Goal: Task Accomplishment & Management: Complete application form

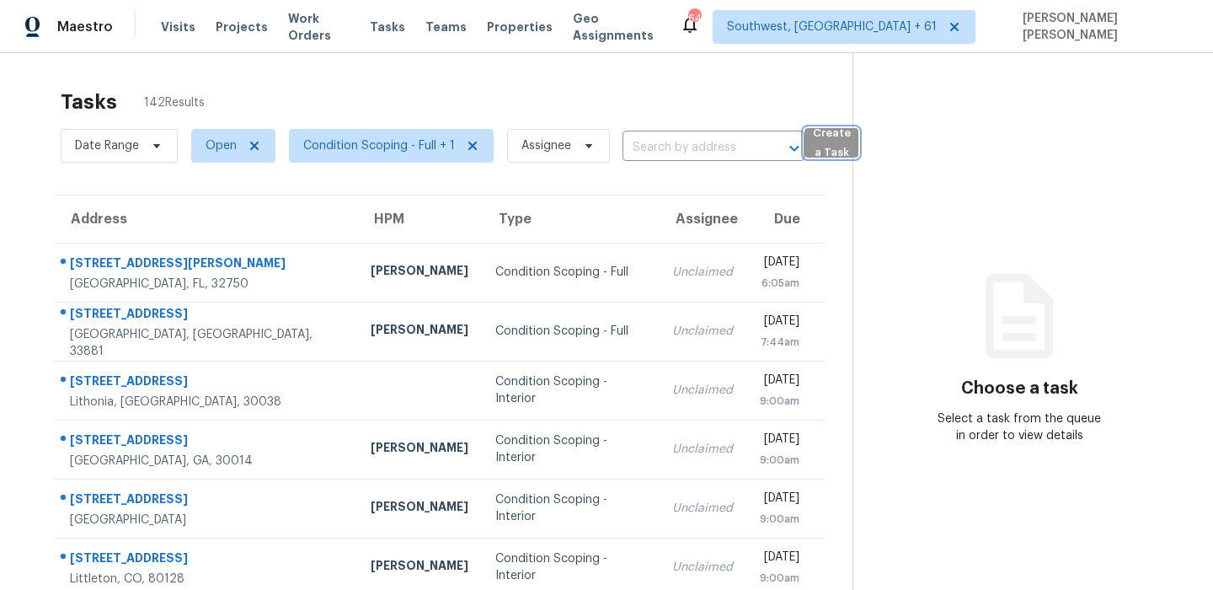
click at [837, 138] on span "Create a Task" at bounding box center [831, 143] width 37 height 39
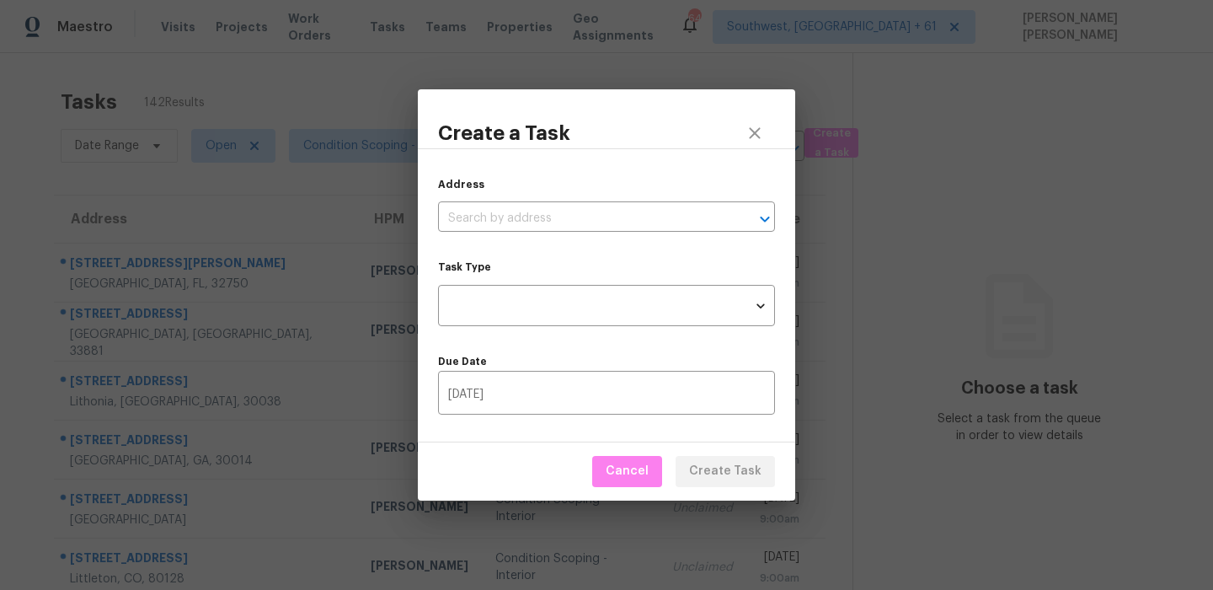
click at [498, 233] on div "Address ​ Task Type ​ Task Type Due Date [DATE] ​" at bounding box center [606, 295] width 377 height 294
click at [521, 217] on input "text" at bounding box center [583, 219] width 290 height 26
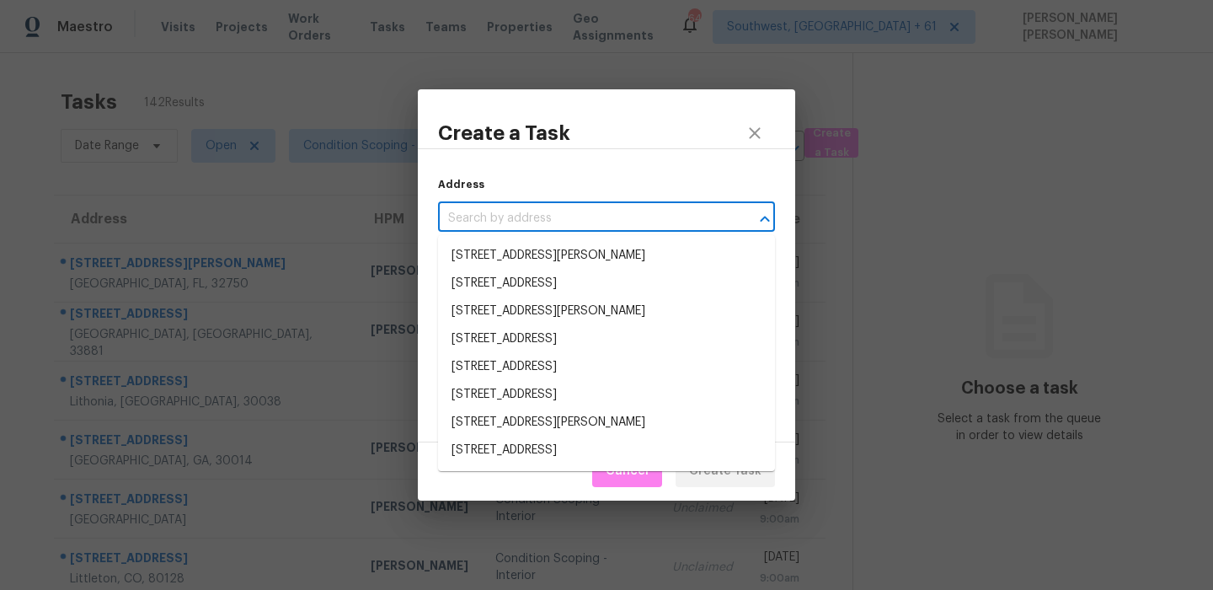
paste input "[STREET_ADDRESS]"
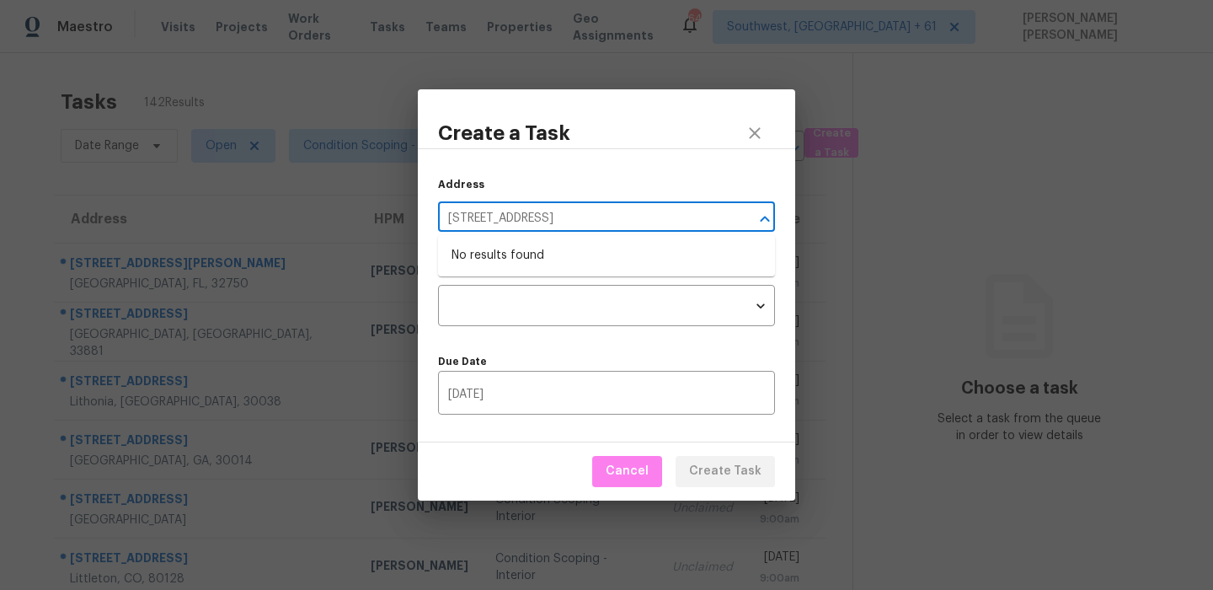
type input "[STREET_ADDRESS]"
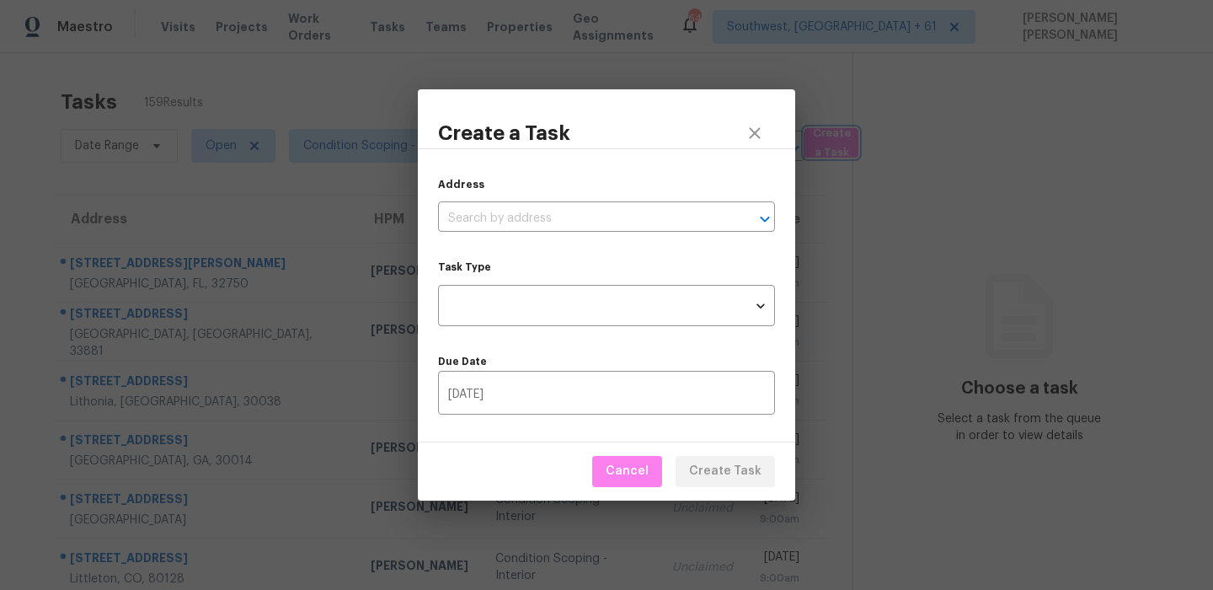
click at [697, 12] on div "Create a Task Address ​ Task Type ​ Task Type Due Date [DATE] ​ Cancel Create T…" at bounding box center [606, 295] width 1213 height 590
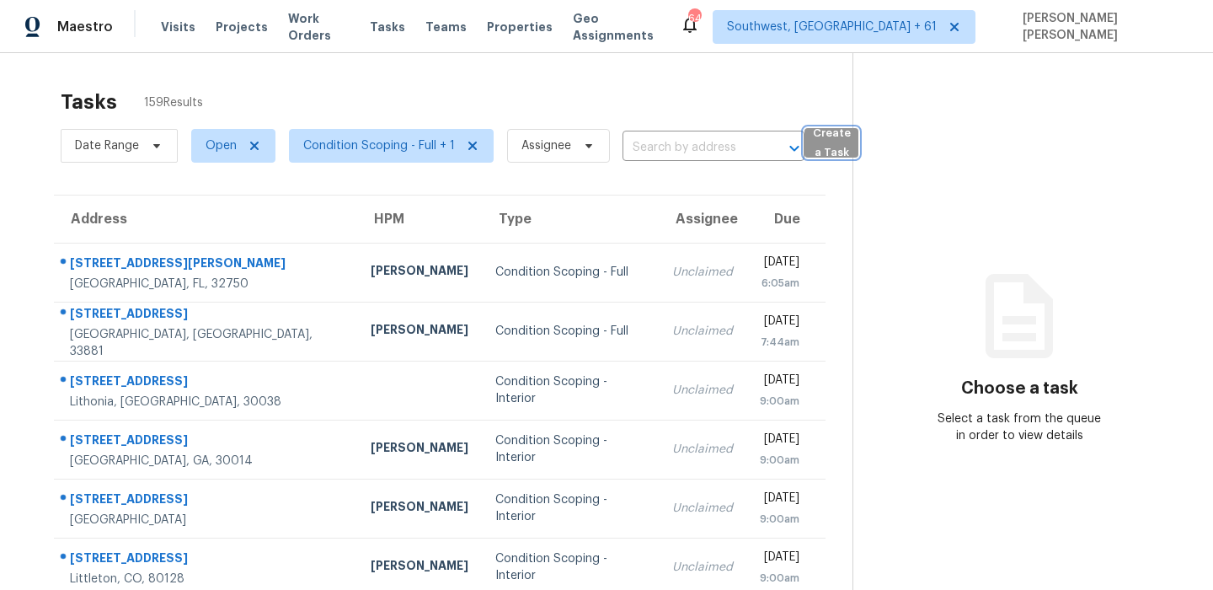
click at [813, 142] on span "Create a Task" at bounding box center [831, 143] width 37 height 39
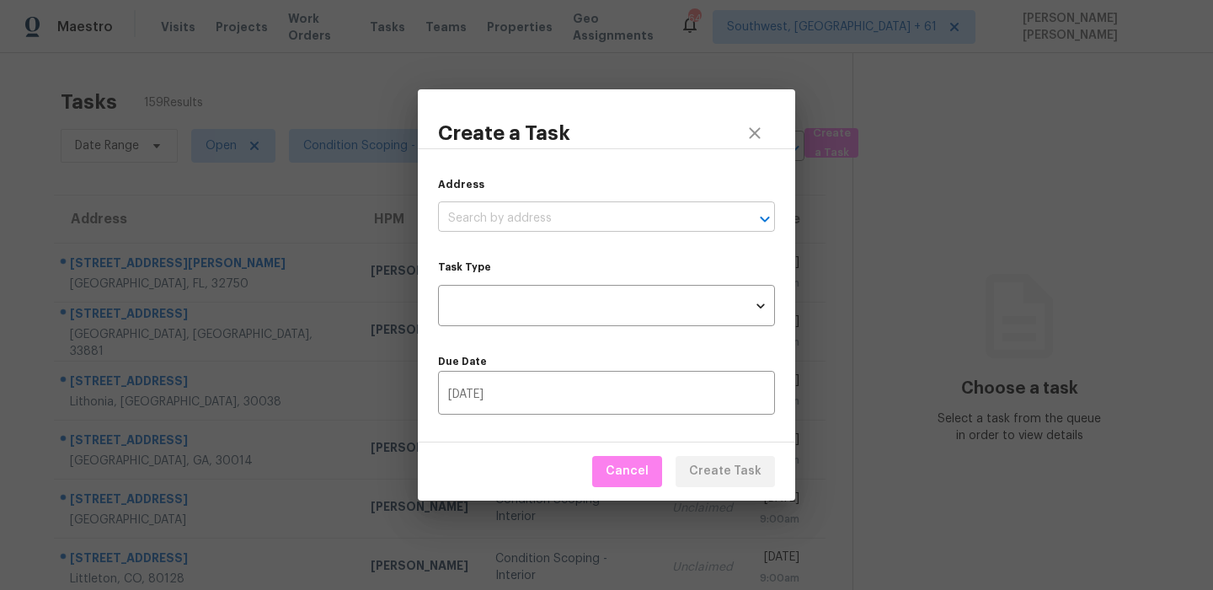
click at [565, 222] on input "text" at bounding box center [583, 219] width 290 height 26
paste input "[STREET_ADDRESS]"
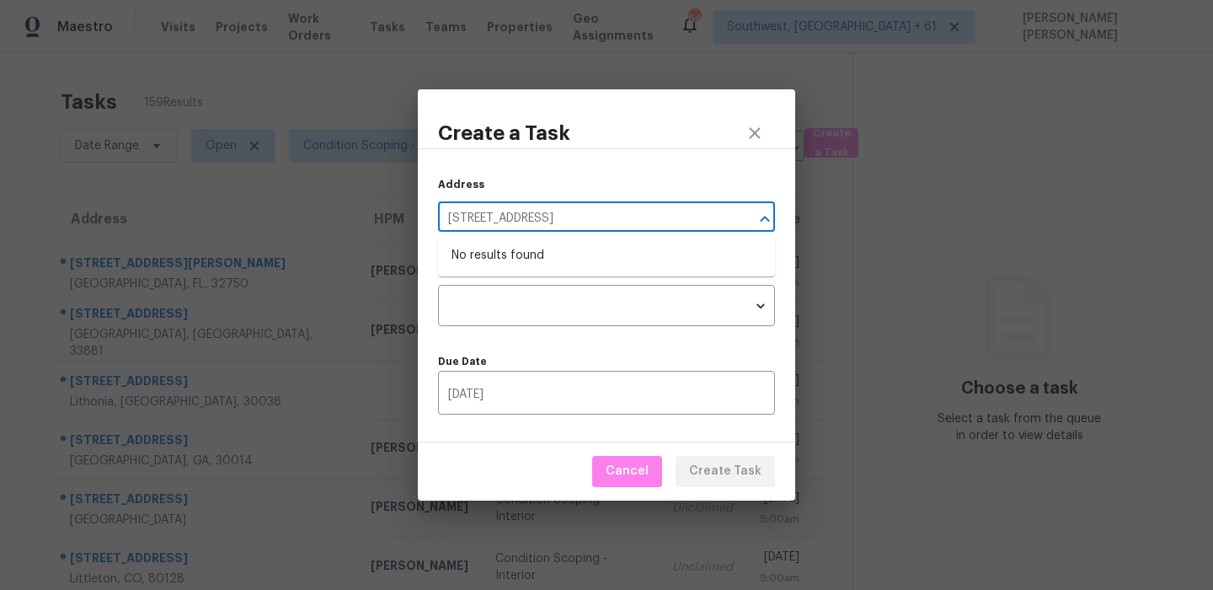
type input "[STREET_ADDRESS]"
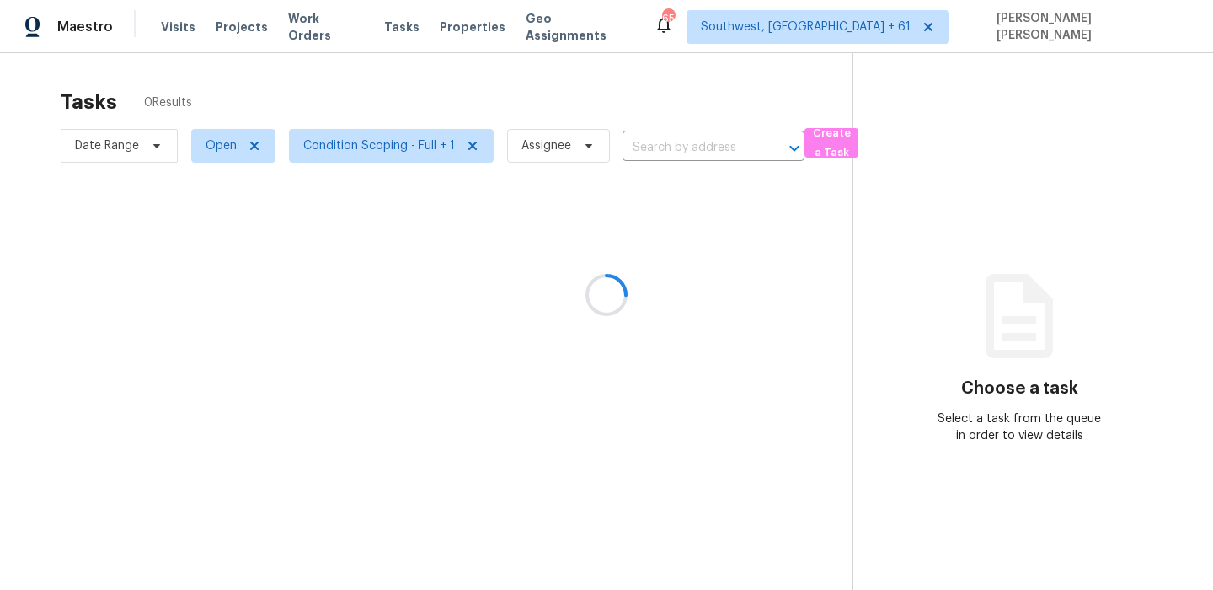
click at [830, 162] on div at bounding box center [606, 295] width 1213 height 590
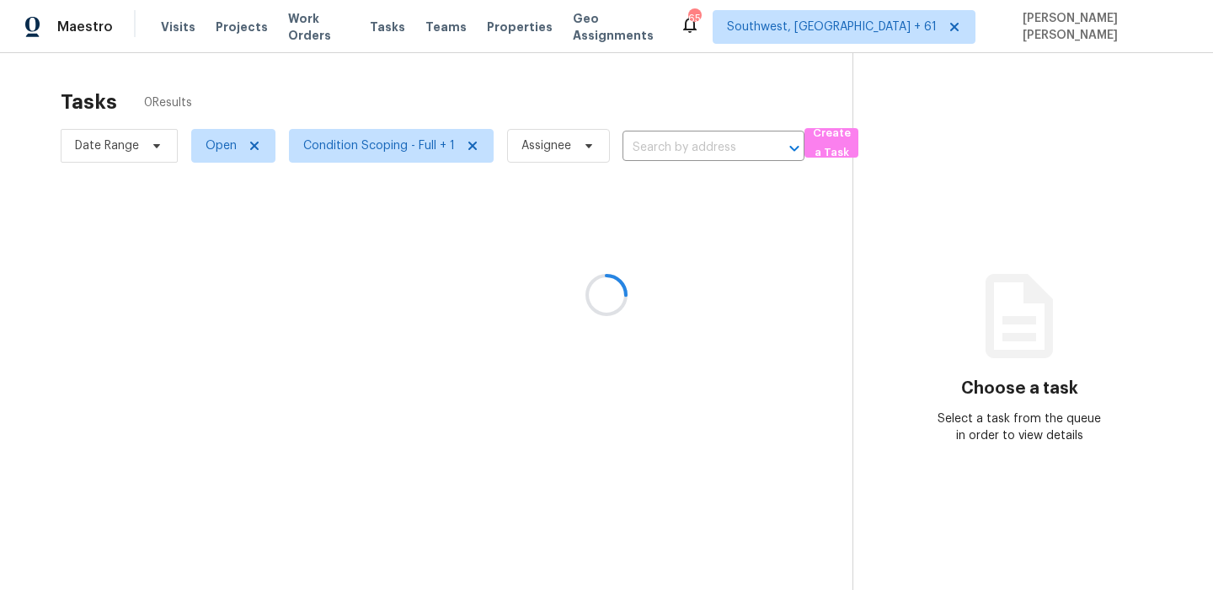
click at [835, 138] on div at bounding box center [606, 295] width 1213 height 590
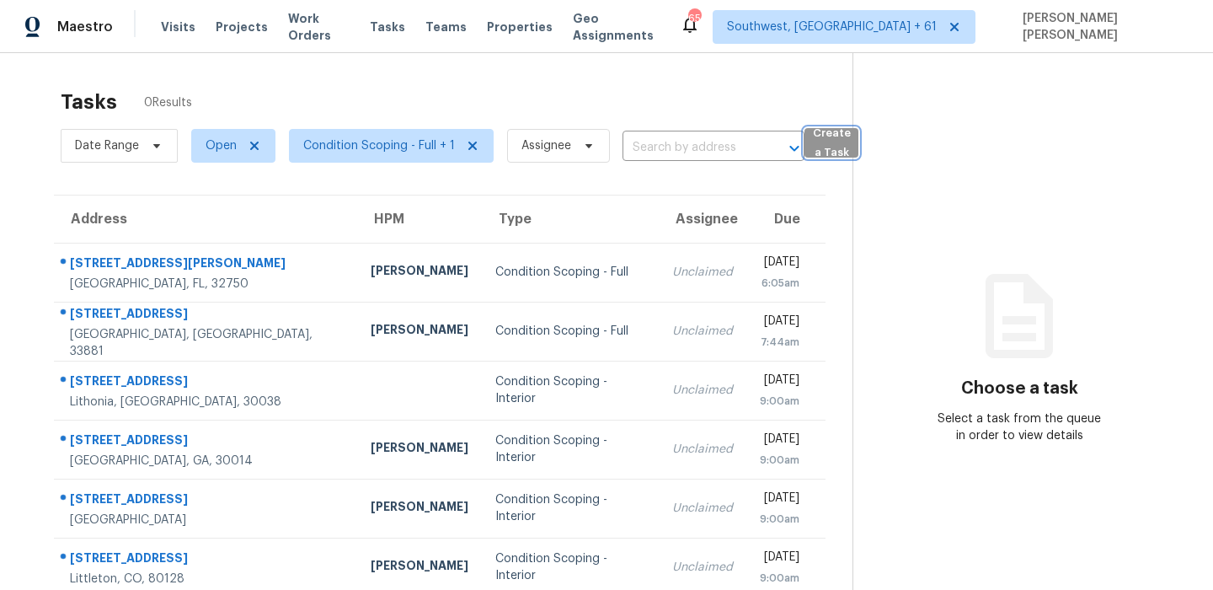
click at [822, 130] on span "Create a Task" at bounding box center [831, 143] width 37 height 39
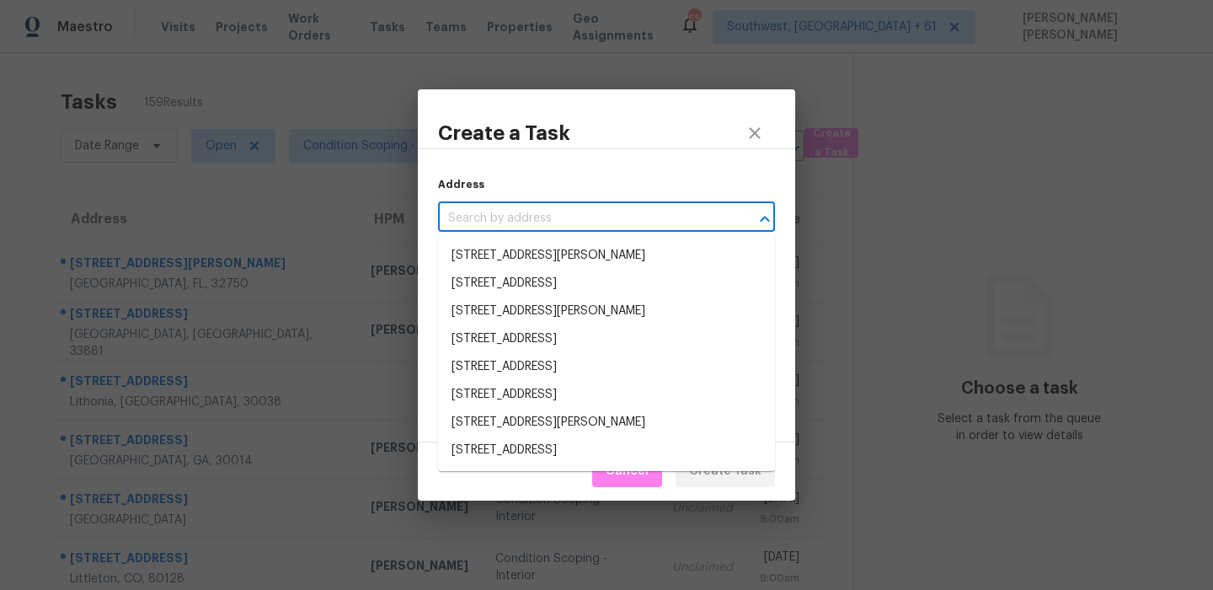
click at [498, 225] on input "text" at bounding box center [583, 219] width 290 height 26
paste input "[STREET_ADDRESS]"
type input "[STREET_ADDRESS]"
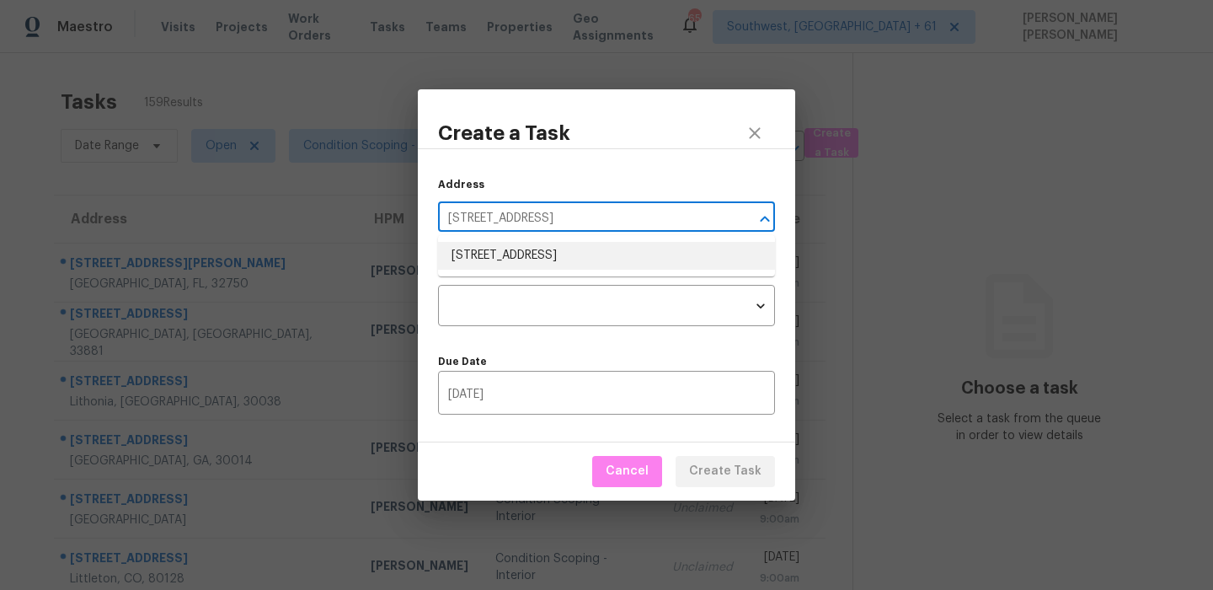
click at [494, 258] on li "[STREET_ADDRESS]" at bounding box center [606, 256] width 337 height 28
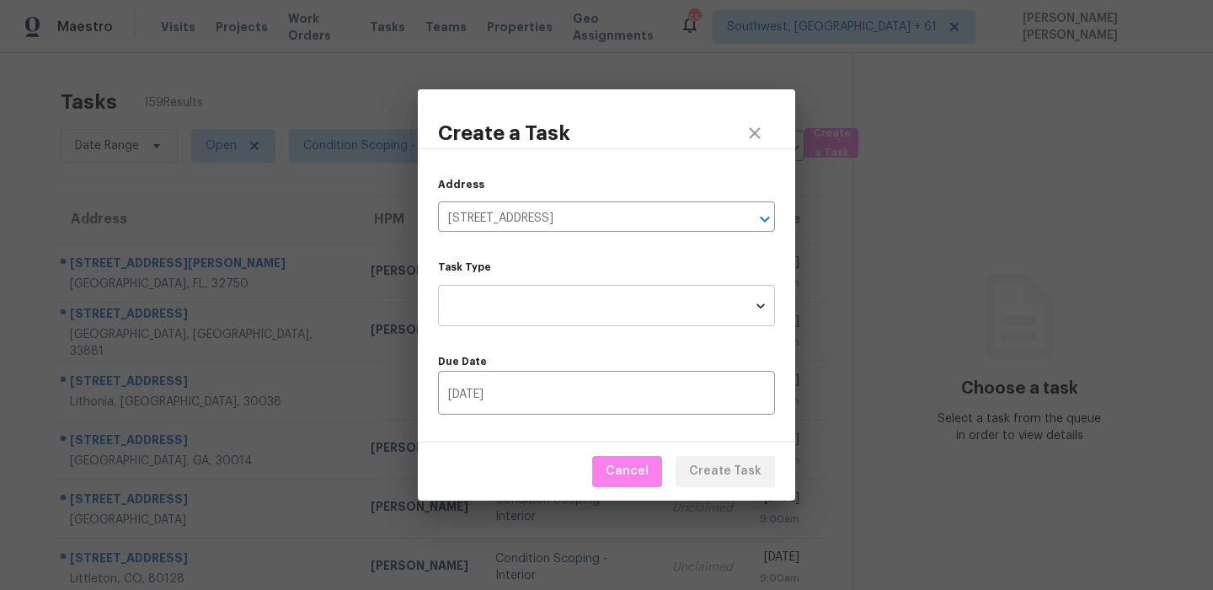
click at [495, 318] on body "Maestro Visits Projects Work Orders Tasks Teams Properties Geo Assignments 654 …" at bounding box center [606, 295] width 1213 height 590
click at [526, 311] on li "Condition Scoping - Full" at bounding box center [606, 305] width 337 height 28
type input "virtual_full_assessment"
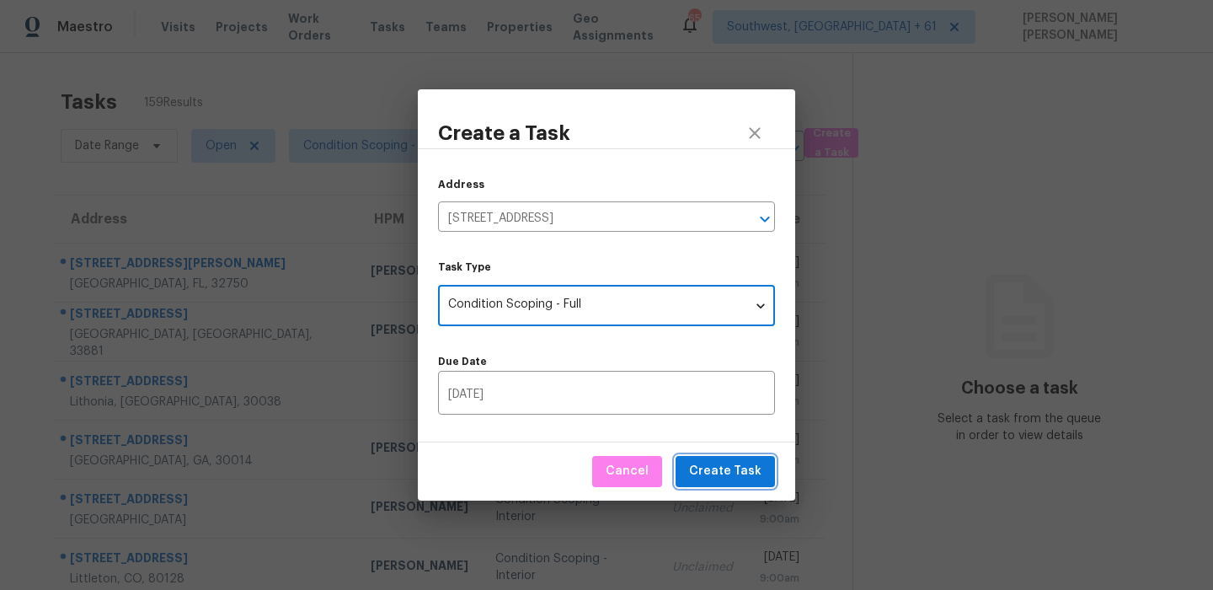
click at [707, 472] on span "Create Task" at bounding box center [725, 471] width 72 height 21
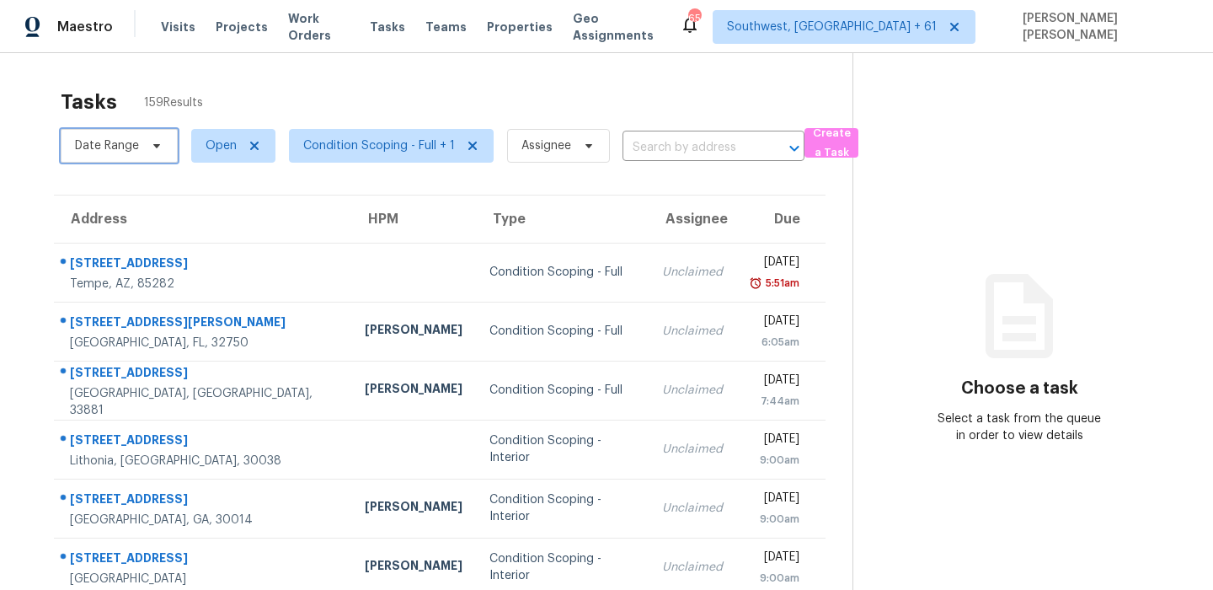
click at [104, 135] on span "Date Range" at bounding box center [119, 146] width 117 height 34
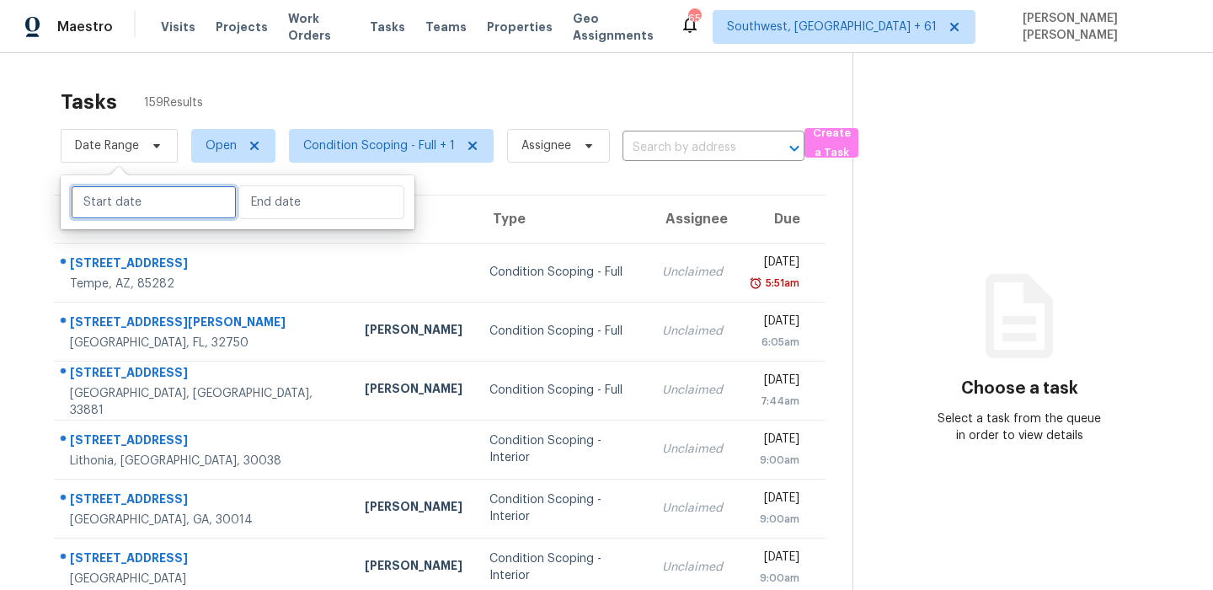
click at [118, 201] on input "text" at bounding box center [154, 202] width 166 height 34
select select "8"
select select "2025"
select select "9"
select select "2025"
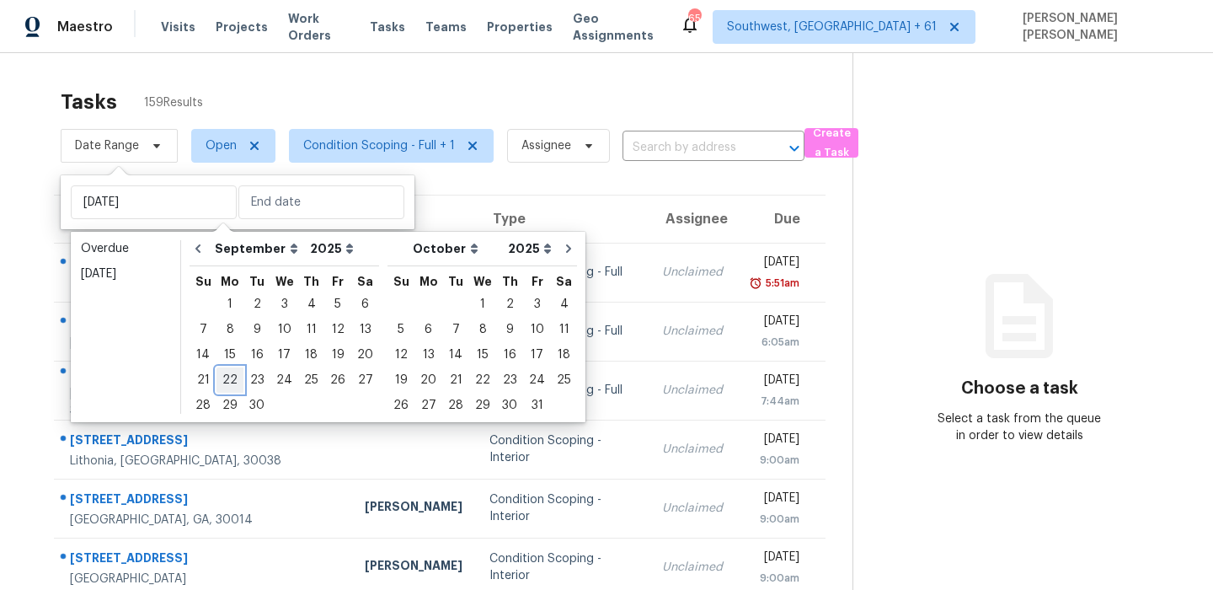
click at [235, 381] on div "22" at bounding box center [230, 380] width 27 height 24
type input "Mon, Sep 22"
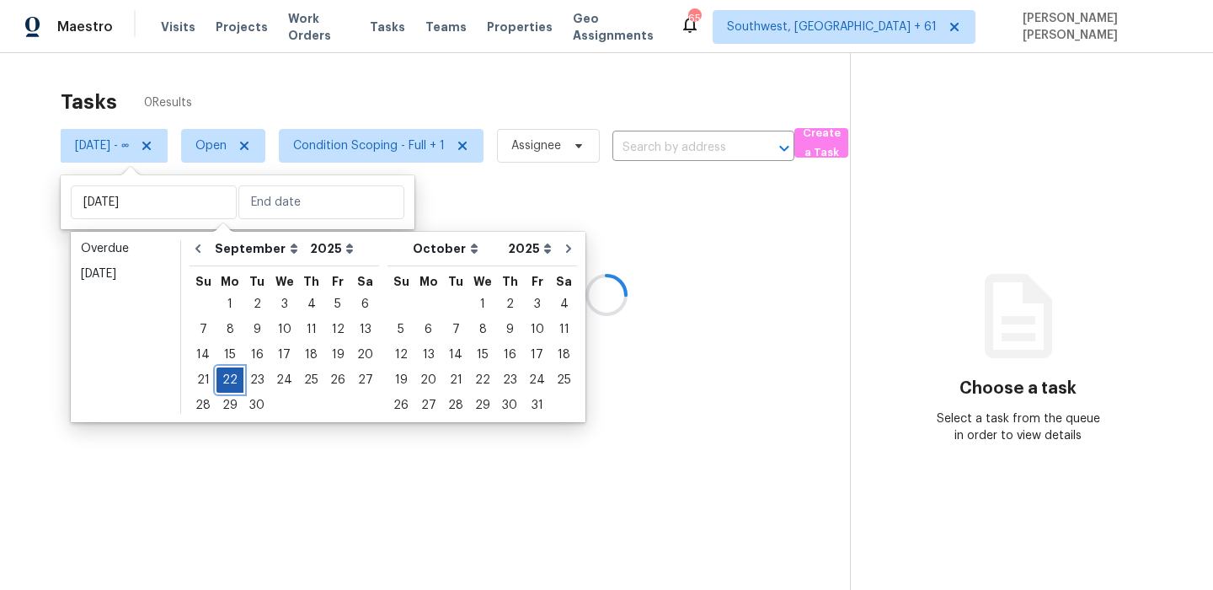
click at [235, 381] on div "22" at bounding box center [230, 380] width 27 height 24
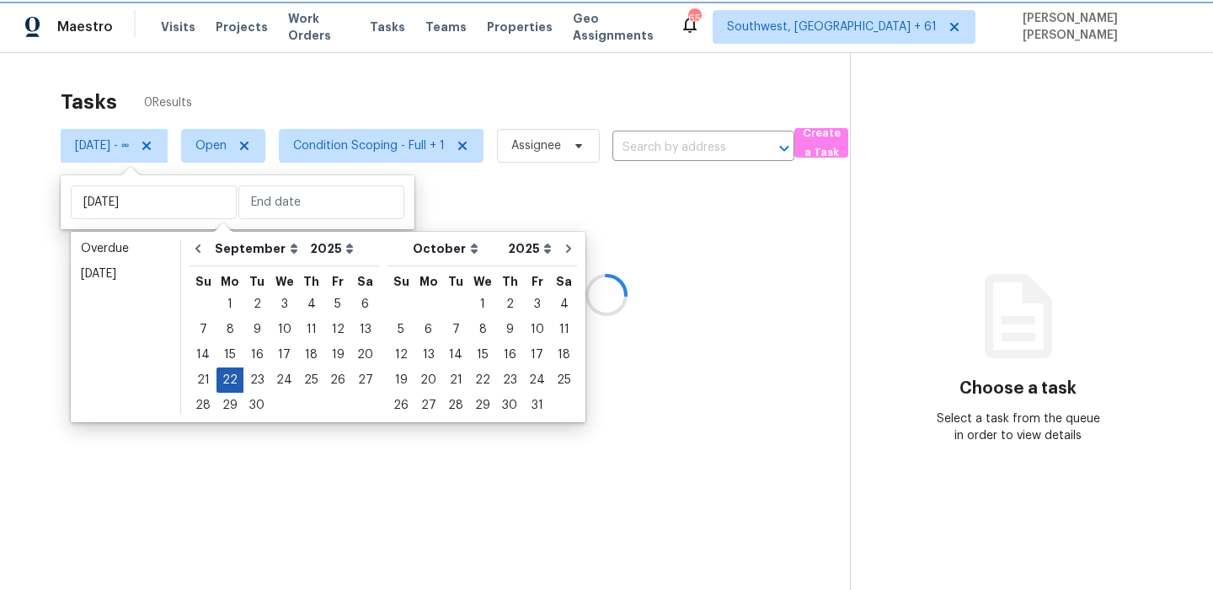
type input "Mon, Sep 22"
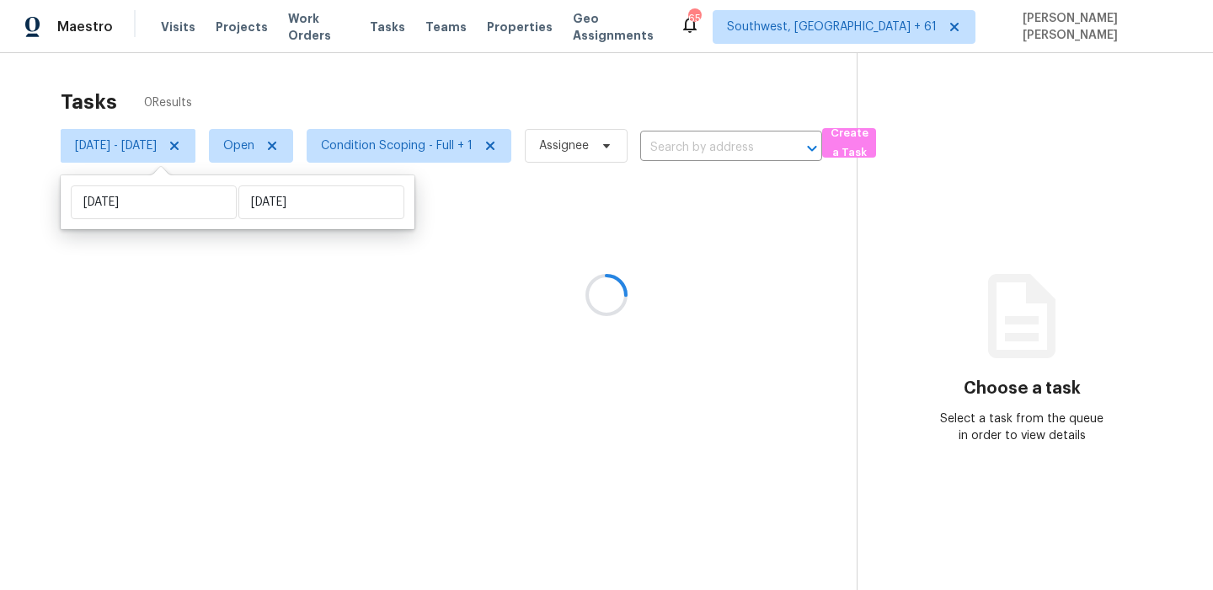
click at [395, 80] on div at bounding box center [606, 295] width 1213 height 590
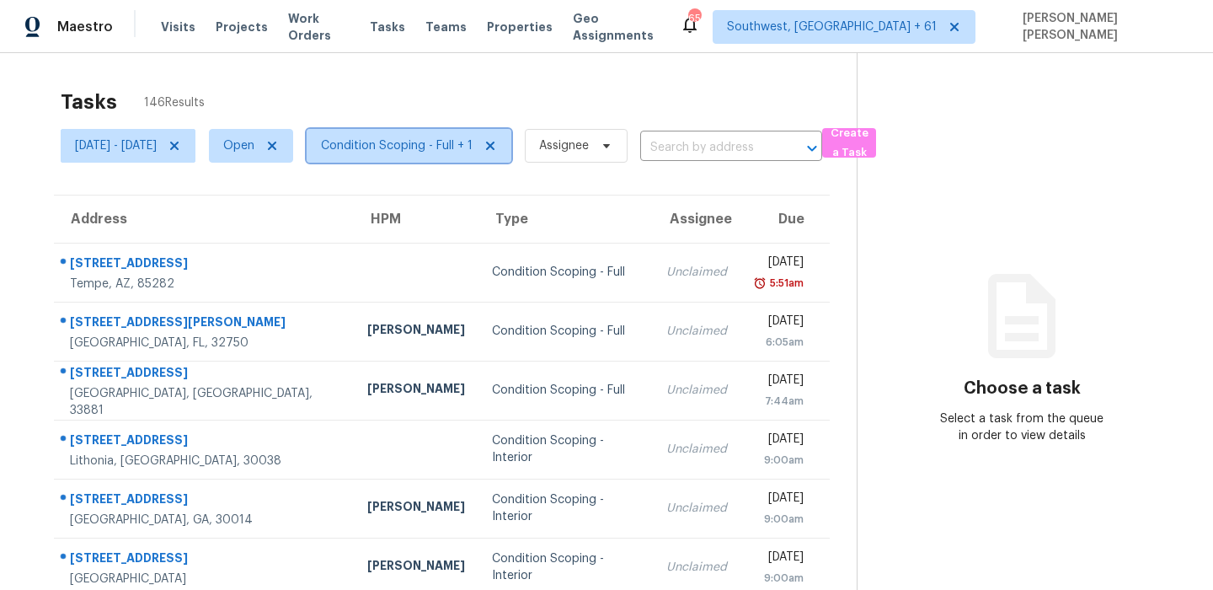
click at [414, 141] on span "Condition Scoping - Full + 1" at bounding box center [397, 145] width 152 height 17
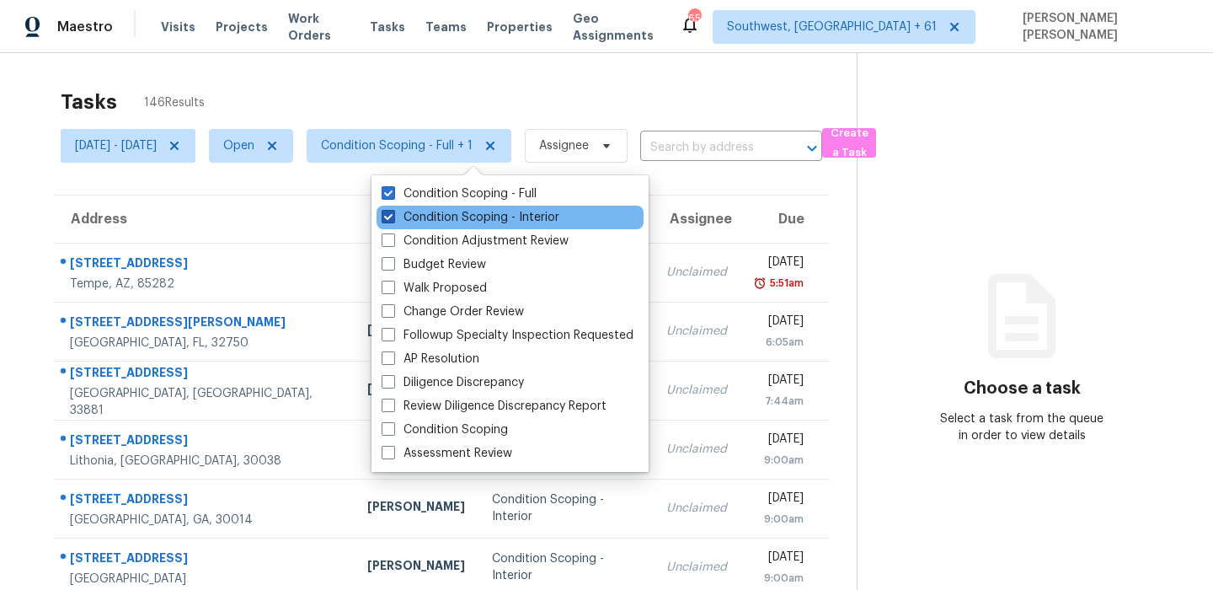
click at [409, 222] on label "Condition Scoping - Interior" at bounding box center [471, 217] width 178 height 17
click at [393, 220] on input "Condition Scoping - Interior" at bounding box center [387, 214] width 11 height 11
checkbox input "false"
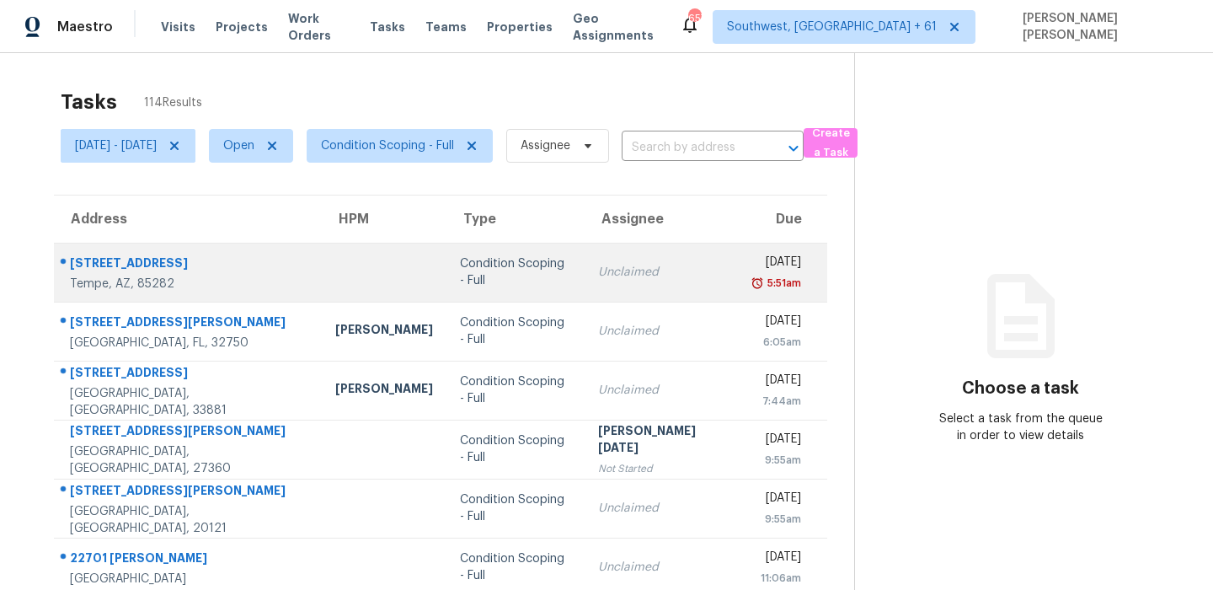
click at [138, 254] on div "3429 S Terrace Rd" at bounding box center [189, 264] width 238 height 21
click at [136, 254] on div "3429 S Terrace Rd" at bounding box center [189, 264] width 238 height 21
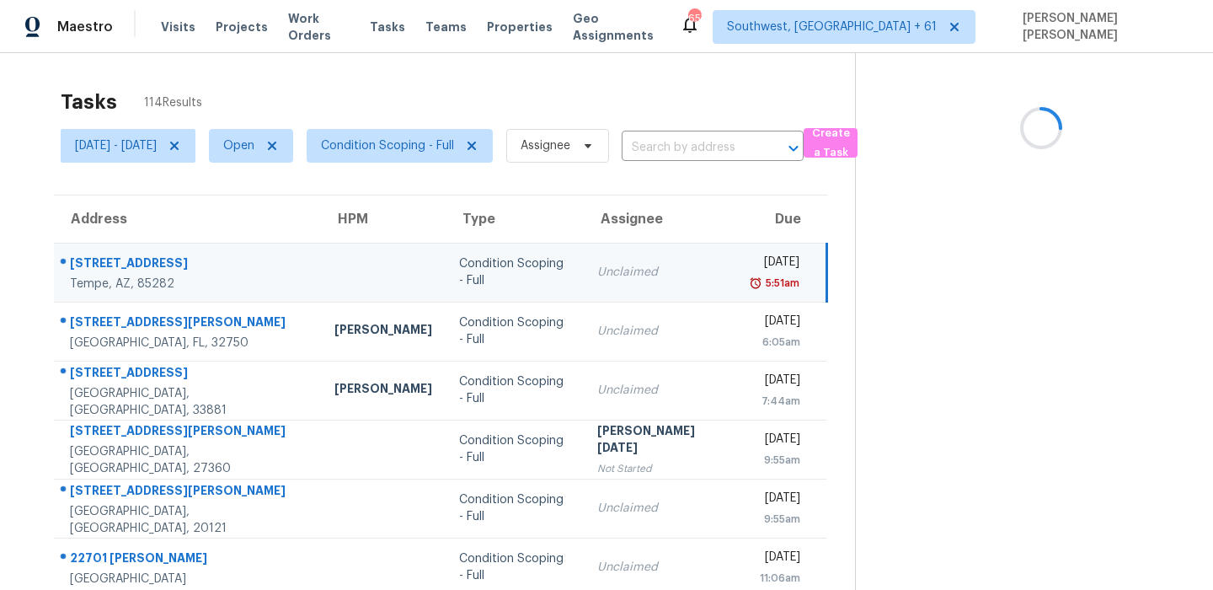
click at [136, 254] on div "3429 S Terrace Rd" at bounding box center [189, 264] width 238 height 21
copy div "3429 S Terrace Rd"
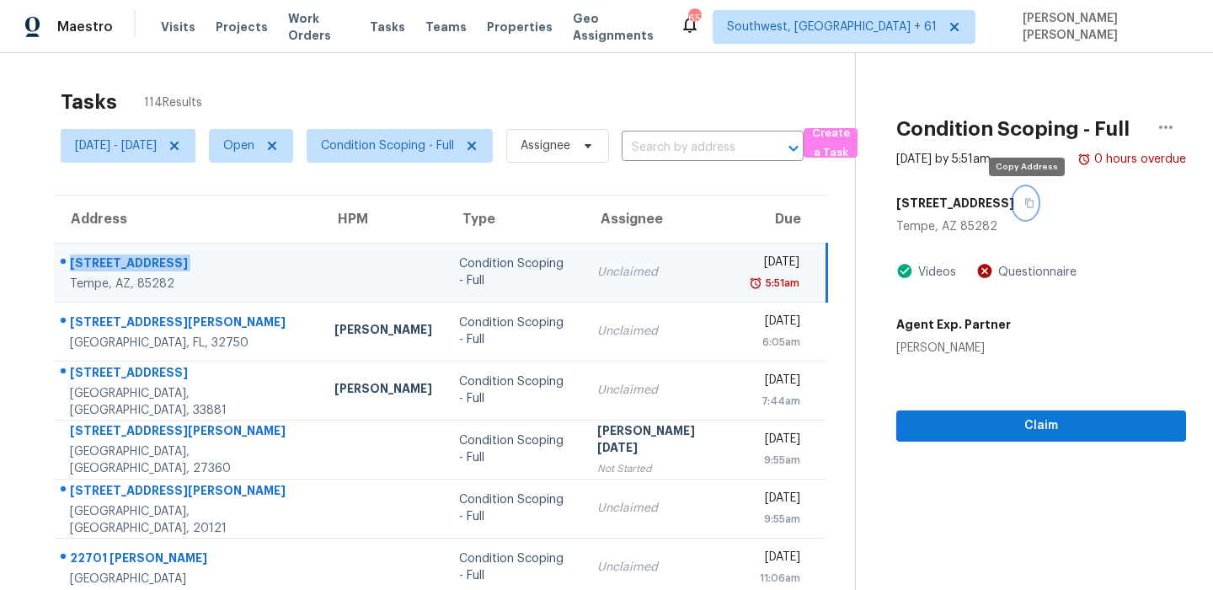
click at [1025, 213] on button "button" at bounding box center [1025, 203] width 23 height 30
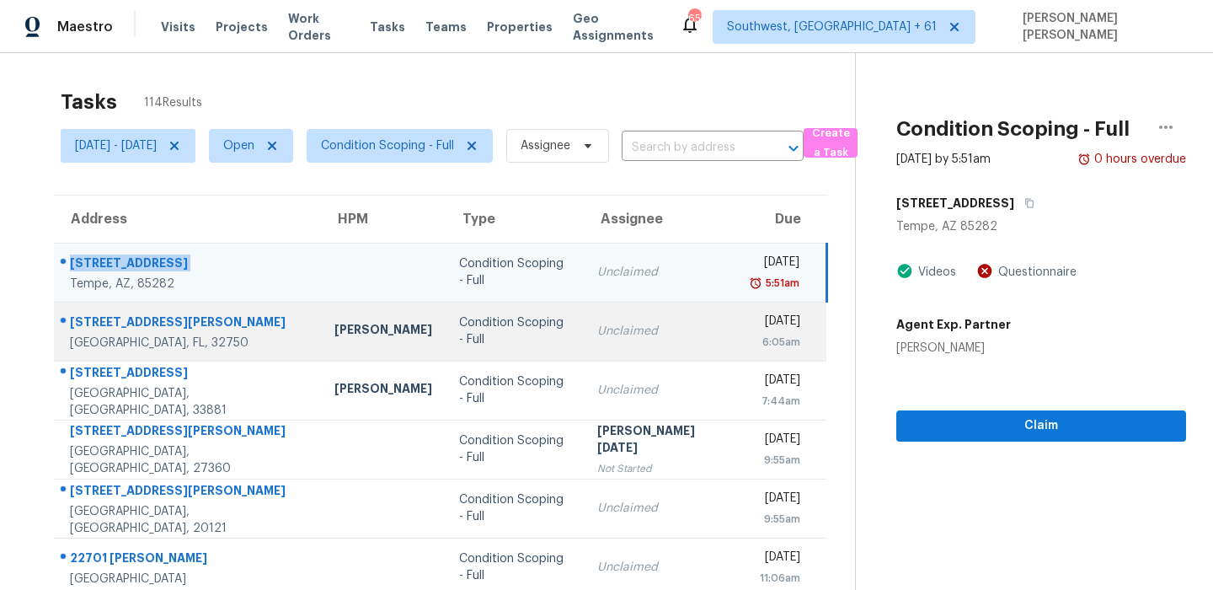
click at [106, 317] on div "[STREET_ADDRESS][PERSON_NAME]" at bounding box center [189, 323] width 238 height 21
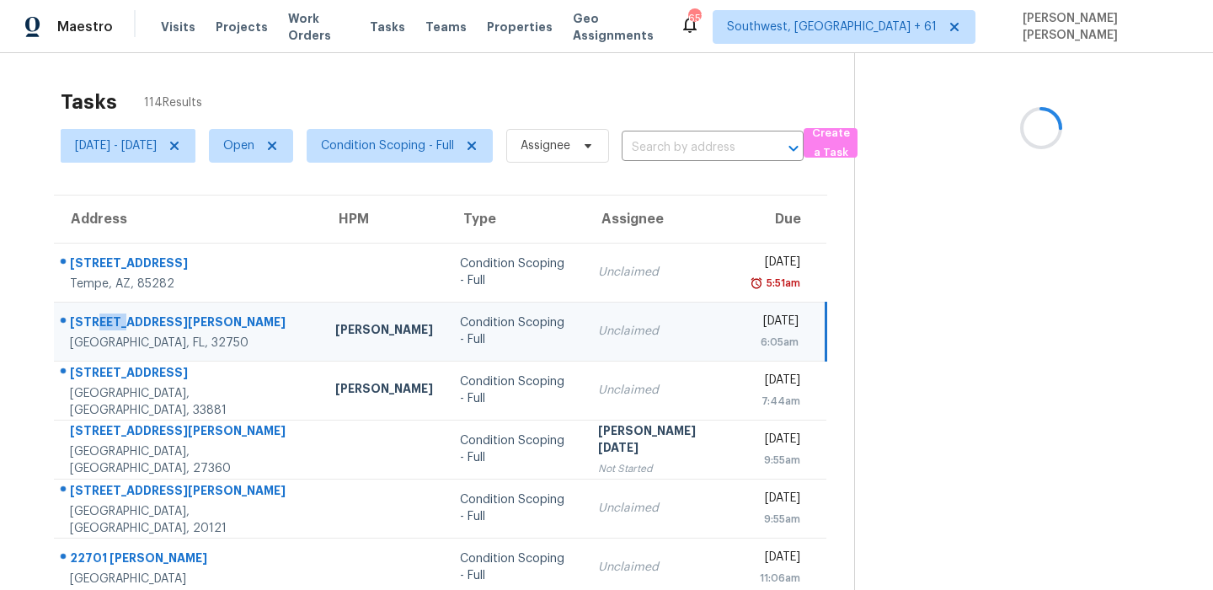
click at [106, 317] on div "[STREET_ADDRESS][PERSON_NAME]" at bounding box center [189, 323] width 238 height 21
copy div "[STREET_ADDRESS][PERSON_NAME]"
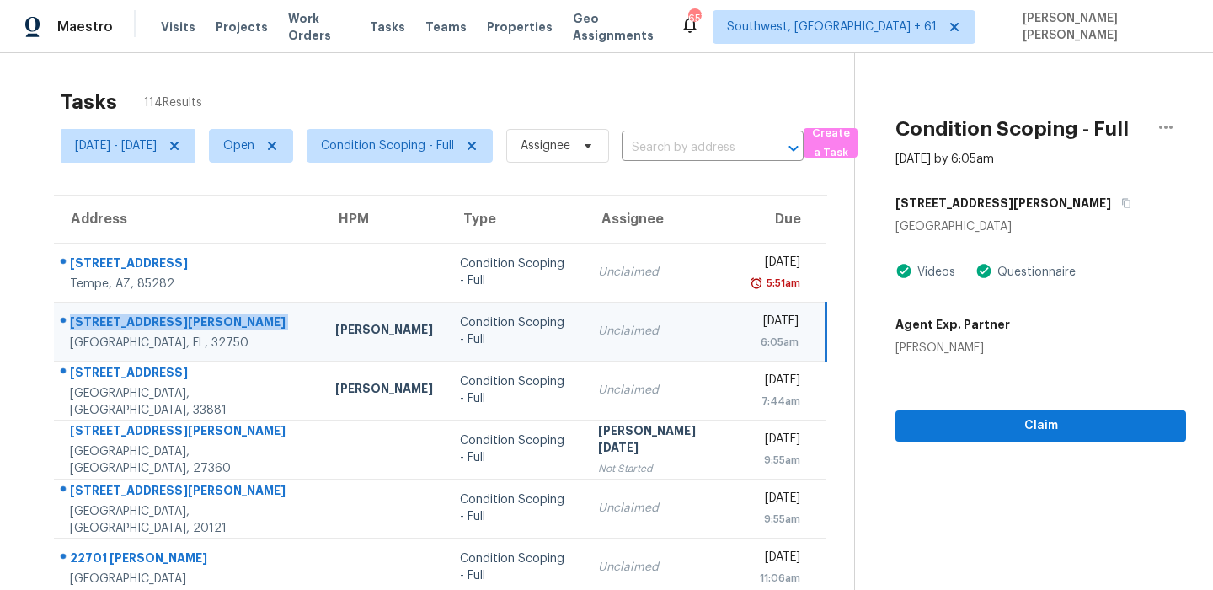
scroll to position [10, 0]
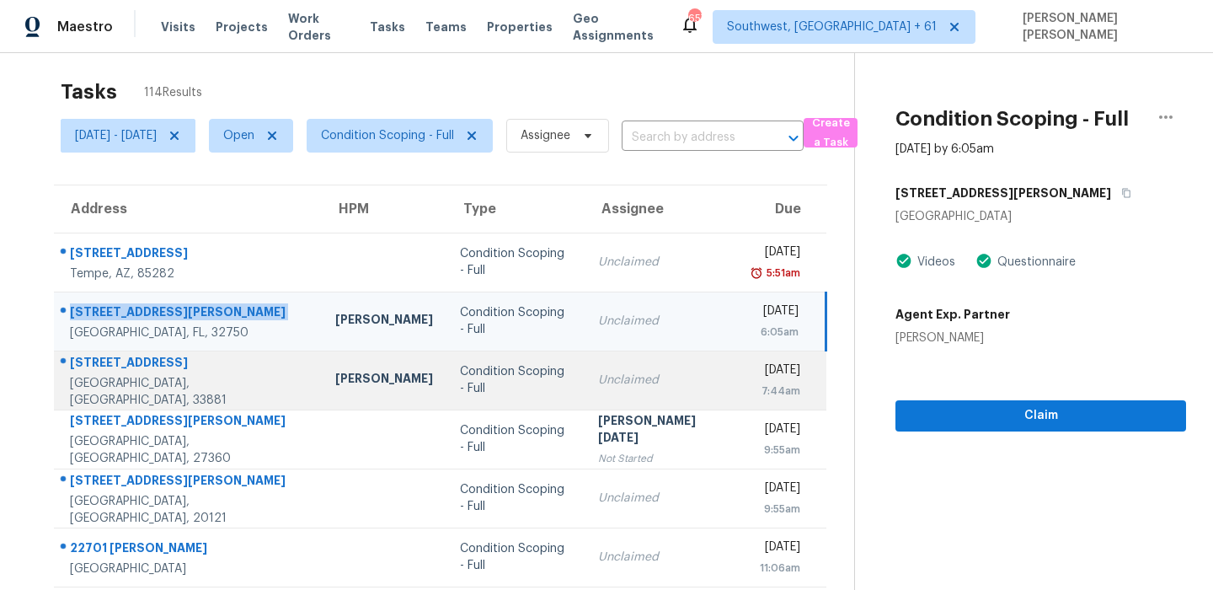
click at [117, 366] on div "[STREET_ADDRESS]" at bounding box center [189, 364] width 238 height 21
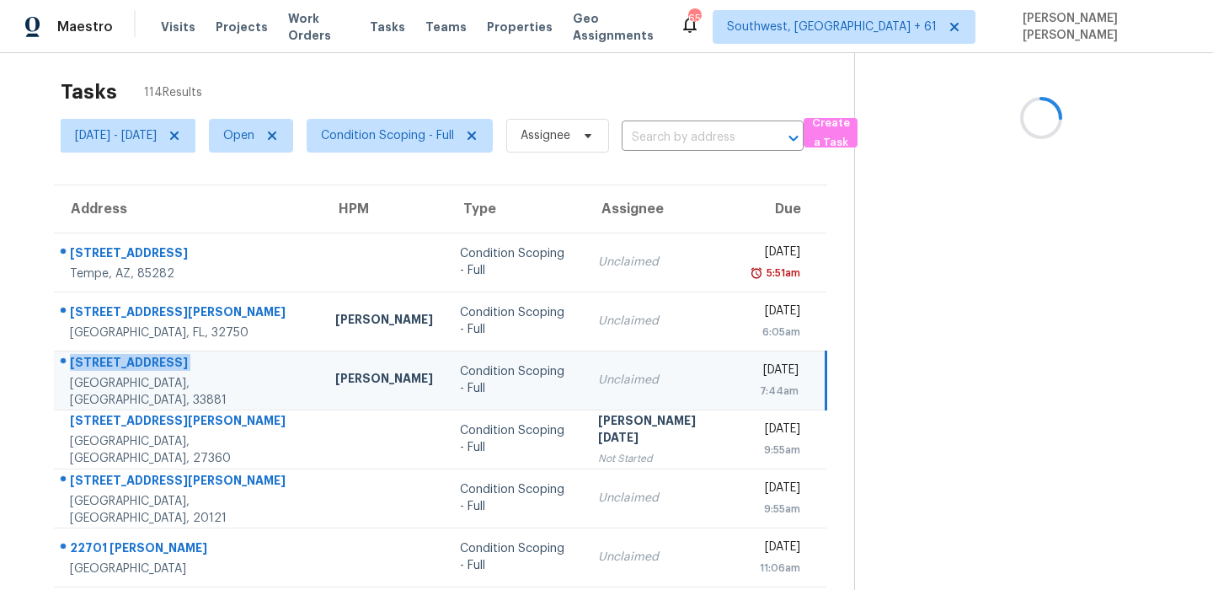
click at [117, 366] on div "[STREET_ADDRESS]" at bounding box center [189, 364] width 238 height 21
copy div "[STREET_ADDRESS]"
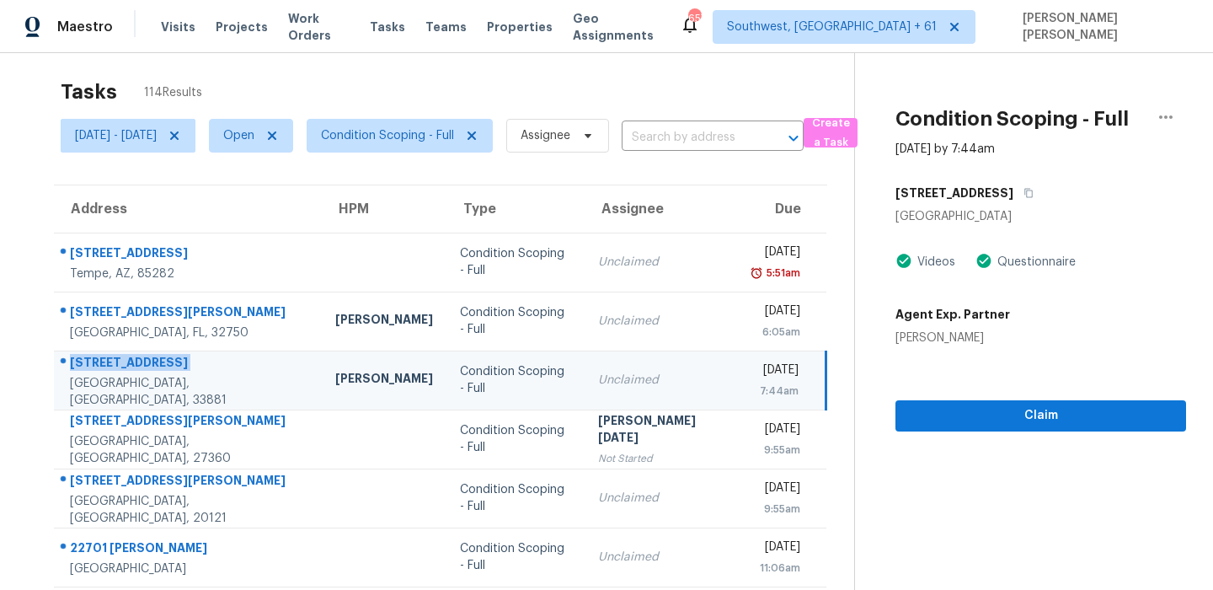
scroll to position [287, 0]
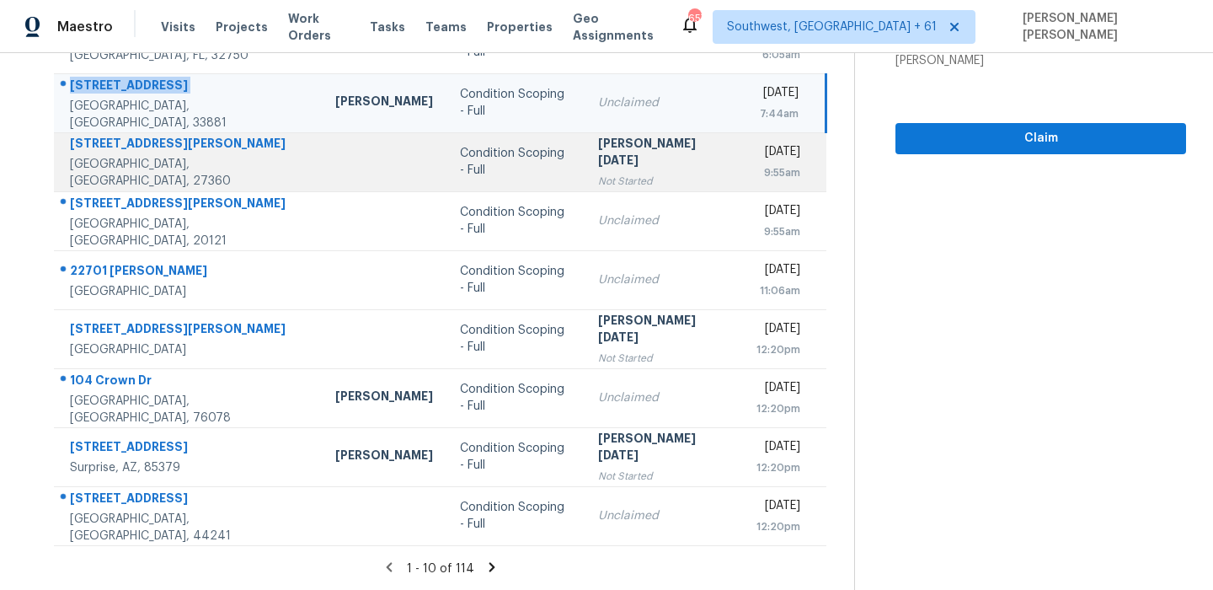
click at [109, 185] on td "406 Kern St Thomasville, NC, 27360" at bounding box center [188, 161] width 268 height 59
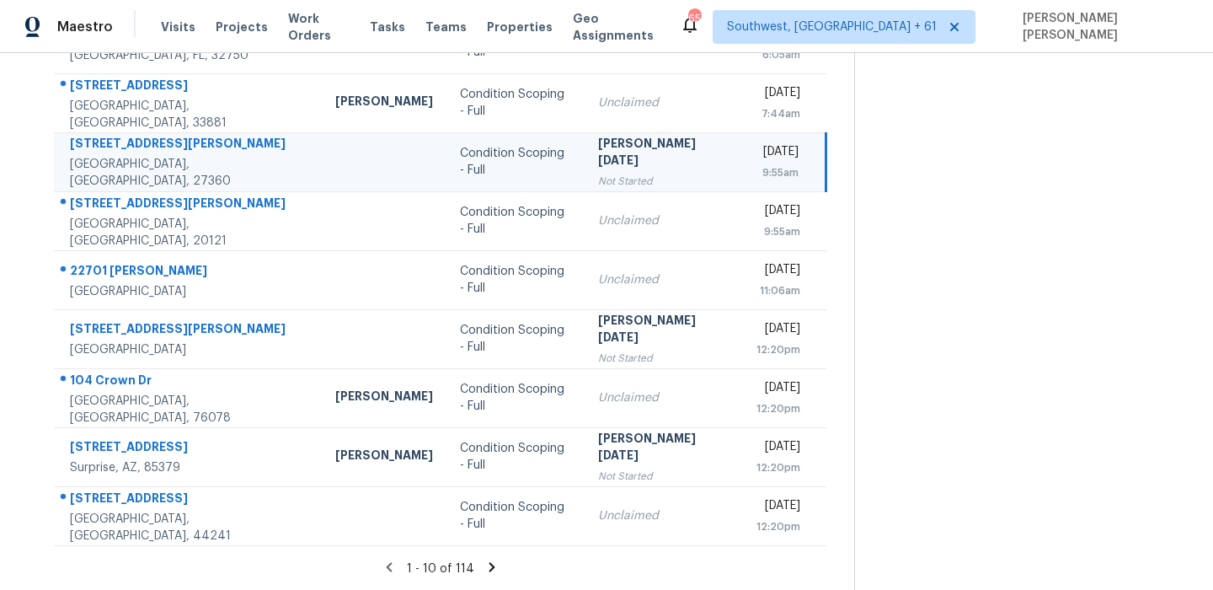
click at [109, 185] on td "406 Kern St Thomasville, NC, 27360" at bounding box center [188, 161] width 268 height 59
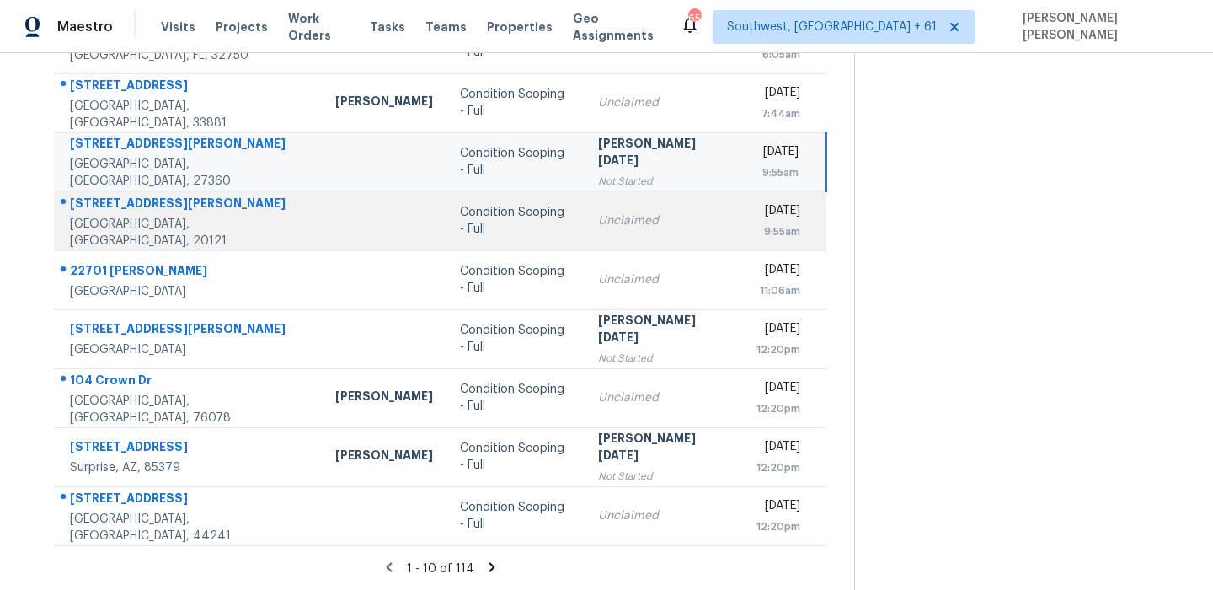
click at [114, 209] on div "14706 Hanna Ct" at bounding box center [189, 205] width 238 height 21
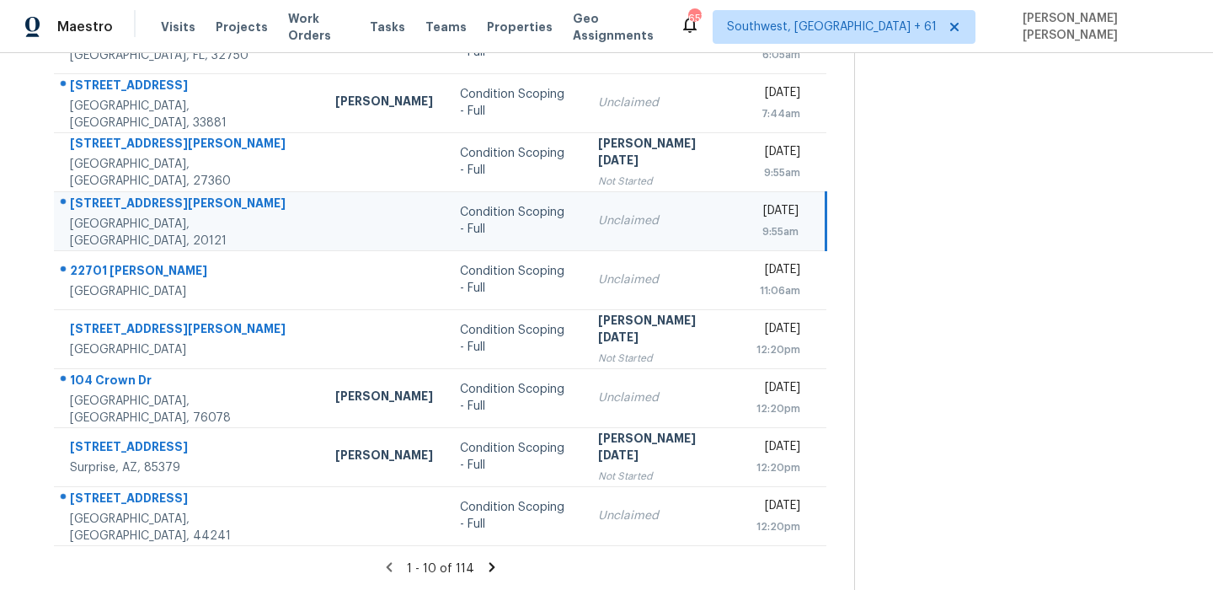
click at [114, 209] on div "14706 Hanna Ct" at bounding box center [189, 205] width 238 height 21
copy div "14706 Hanna Ct"
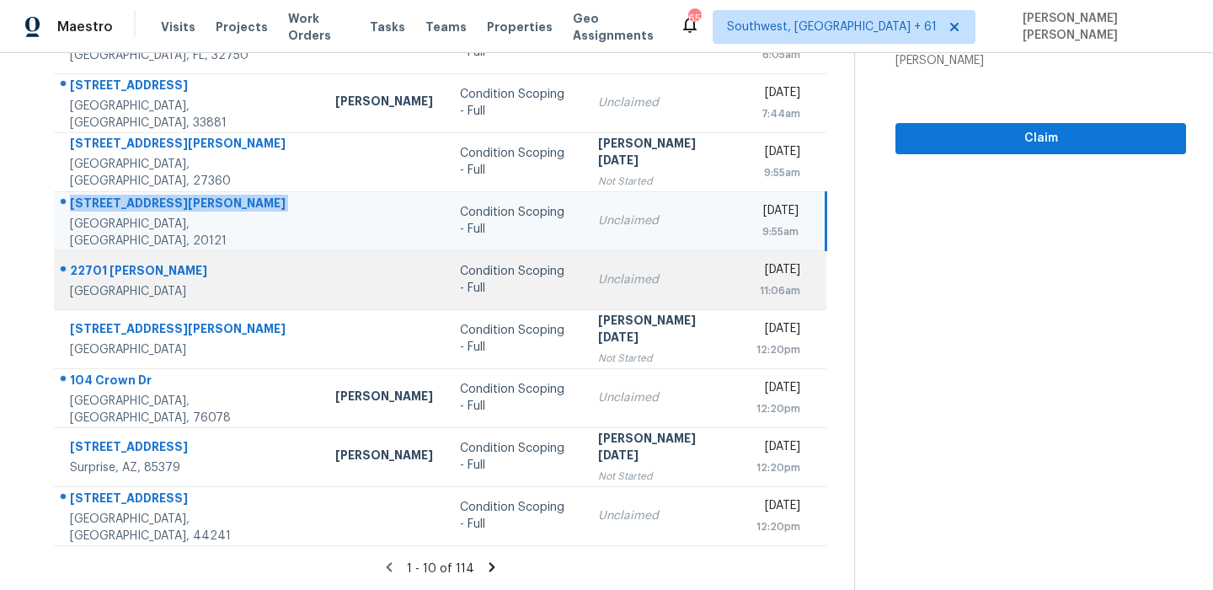
click at [94, 272] on div "22701 Hannah Ct" at bounding box center [189, 272] width 238 height 21
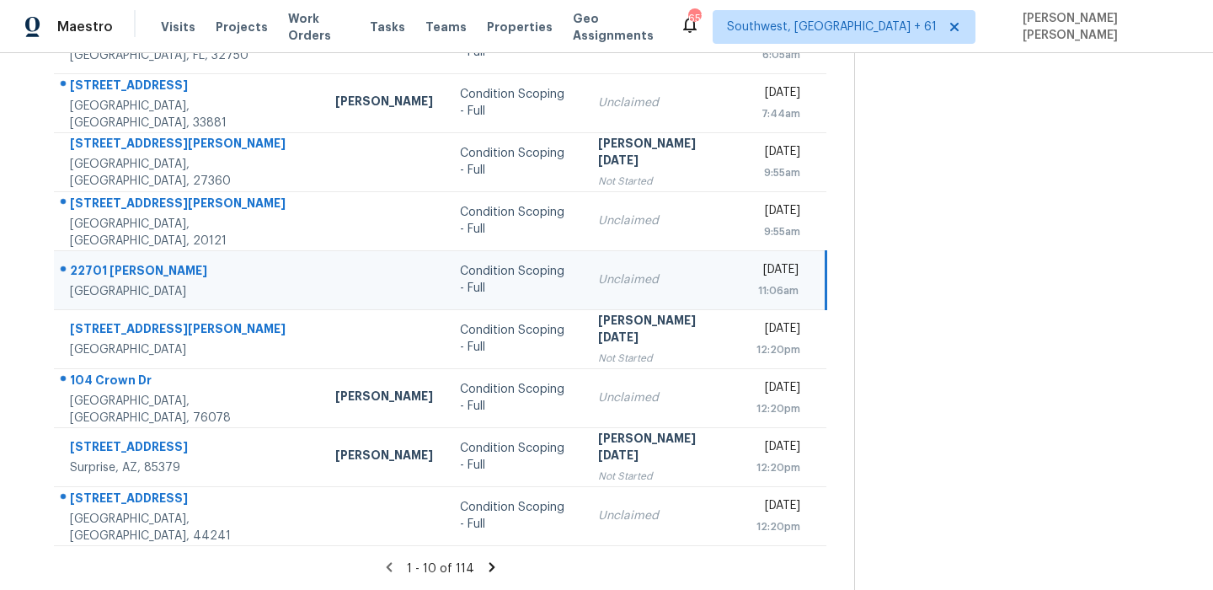
click at [94, 272] on div "22701 Hannah Ct" at bounding box center [189, 272] width 238 height 21
copy div "22701 Hannah Ct"
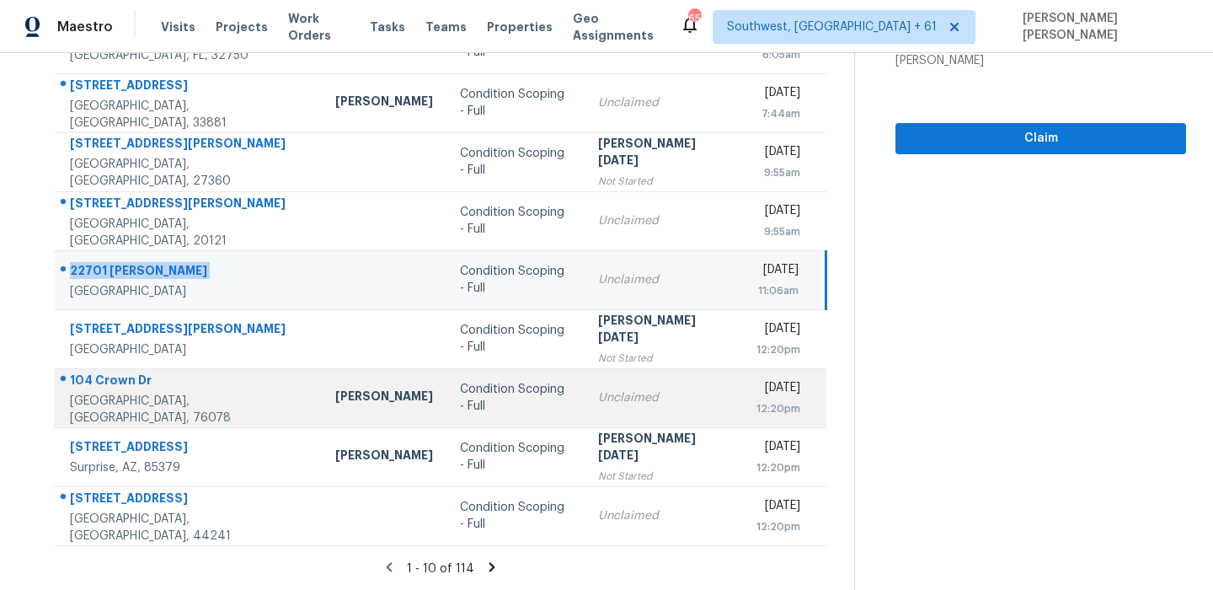
click at [126, 388] on div "104 Crown Dr" at bounding box center [189, 382] width 238 height 21
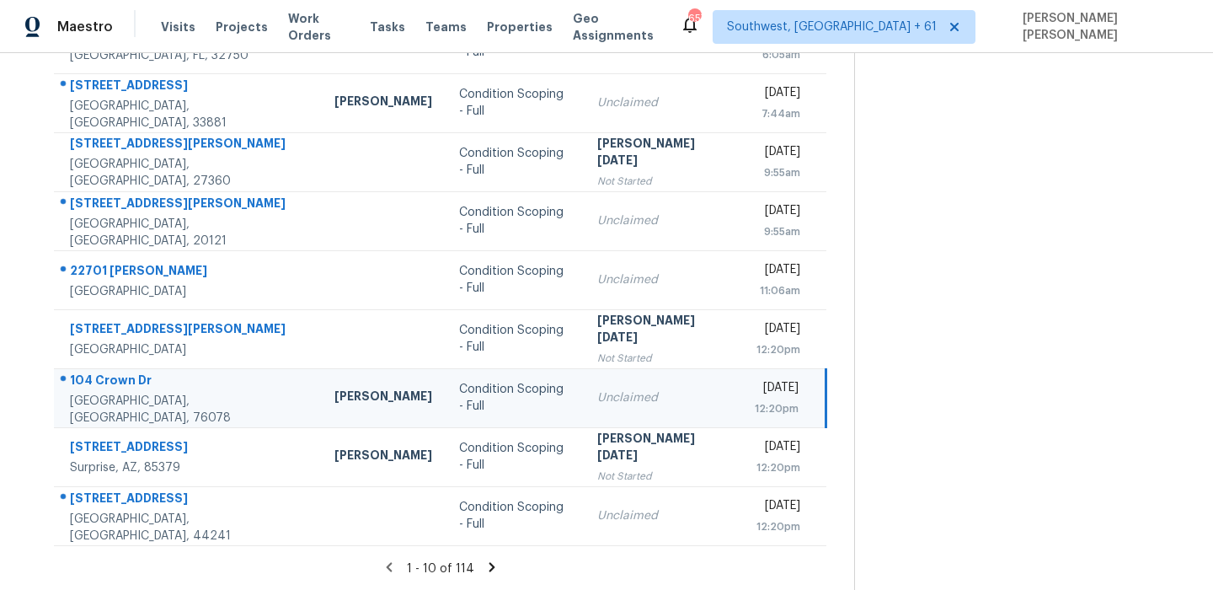
click at [126, 388] on div "104 Crown Dr" at bounding box center [189, 382] width 238 height 21
copy div "104 Crown Dr"
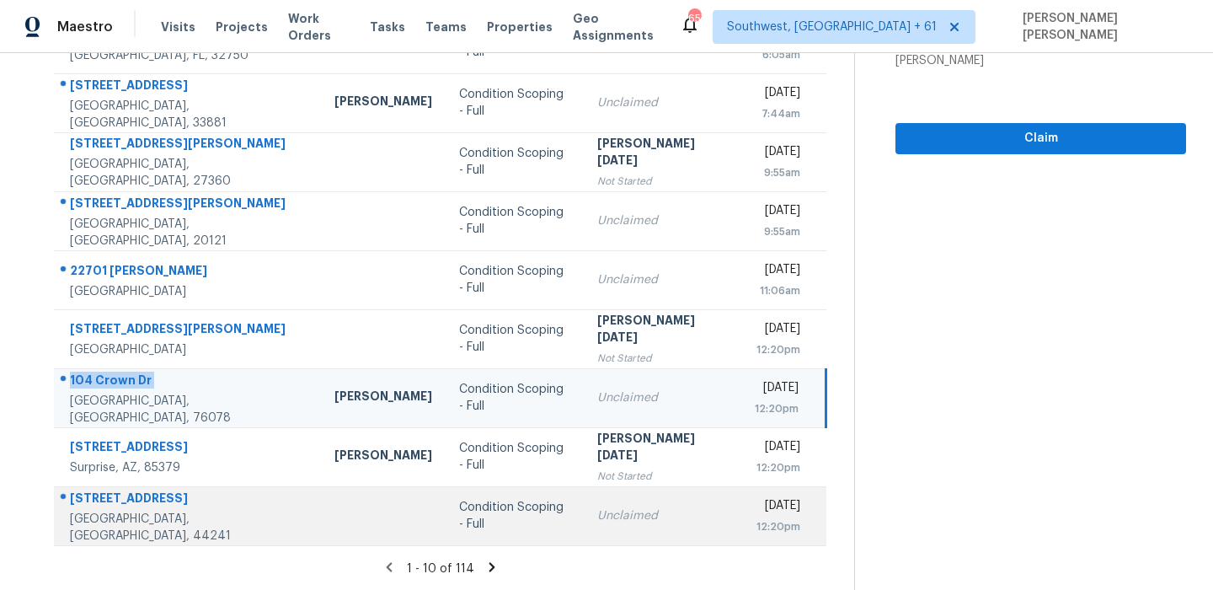
click at [109, 490] on td "885 Holborn Rd Streetsboro, OH, 44241" at bounding box center [187, 515] width 267 height 59
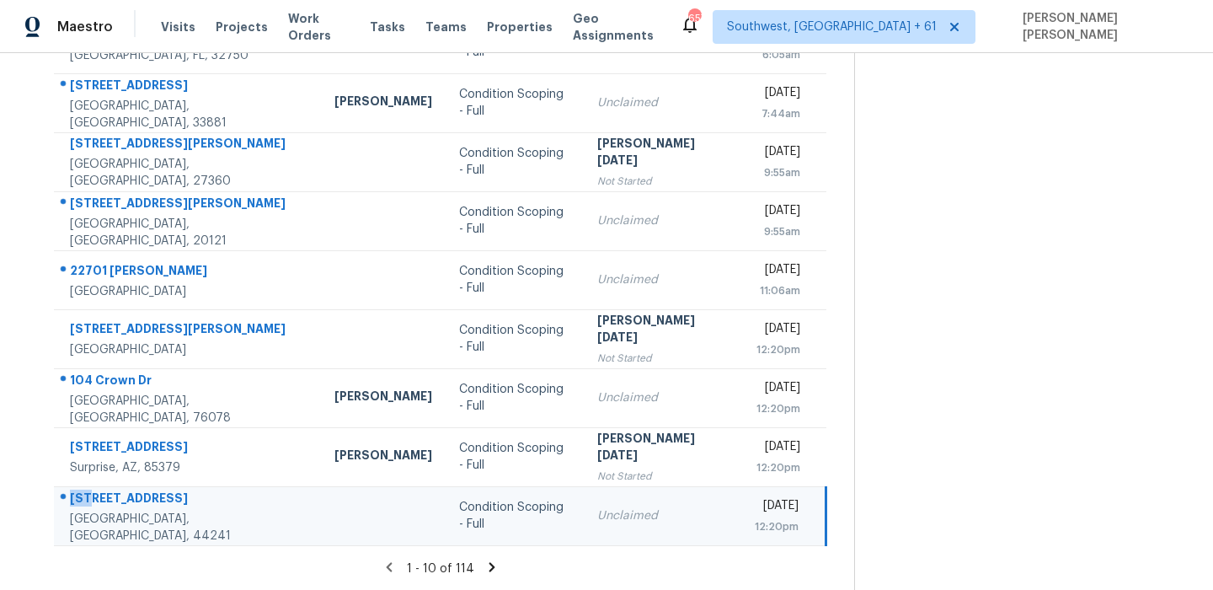
click at [109, 490] on td "885 Holborn Rd Streetsboro, OH, 44241" at bounding box center [187, 515] width 267 height 59
copy div "885 Holborn Rd"
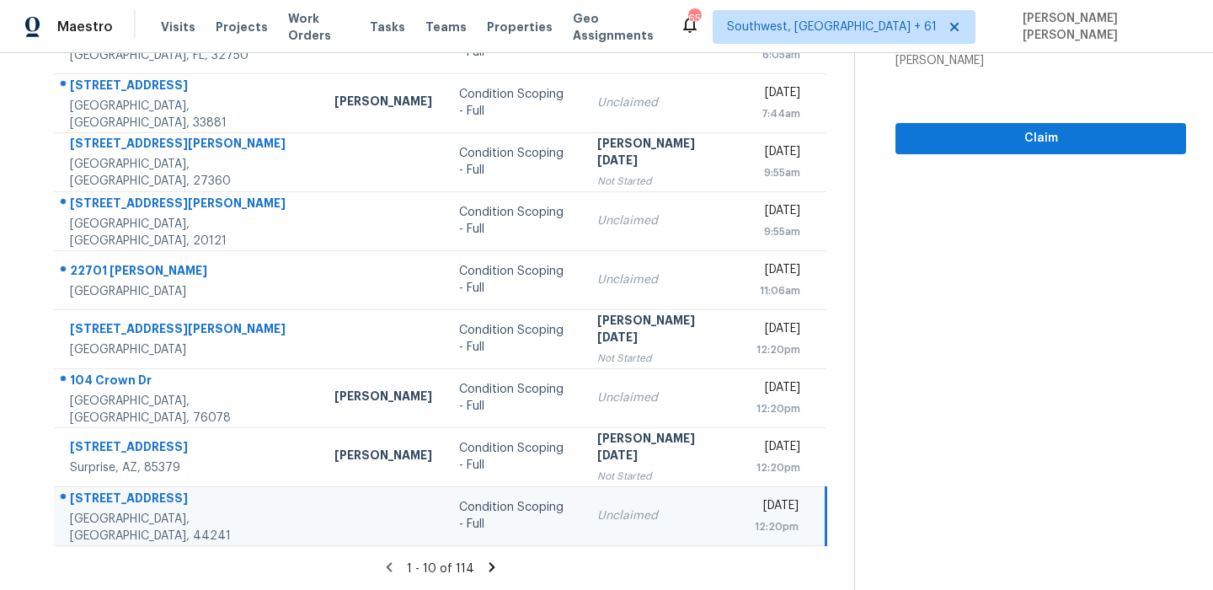
click at [495, 564] on icon at bounding box center [492, 566] width 6 height 9
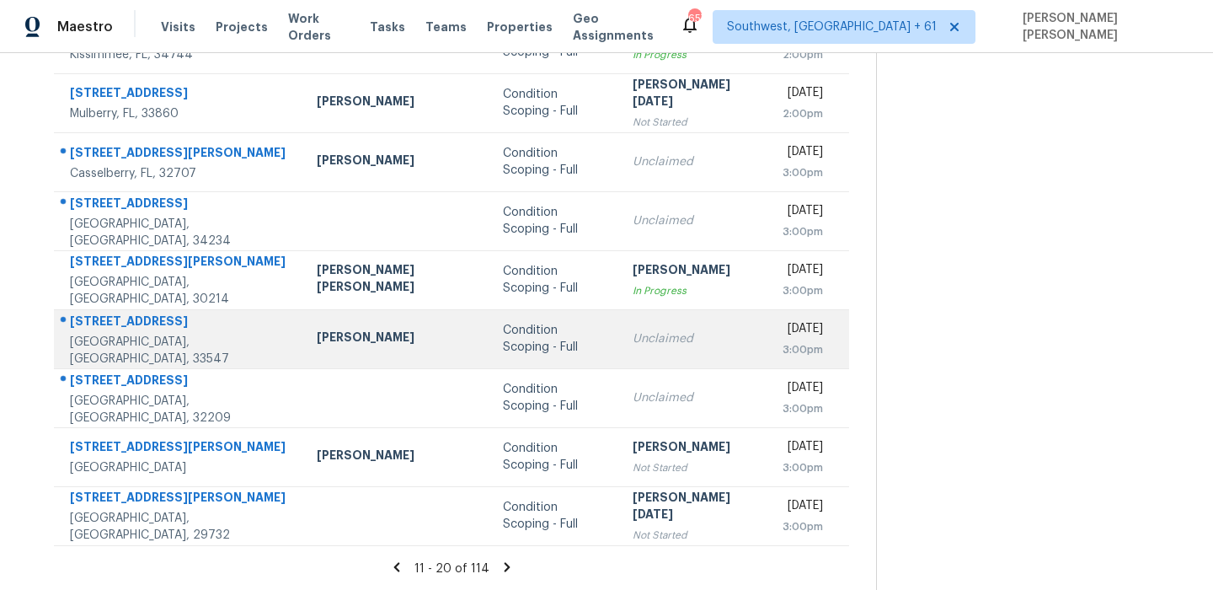
scroll to position [0, 0]
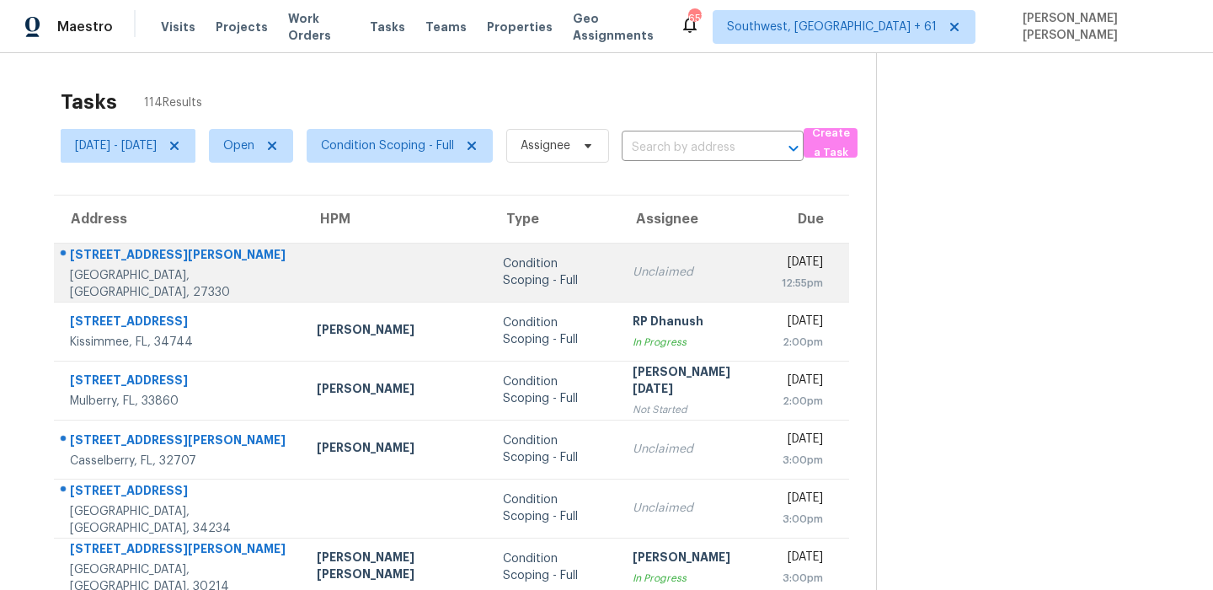
click at [128, 267] on div "309 Wade Dr" at bounding box center [180, 256] width 220 height 21
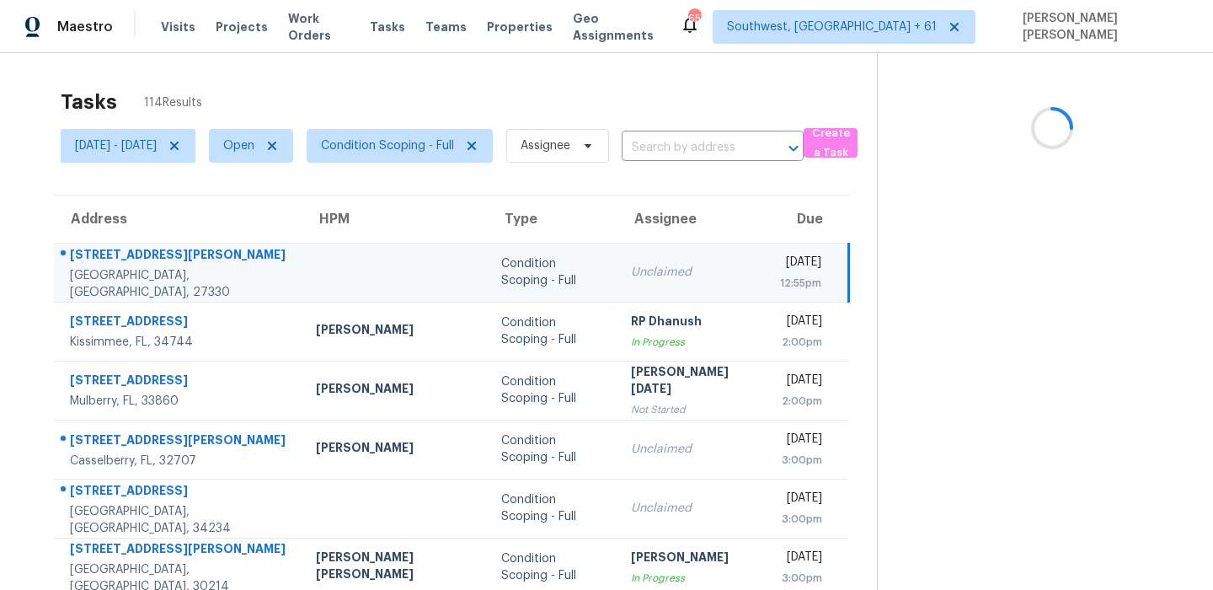
click at [128, 267] on div "309 Wade Dr" at bounding box center [179, 256] width 219 height 21
copy div "309 Wade Dr"
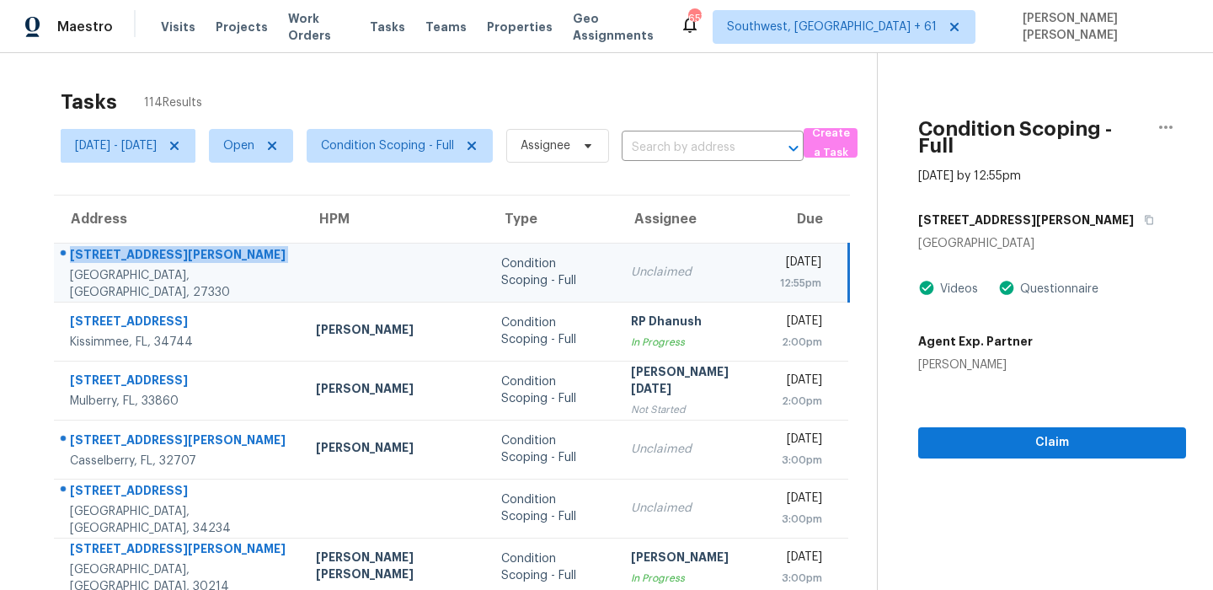
scroll to position [287, 0]
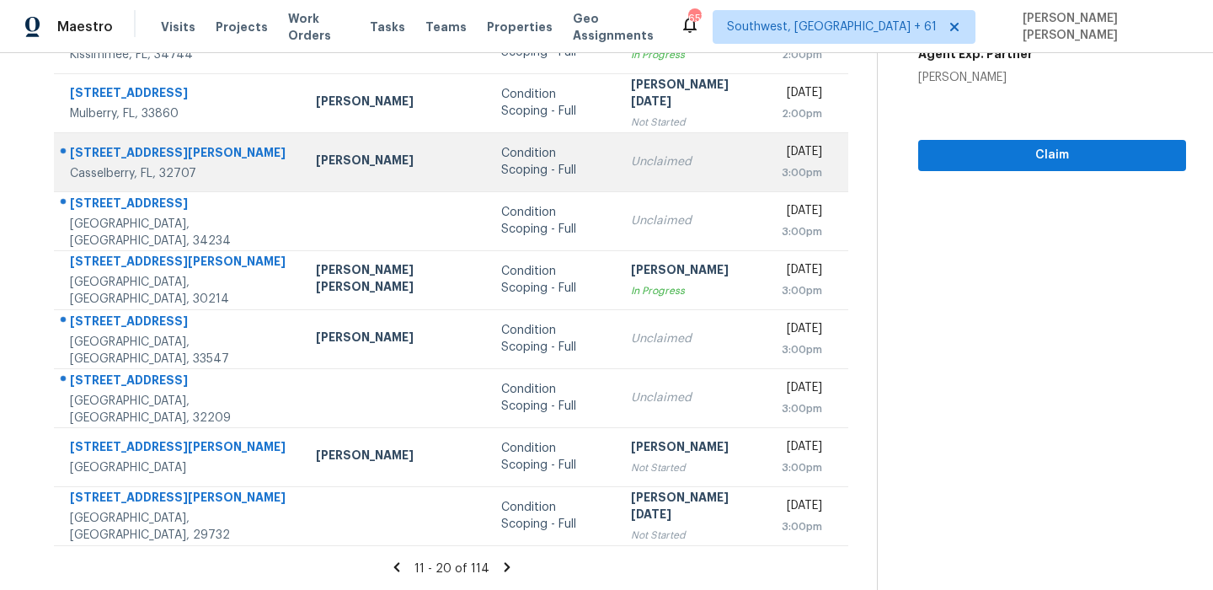
click at [94, 144] on div "1672 Orrington Payne Pl" at bounding box center [179, 154] width 219 height 21
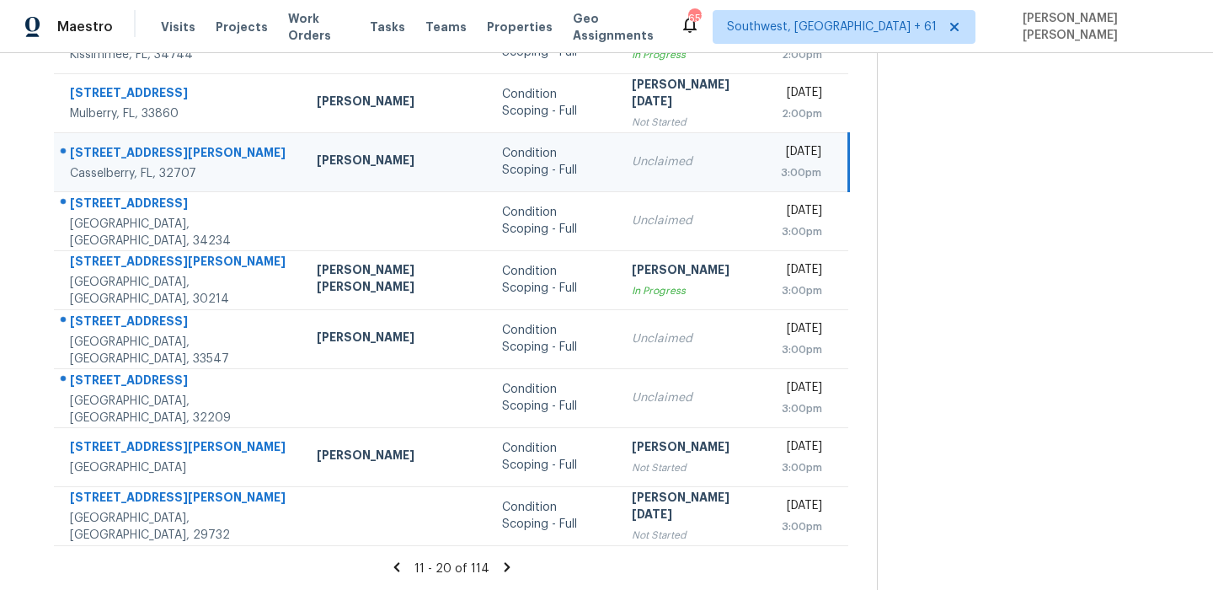
click at [94, 144] on div "1672 Orrington Payne Pl" at bounding box center [180, 154] width 220 height 21
copy div "1672 Orrington Payne Pl"
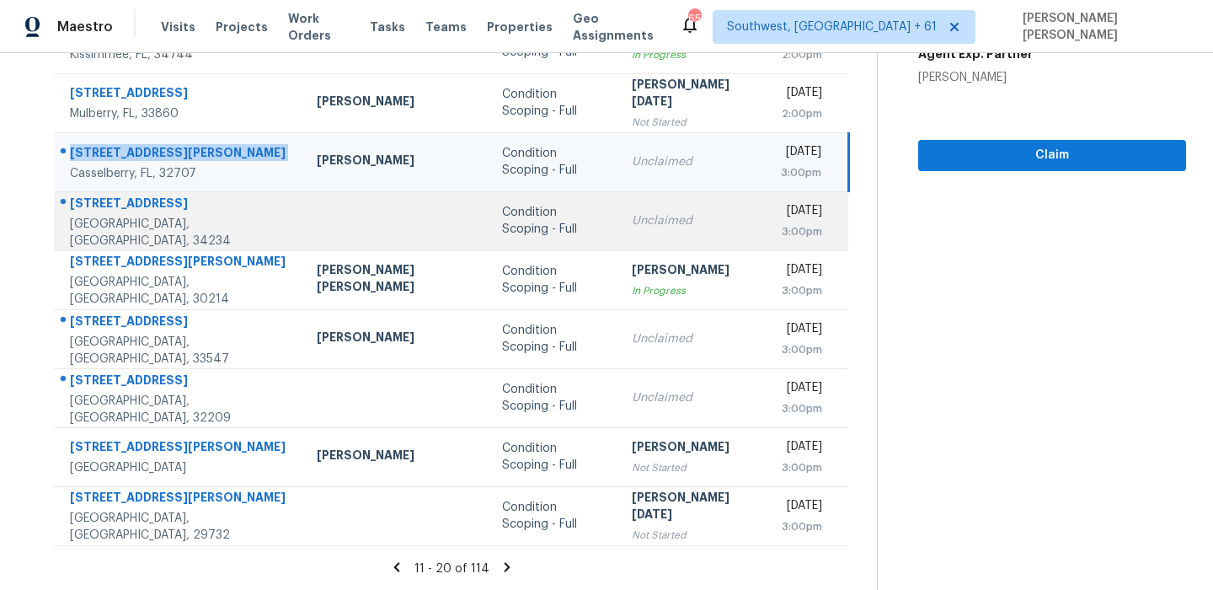
click at [72, 216] on div "1144 44th St" at bounding box center [180, 205] width 220 height 21
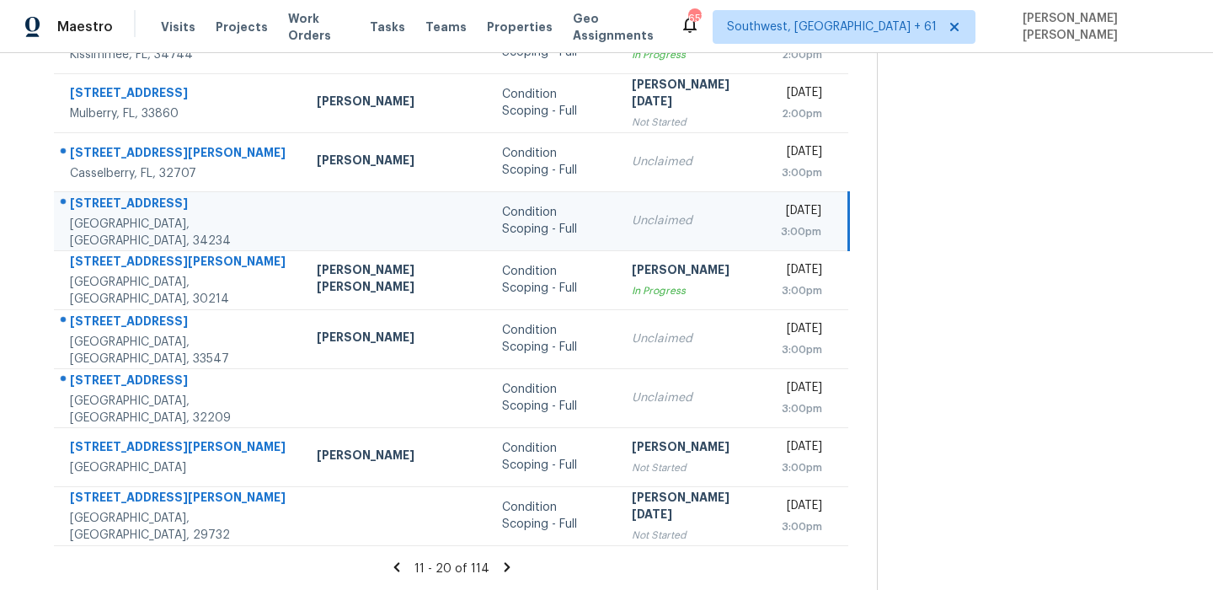
click at [72, 216] on div "1144 44th St" at bounding box center [180, 205] width 220 height 21
copy div "1144 44th St"
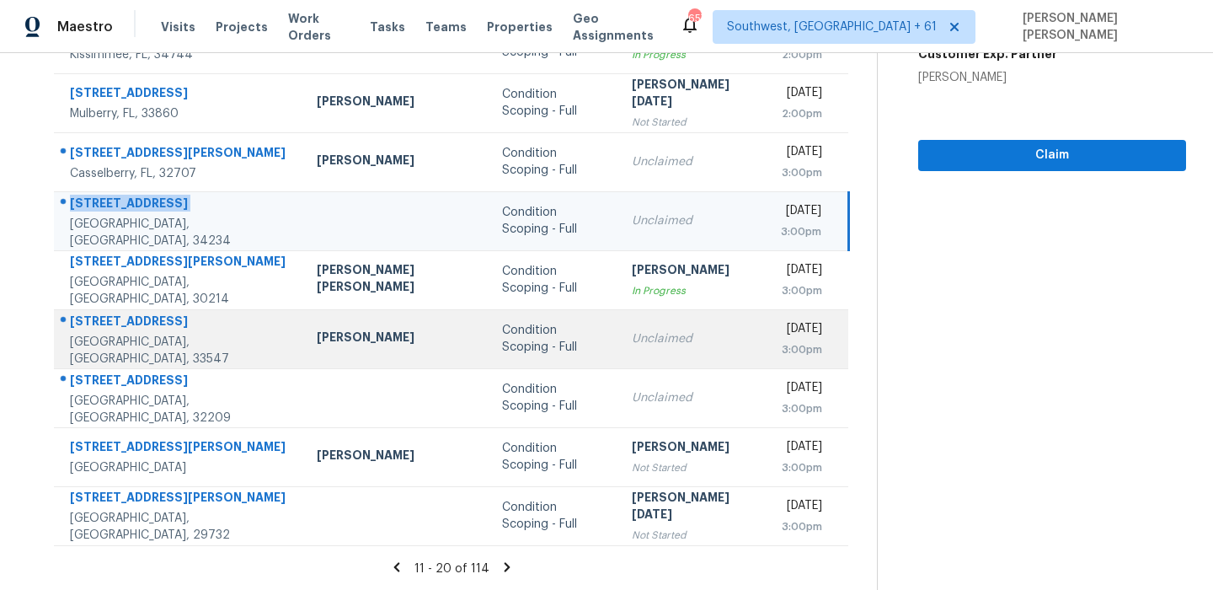
click at [99, 321] on div "5901 Nature Ridge Ln" at bounding box center [180, 323] width 220 height 21
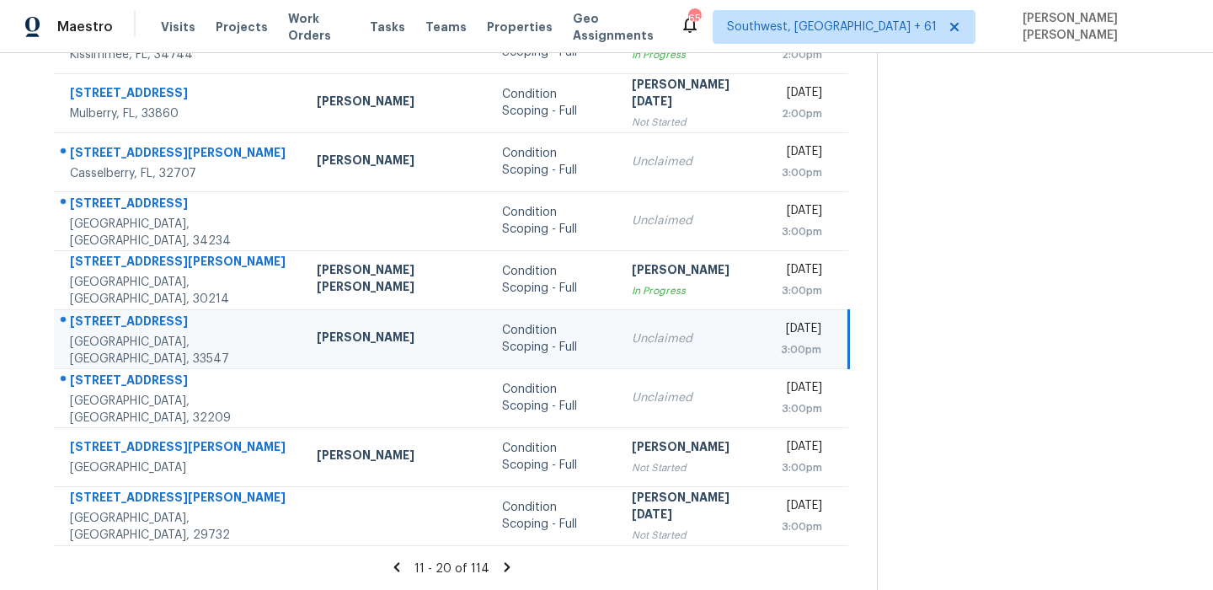
click at [99, 321] on div "5901 Nature Ridge Ln" at bounding box center [180, 323] width 220 height 21
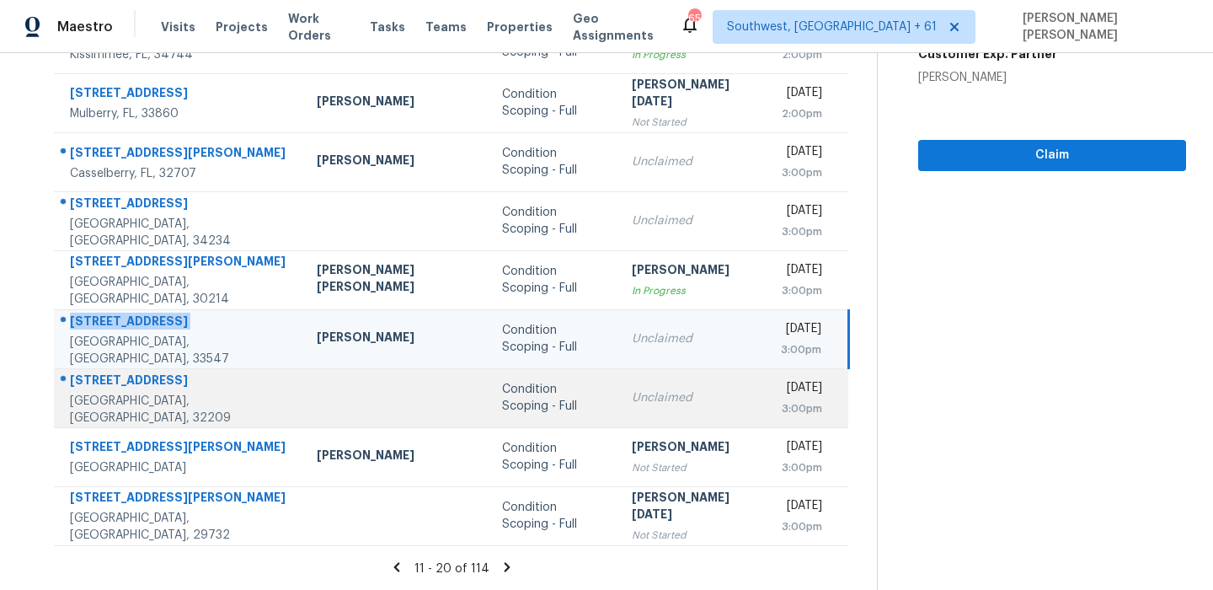
click at [114, 380] on div "4021 Katanga Dr N" at bounding box center [180, 382] width 220 height 21
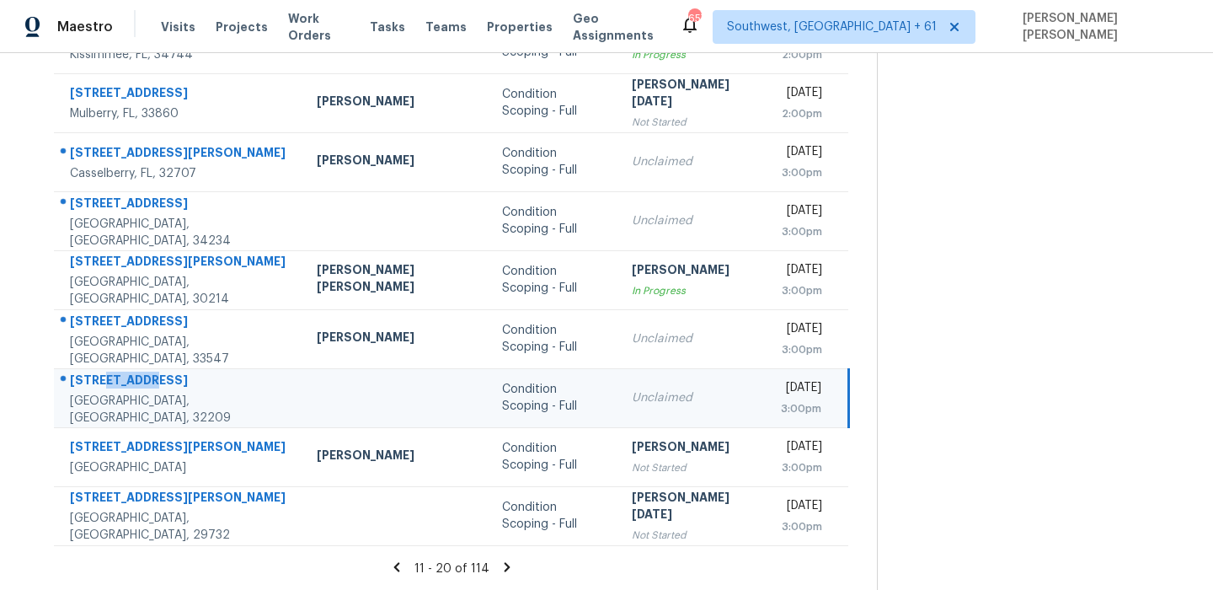
click at [114, 380] on div "4021 Katanga Dr N" at bounding box center [180, 382] width 220 height 21
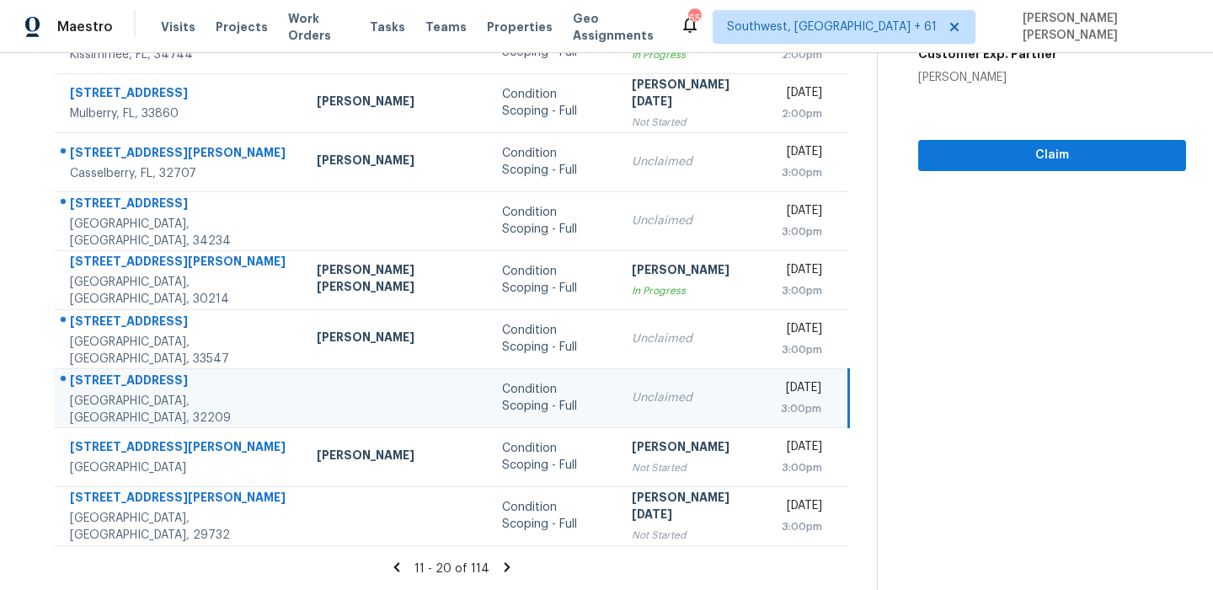
click at [500, 564] on icon at bounding box center [507, 566] width 15 height 15
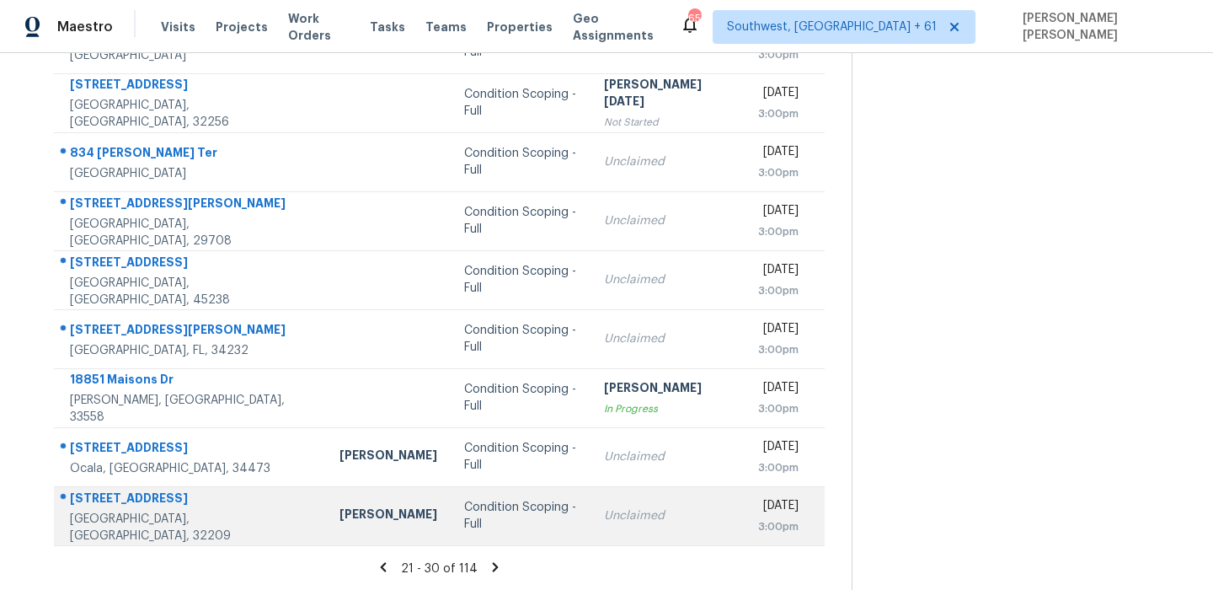
scroll to position [0, 0]
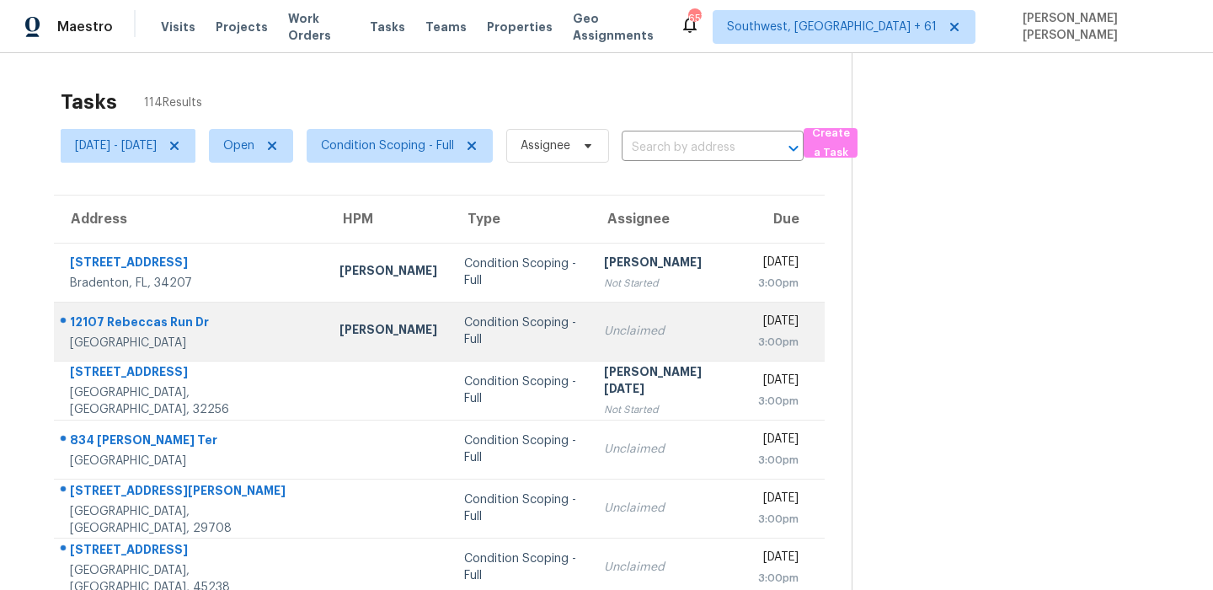
click at [136, 310] on td "12107 Rebeccas Run Dr Winter Garden, FL, 34787" at bounding box center [190, 331] width 272 height 59
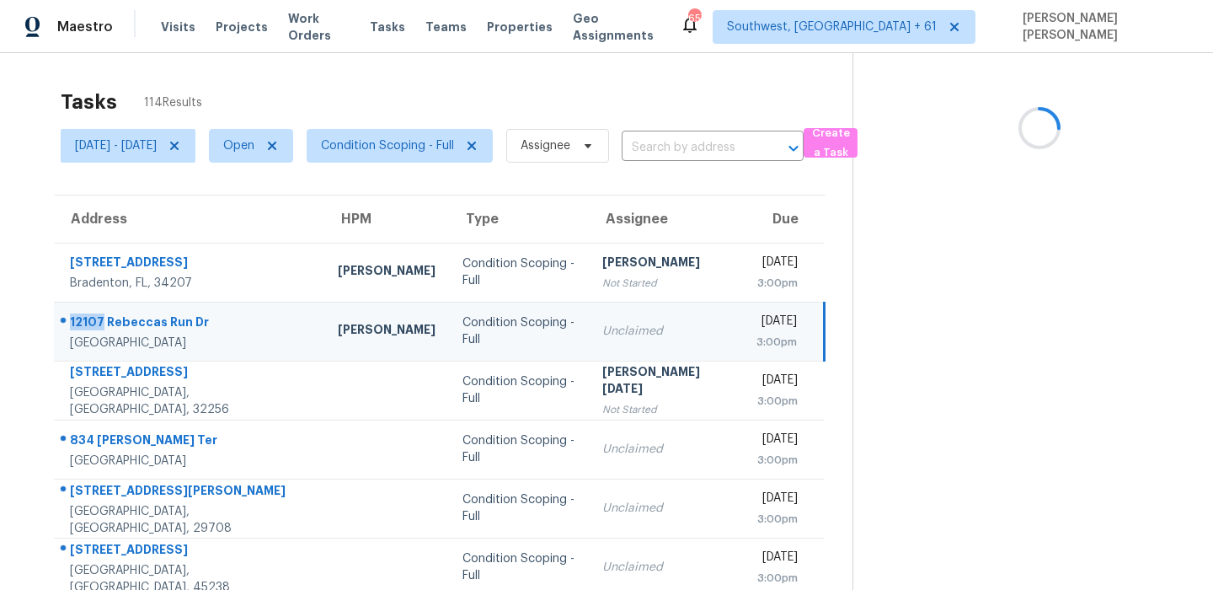
click at [136, 310] on td "12107 Rebeccas Run Dr Winter Garden, FL, 34787" at bounding box center [189, 331] width 270 height 59
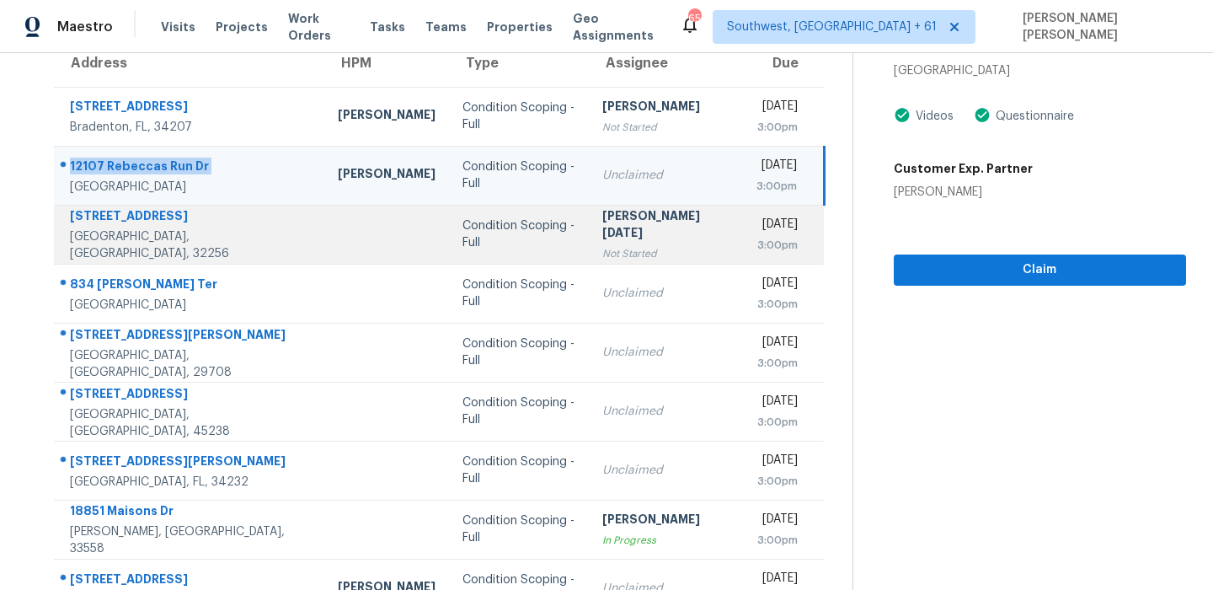
scroll to position [254, 0]
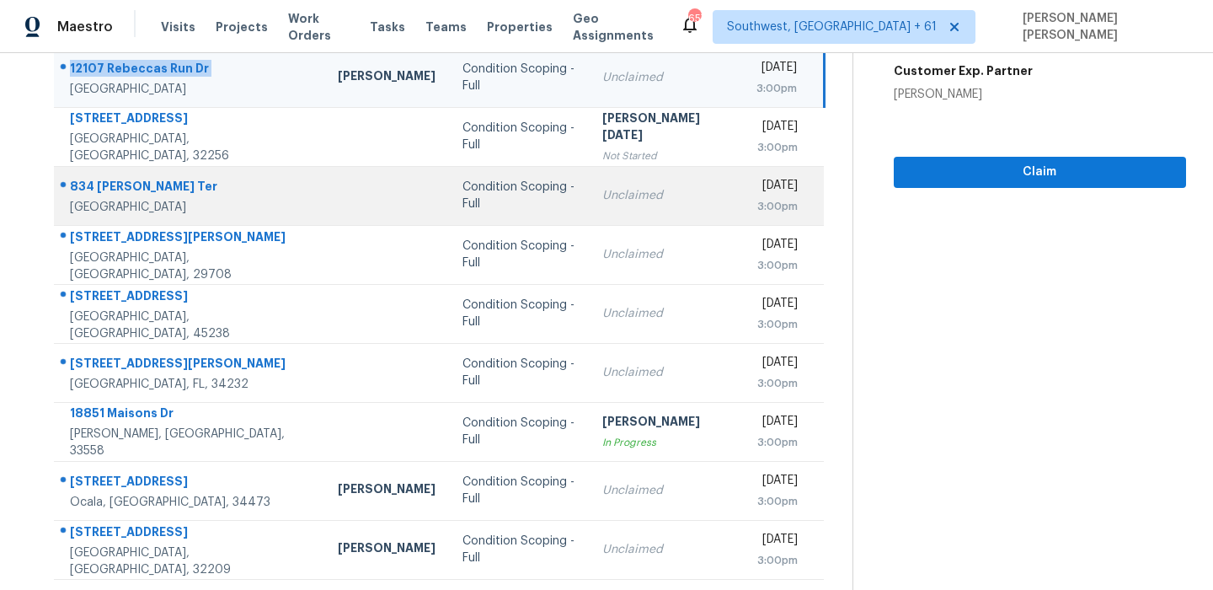
click at [147, 189] on div "834 Tomlinson Ter" at bounding box center [190, 188] width 241 height 21
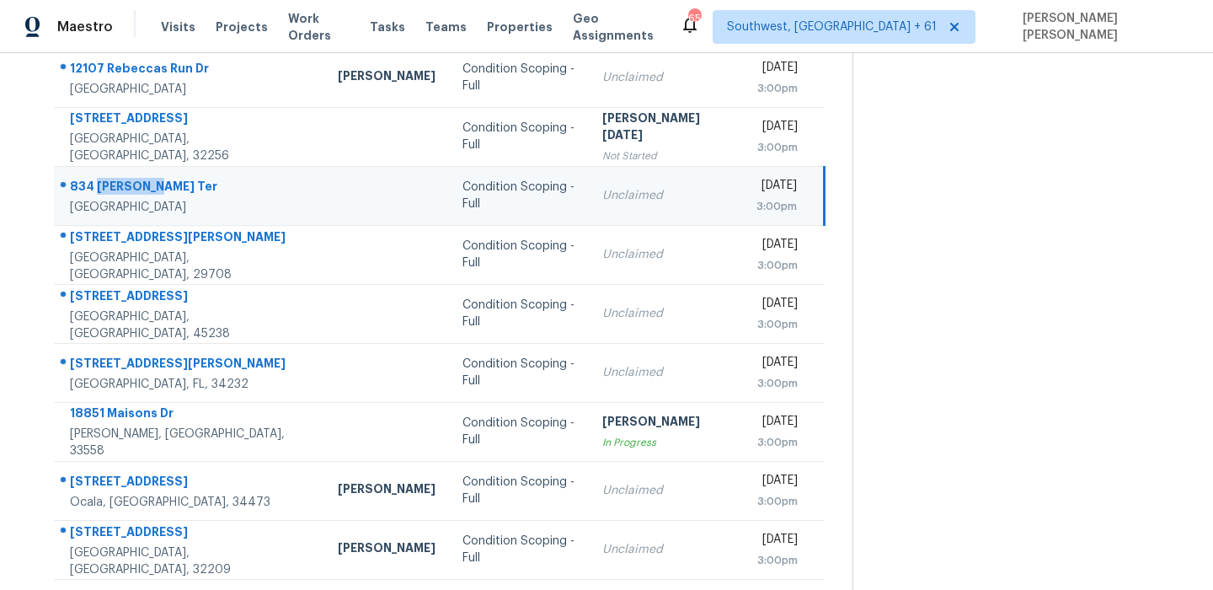
click at [147, 189] on div "834 Tomlinson Ter" at bounding box center [190, 188] width 241 height 21
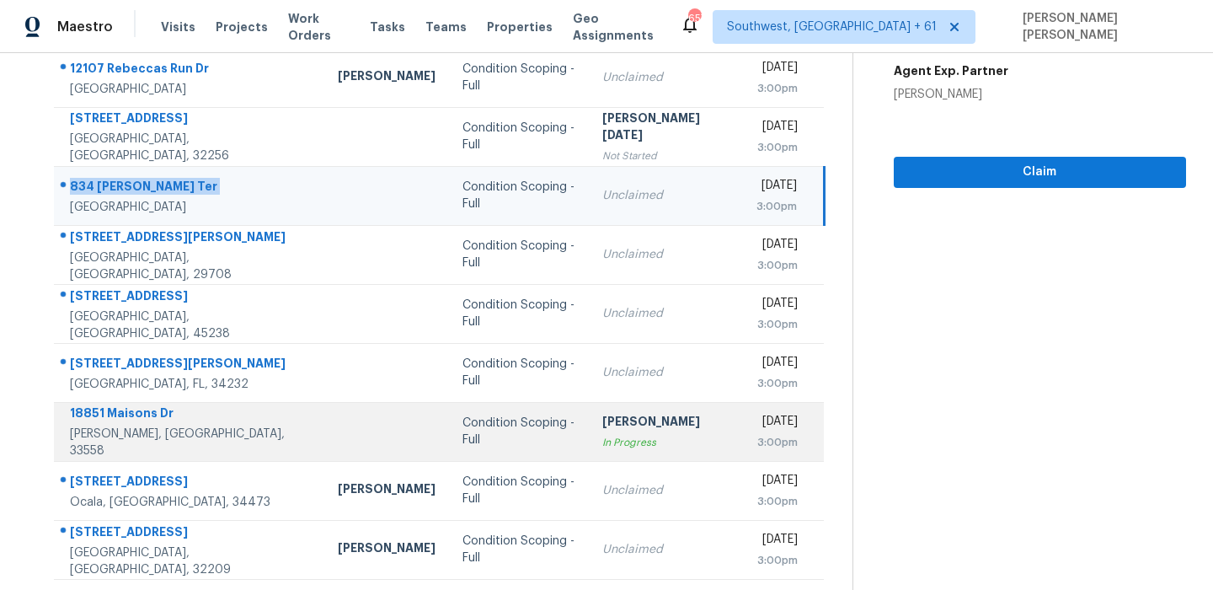
scroll to position [287, 0]
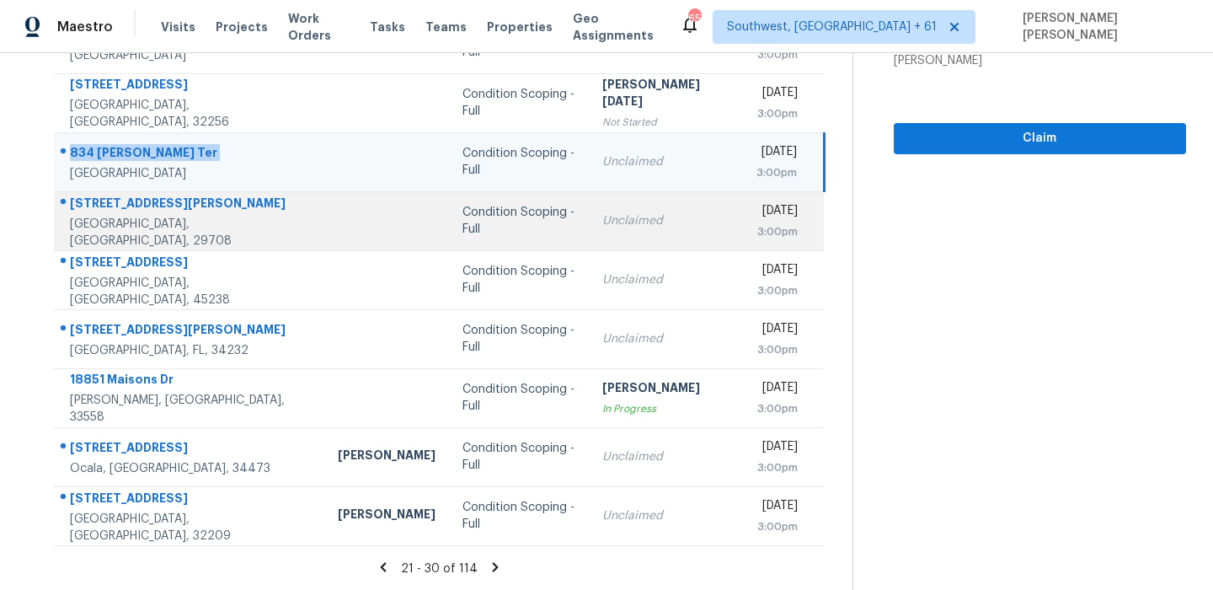
click at [94, 206] on div "2143 Manawa Ln" at bounding box center [190, 205] width 241 height 21
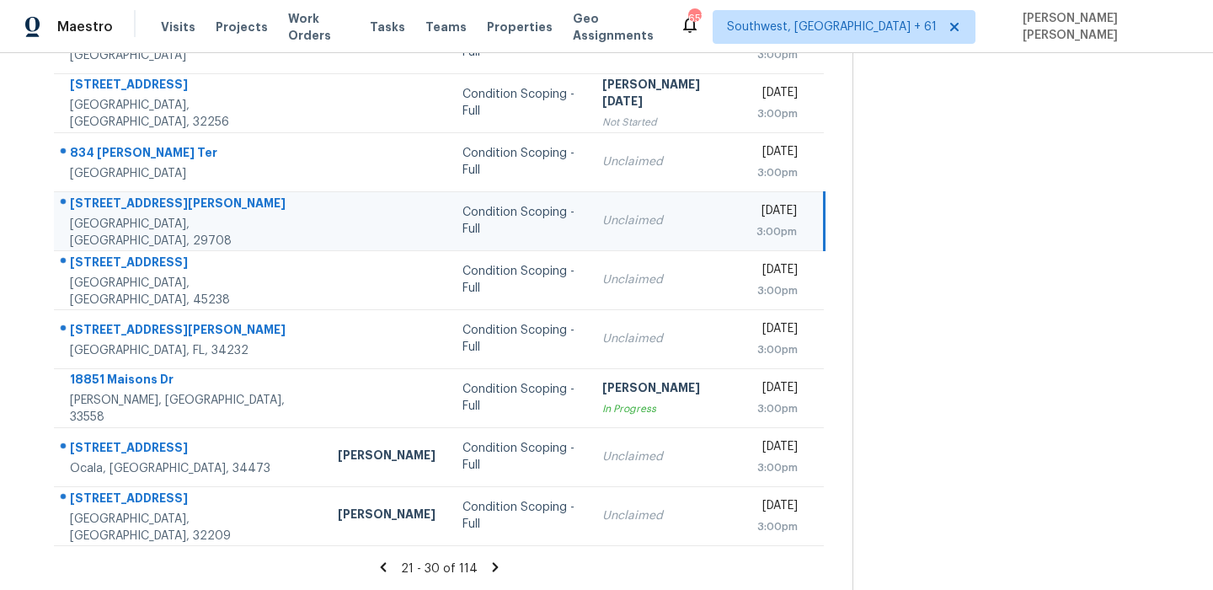
click at [94, 206] on div "2143 Manawa Ln" at bounding box center [190, 205] width 241 height 21
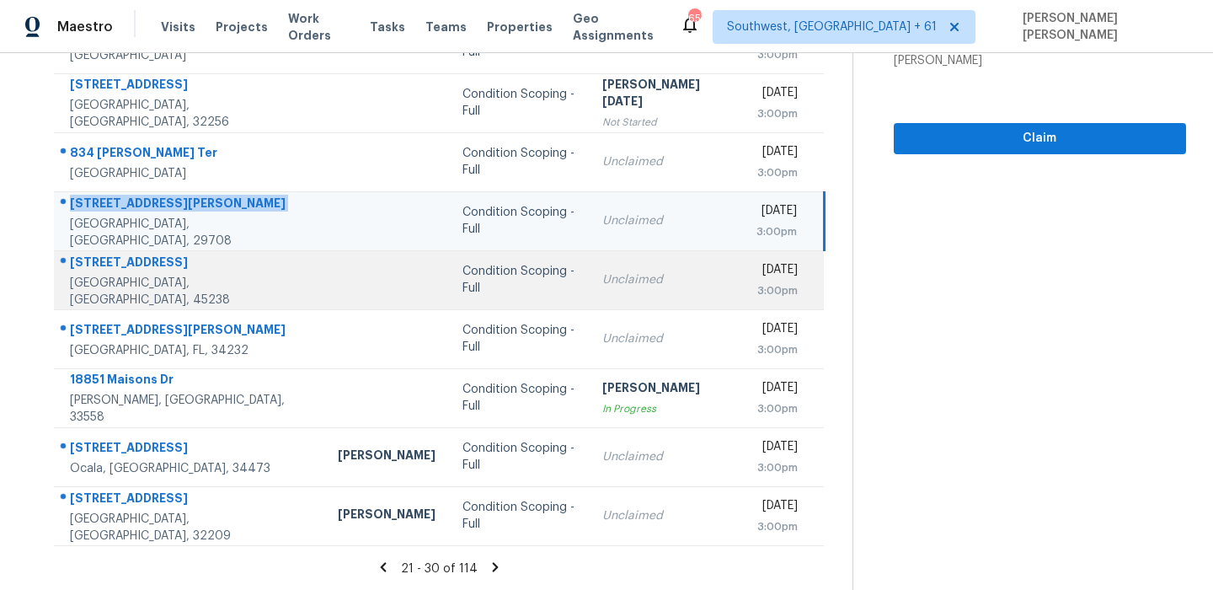
click at [138, 262] on div "290 Shaker Ct" at bounding box center [190, 264] width 241 height 21
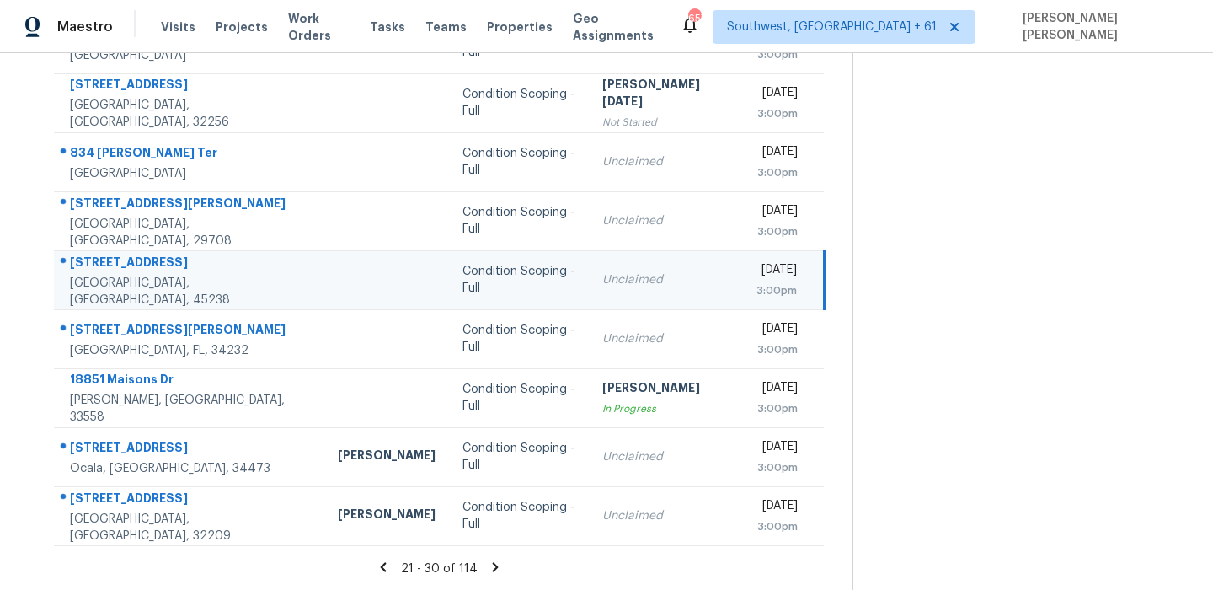
click at [138, 262] on div "290 Shaker Ct" at bounding box center [190, 264] width 241 height 21
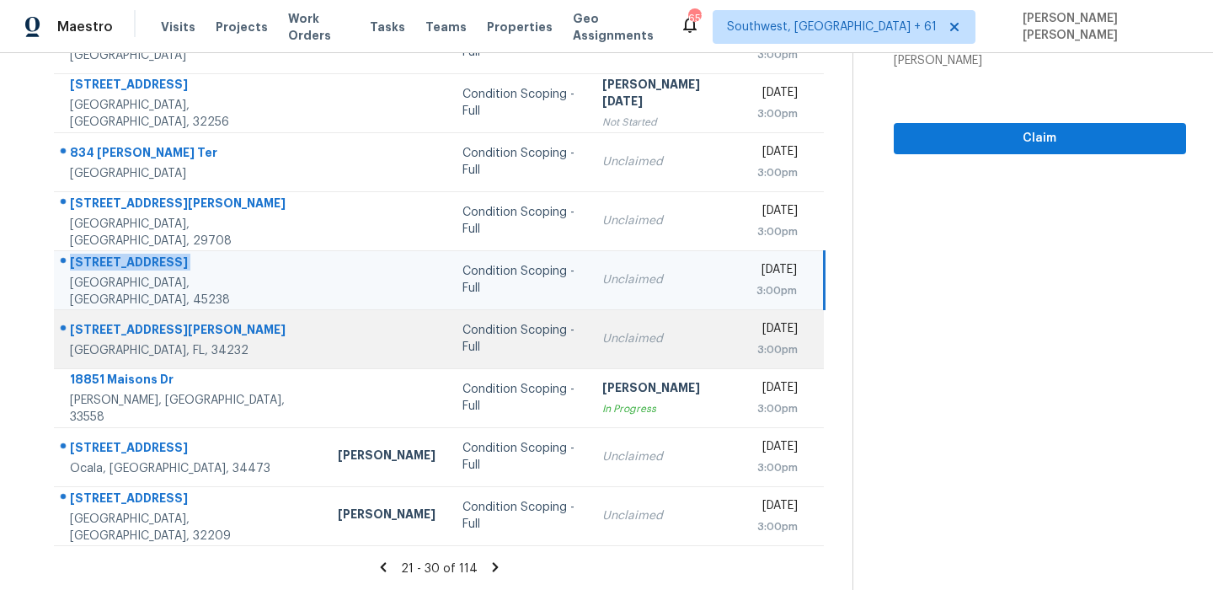
click at [114, 324] on div "3015 Vinson Ave" at bounding box center [190, 331] width 241 height 21
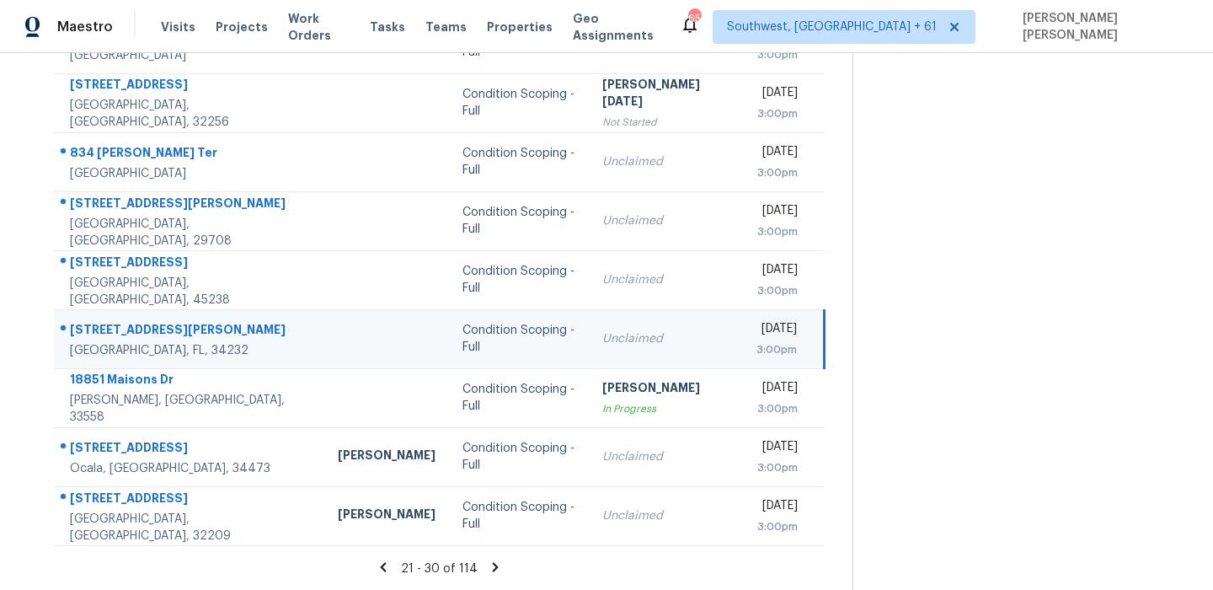
click at [114, 324] on div "3015 Vinson Ave" at bounding box center [190, 331] width 241 height 21
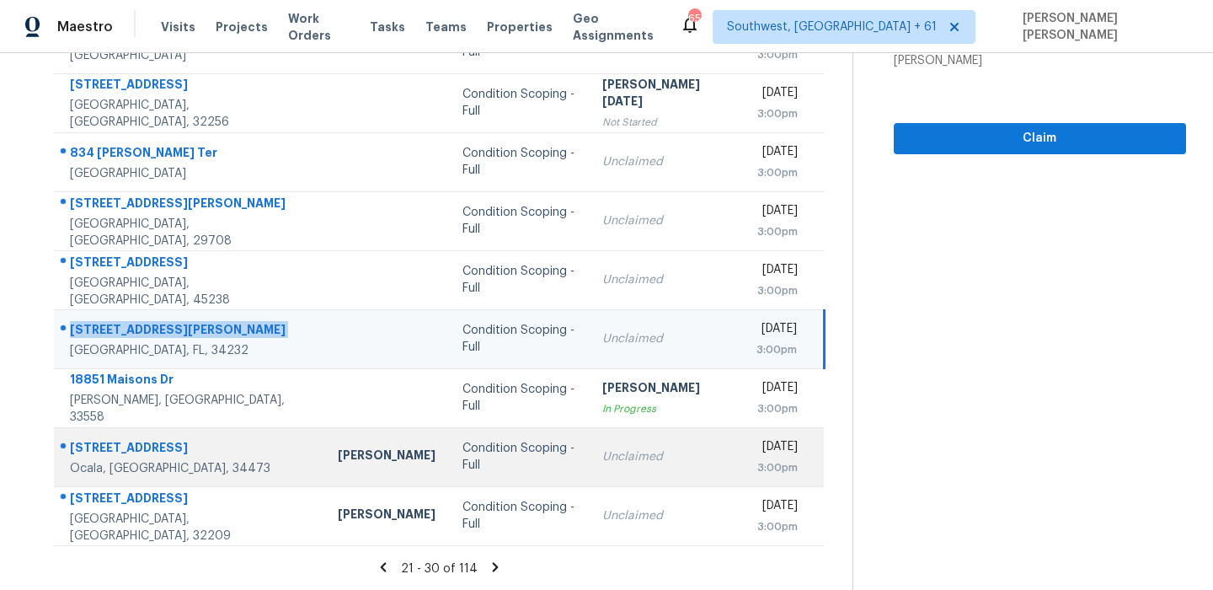
click at [190, 452] on div "14442 SW 48th Court Rd" at bounding box center [190, 449] width 241 height 21
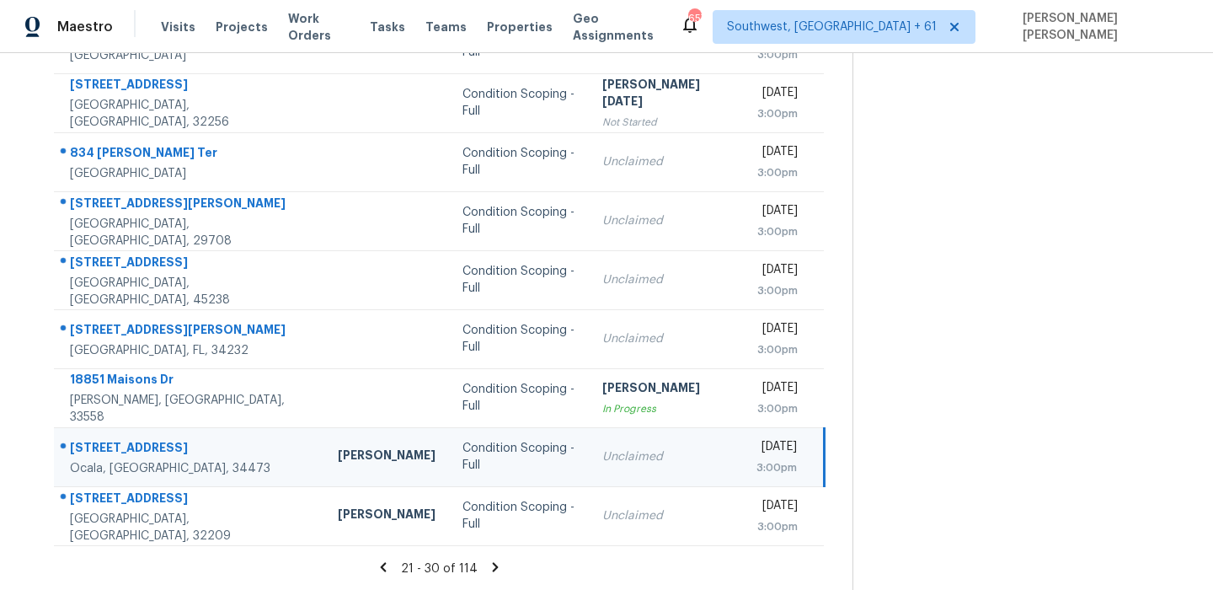
click at [190, 452] on div "14442 SW 48th Court Rd" at bounding box center [190, 449] width 241 height 21
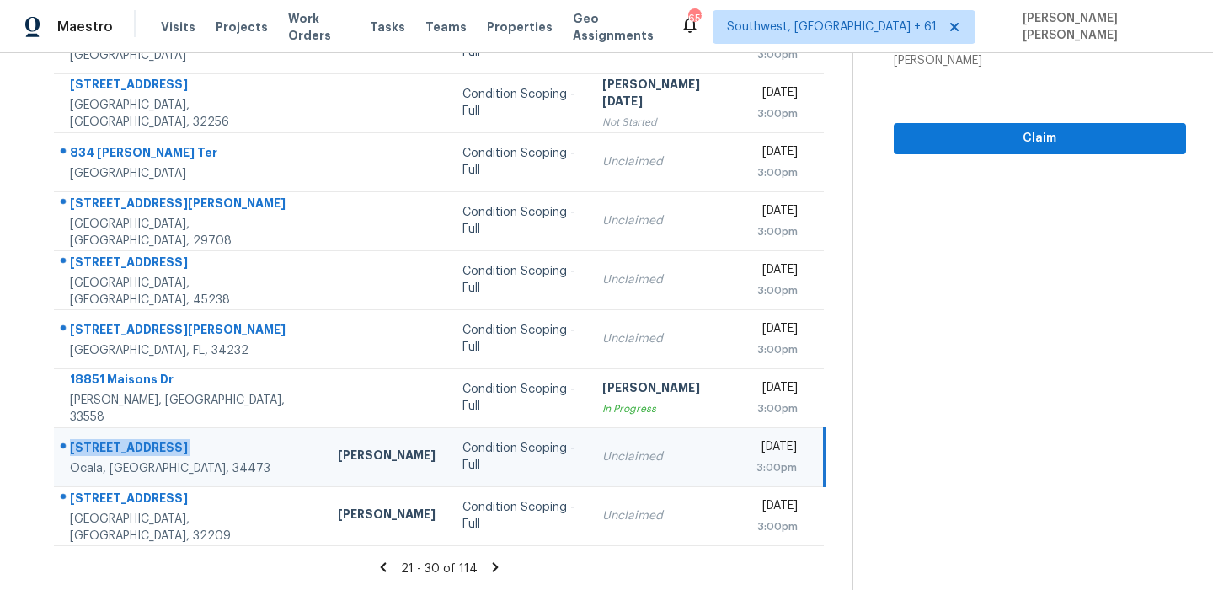
click at [106, 483] on td "14442 SW 48th Court Rd Ocala, FL, 34473" at bounding box center [189, 456] width 270 height 59
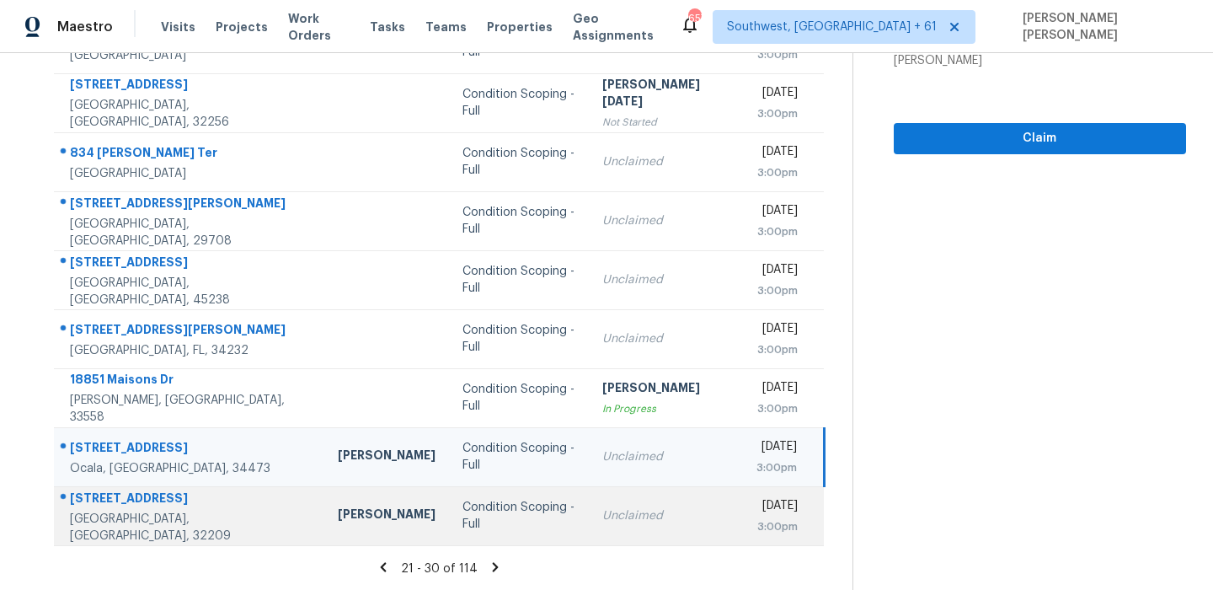
click at [105, 507] on div "2363 Bradford St" at bounding box center [190, 499] width 241 height 21
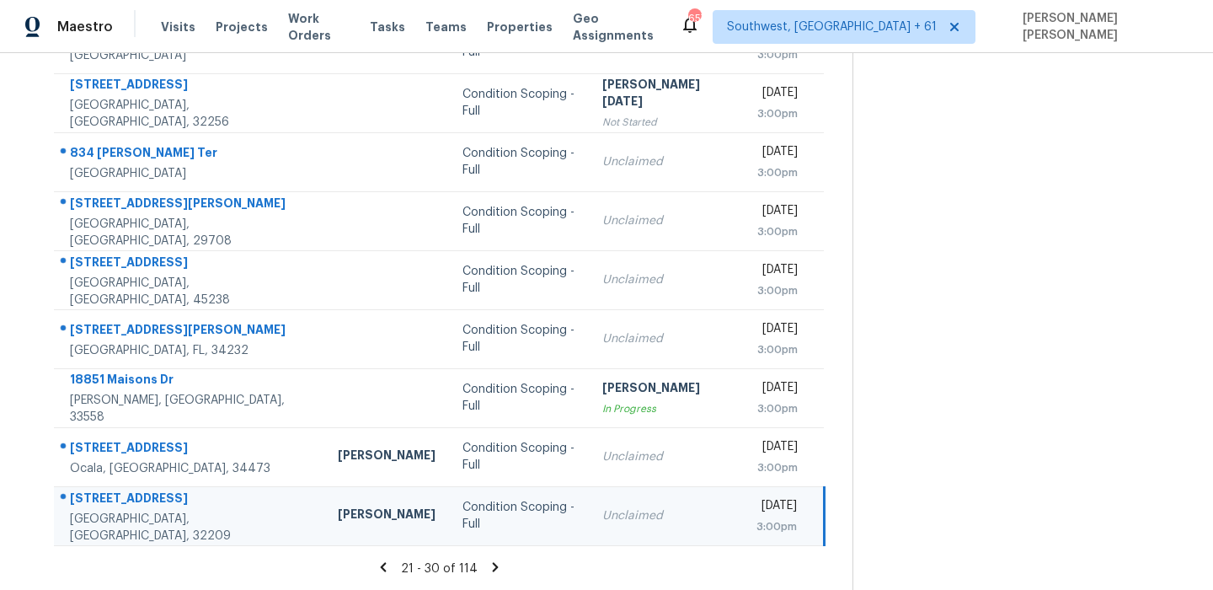
click at [105, 507] on div "2363 Bradford St" at bounding box center [190, 499] width 241 height 21
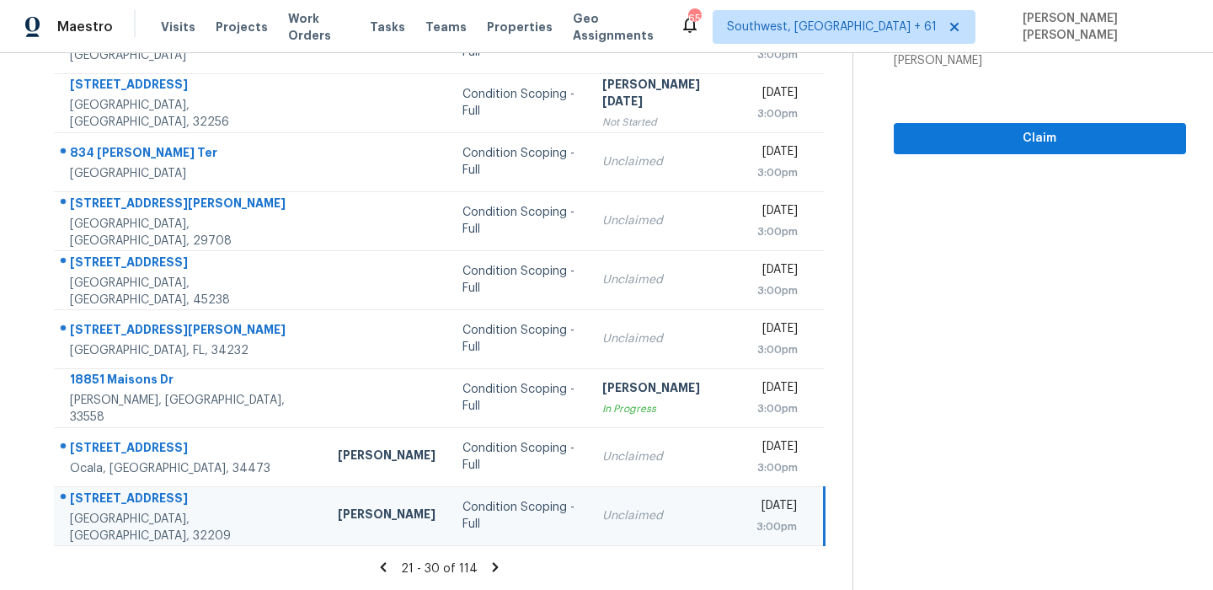
click at [503, 563] on icon at bounding box center [495, 566] width 15 height 15
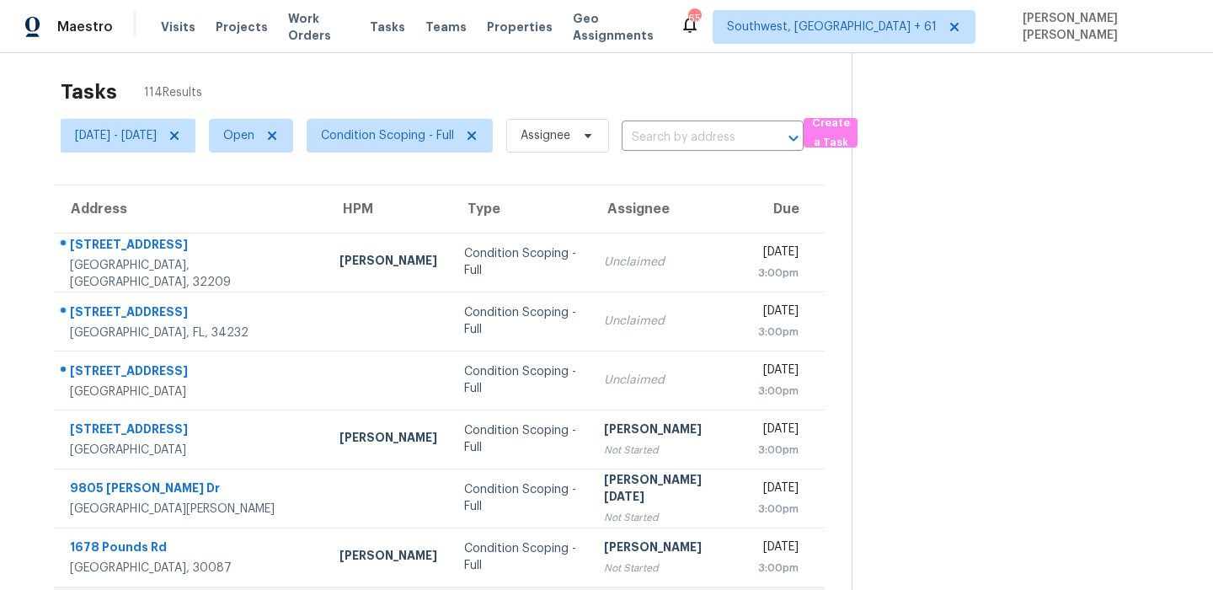
scroll to position [0, 0]
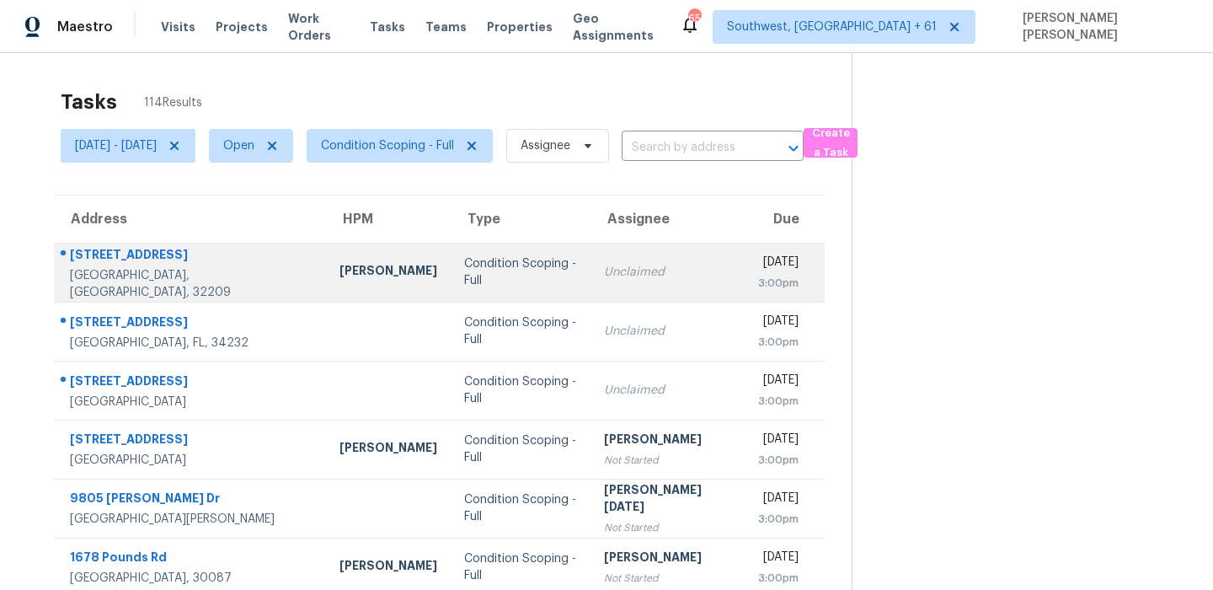
click at [120, 245] on td "2363 Bradford St Jacksonville, FL, 32209" at bounding box center [190, 272] width 272 height 59
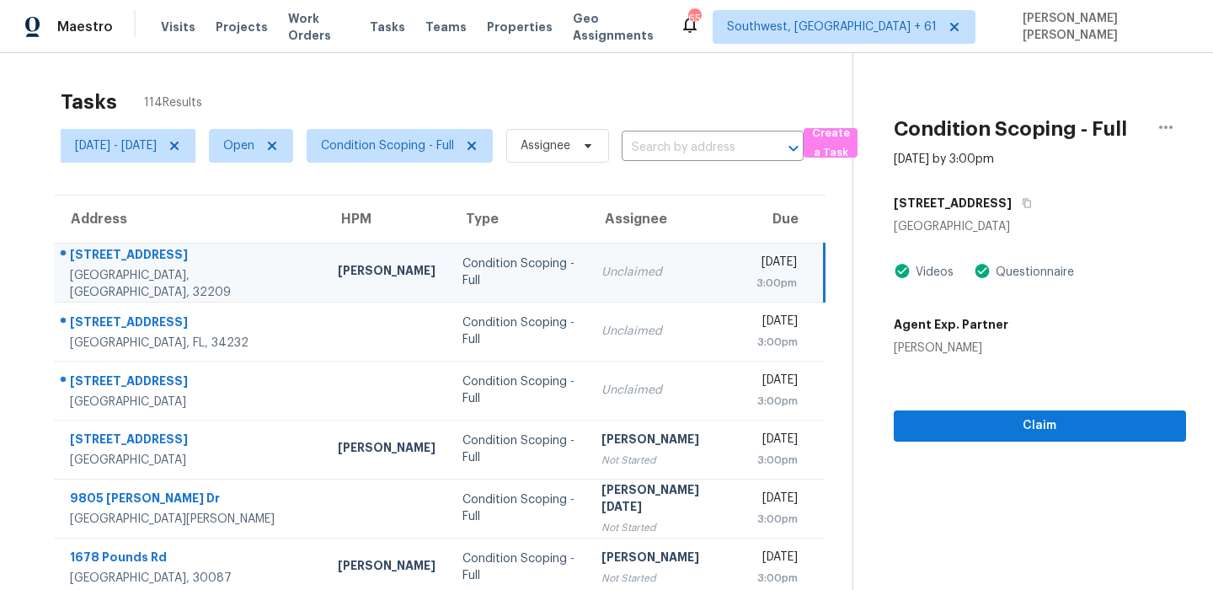
click at [120, 245] on td "2363 Bradford St Jacksonville, FL, 32209" at bounding box center [189, 272] width 270 height 59
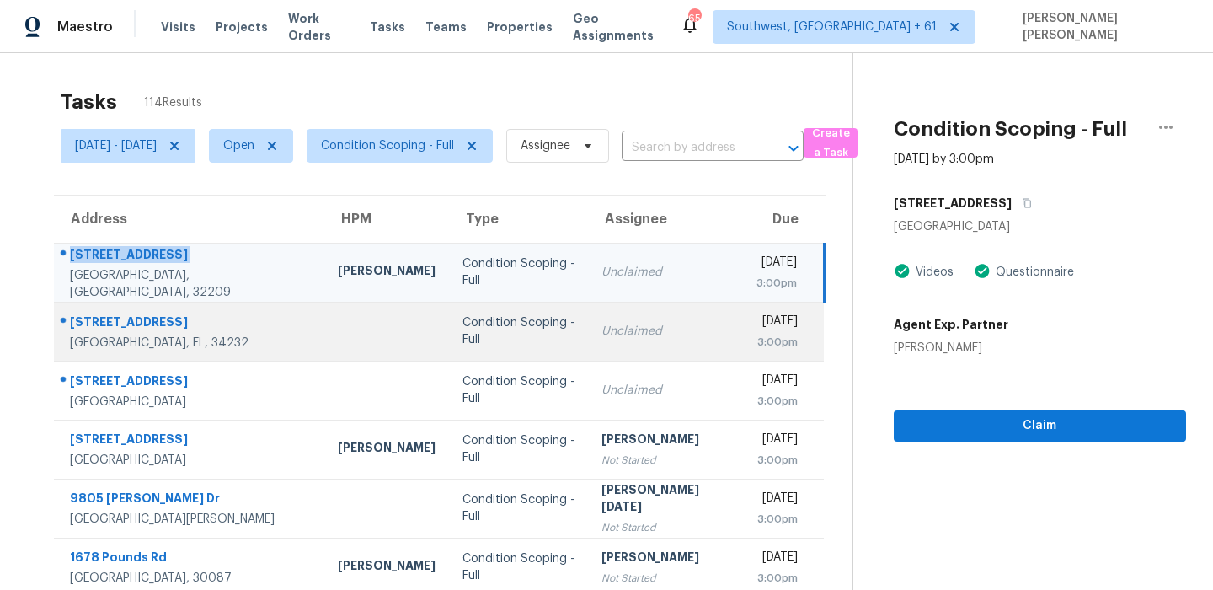
click at [108, 309] on td "827 Bacon Ave Sarasota, FL, 34232" at bounding box center [189, 331] width 270 height 59
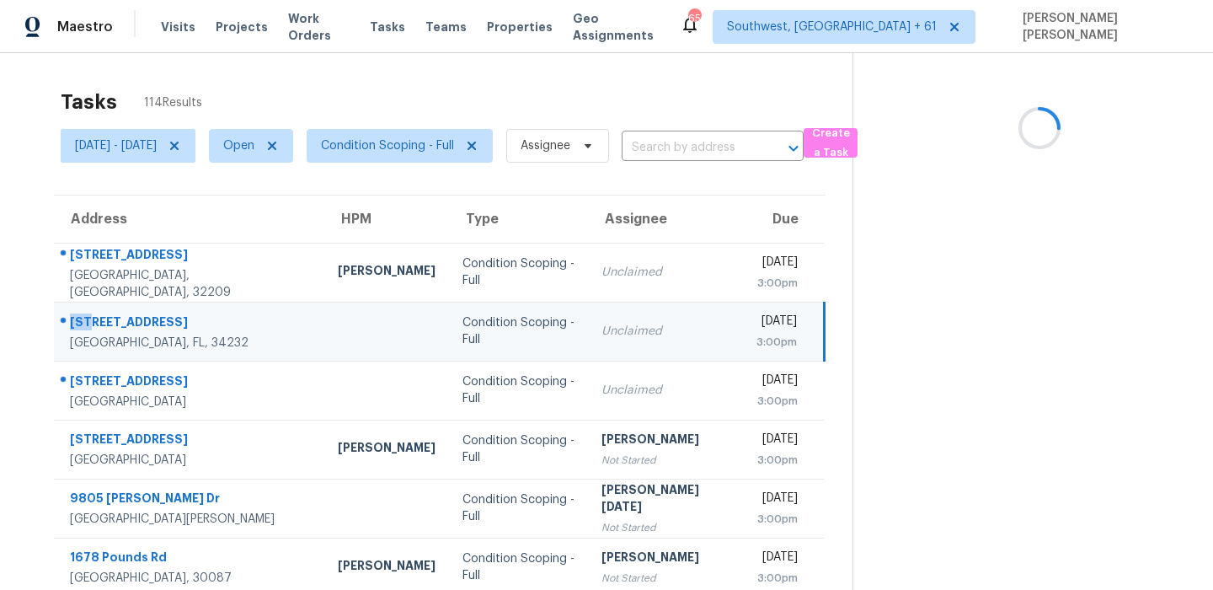
click at [108, 309] on td "827 Bacon Ave Sarasota, FL, 34232" at bounding box center [189, 331] width 270 height 59
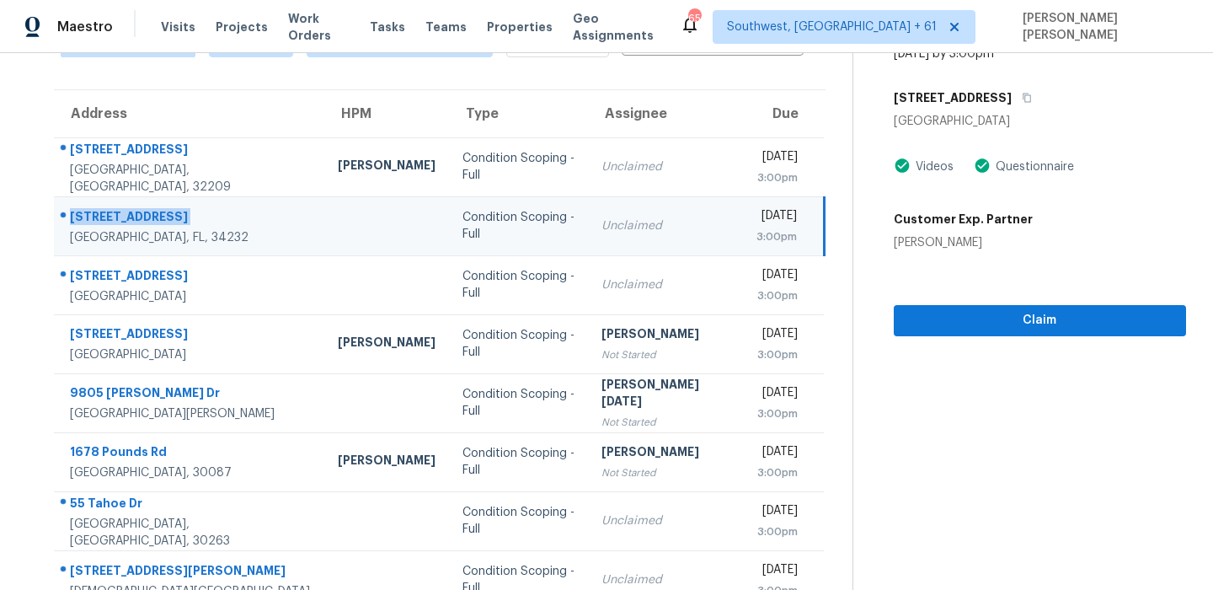
scroll to position [56, 0]
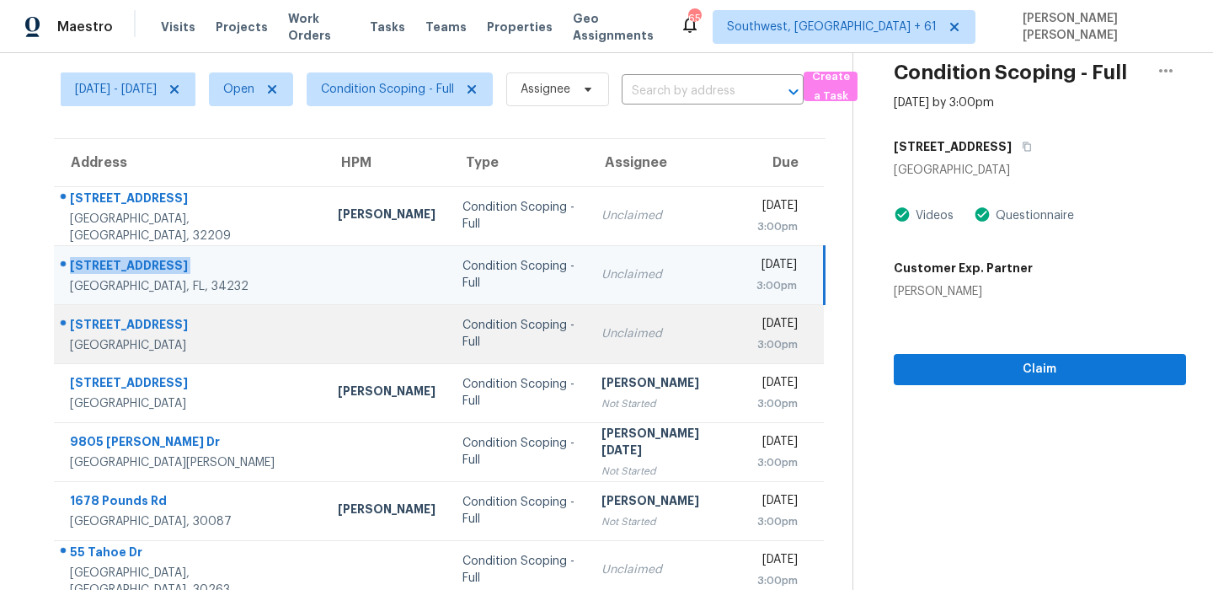
click at [68, 320] on div at bounding box center [183, 325] width 256 height 22
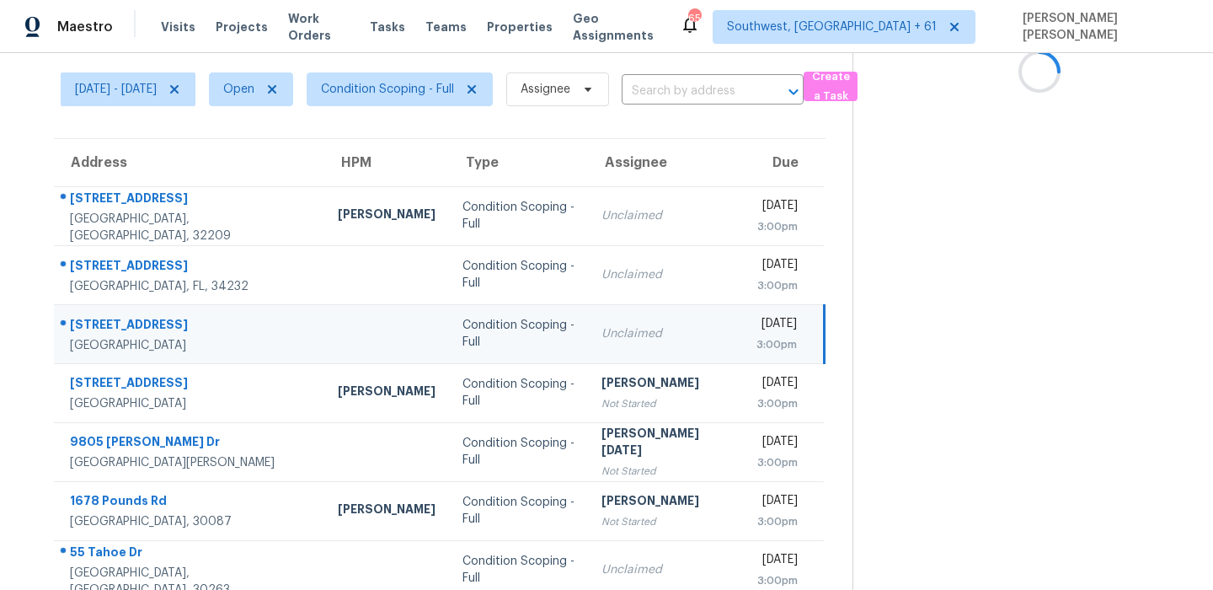
click at [68, 320] on div at bounding box center [183, 325] width 256 height 22
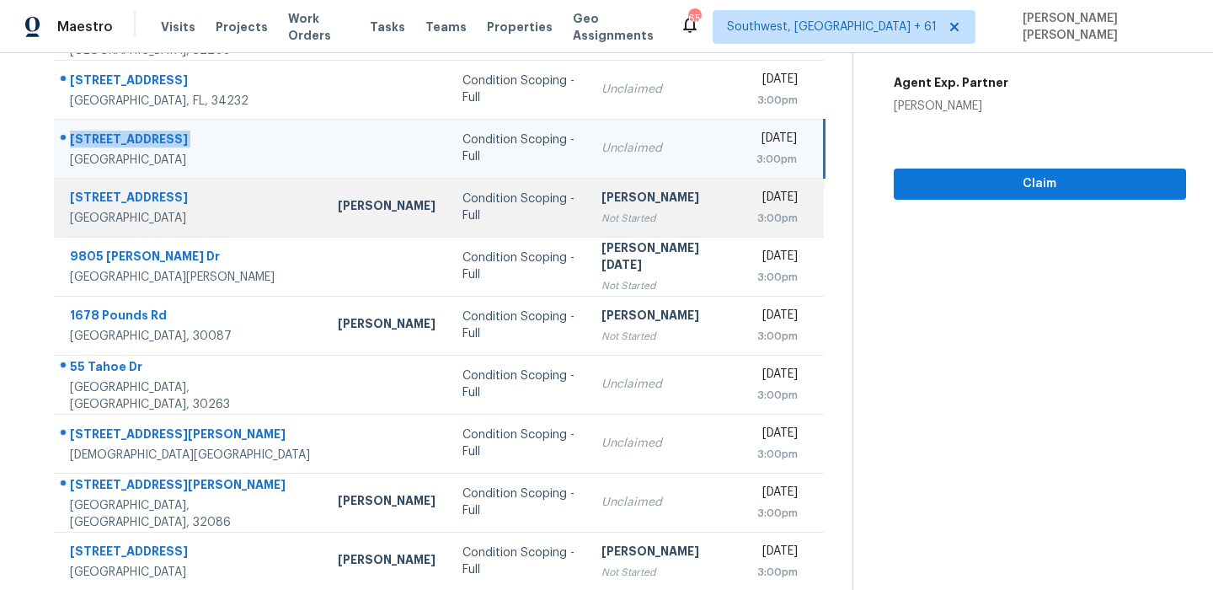
scroll to position [287, 0]
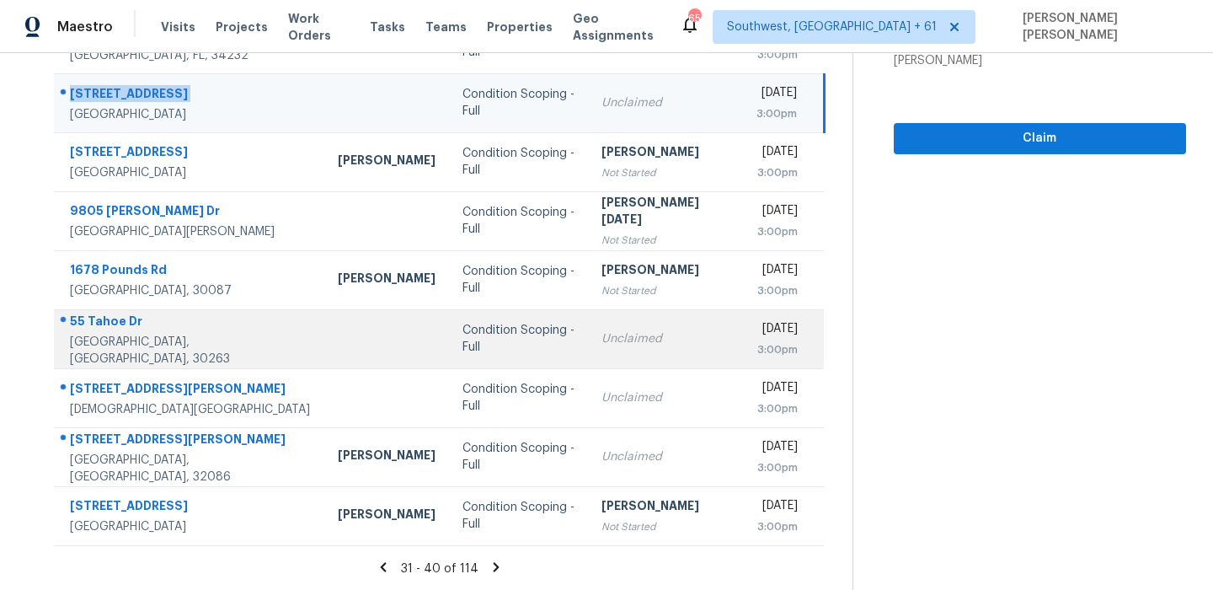
click at [135, 334] on div "55 Tahoe Dr" at bounding box center [190, 323] width 241 height 21
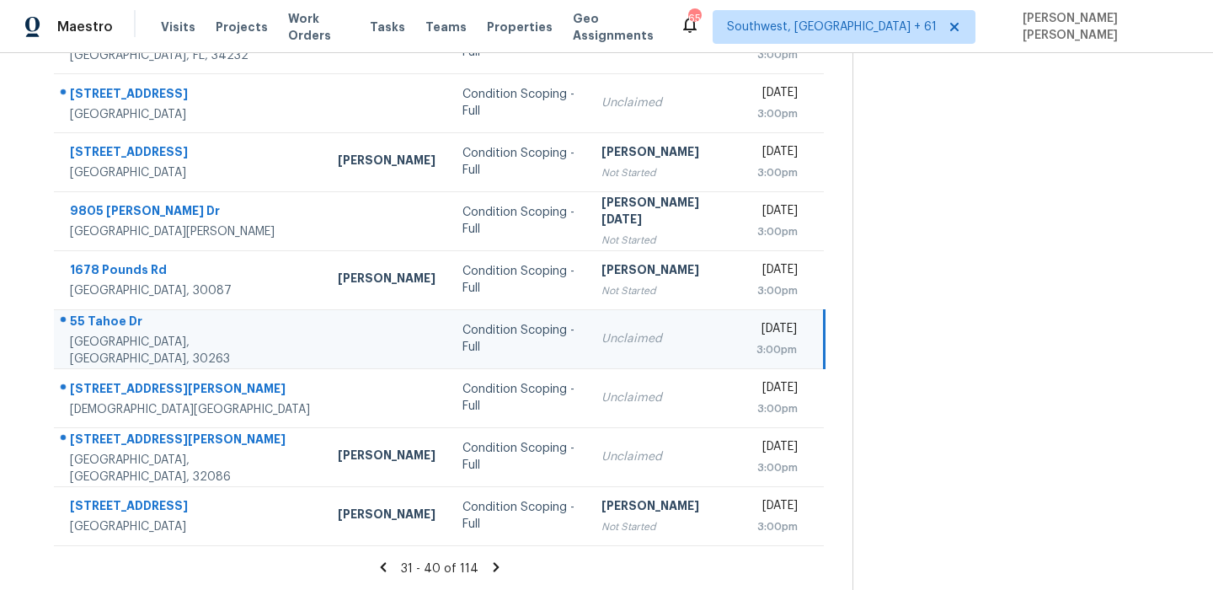
click at [135, 334] on div "55 Tahoe Dr" at bounding box center [190, 323] width 241 height 21
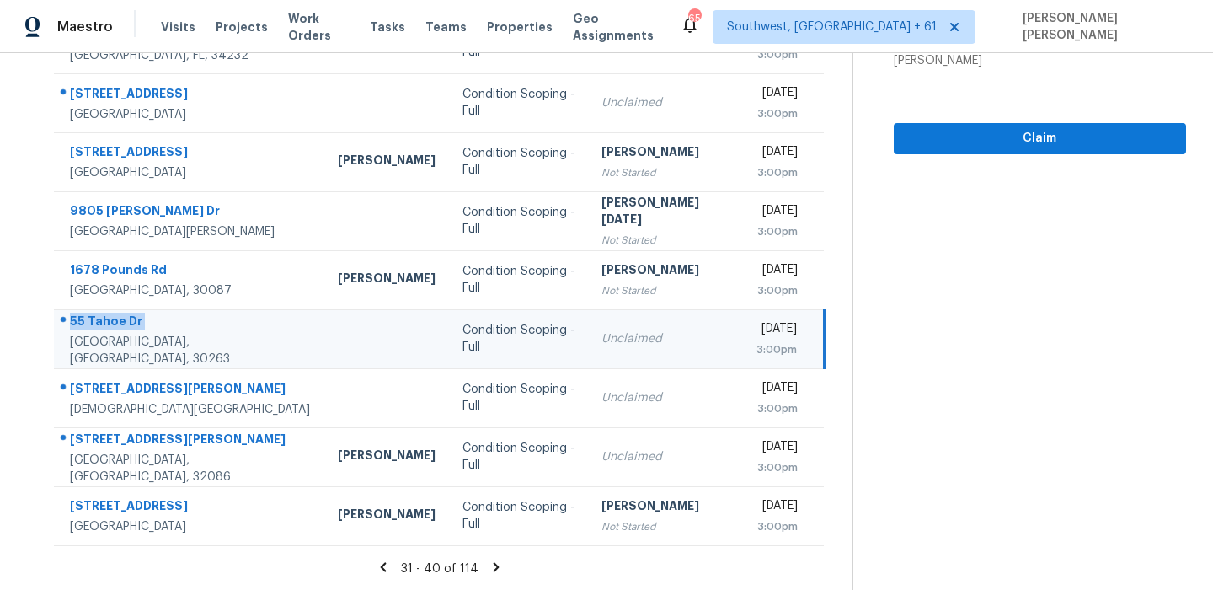
scroll to position [0, 0]
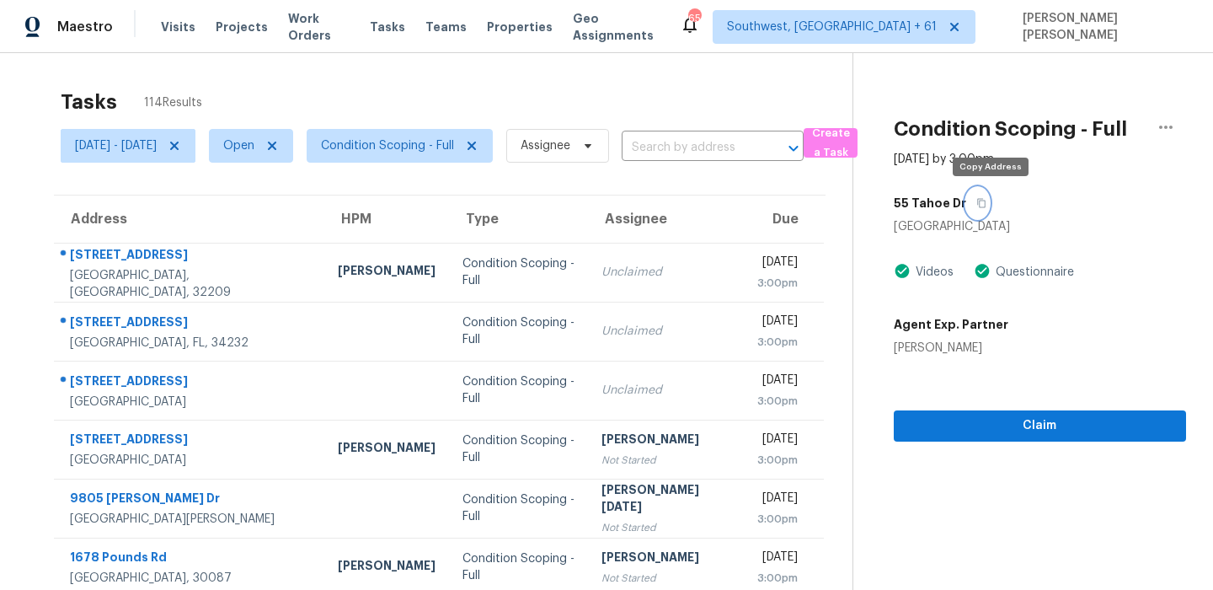
click at [987, 205] on icon "button" at bounding box center [981, 203] width 10 height 10
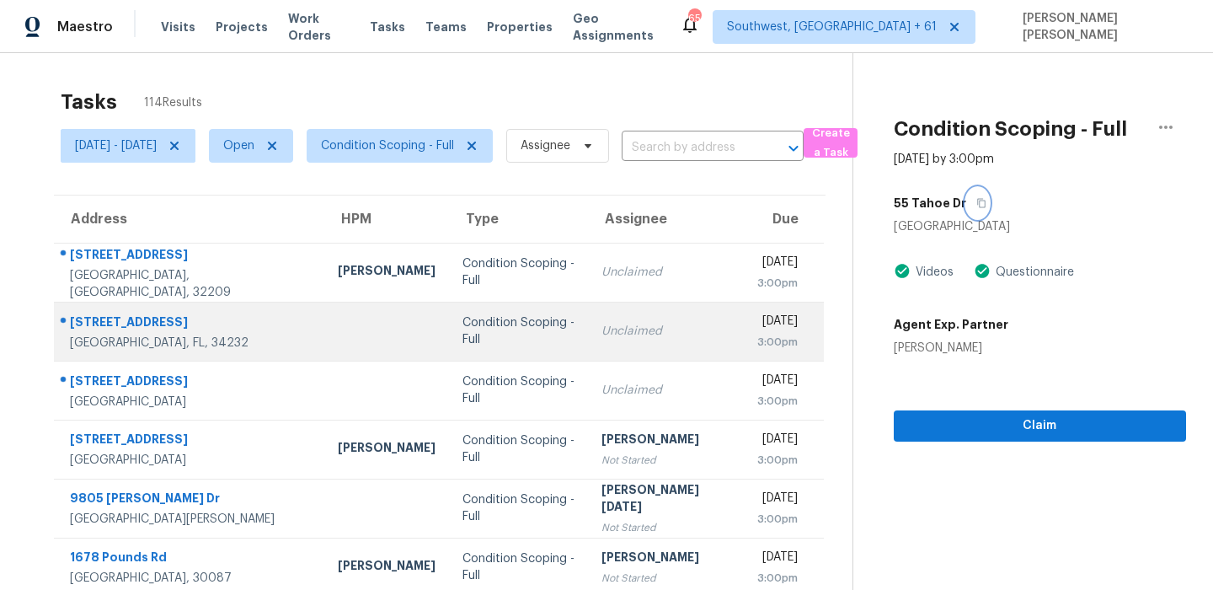
scroll to position [287, 0]
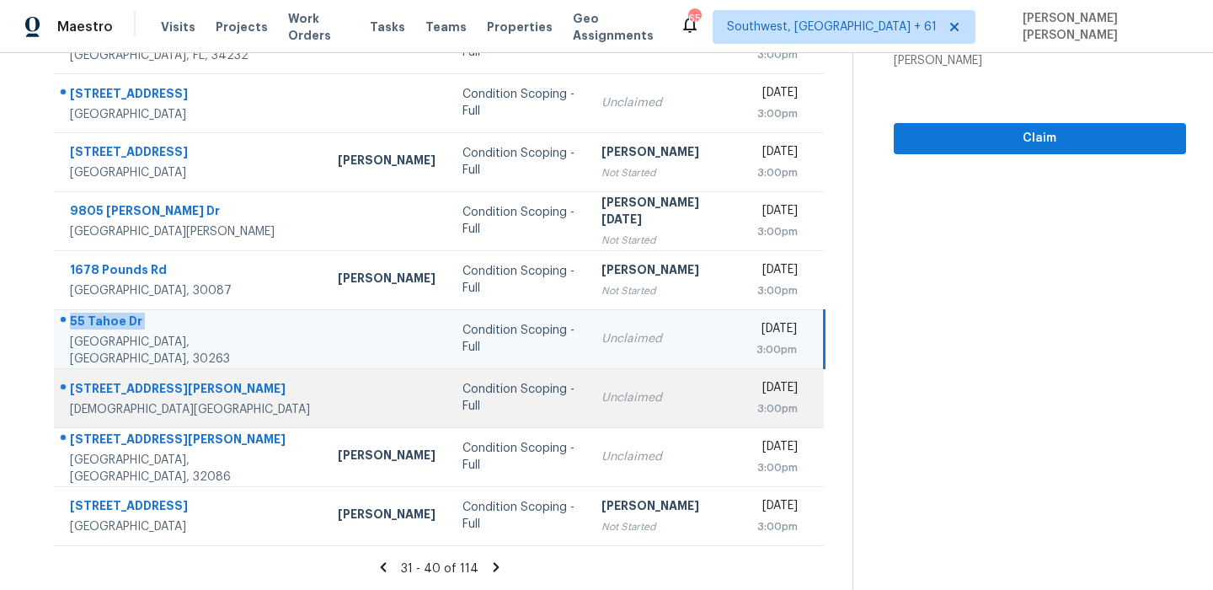
click at [133, 381] on div "1506 Dellano Way" at bounding box center [190, 390] width 241 height 21
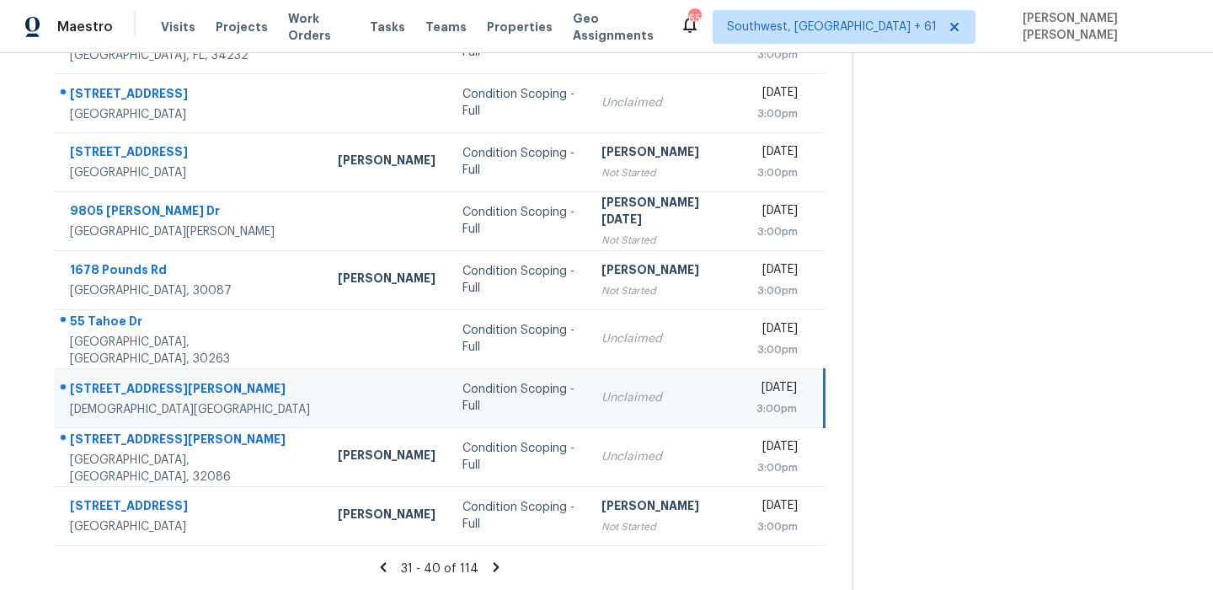
click at [133, 381] on div "1506 Dellano Way" at bounding box center [190, 390] width 241 height 21
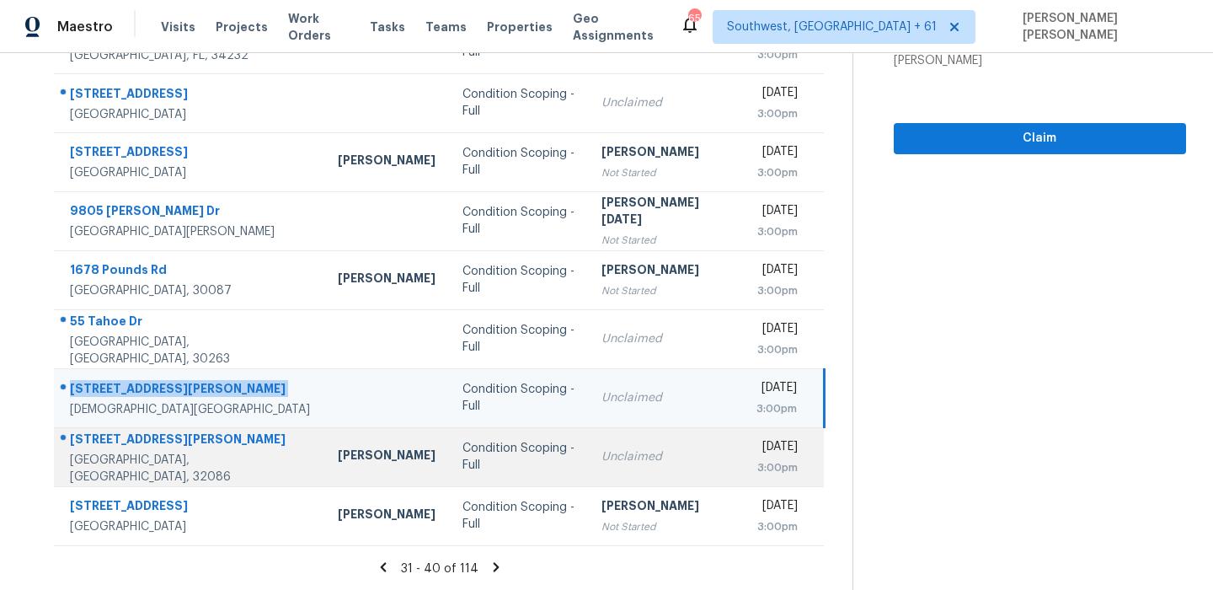
click at [120, 440] on div "71 Pittman Ct" at bounding box center [190, 441] width 241 height 21
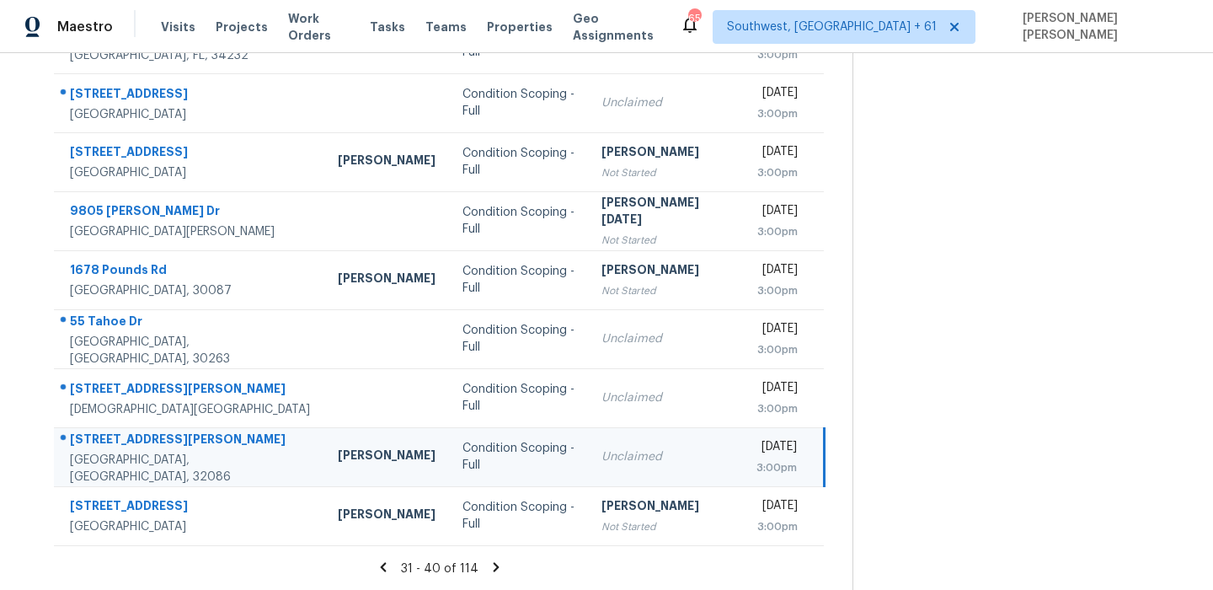
click at [120, 440] on div "71 Pittman Ct" at bounding box center [190, 441] width 241 height 21
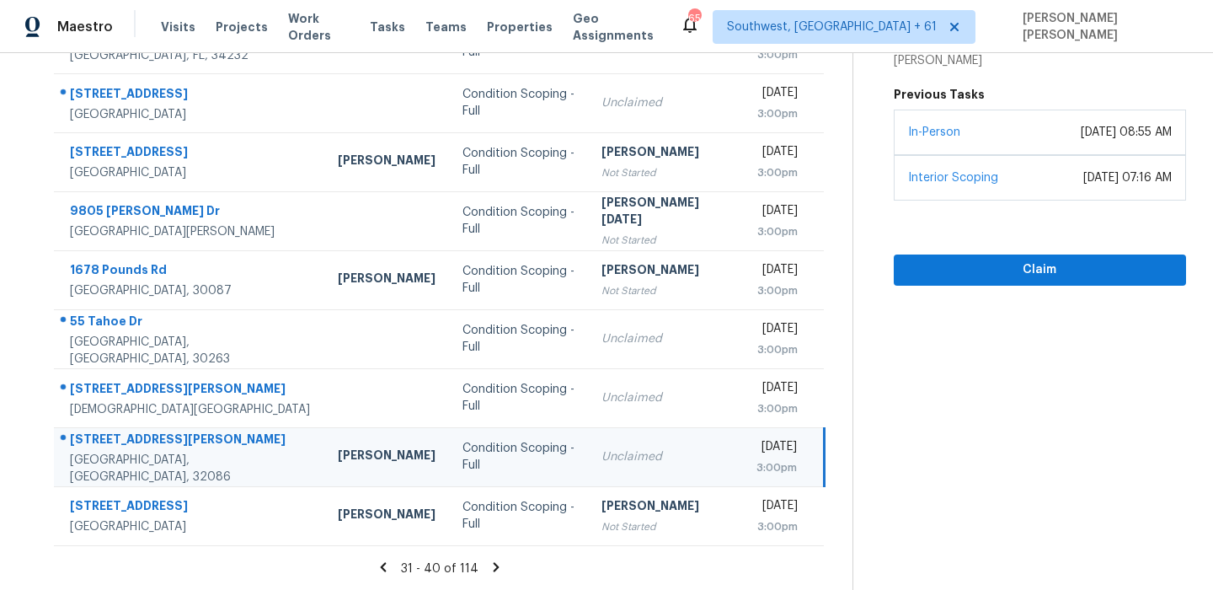
click at [504, 559] on icon at bounding box center [496, 566] width 15 height 15
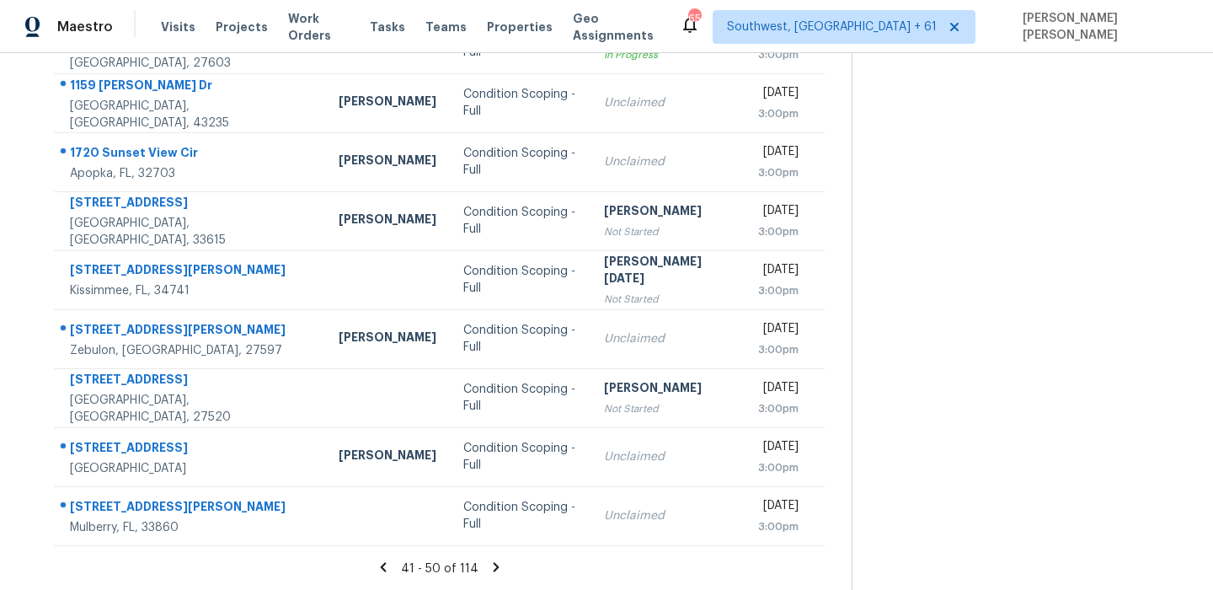
scroll to position [0, 0]
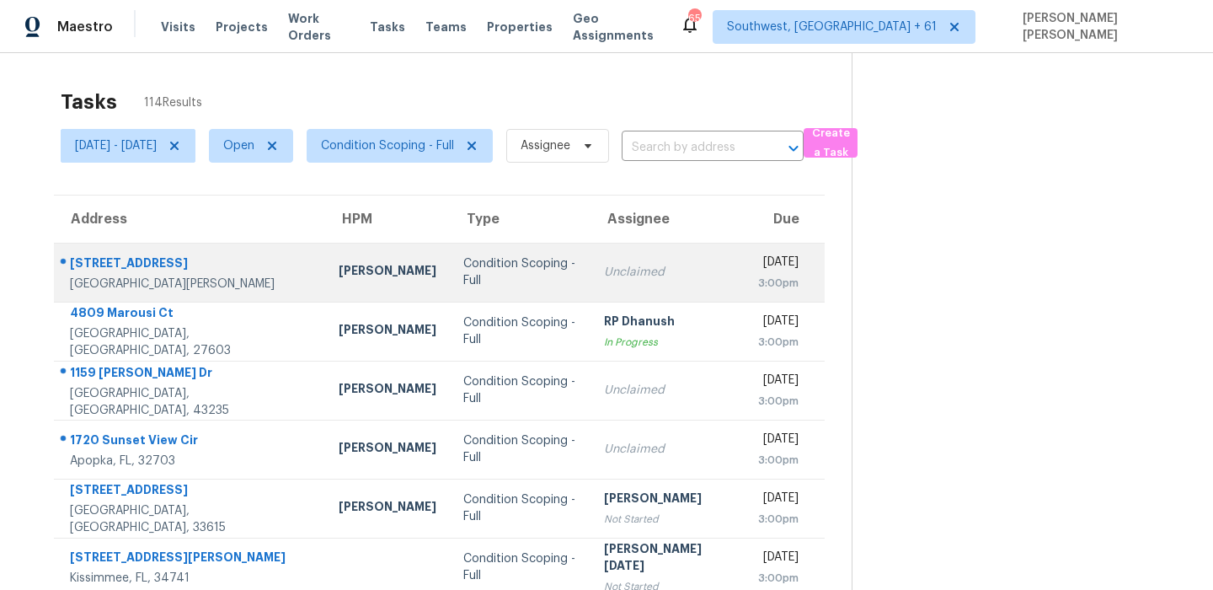
click at [134, 259] on div "6141 Lafayette St" at bounding box center [191, 264] width 242 height 21
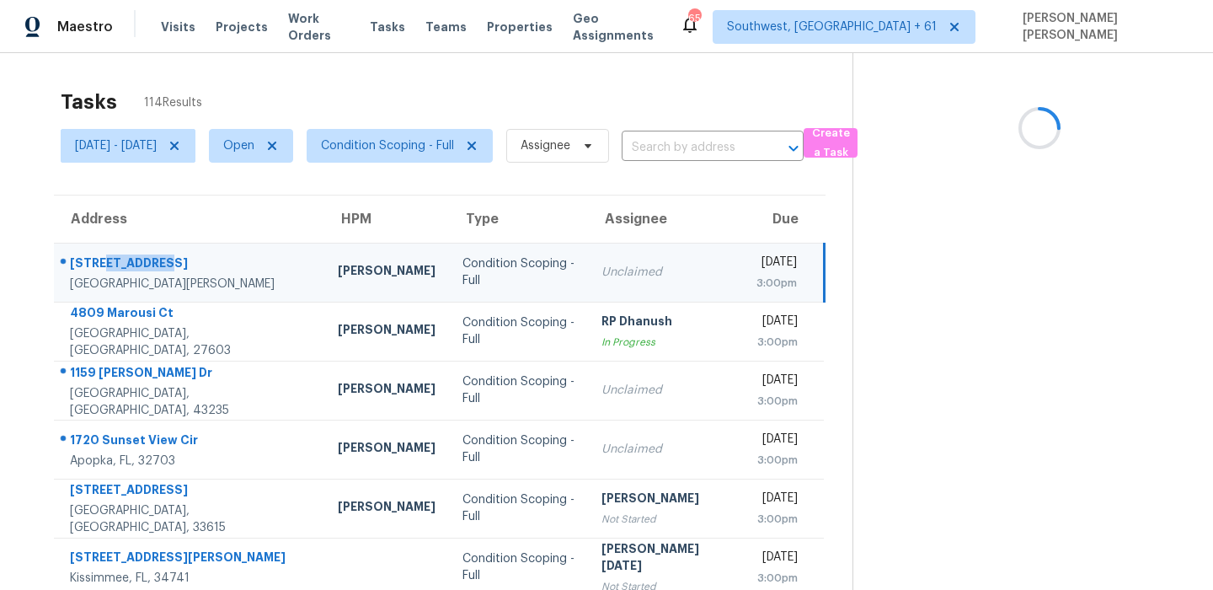
click at [134, 259] on div "6141 Lafayette St" at bounding box center [190, 264] width 241 height 21
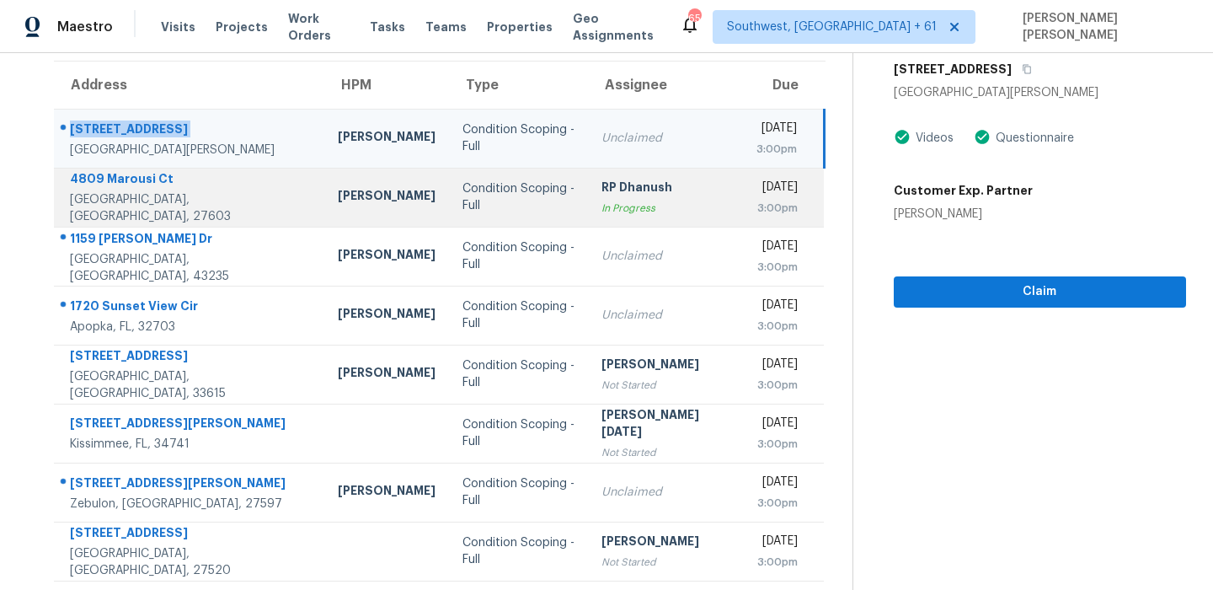
scroll to position [111, 0]
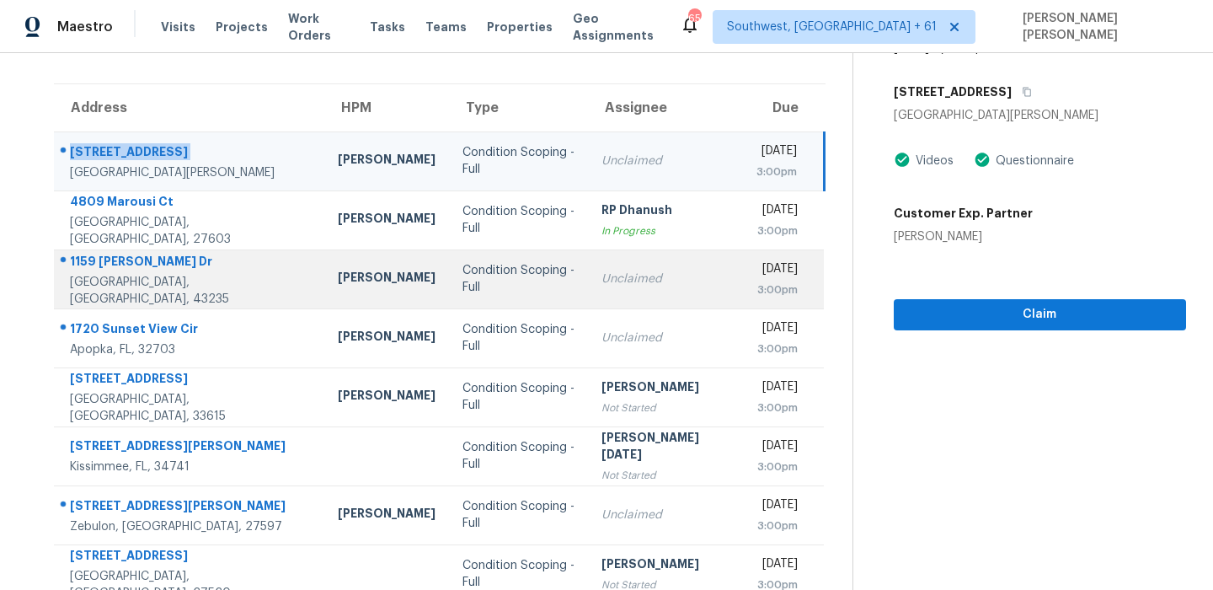
click at [121, 267] on div "1159 Tessier Dr" at bounding box center [190, 263] width 241 height 21
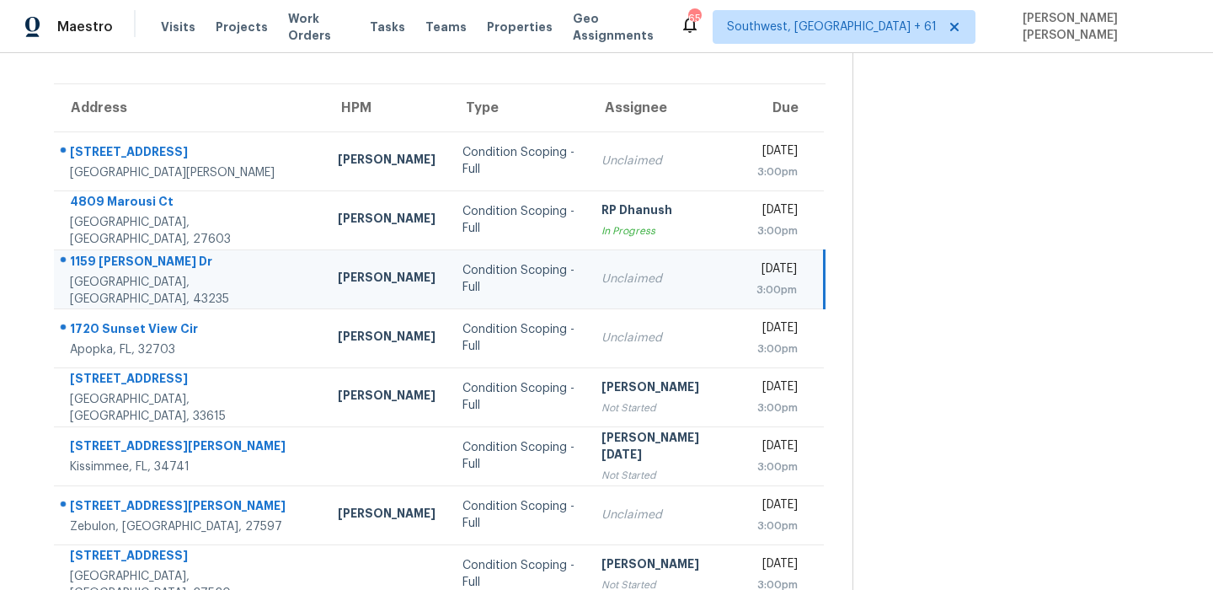
click at [121, 267] on div "1159 Tessier Dr" at bounding box center [190, 263] width 241 height 21
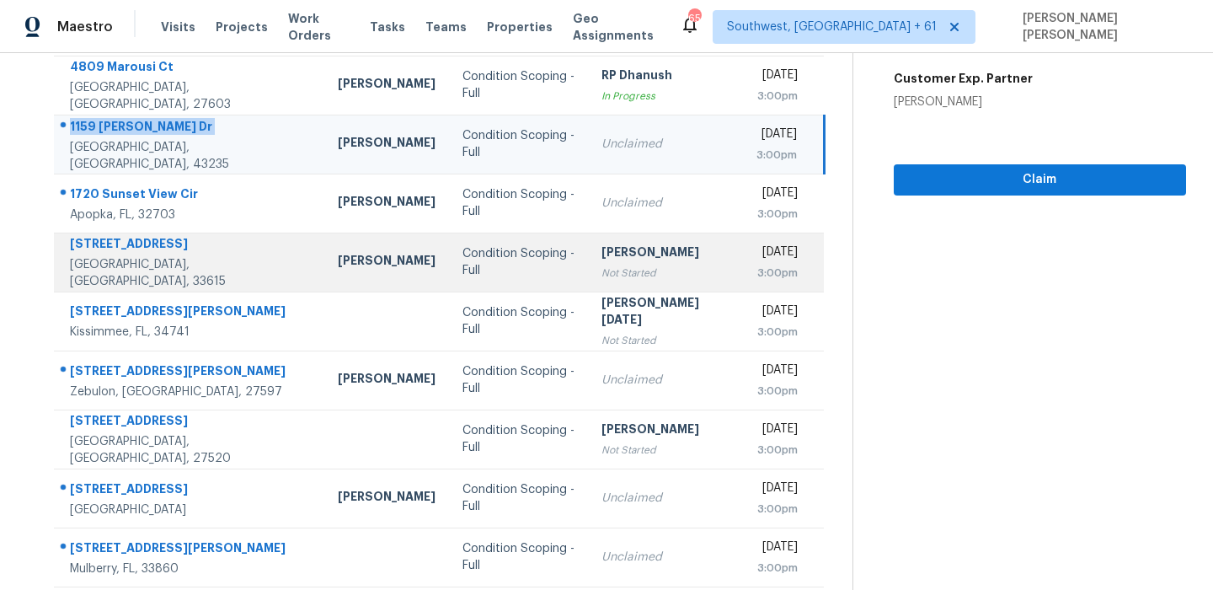
scroll to position [243, 0]
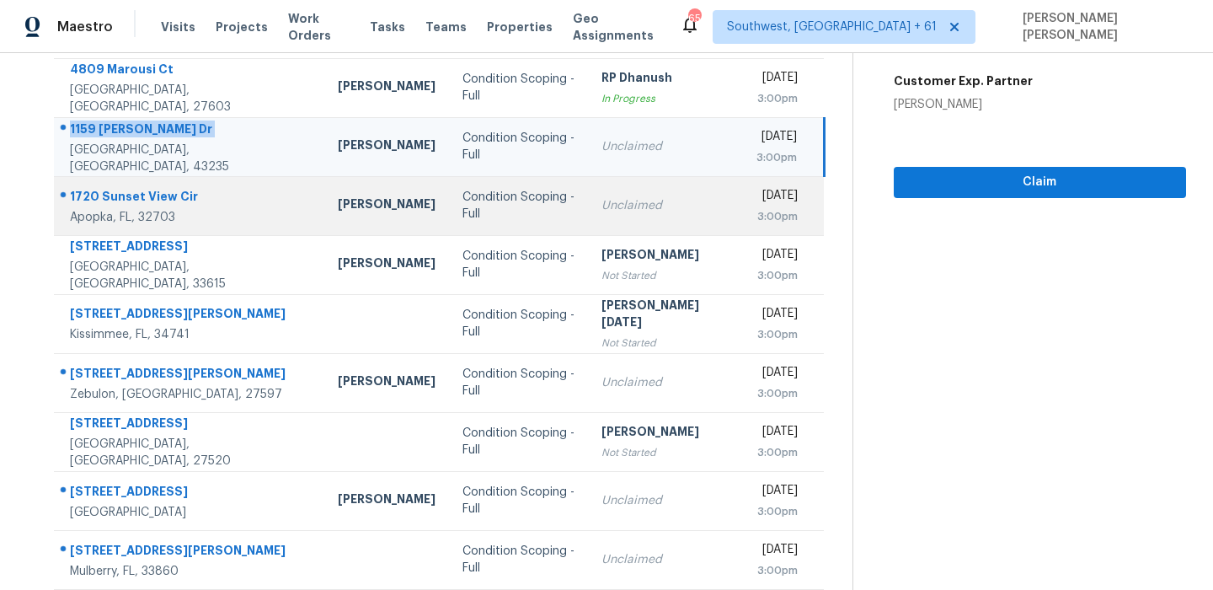
click at [177, 202] on div "1720 Sunset View Cir" at bounding box center [190, 198] width 241 height 21
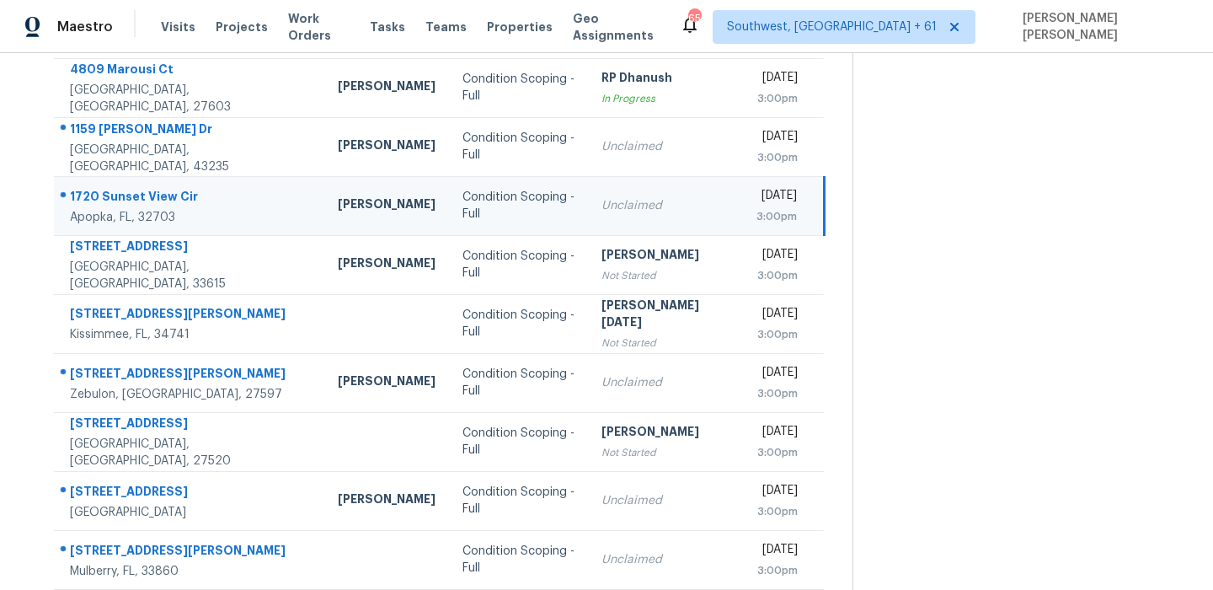
click at [177, 202] on div "1720 Sunset View Cir" at bounding box center [190, 198] width 241 height 21
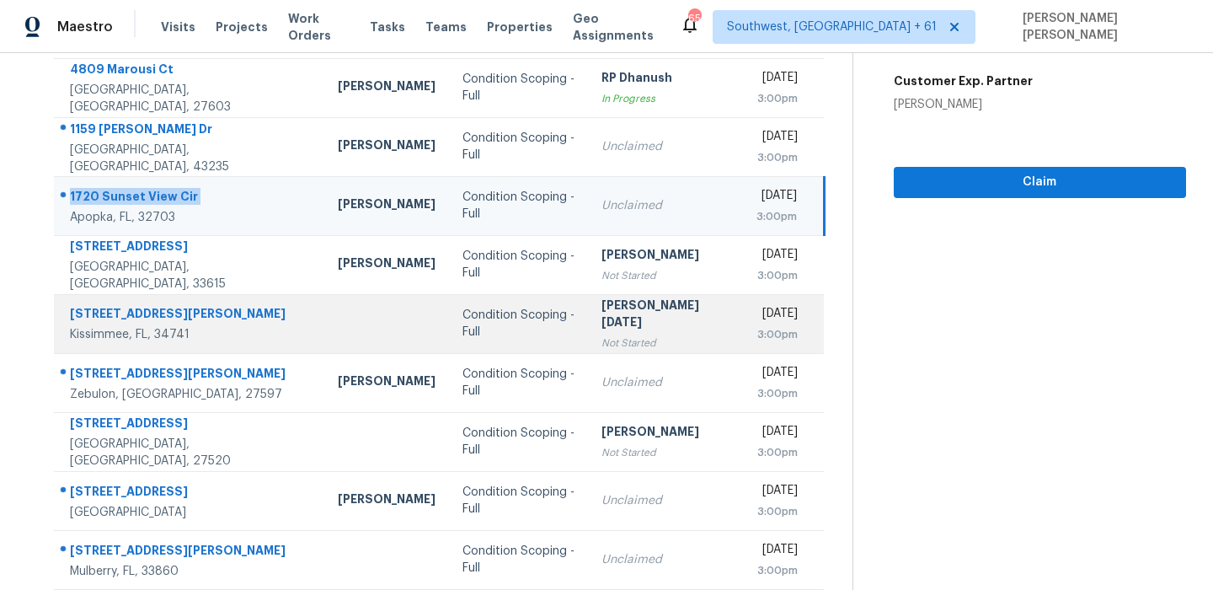
scroll to position [287, 0]
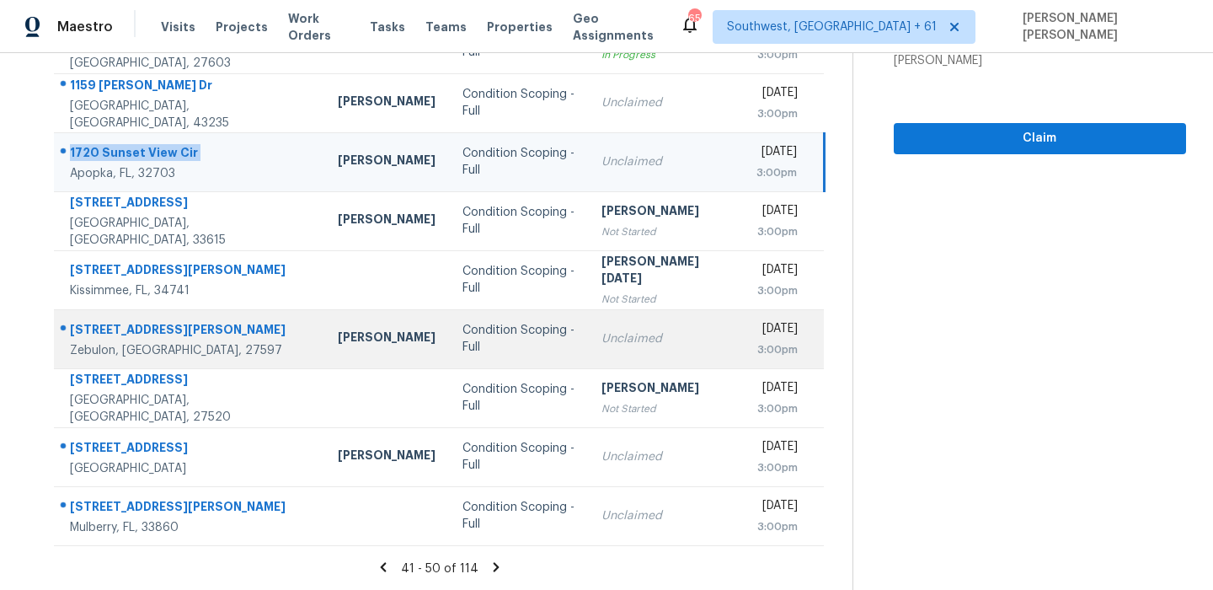
click at [107, 336] on div "9025 Ferrell Rd" at bounding box center [190, 331] width 241 height 21
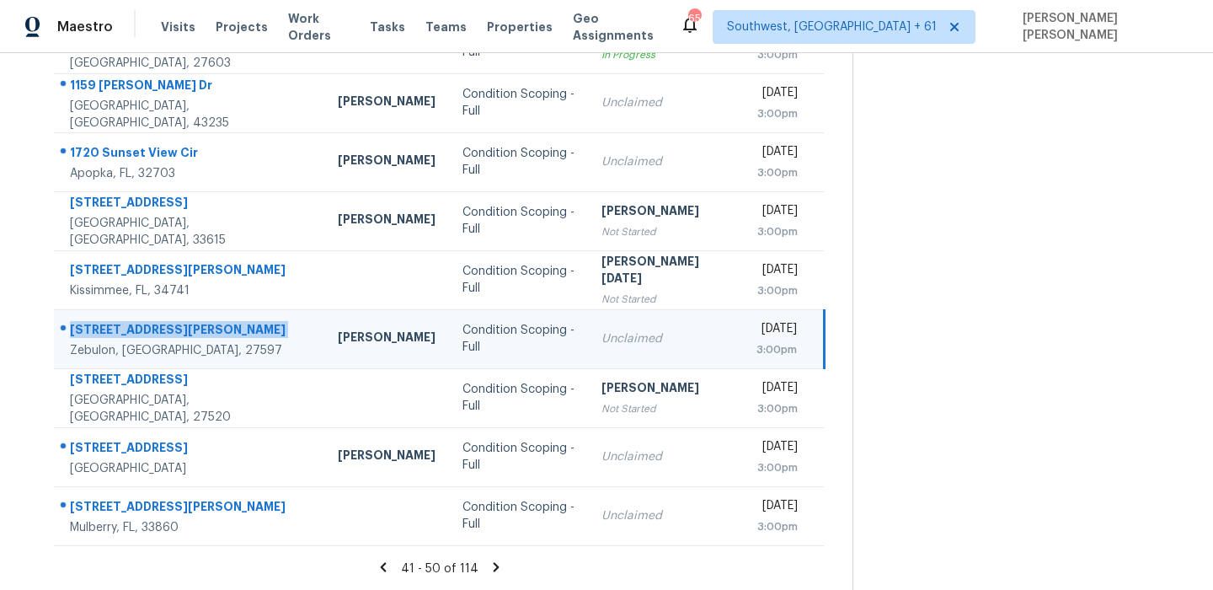
click at [107, 336] on div "9025 Ferrell Rd" at bounding box center [190, 331] width 241 height 21
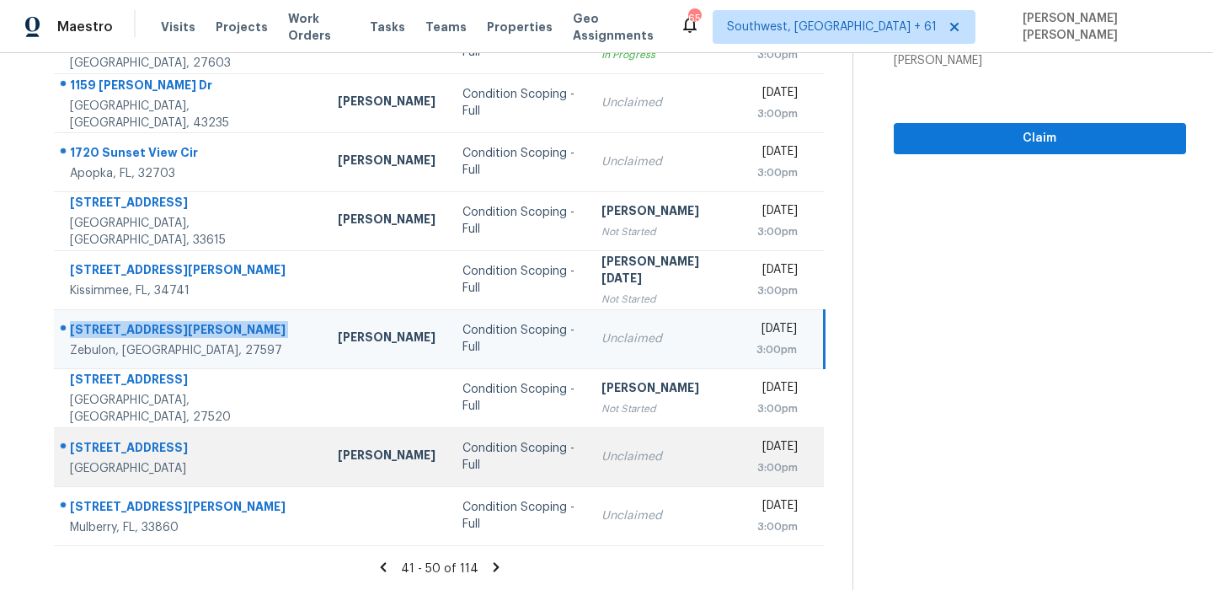
click at [121, 441] on div "7264 56th Ave N" at bounding box center [190, 449] width 241 height 21
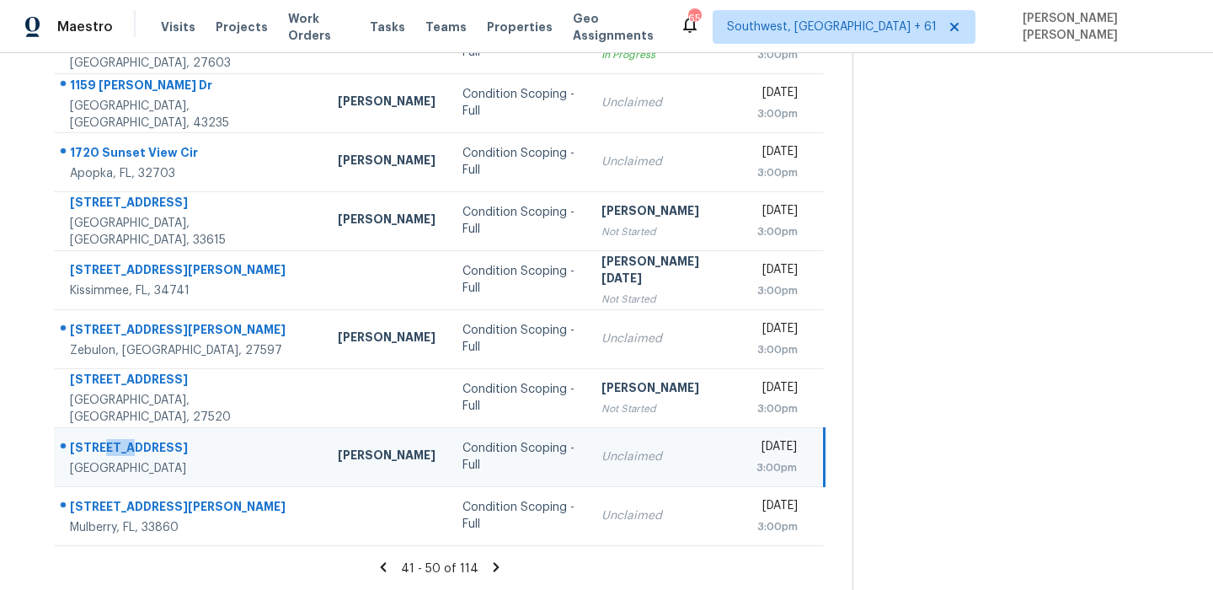
click at [121, 441] on div "7264 56th Ave N" at bounding box center [190, 449] width 241 height 21
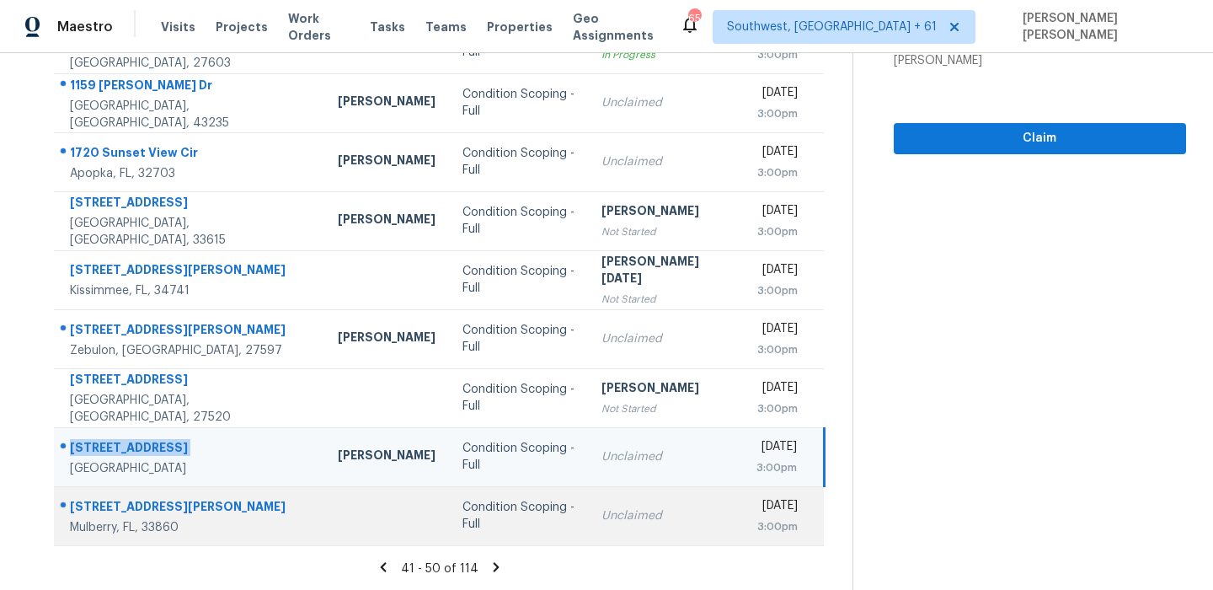
click at [108, 505] on div "4100 Willis Rd" at bounding box center [190, 508] width 241 height 21
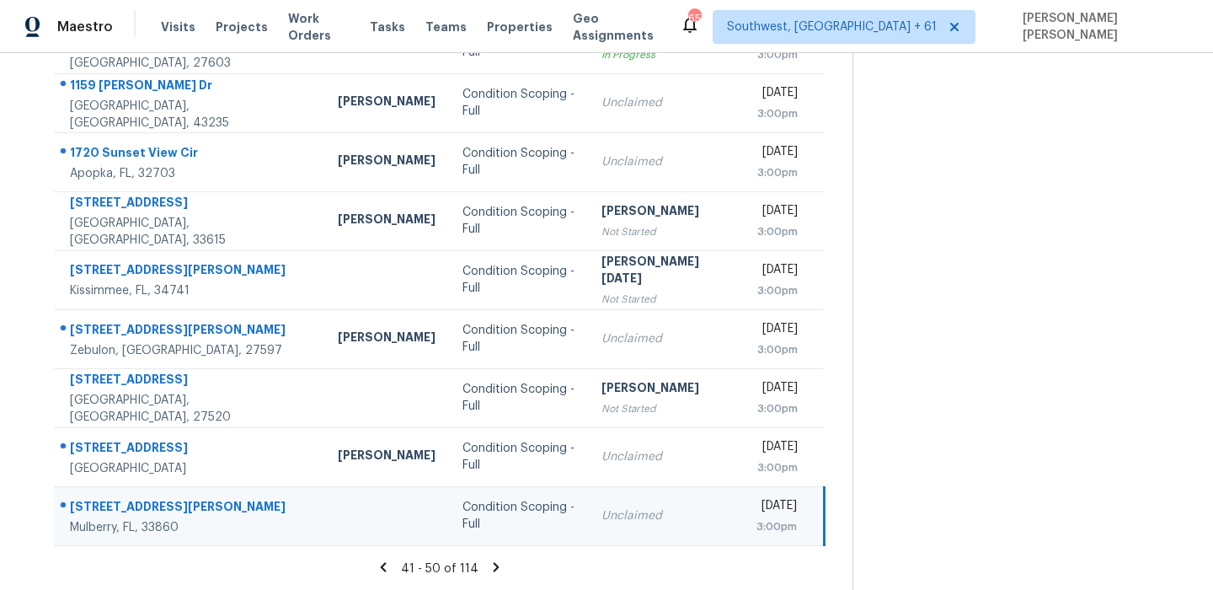
click at [108, 505] on div "4100 Willis Rd" at bounding box center [190, 508] width 241 height 21
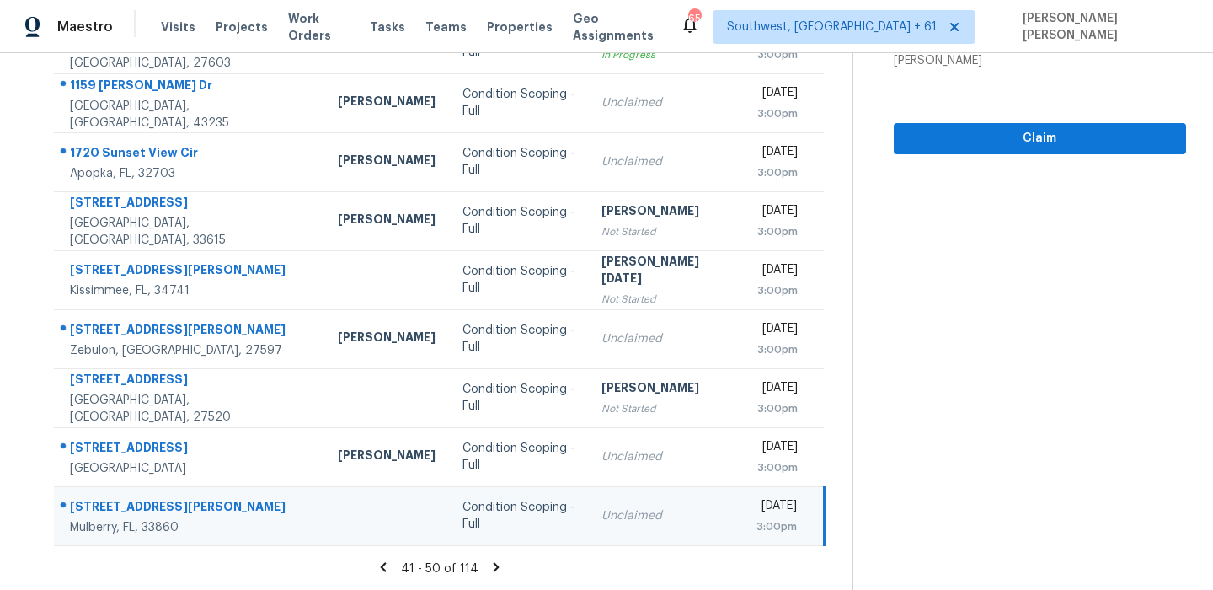
click at [499, 564] on icon at bounding box center [496, 566] width 6 height 9
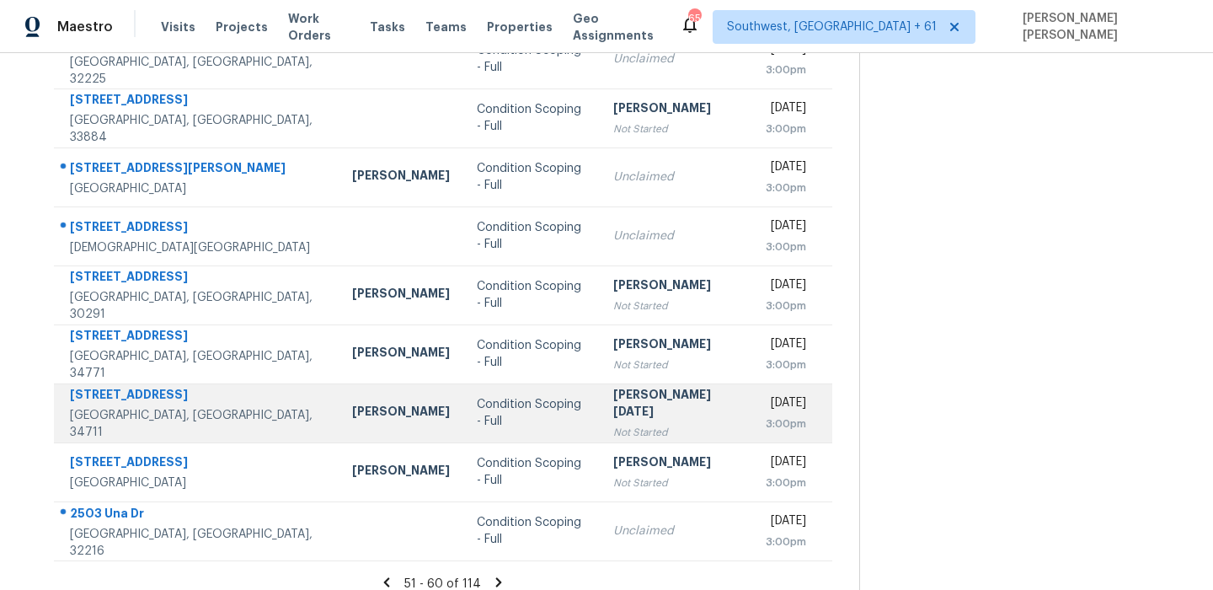
scroll to position [0, 0]
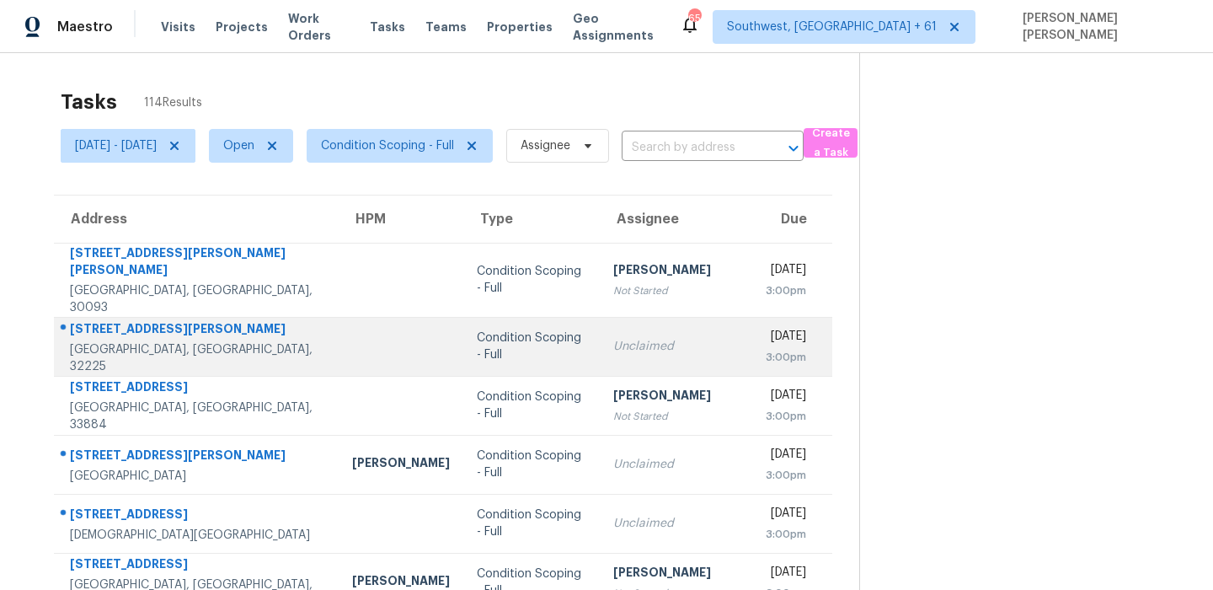
click at [167, 324] on div "11238 McCormick Rd" at bounding box center [197, 330] width 255 height 21
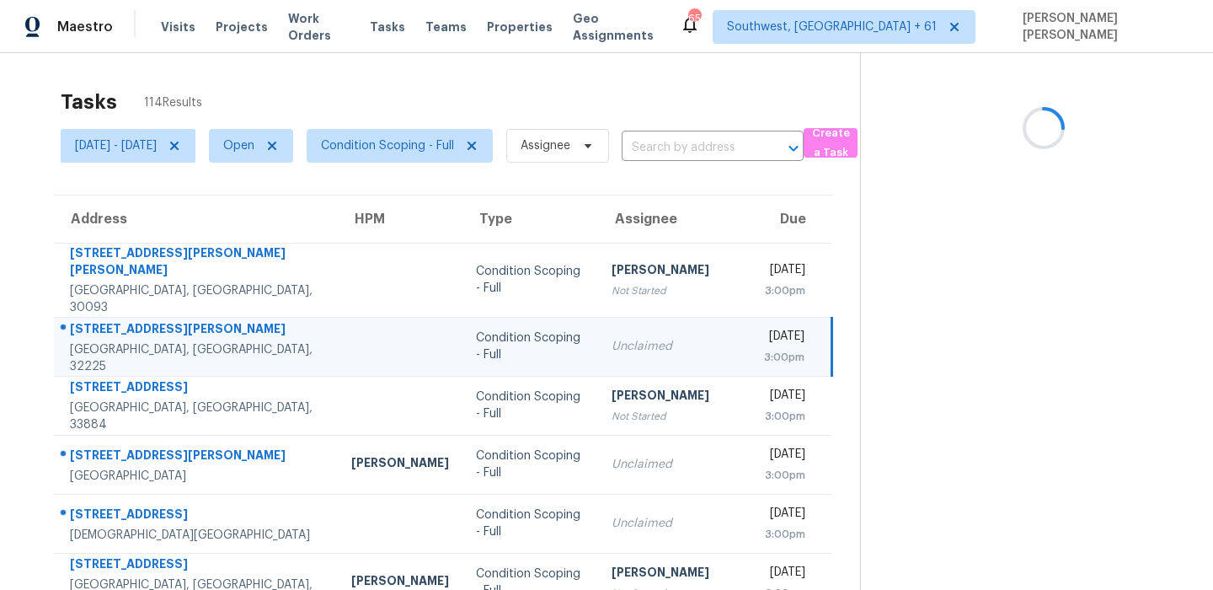
click at [167, 324] on div "11238 McCormick Rd" at bounding box center [197, 330] width 254 height 21
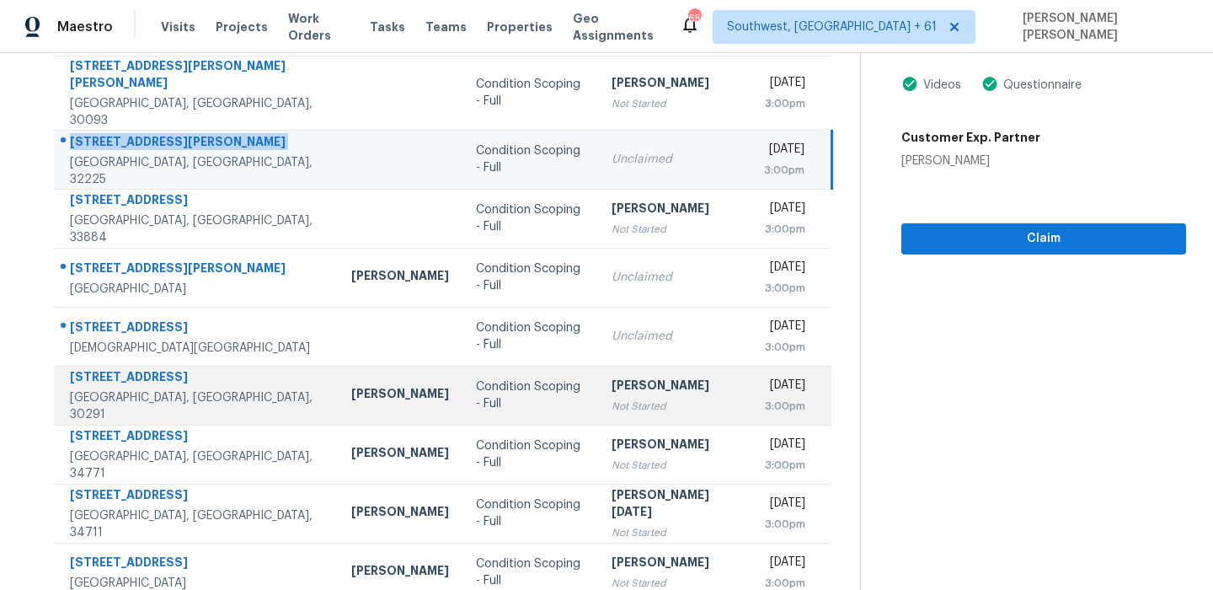
scroll to position [182, 0]
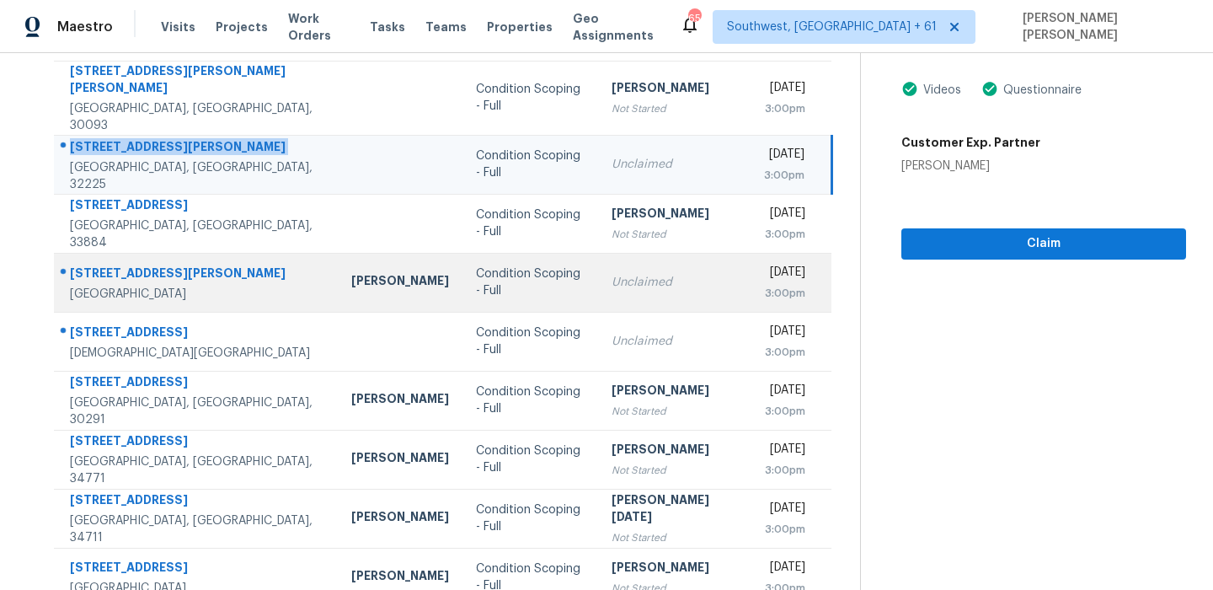
click at [134, 265] on div "14 Lake Elsie Dr" at bounding box center [197, 275] width 254 height 21
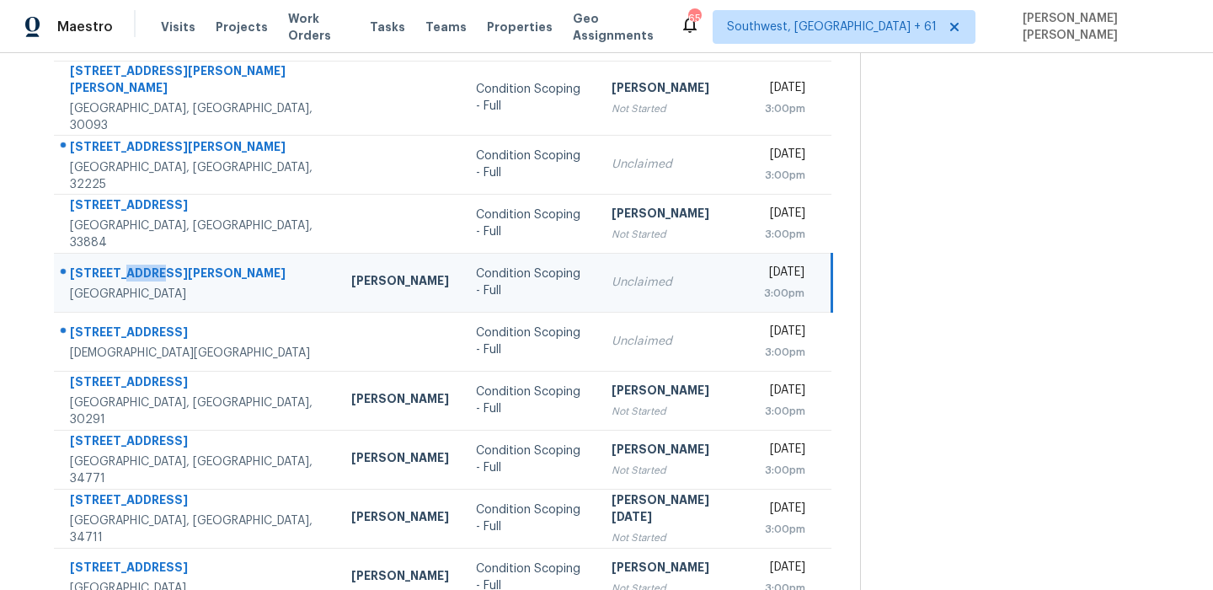
click at [134, 265] on div "14 Lake Elsie Dr" at bounding box center [197, 275] width 254 height 21
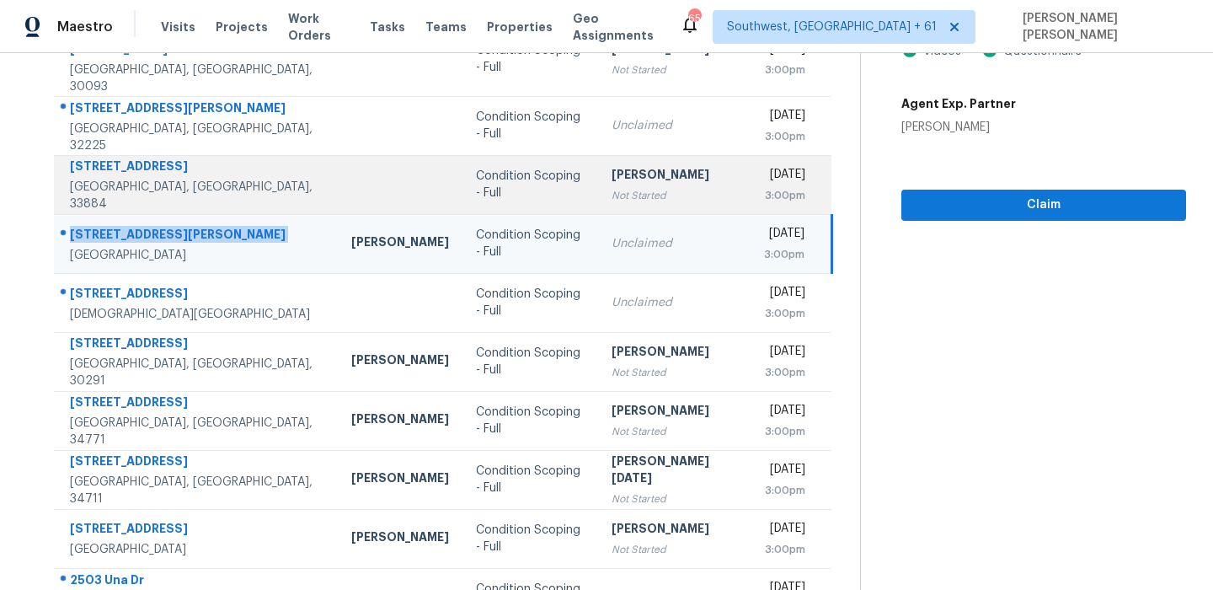
scroll to position [269, 0]
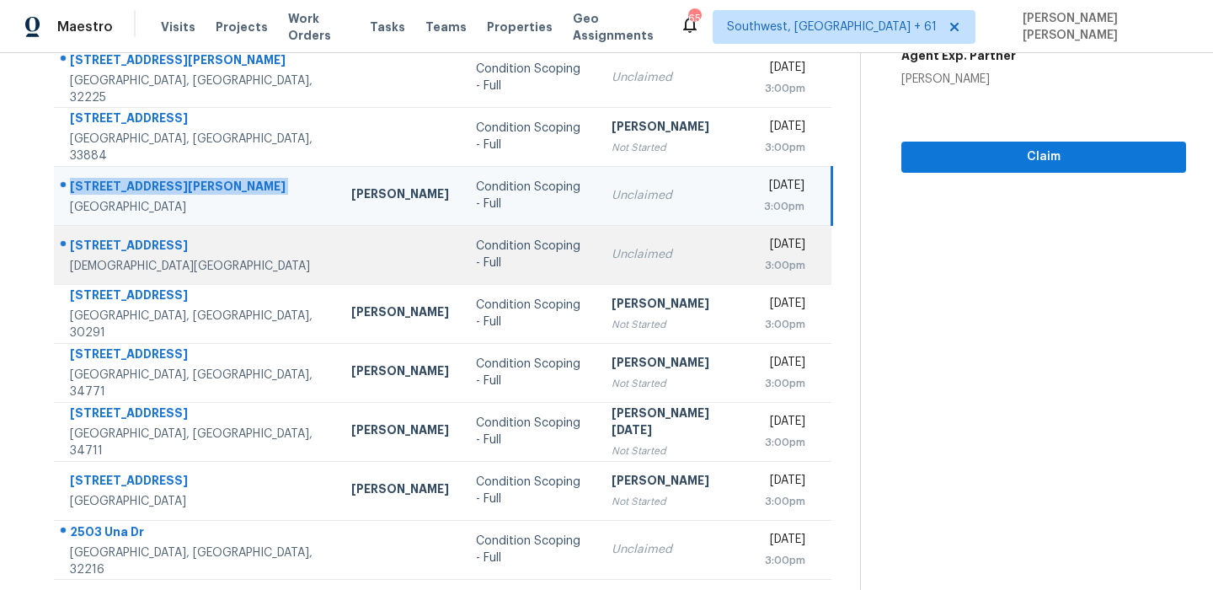
click at [136, 258] on div "Lady Lake, FL, 32159" at bounding box center [197, 266] width 254 height 17
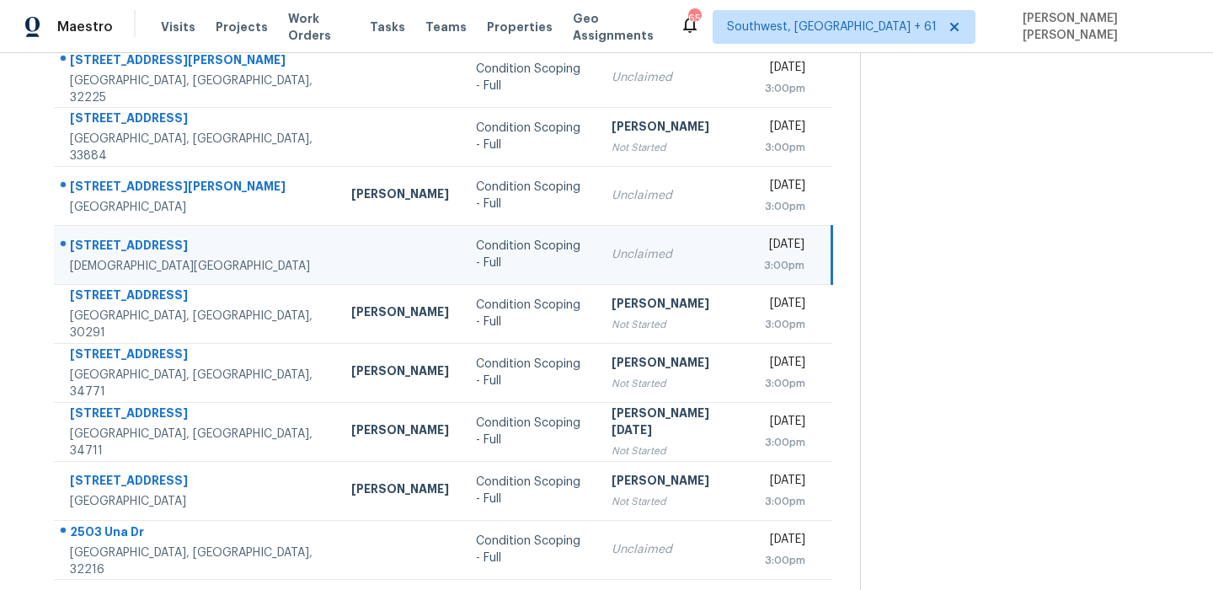
click at [128, 238] on div "4024 Elm St" at bounding box center [197, 247] width 254 height 21
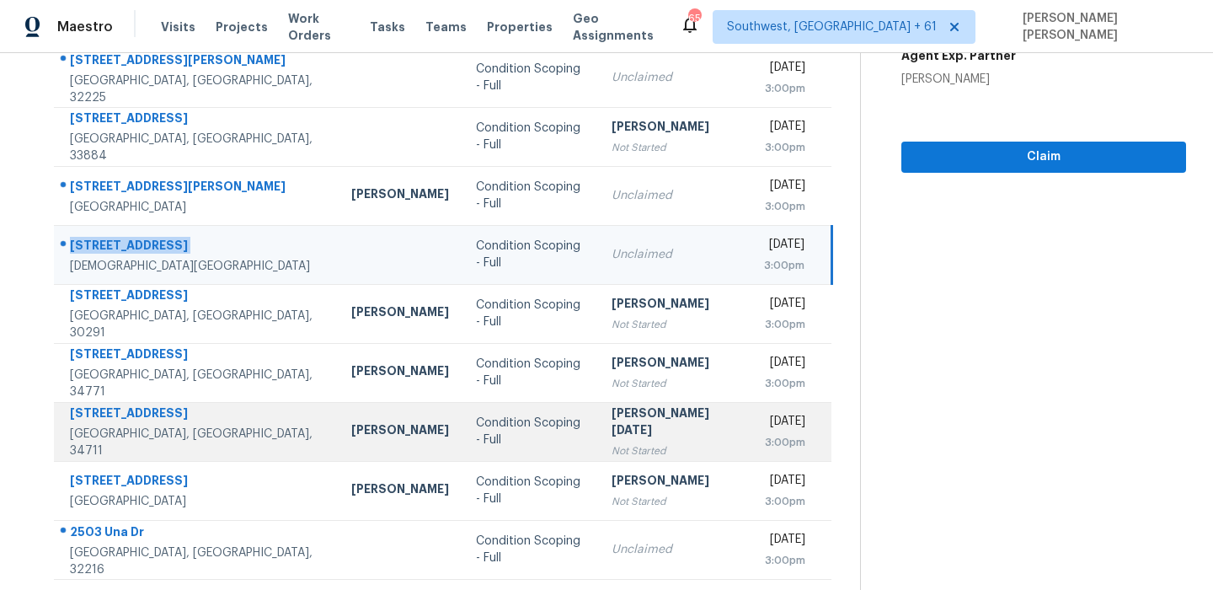
scroll to position [287, 0]
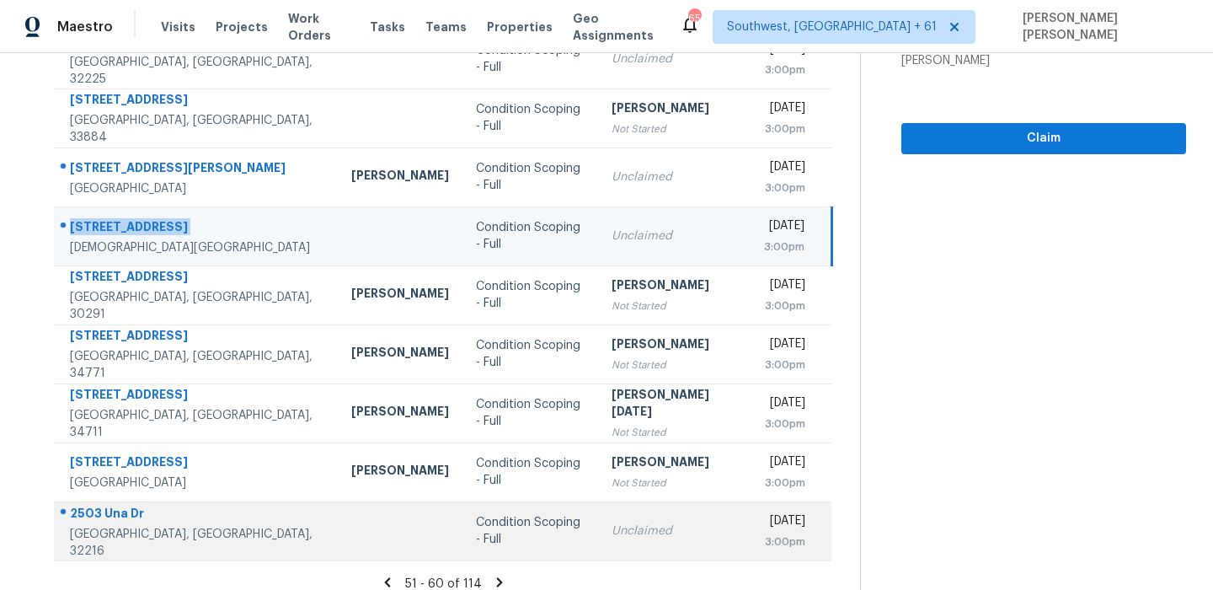
click at [120, 509] on div "2503 Una Dr" at bounding box center [197, 515] width 254 height 21
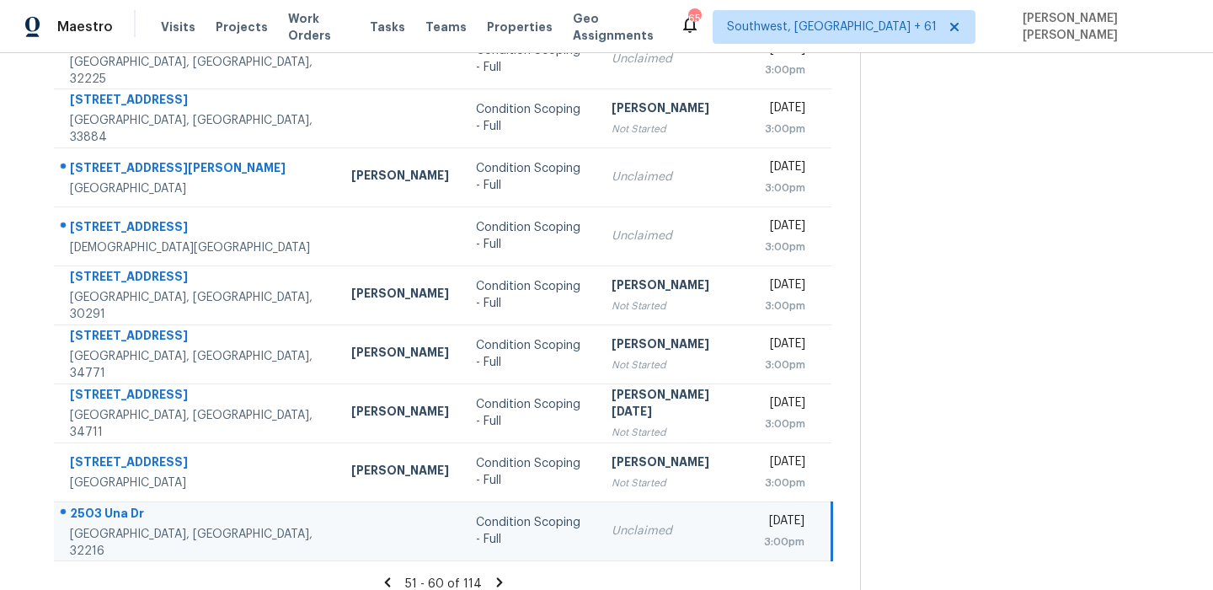
click at [120, 509] on div "2503 Una Dr" at bounding box center [197, 515] width 254 height 21
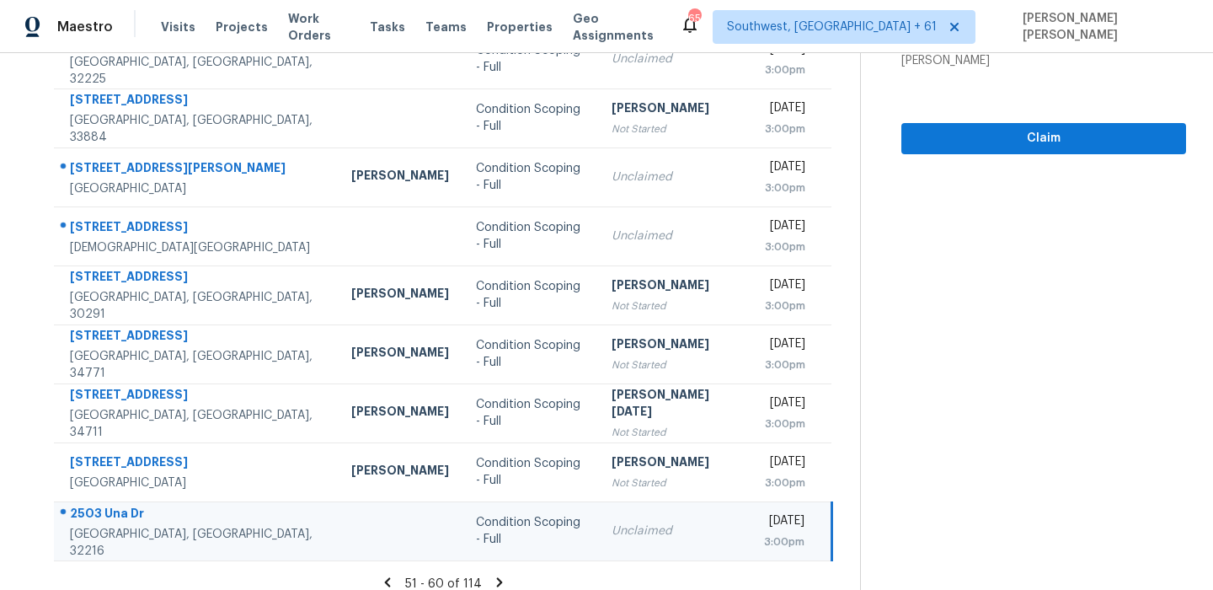
click at [503, 575] on icon at bounding box center [499, 582] width 15 height 15
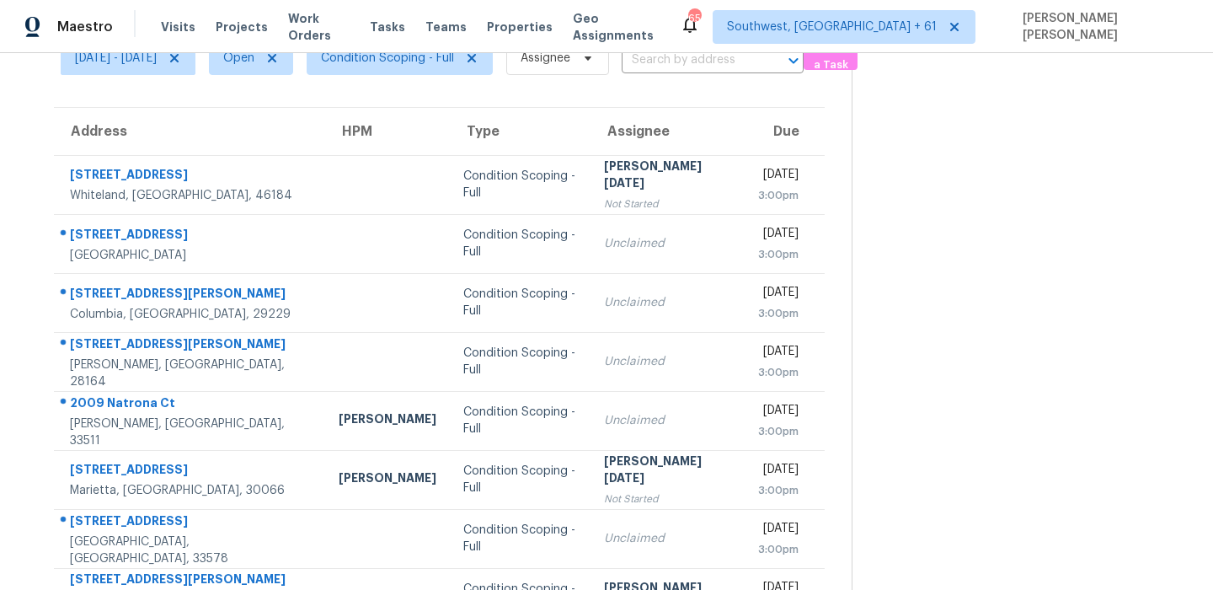
scroll to position [0, 0]
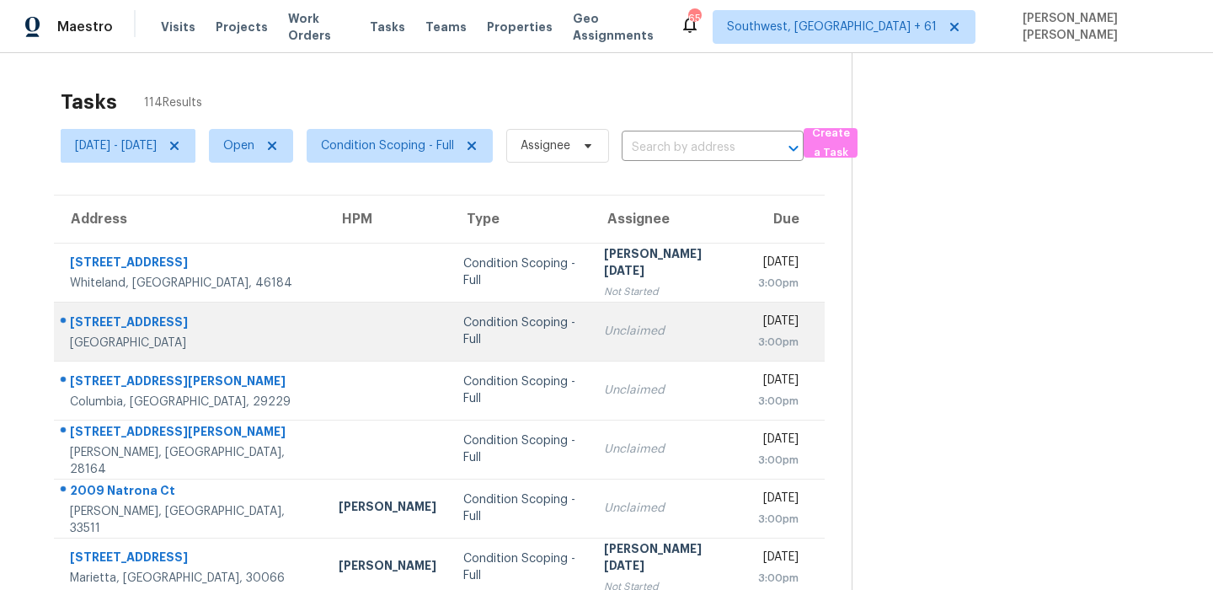
click at [151, 324] on div "5231 Beach Dr SE Apt A" at bounding box center [191, 323] width 242 height 21
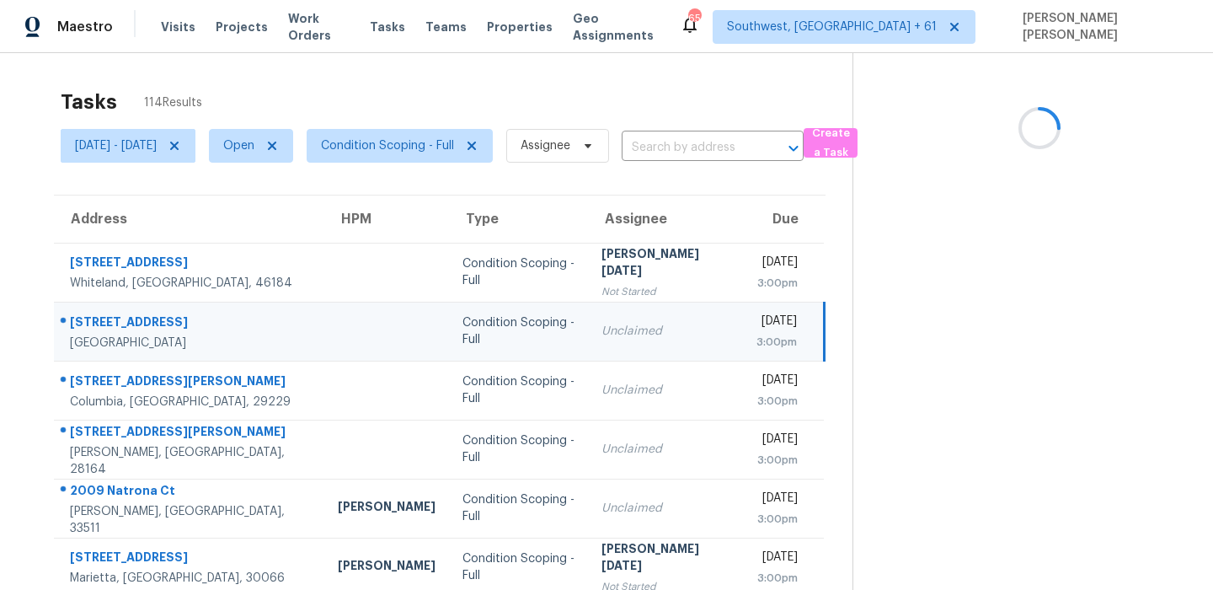
click at [151, 324] on div "5231 Beach Dr SE Apt A" at bounding box center [190, 323] width 241 height 21
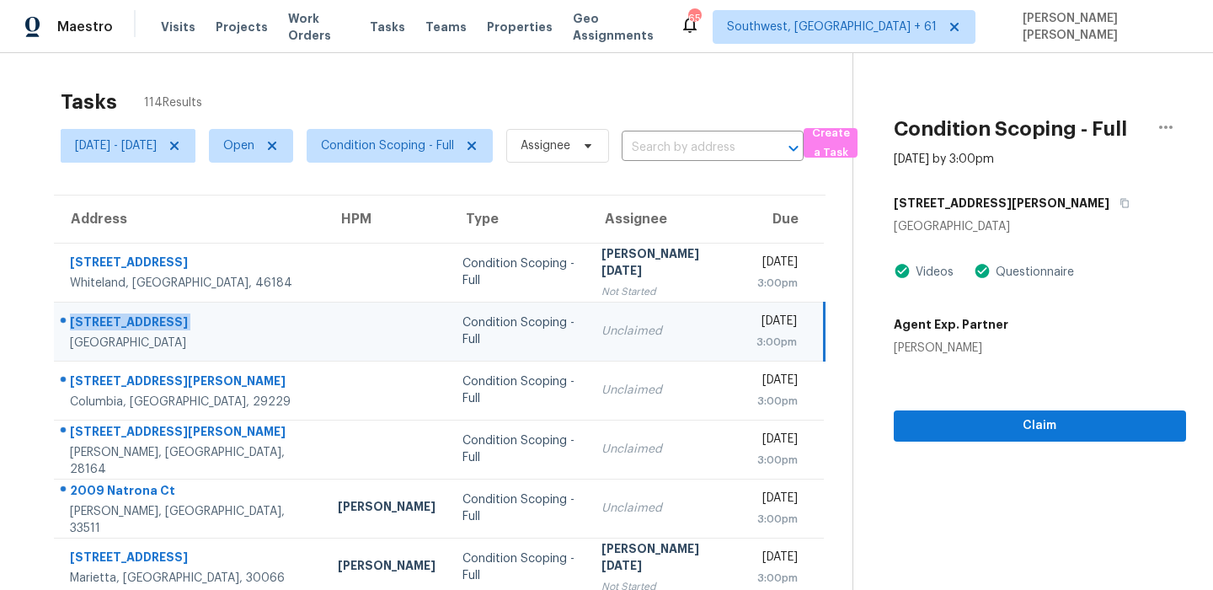
scroll to position [144, 0]
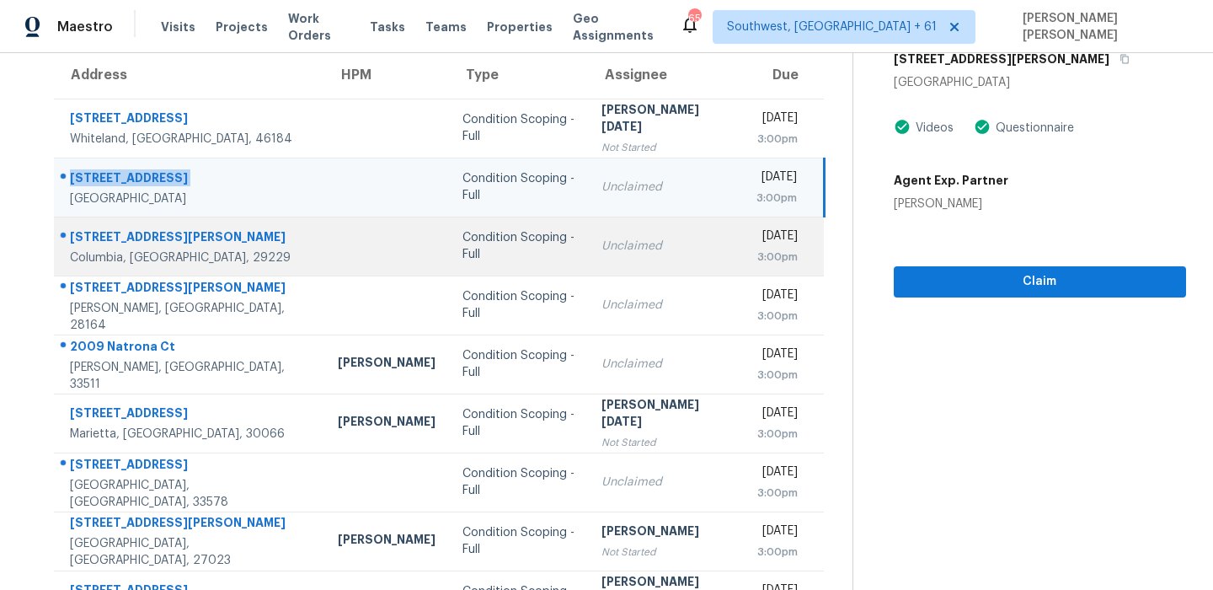
click at [109, 228] on div "310 Bassett Loop" at bounding box center [190, 238] width 241 height 21
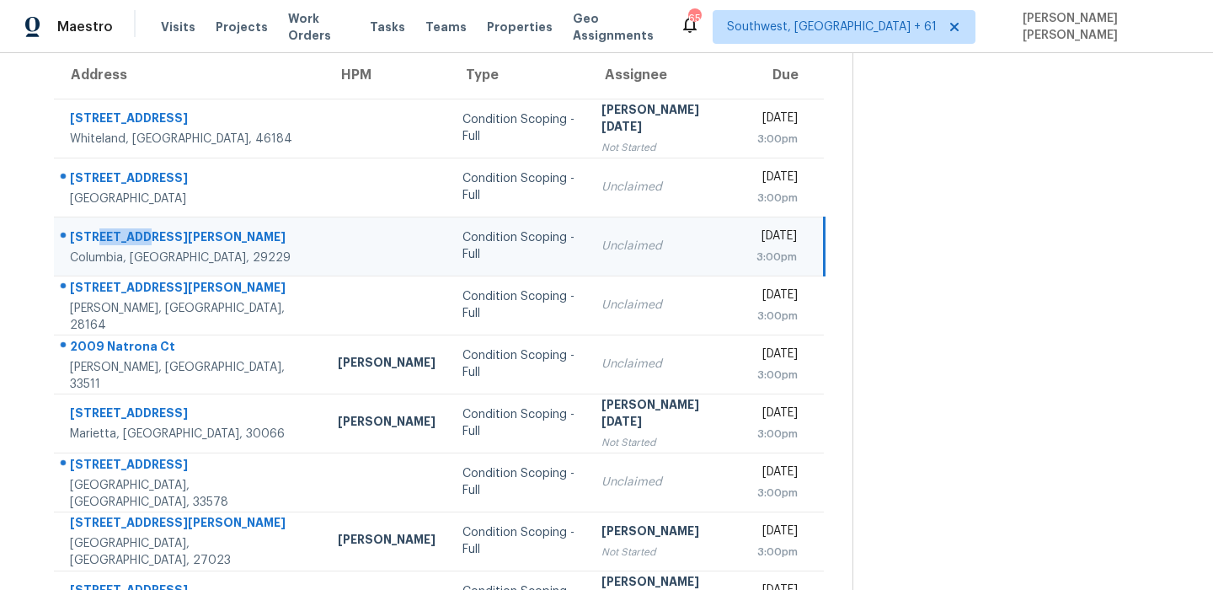
click at [109, 228] on div "310 Bassett Loop" at bounding box center [190, 238] width 241 height 21
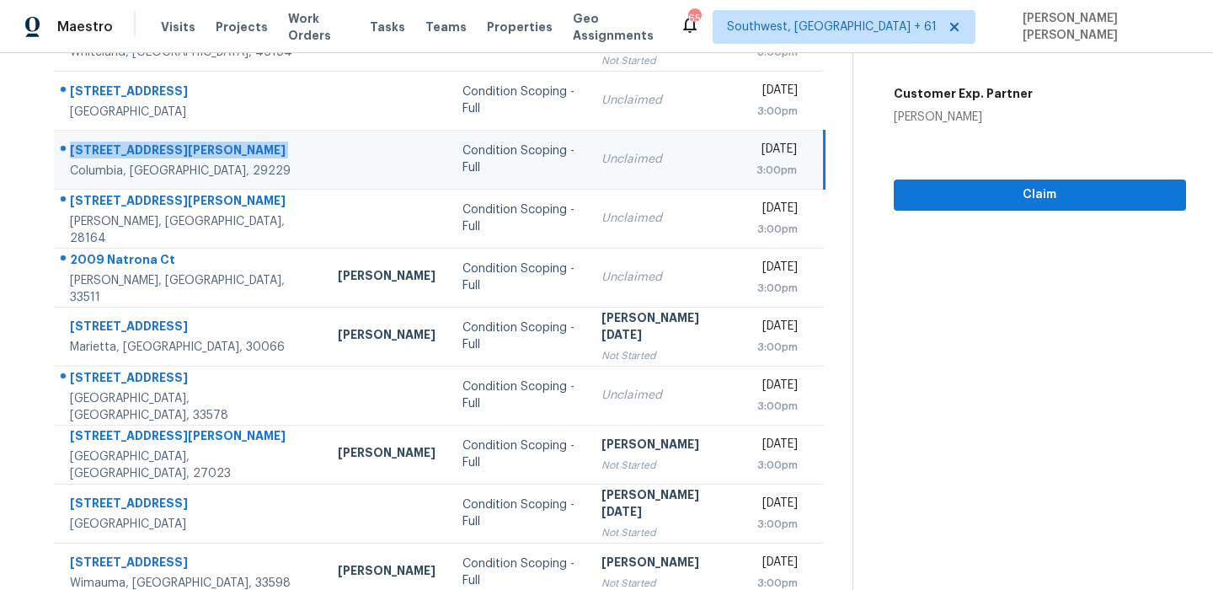
scroll to position [287, 0]
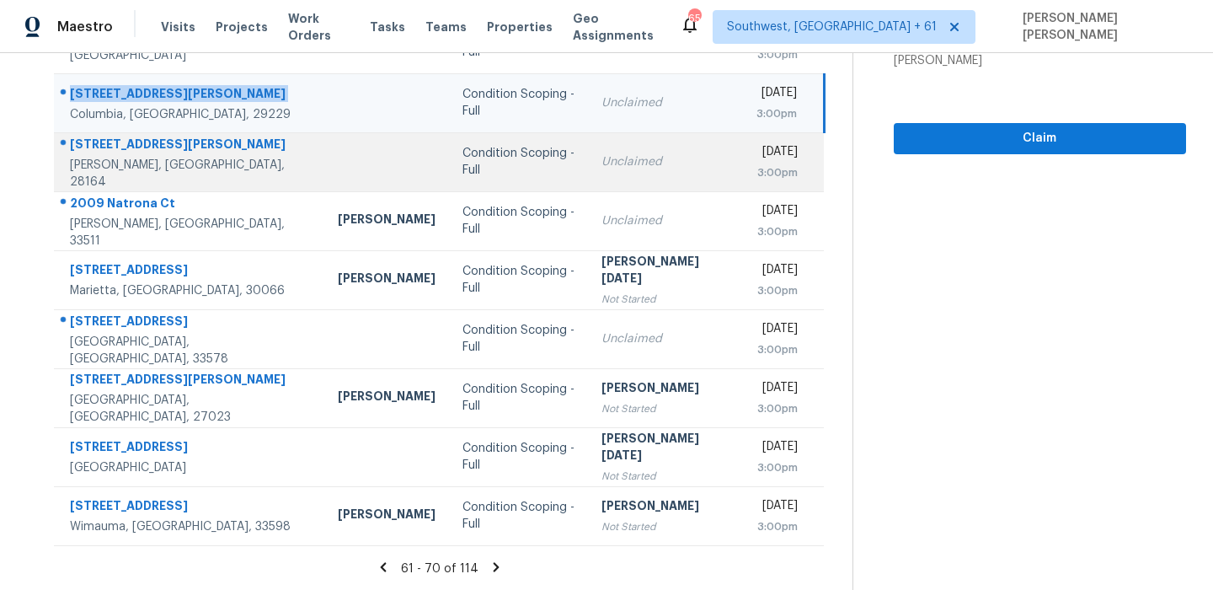
click at [96, 152] on div "101 Craig St" at bounding box center [190, 146] width 241 height 21
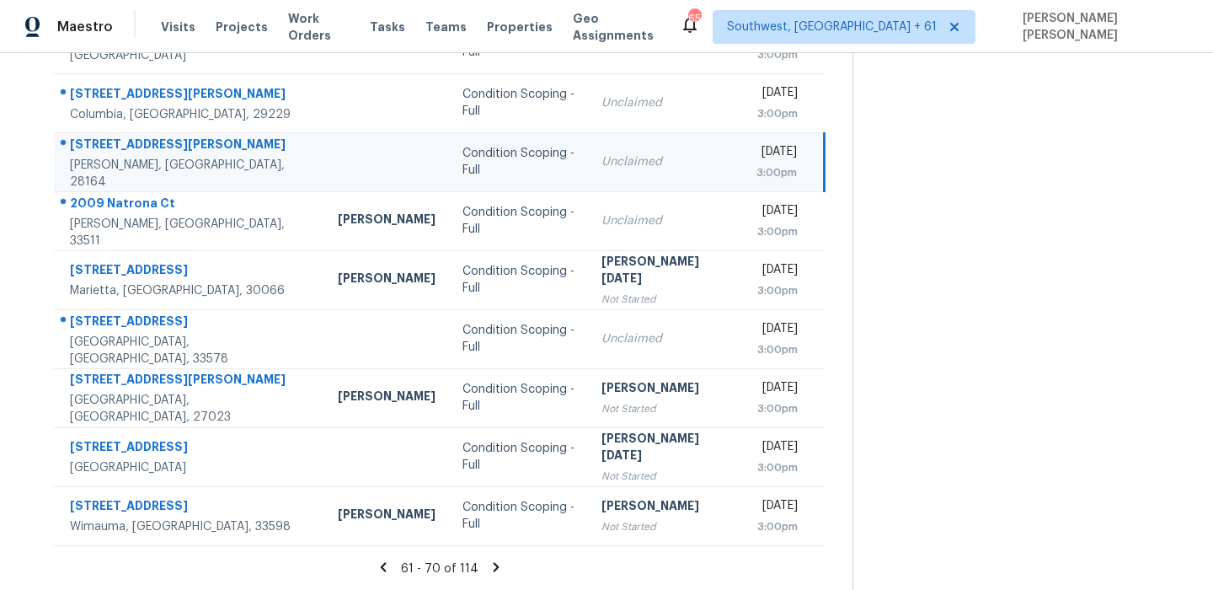
click at [96, 152] on div "101 Craig St" at bounding box center [190, 146] width 241 height 21
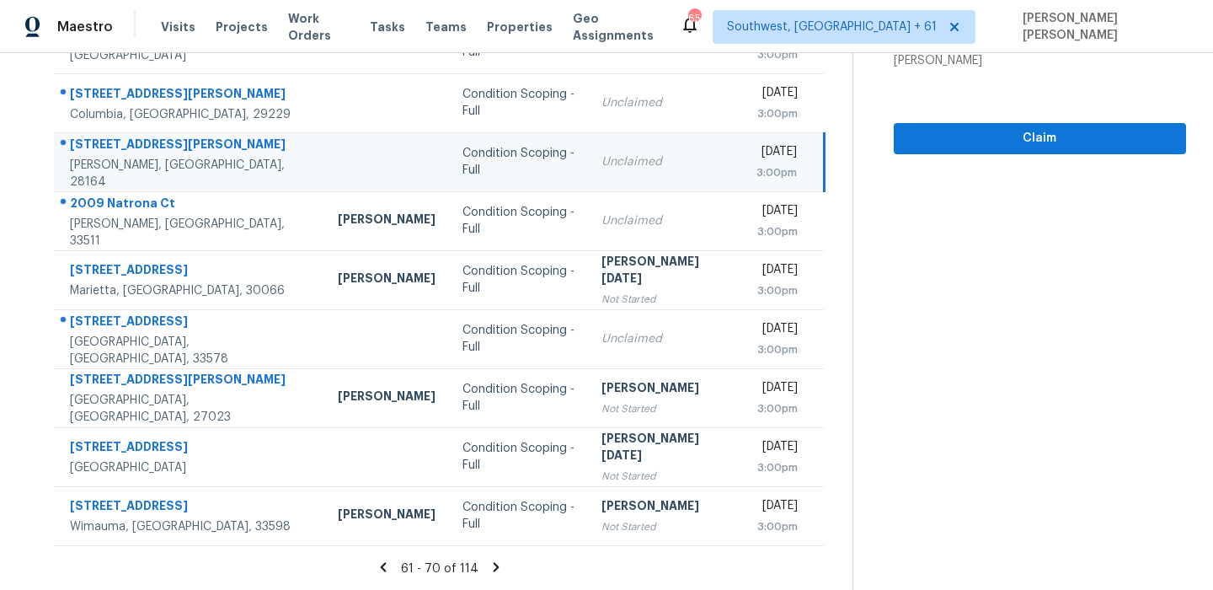
click at [100, 157] on div "101 Craig St" at bounding box center [190, 146] width 241 height 21
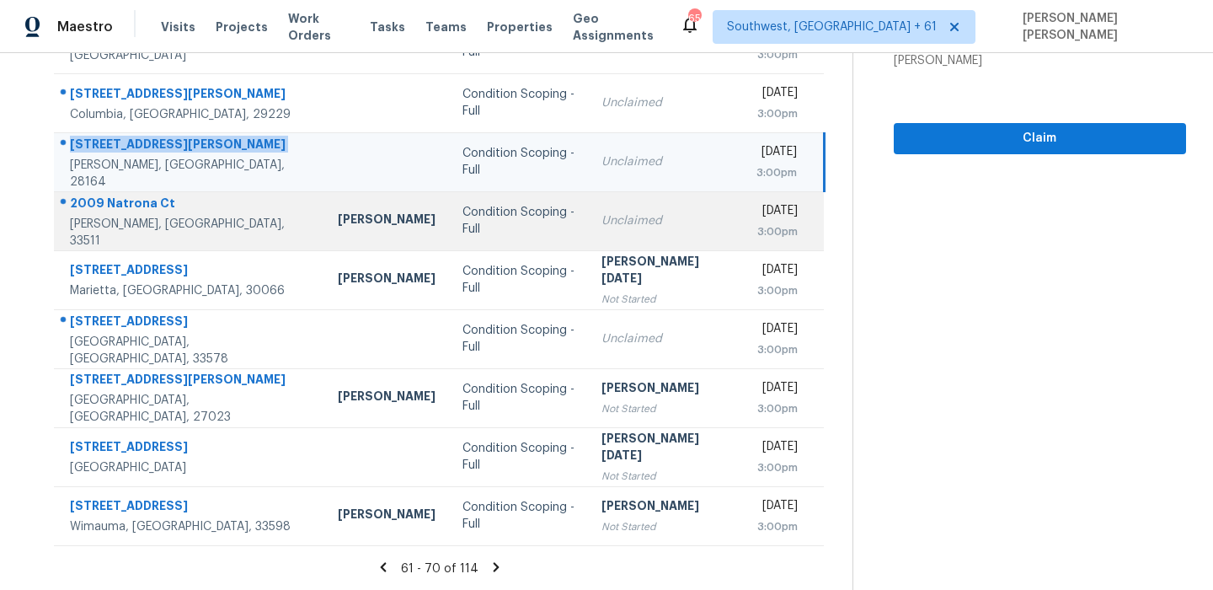
click at [113, 196] on td "2009 Natrona Ct Brandon, FL, 33511" at bounding box center [189, 220] width 270 height 59
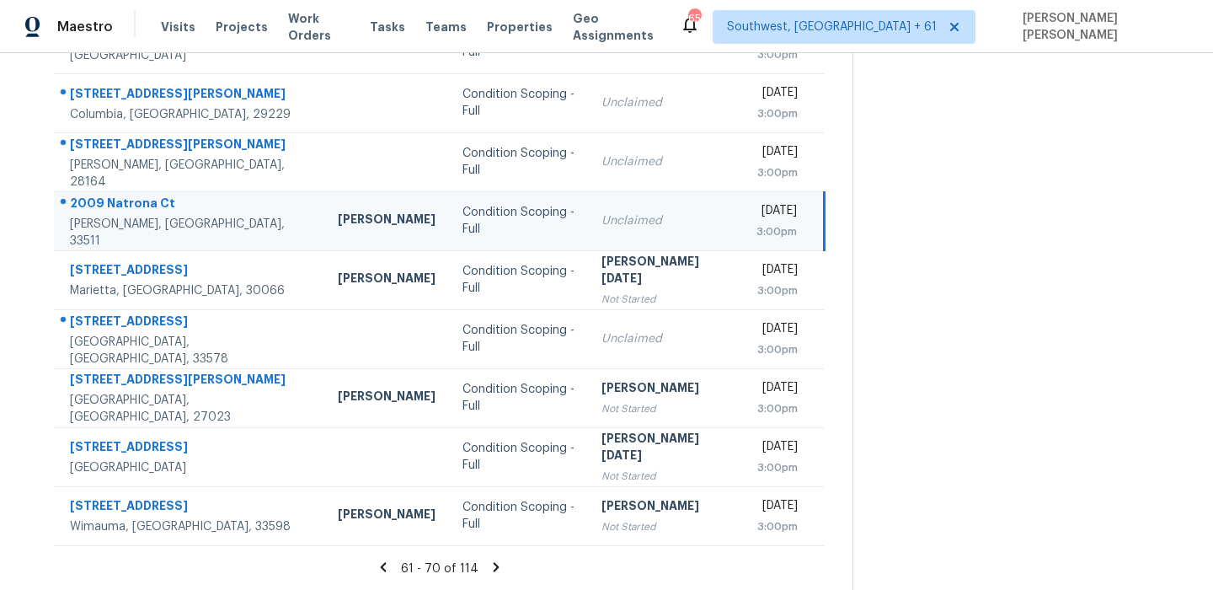
click at [113, 196] on td "2009 Natrona Ct Brandon, FL, 33511" at bounding box center [189, 220] width 270 height 59
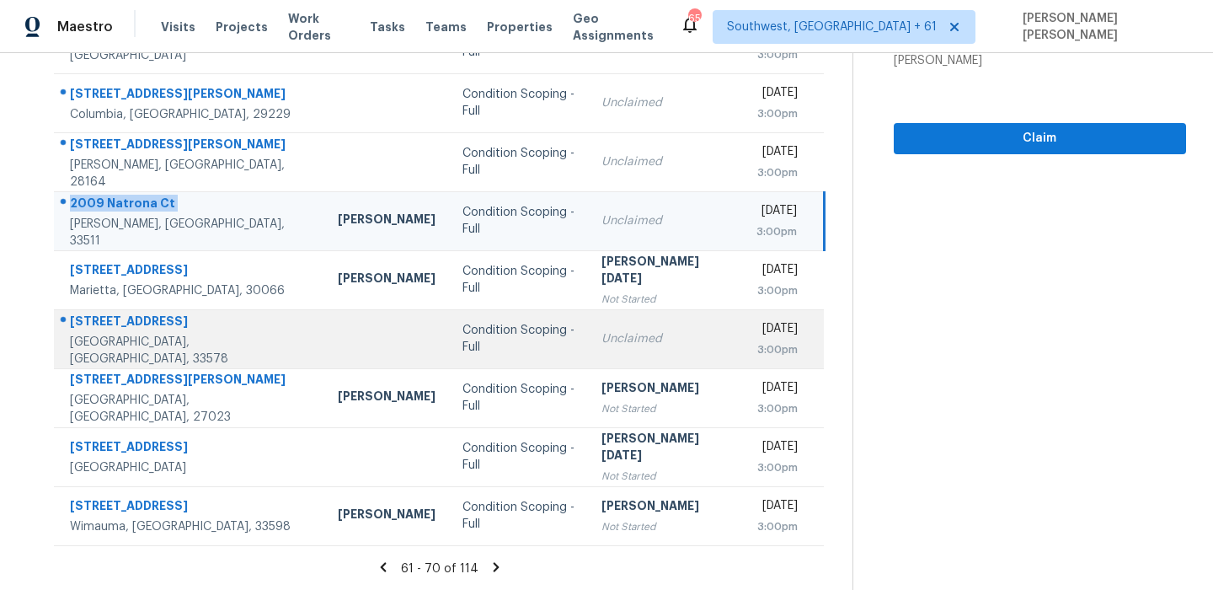
click at [133, 334] on div "9215 Estate Cove Cir" at bounding box center [190, 323] width 241 height 21
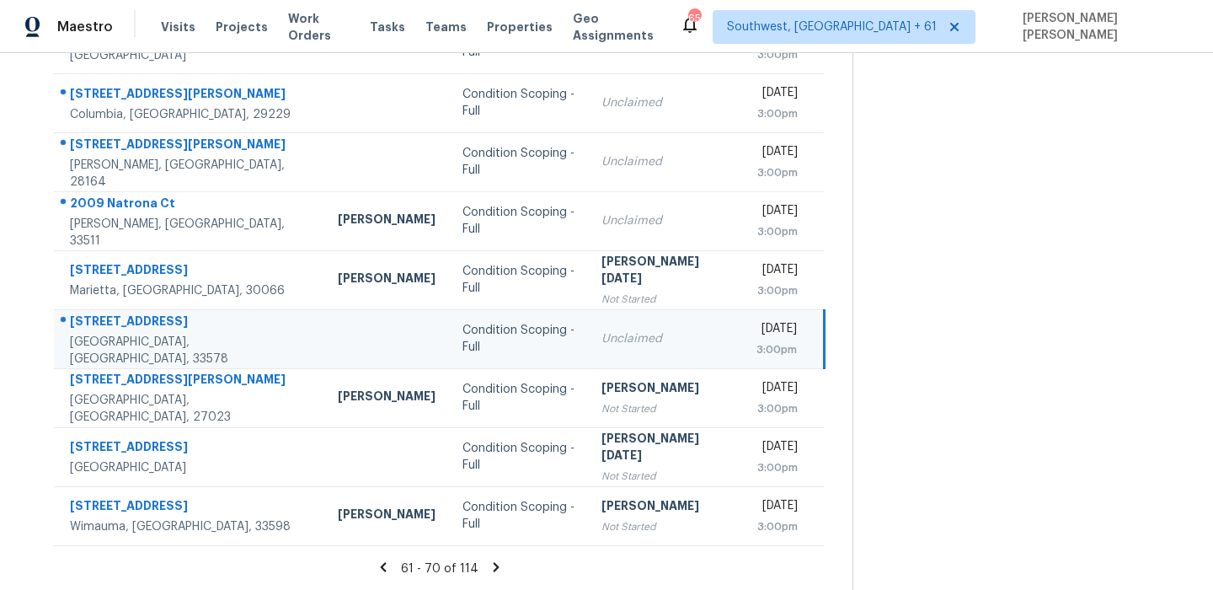
click at [133, 334] on div "9215 Estate Cove Cir" at bounding box center [190, 323] width 241 height 21
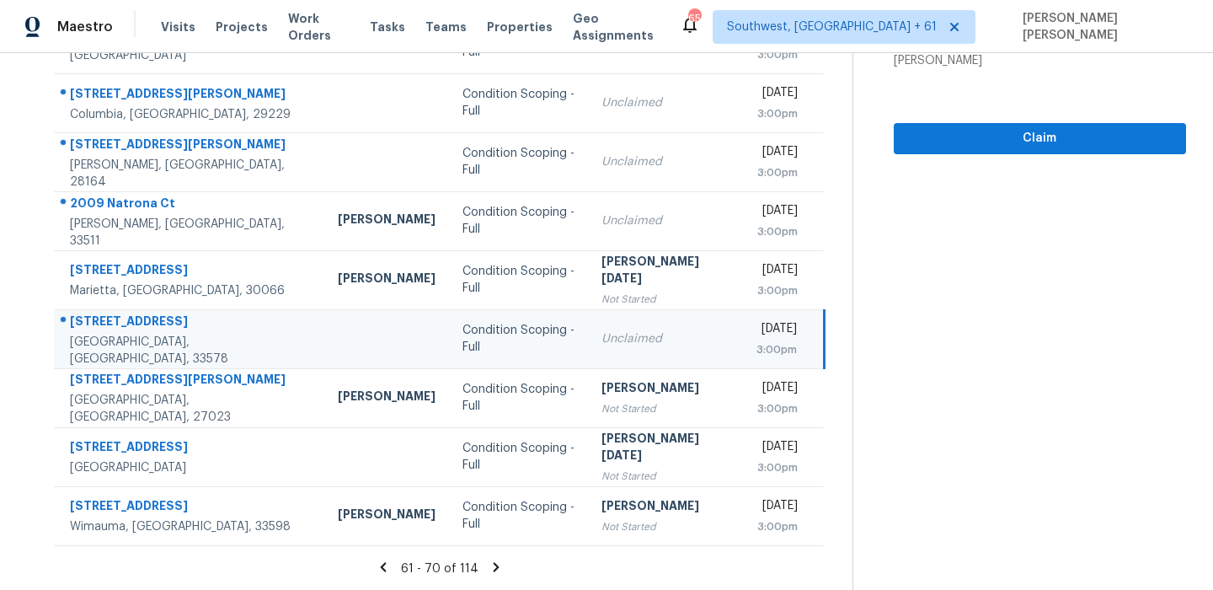
click at [497, 563] on icon at bounding box center [496, 566] width 6 height 9
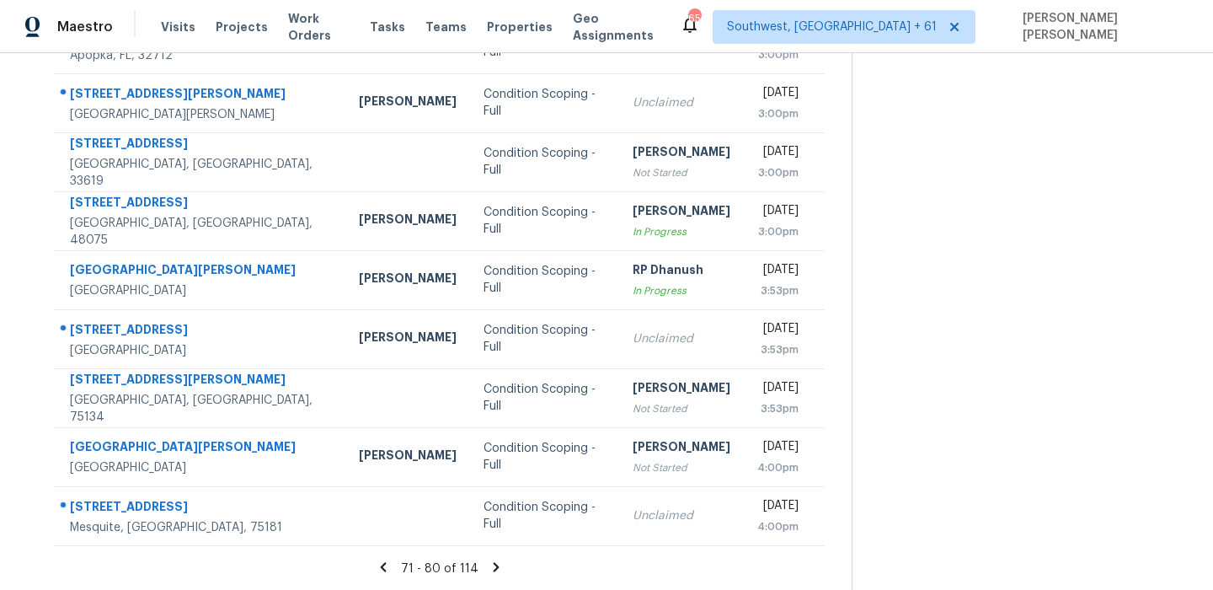
scroll to position [0, 0]
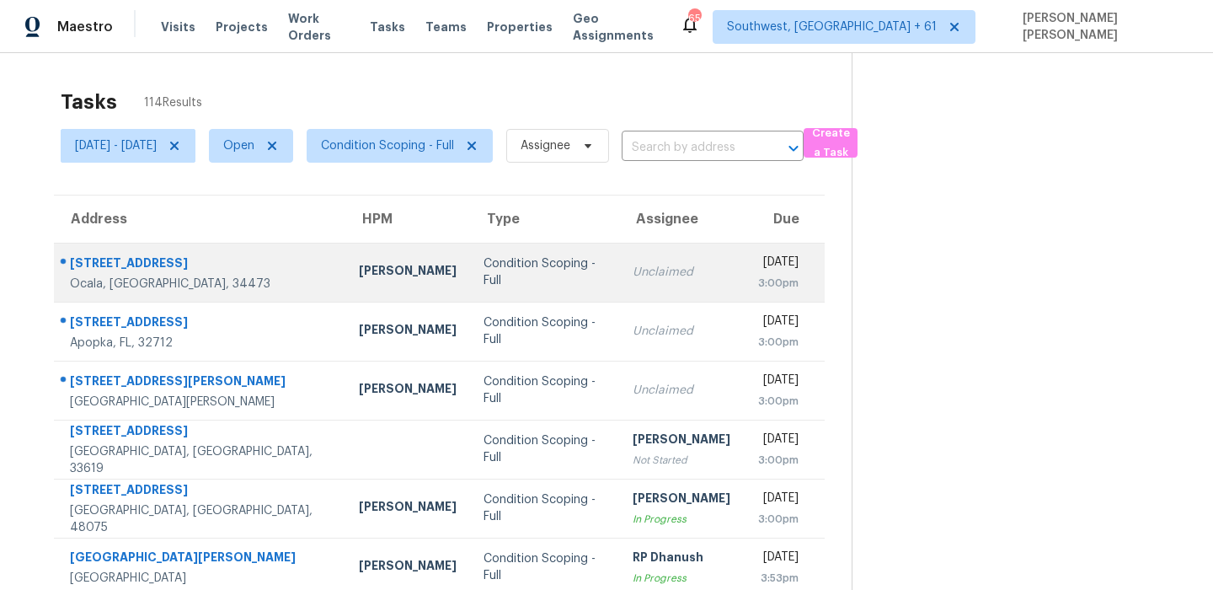
click at [152, 254] on div "14442 SW 48th Court Rd" at bounding box center [201, 264] width 262 height 21
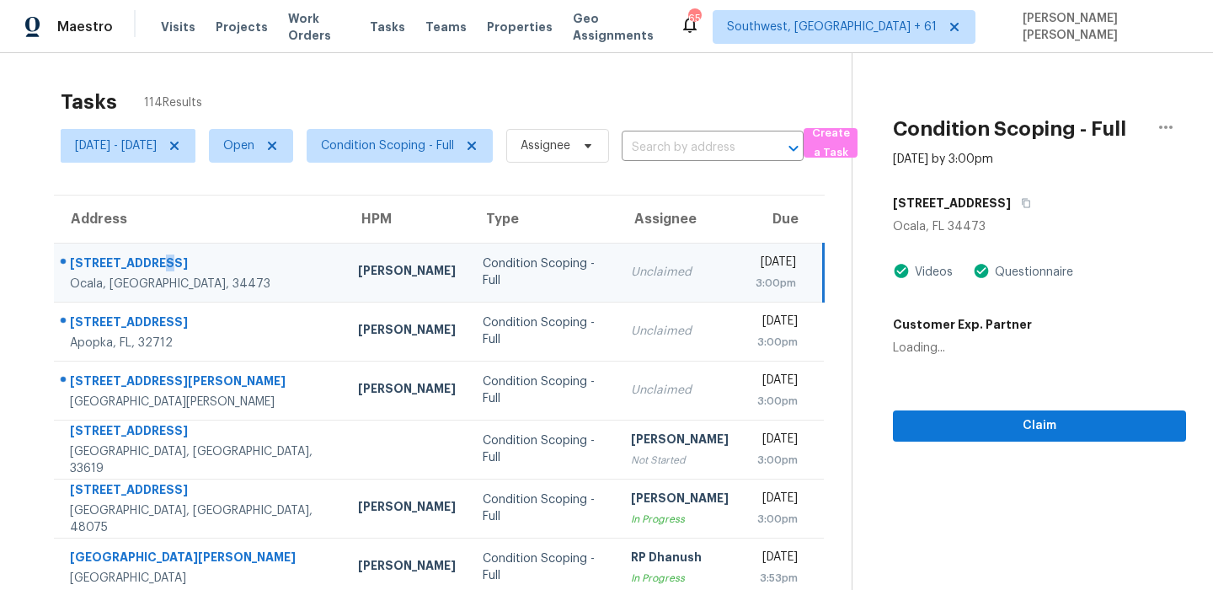
click at [152, 254] on div "14442 SW 48th Court Rd" at bounding box center [200, 264] width 261 height 21
click at [1031, 206] on icon "button" at bounding box center [1026, 203] width 10 height 10
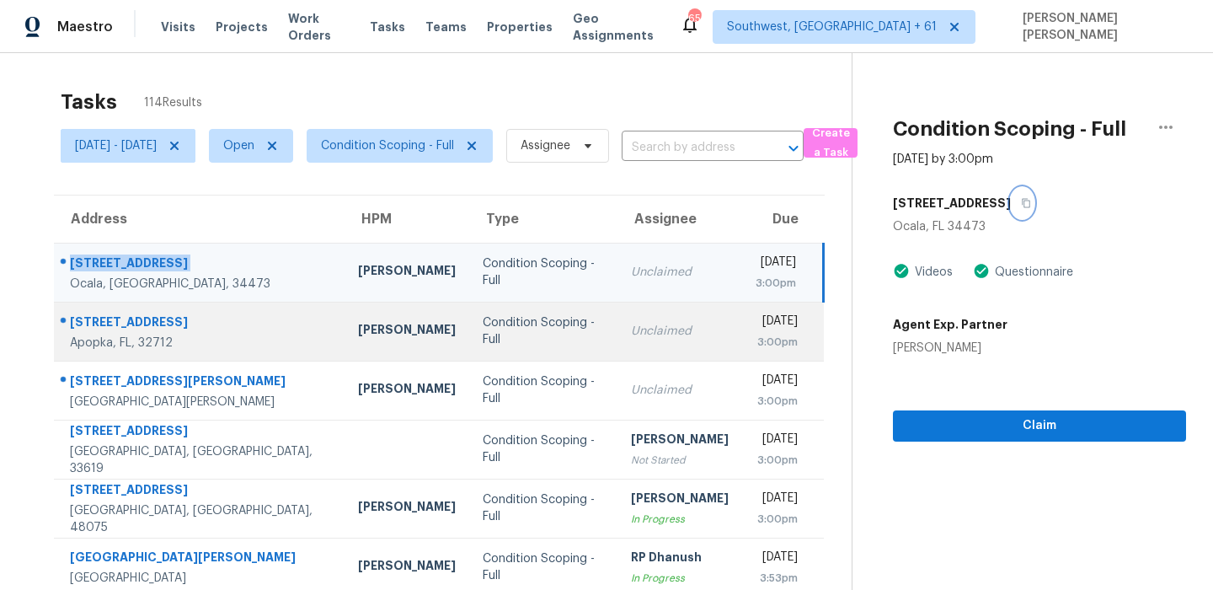
scroll to position [6, 0]
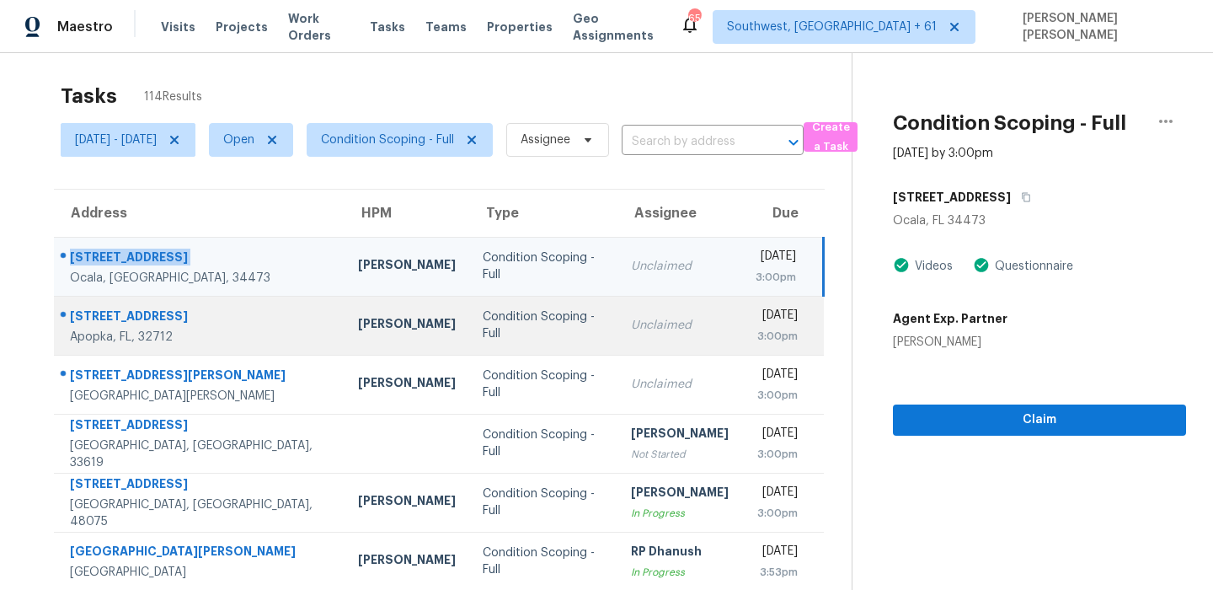
click at [132, 308] on div "327 Ridge Ct" at bounding box center [200, 318] width 261 height 21
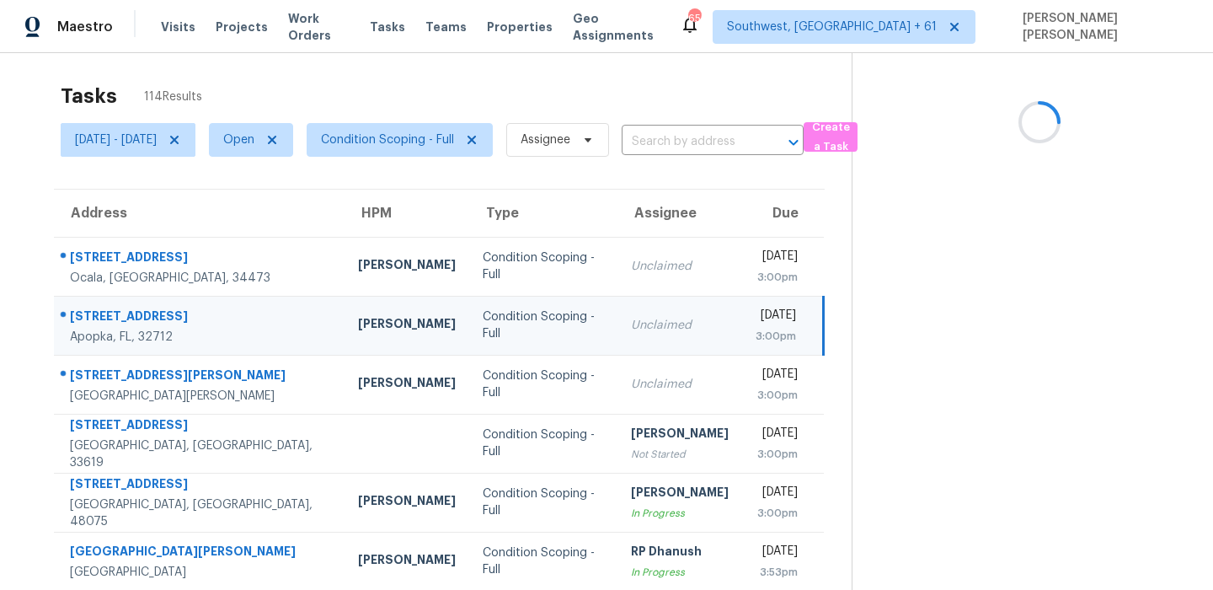
click at [132, 308] on div "327 Ridge Ct" at bounding box center [200, 318] width 261 height 21
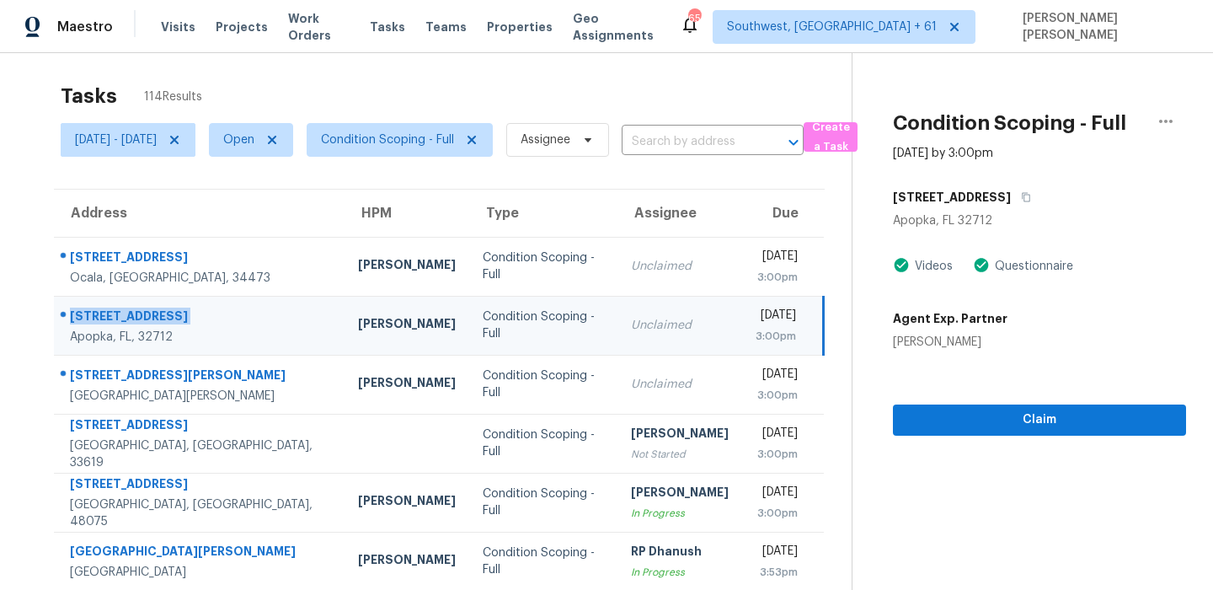
scroll to position [147, 0]
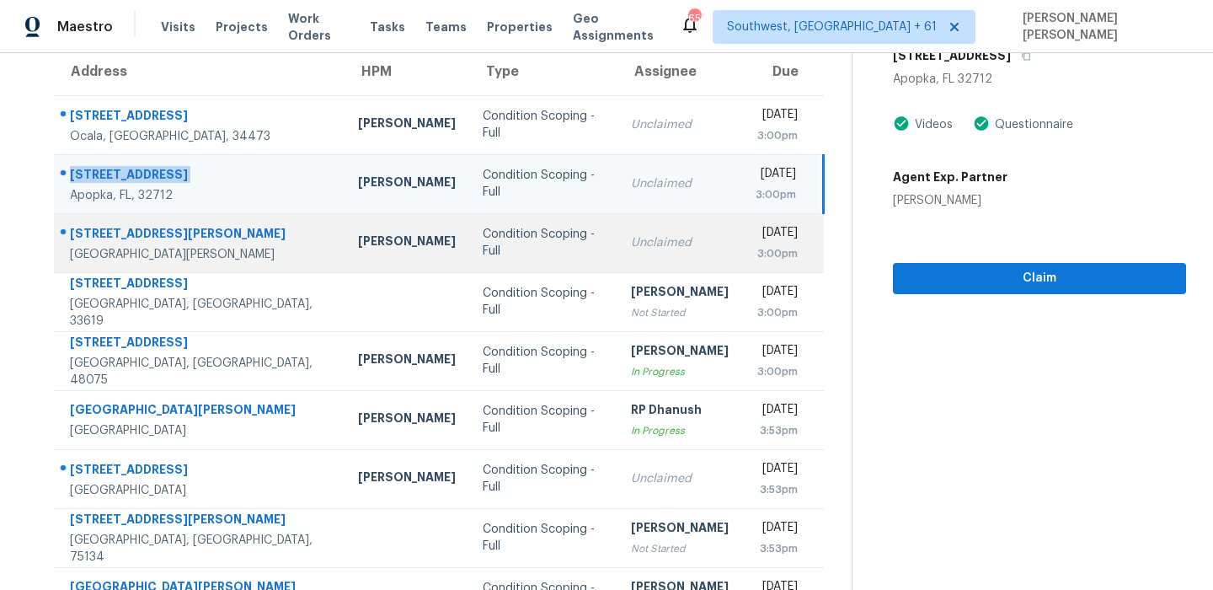
click at [126, 235] on div "713 Dixon St E" at bounding box center [200, 235] width 261 height 21
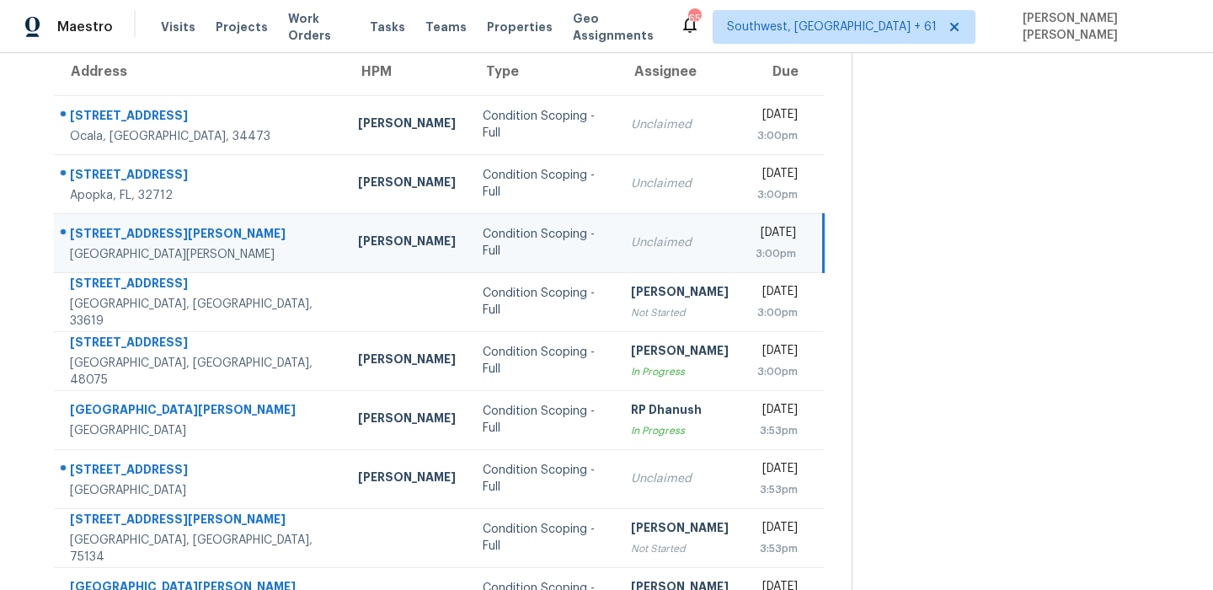
click at [126, 235] on div "713 Dixon St E" at bounding box center [200, 235] width 261 height 21
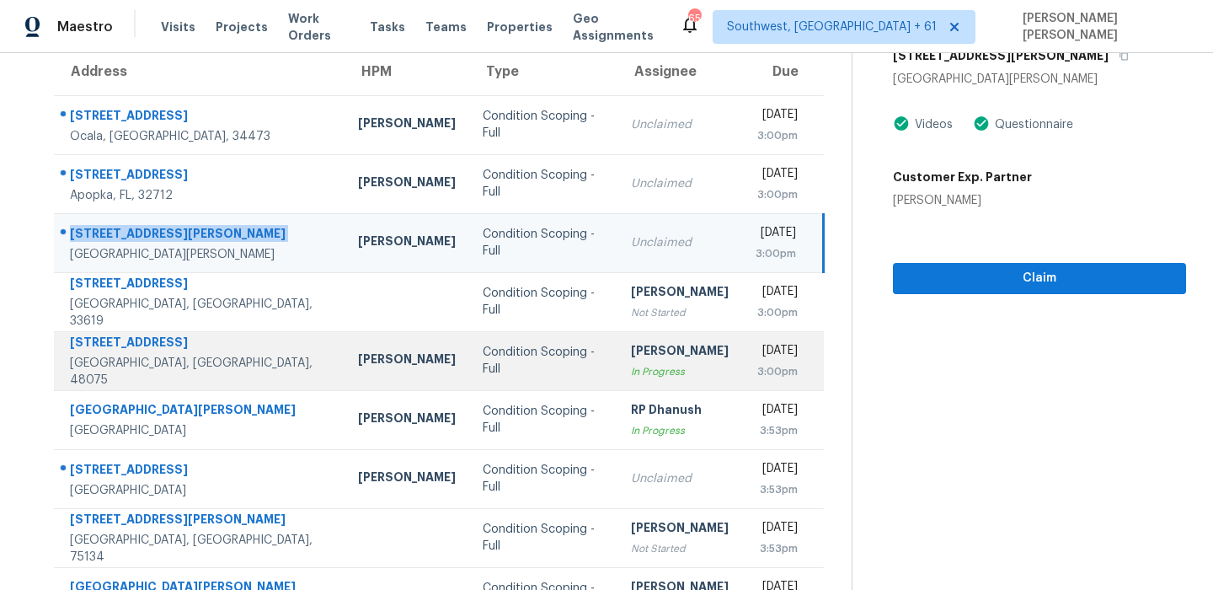
scroll to position [164, 0]
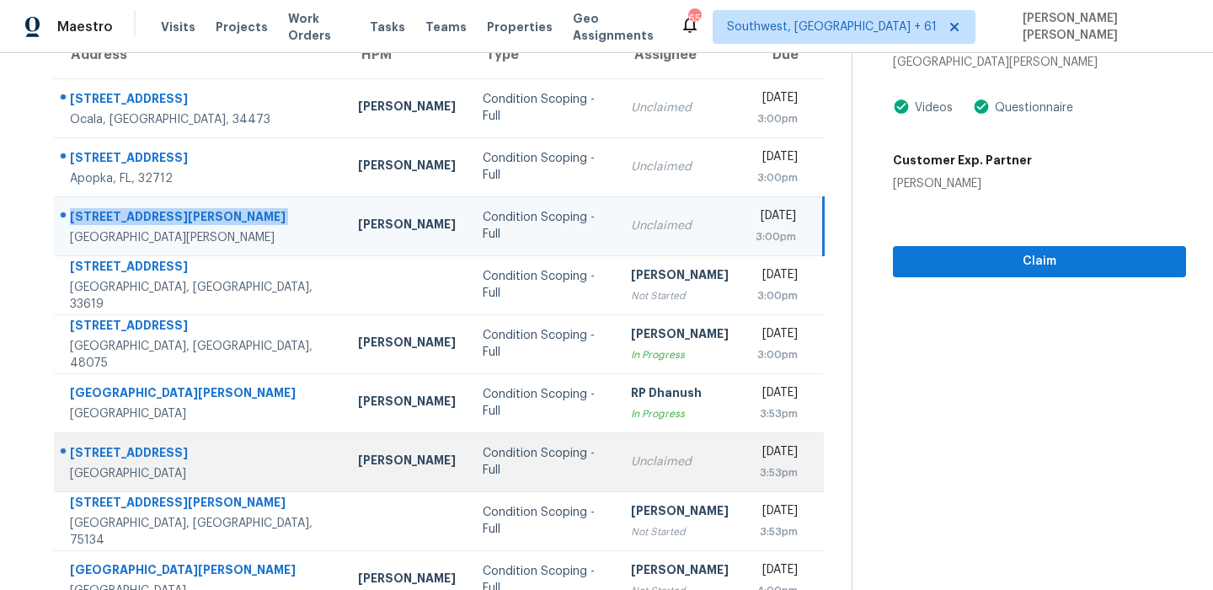
click at [110, 451] on div "5920 Maceo Ln" at bounding box center [200, 454] width 261 height 21
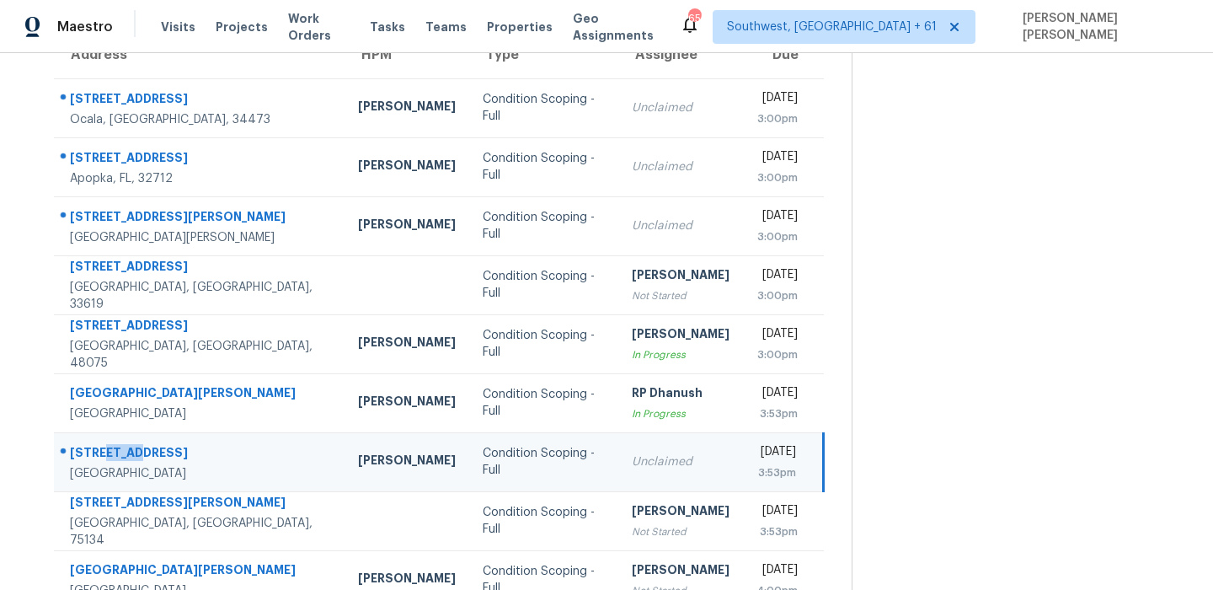
click at [110, 451] on div "5920 Maceo Ln" at bounding box center [200, 454] width 261 height 21
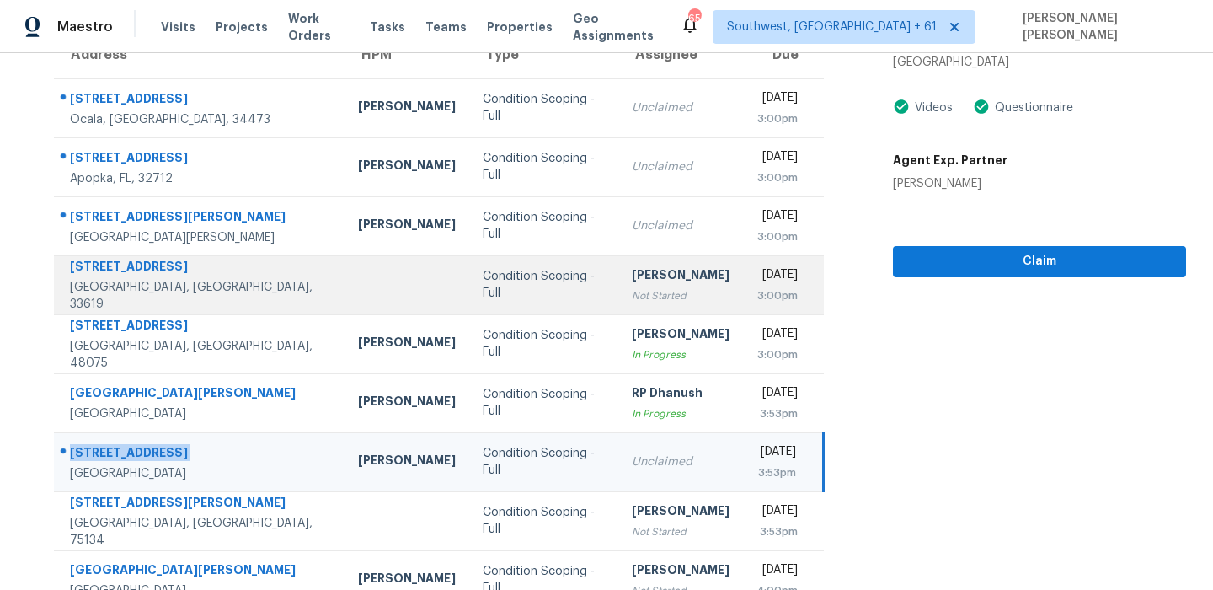
scroll to position [287, 0]
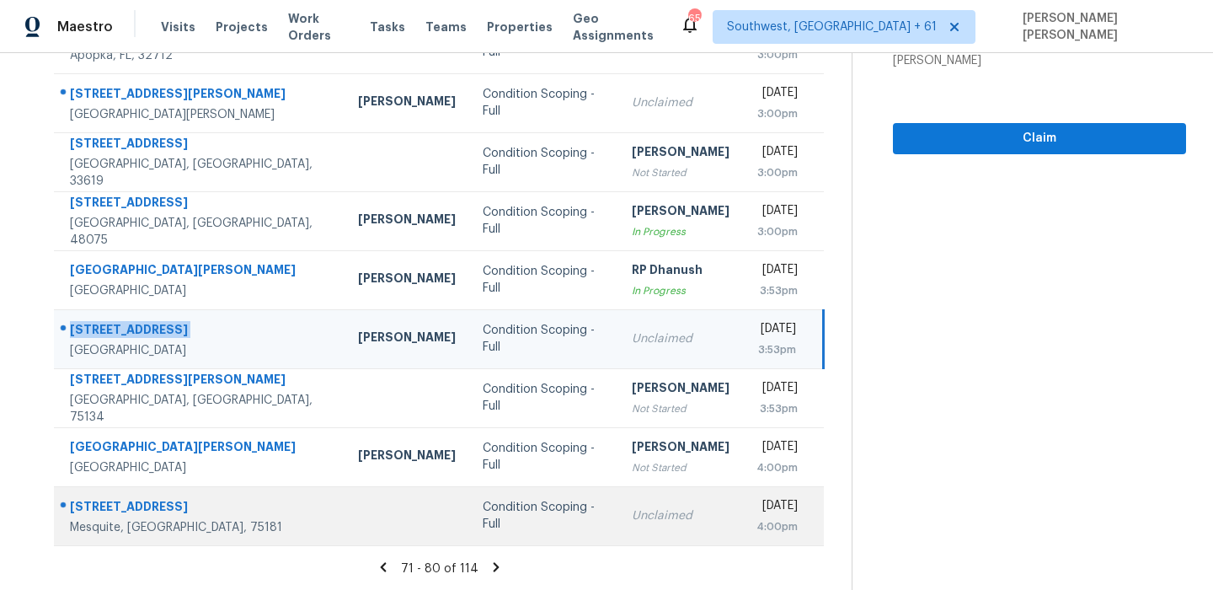
click at [136, 493] on td "3304 Aqueduct Ct Mesquite, TX, 75181" at bounding box center [199, 515] width 291 height 59
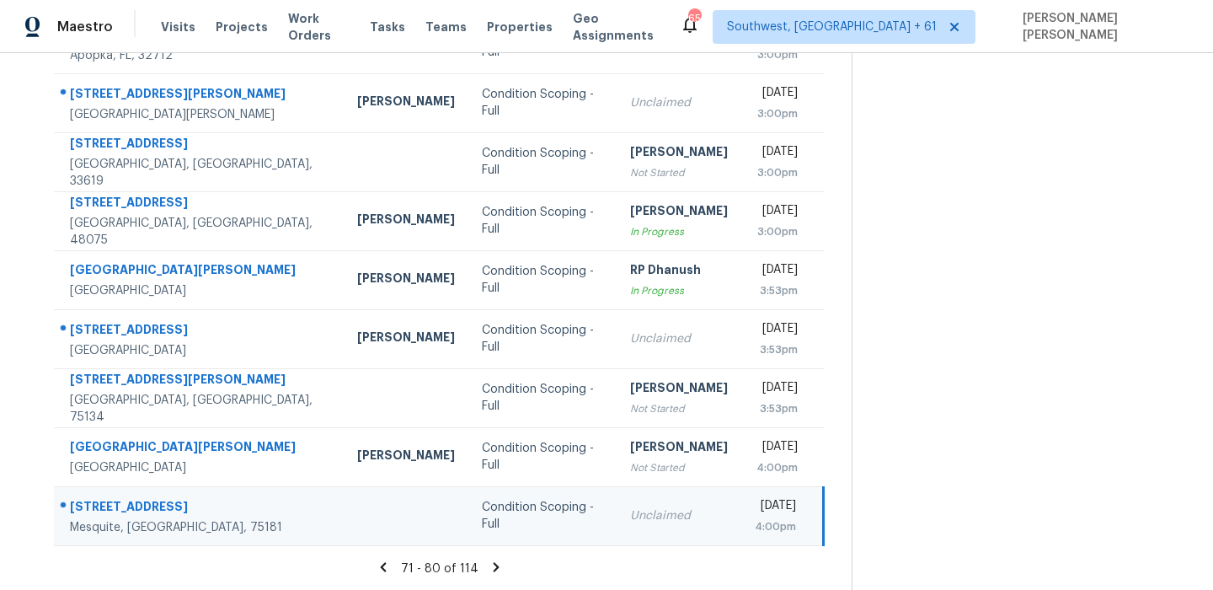
click at [136, 493] on td "3304 Aqueduct Ct Mesquite, TX, 75181" at bounding box center [199, 515] width 290 height 59
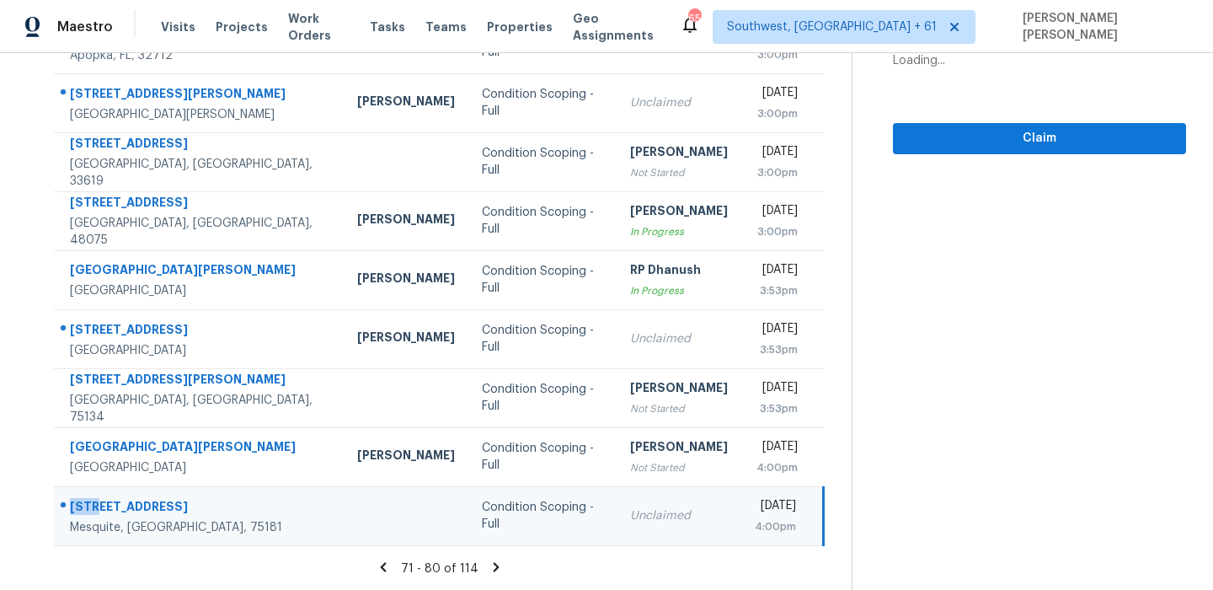
click at [136, 493] on td "3304 Aqueduct Ct Mesquite, TX, 75181" at bounding box center [199, 515] width 290 height 59
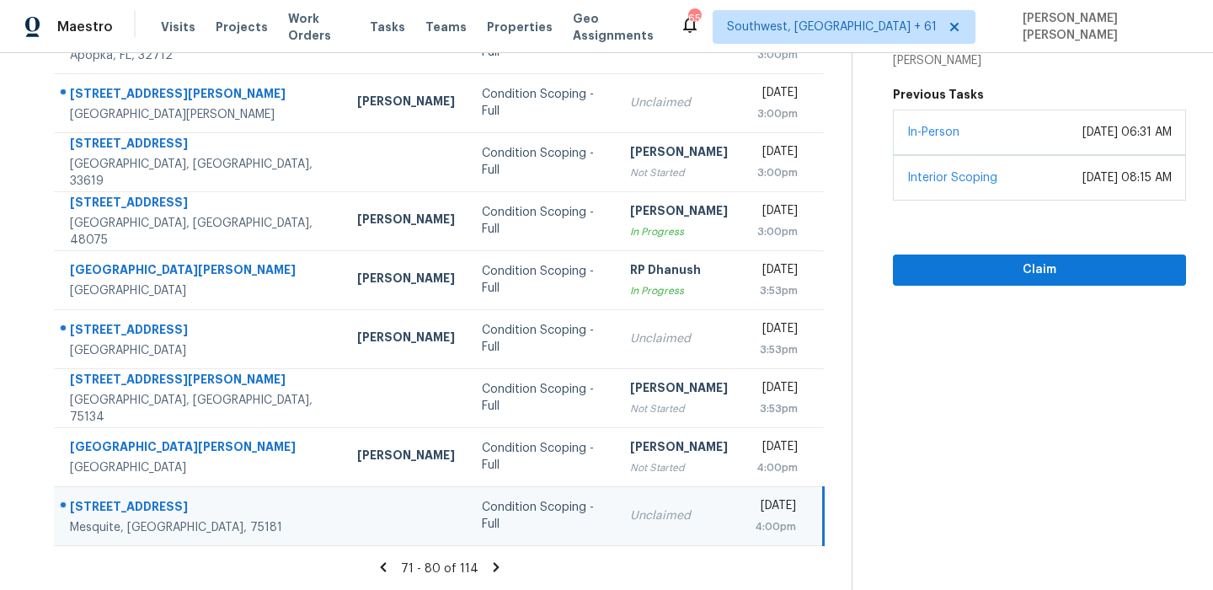
click at [504, 568] on icon at bounding box center [496, 566] width 15 height 15
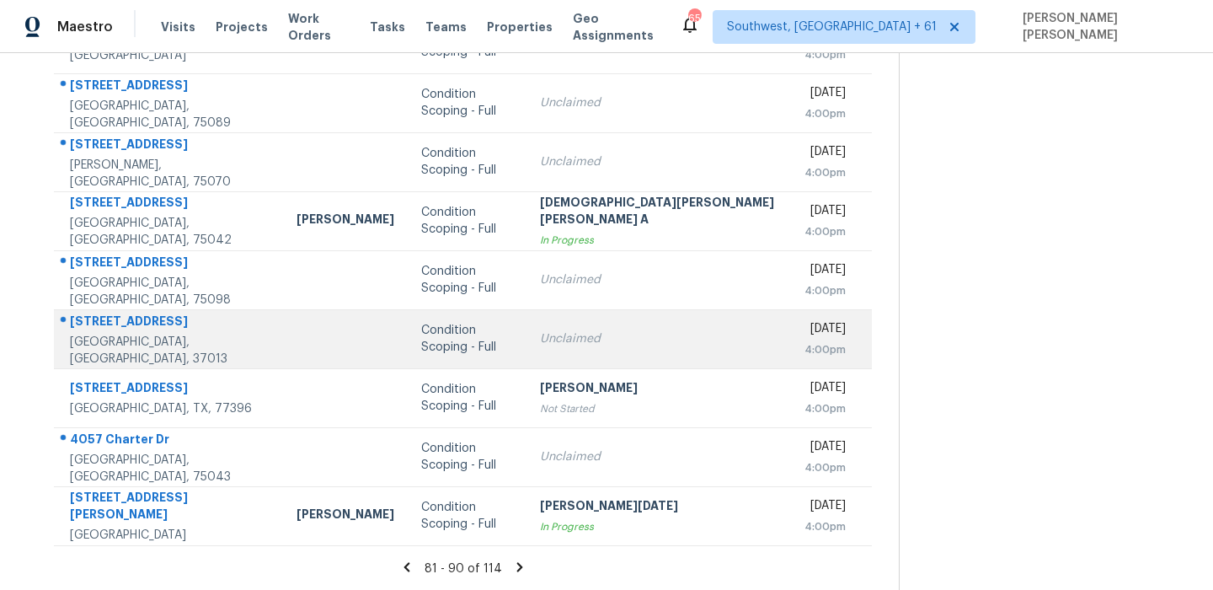
scroll to position [0, 0]
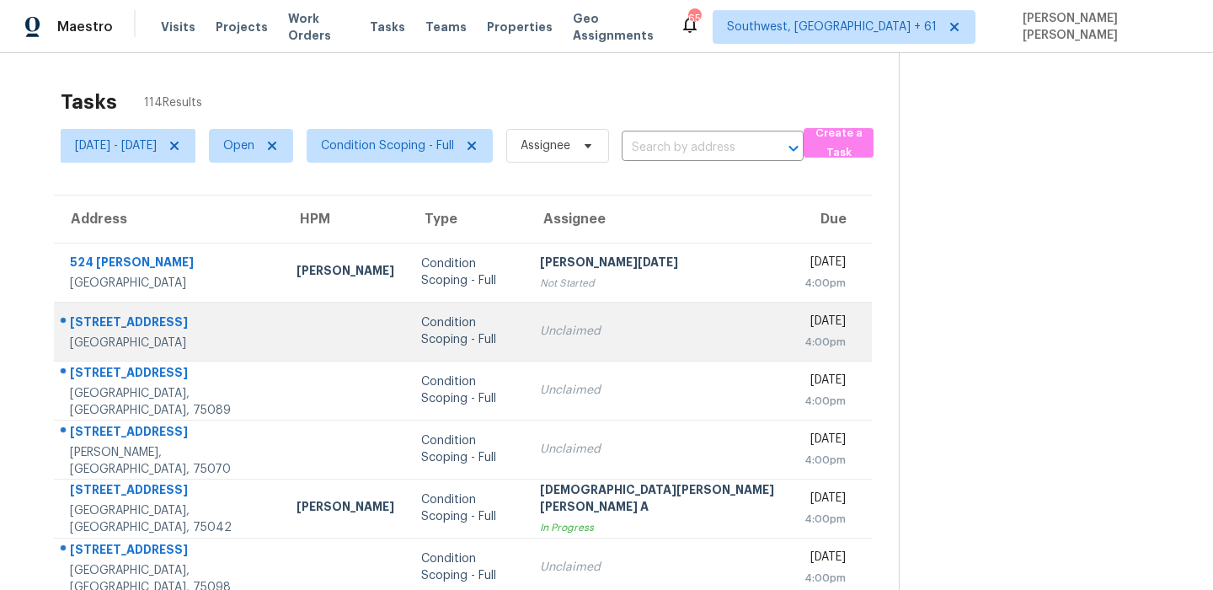
click at [112, 308] on td "8747 Emerald Sky Dr San Antonio, TX, 78254" at bounding box center [168, 331] width 229 height 59
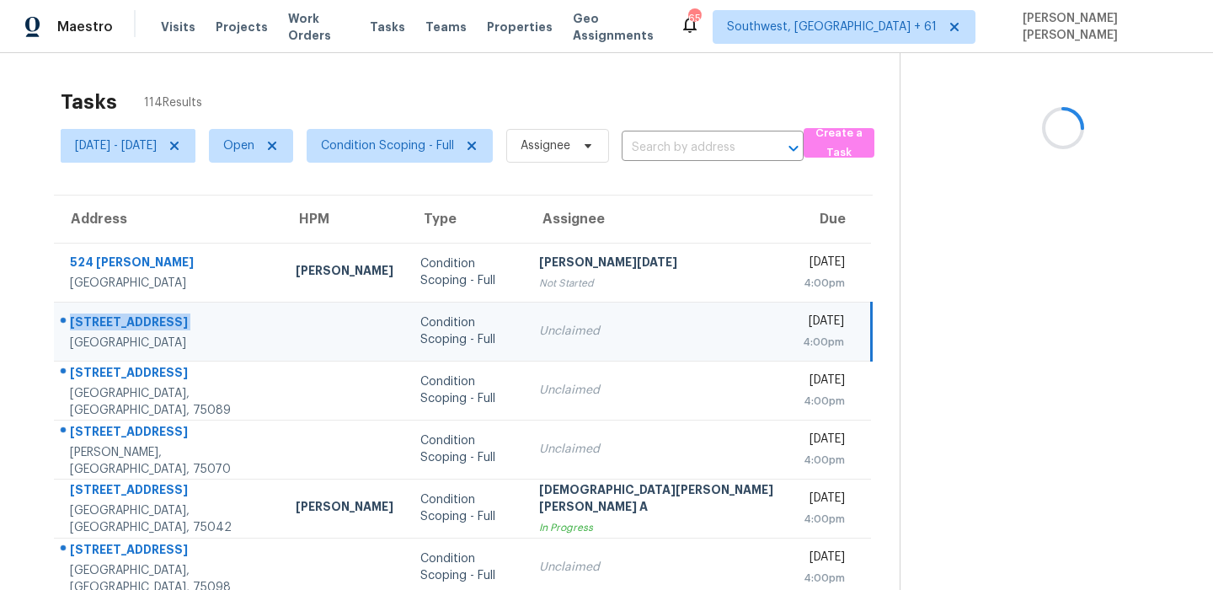
click at [112, 308] on td "8747 Emerald Sky Dr San Antonio, TX, 78254" at bounding box center [168, 331] width 228 height 59
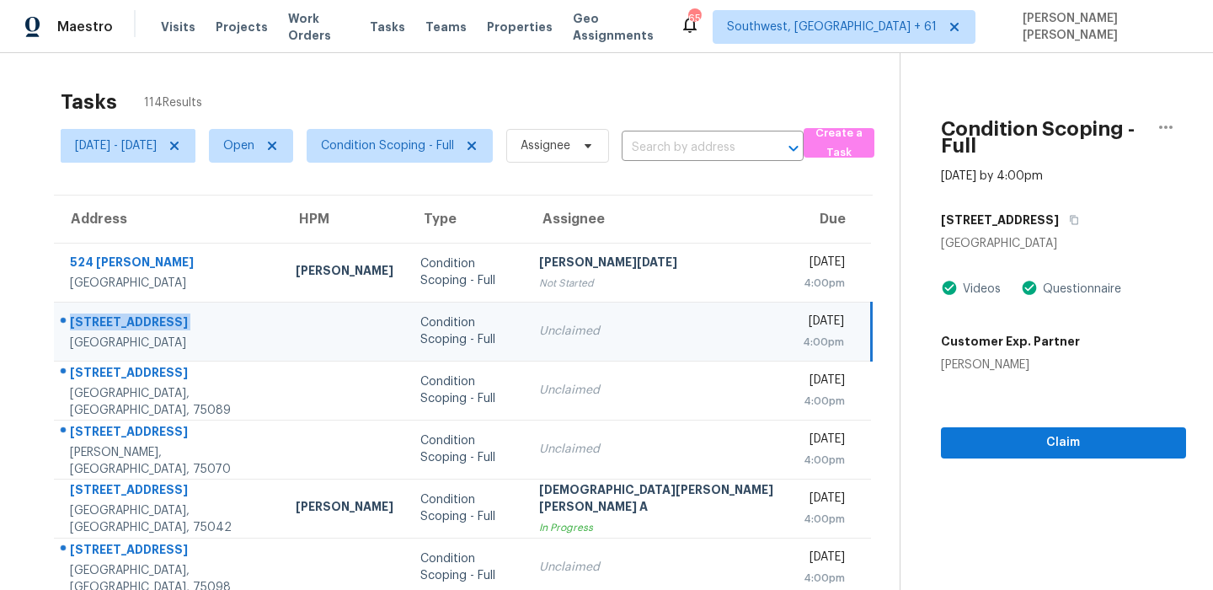
scroll to position [2, 0]
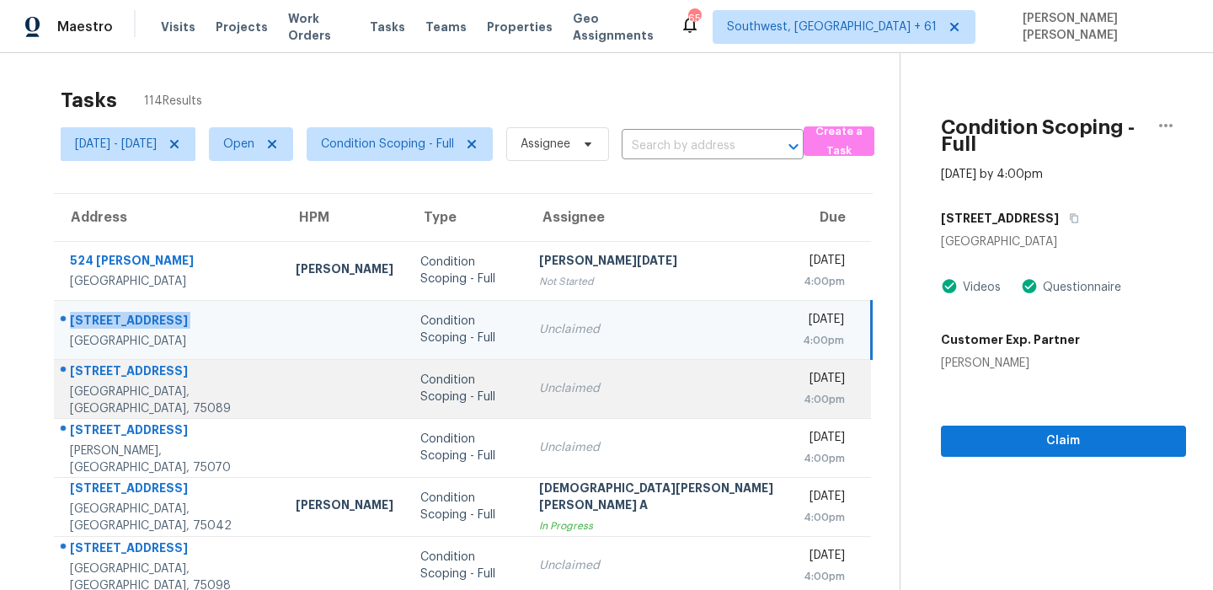
click at [122, 375] on div "7402 Silver Lake Dr" at bounding box center [169, 372] width 199 height 21
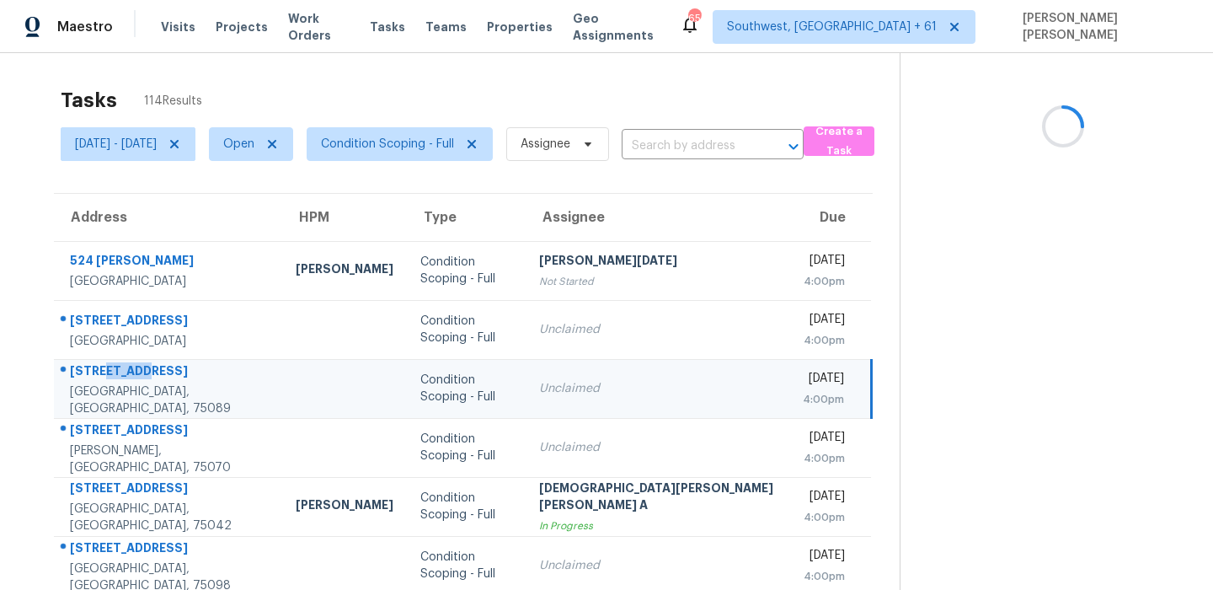
click at [122, 375] on div "7402 Silver Lake Dr" at bounding box center [169, 372] width 199 height 21
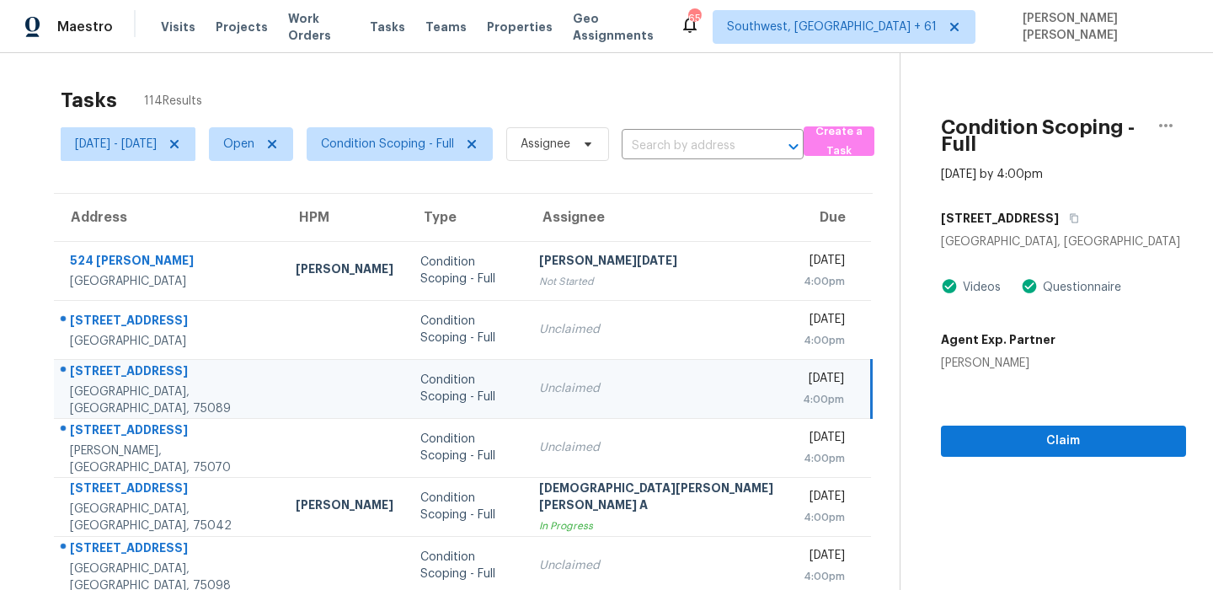
click at [148, 372] on div "7402 Silver Lake Dr" at bounding box center [169, 372] width 199 height 21
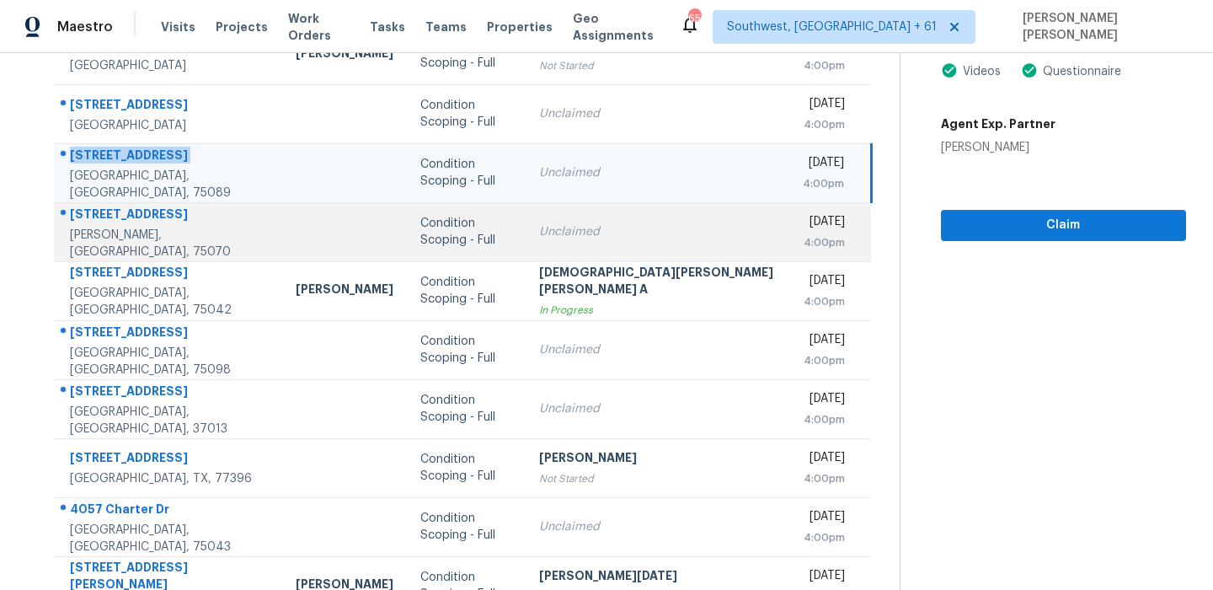
scroll to position [227, 0]
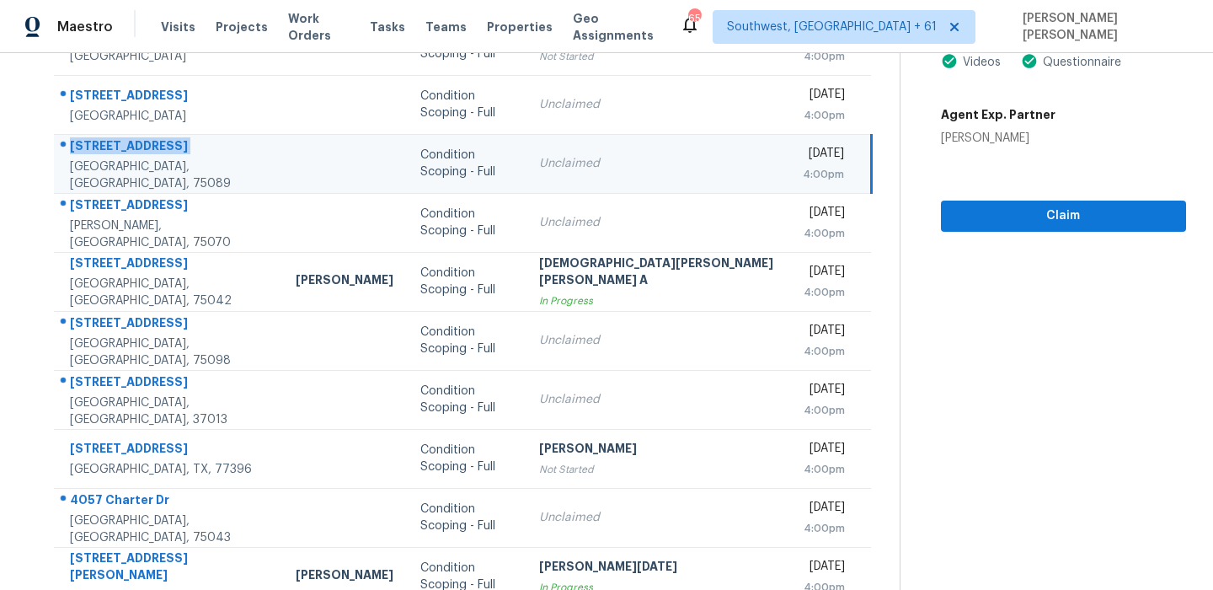
click at [174, 190] on td "7402 Silver Lake Dr Rowlett, TX, 75089" at bounding box center [168, 163] width 228 height 59
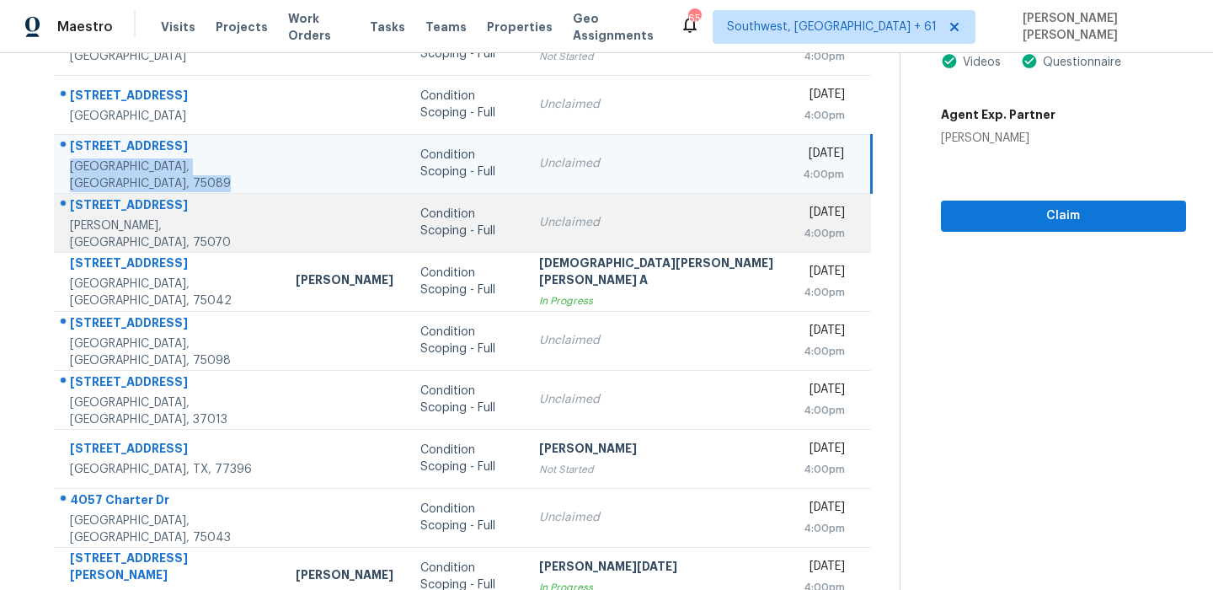
click at [165, 200] on div "3925 Carmel Mountain Dr" at bounding box center [169, 206] width 199 height 21
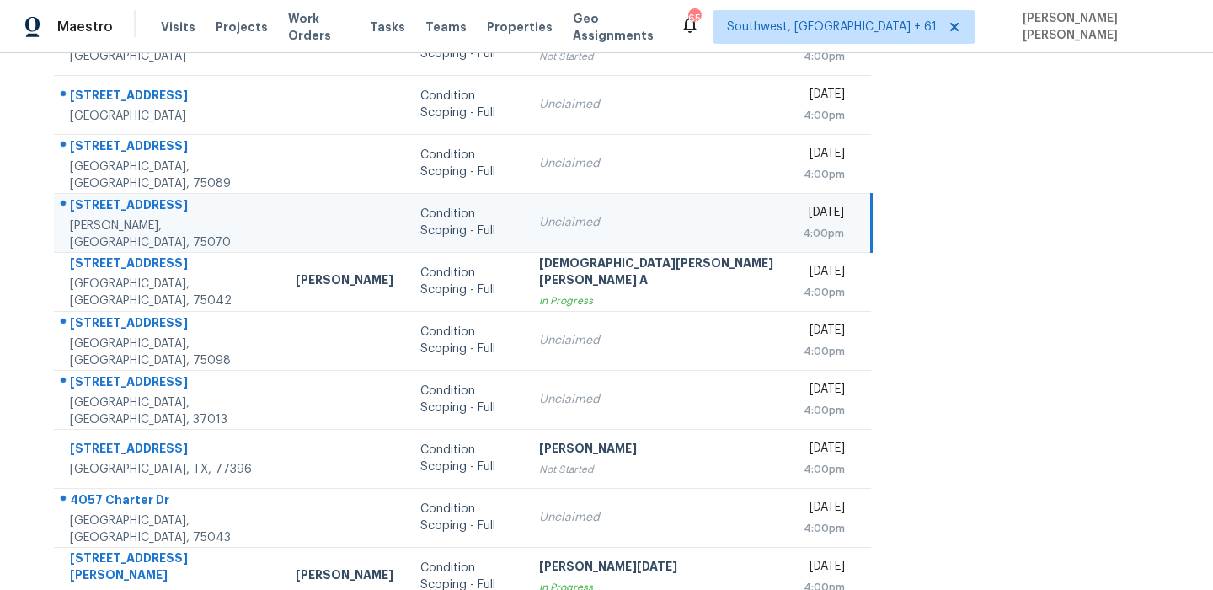
click at [165, 200] on div "3925 Carmel Mountain Dr" at bounding box center [169, 206] width 199 height 21
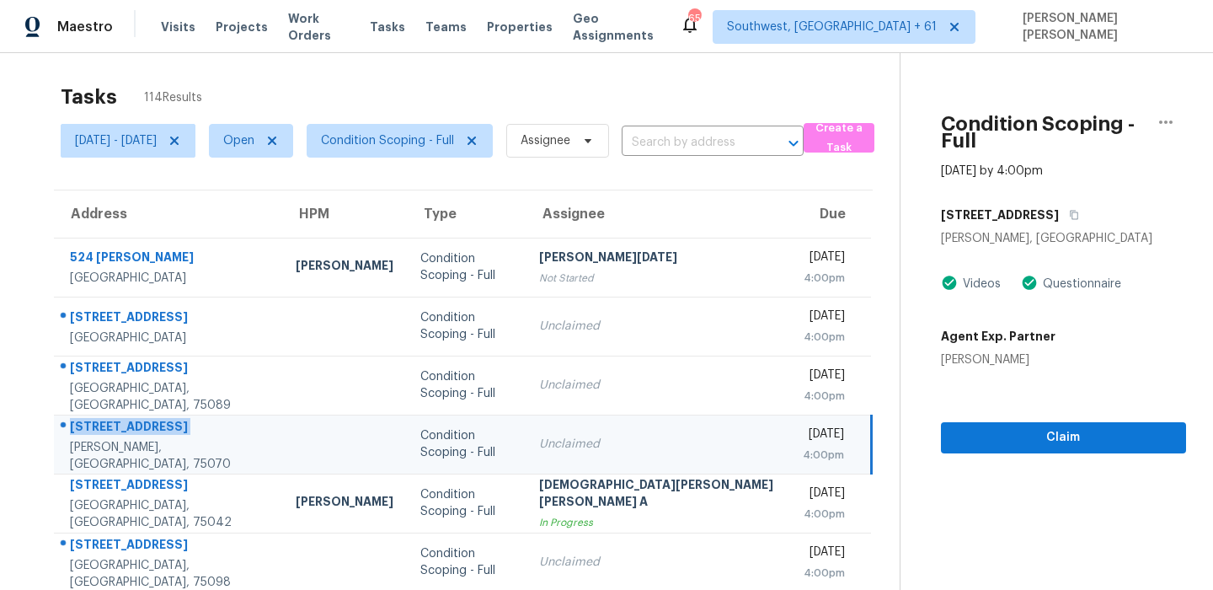
scroll to position [0, 0]
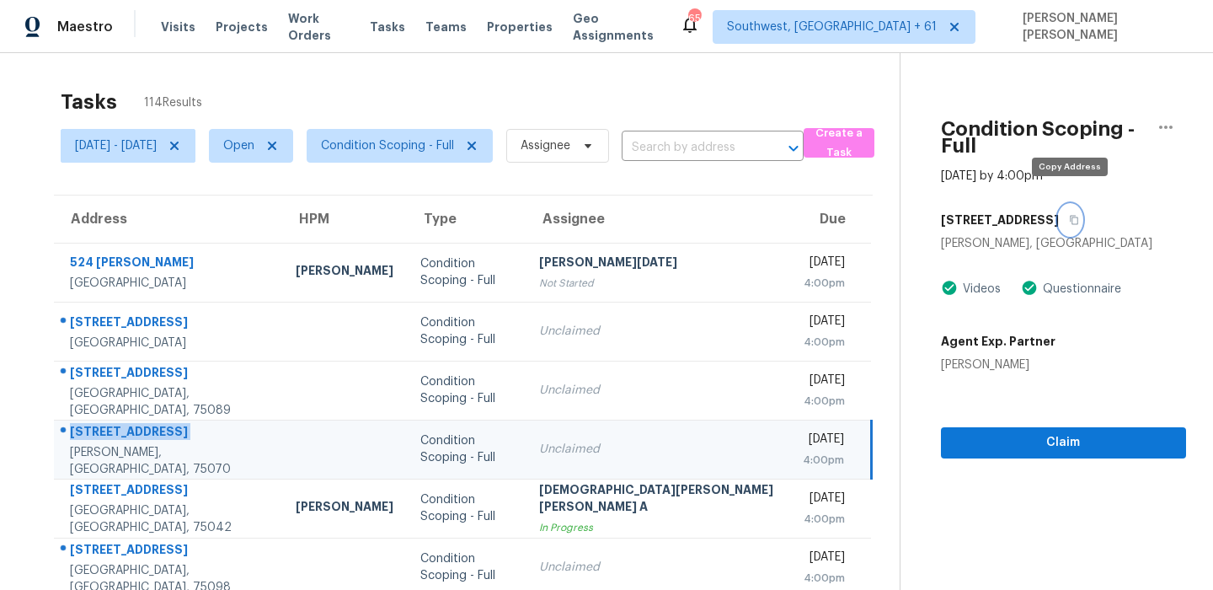
click at [1069, 215] on icon "button" at bounding box center [1074, 220] width 10 height 10
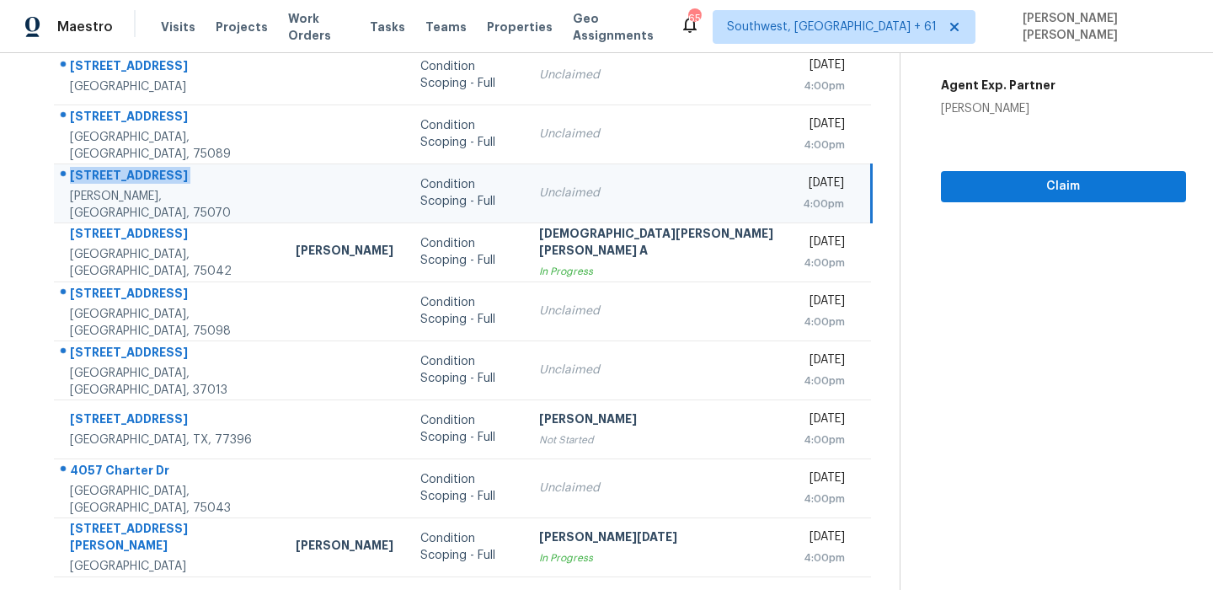
scroll to position [287, 0]
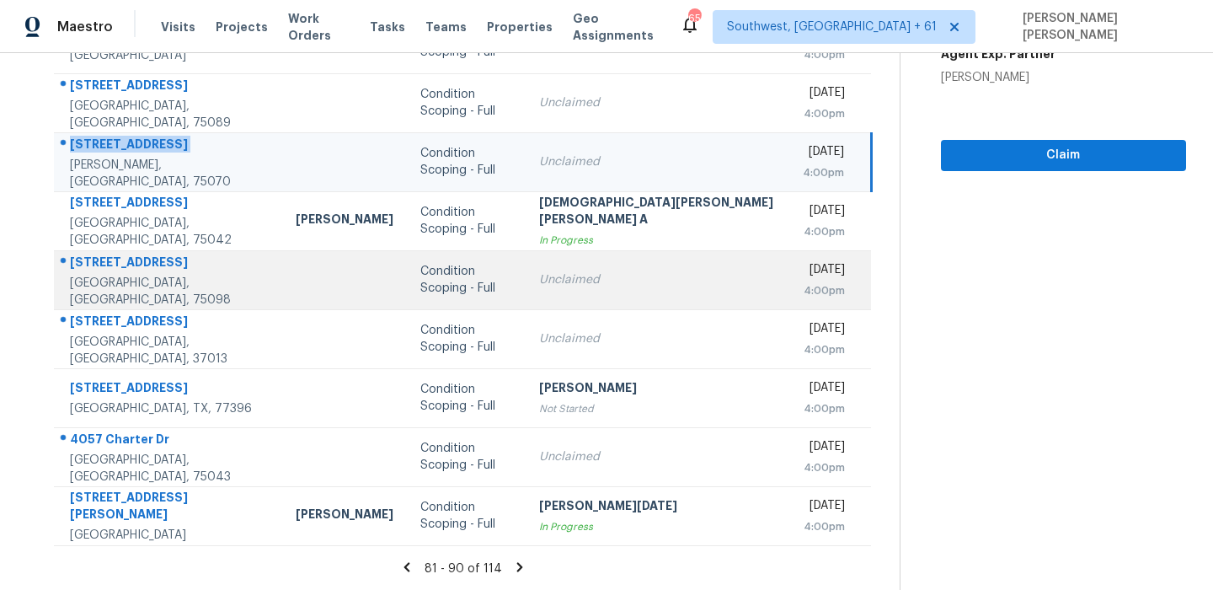
click at [115, 269] on div "504 Weston St" at bounding box center [169, 264] width 199 height 21
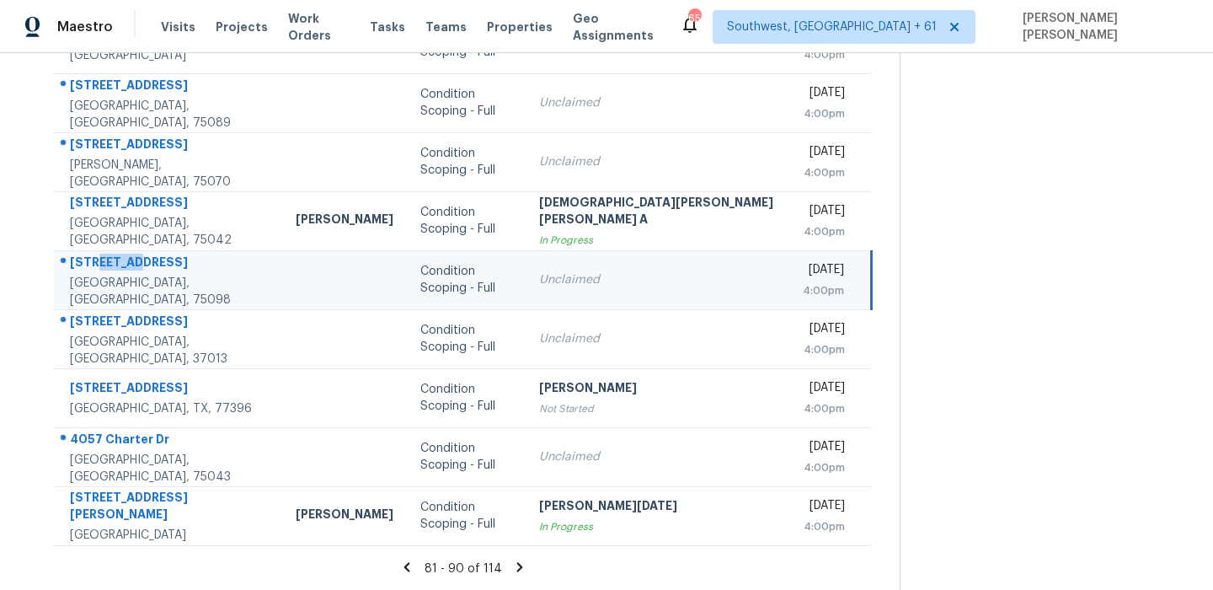
click at [115, 269] on div "504 Weston St" at bounding box center [169, 264] width 199 height 21
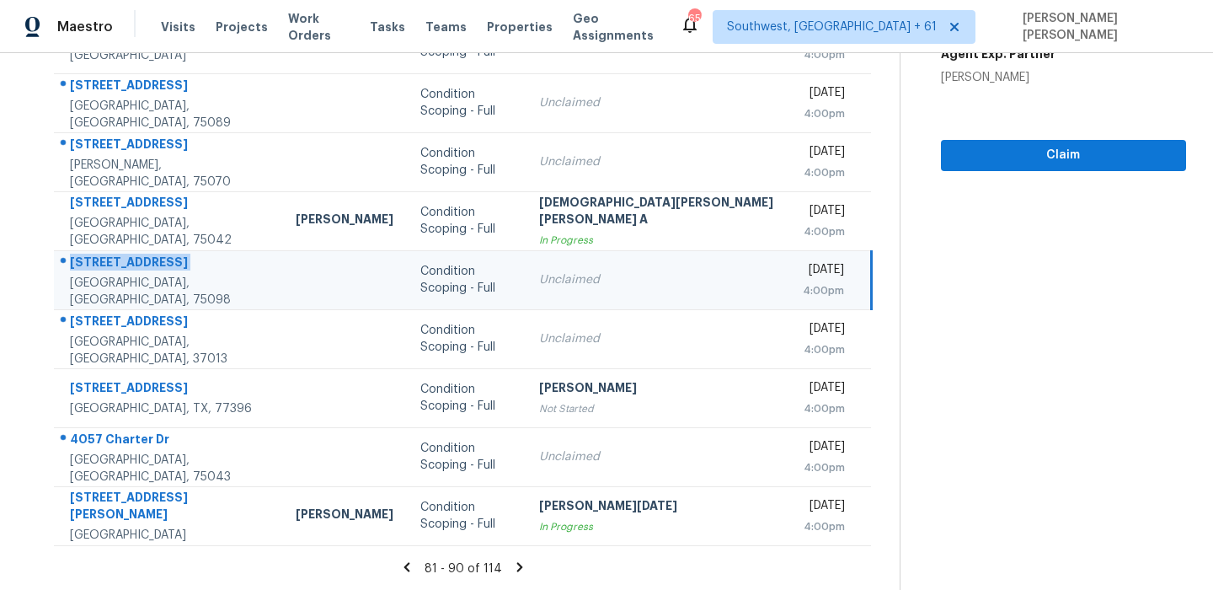
scroll to position [0, 0]
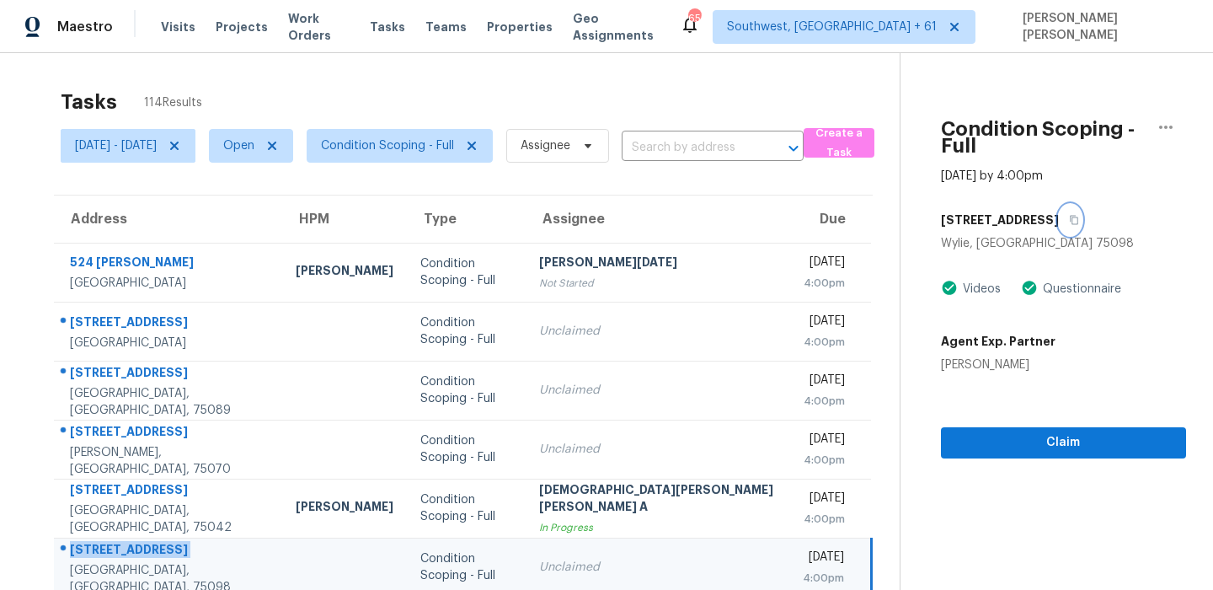
click at [1070, 216] on icon "button" at bounding box center [1074, 220] width 8 height 9
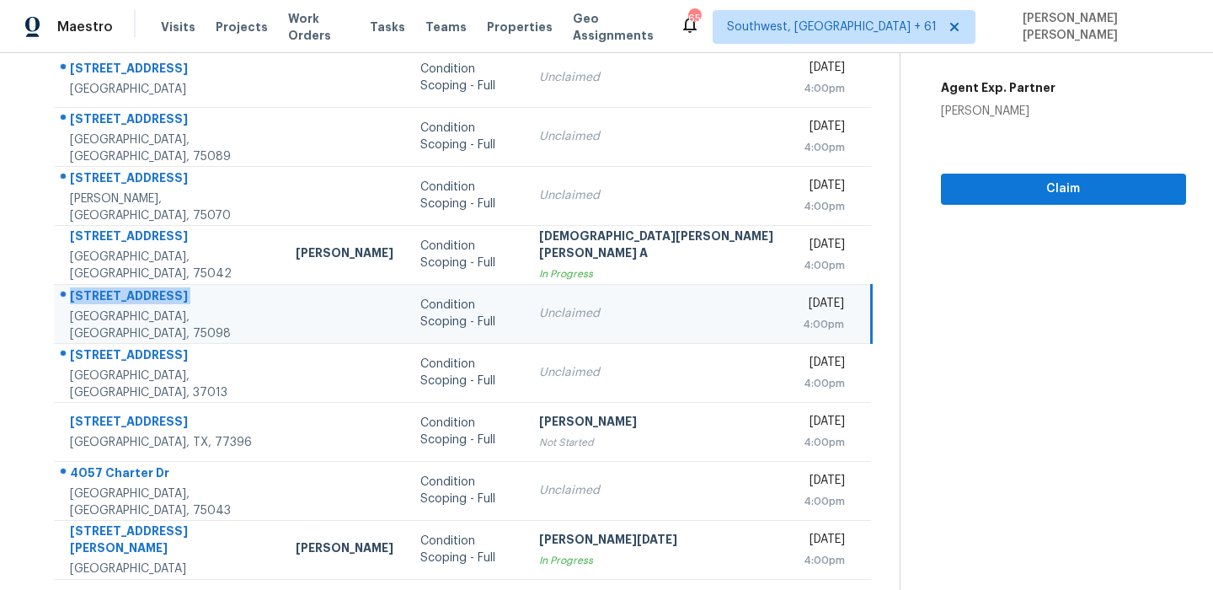
scroll to position [287, 0]
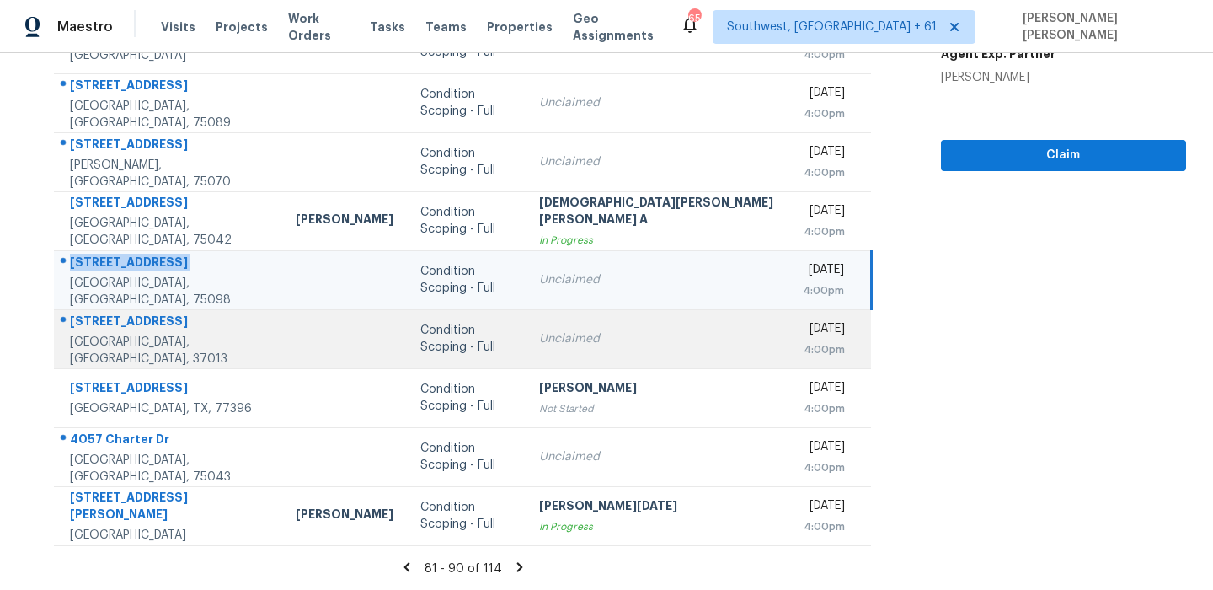
click at [155, 331] on div "3429 Towneship Rd" at bounding box center [169, 323] width 199 height 21
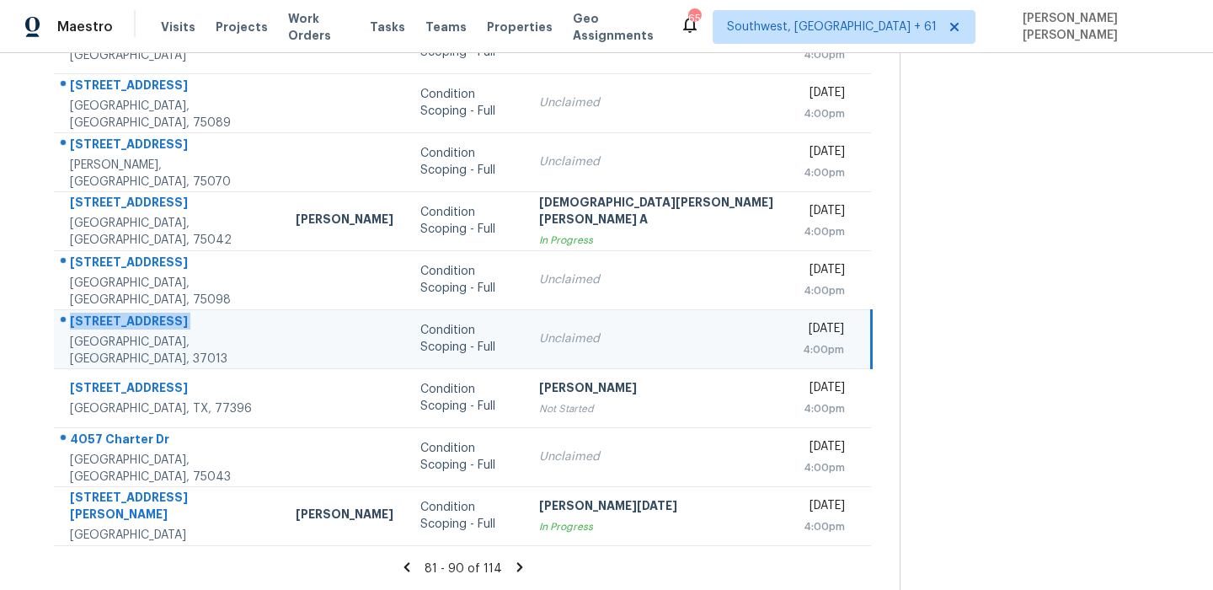
click at [155, 331] on div "3429 Towneship Rd" at bounding box center [169, 323] width 199 height 21
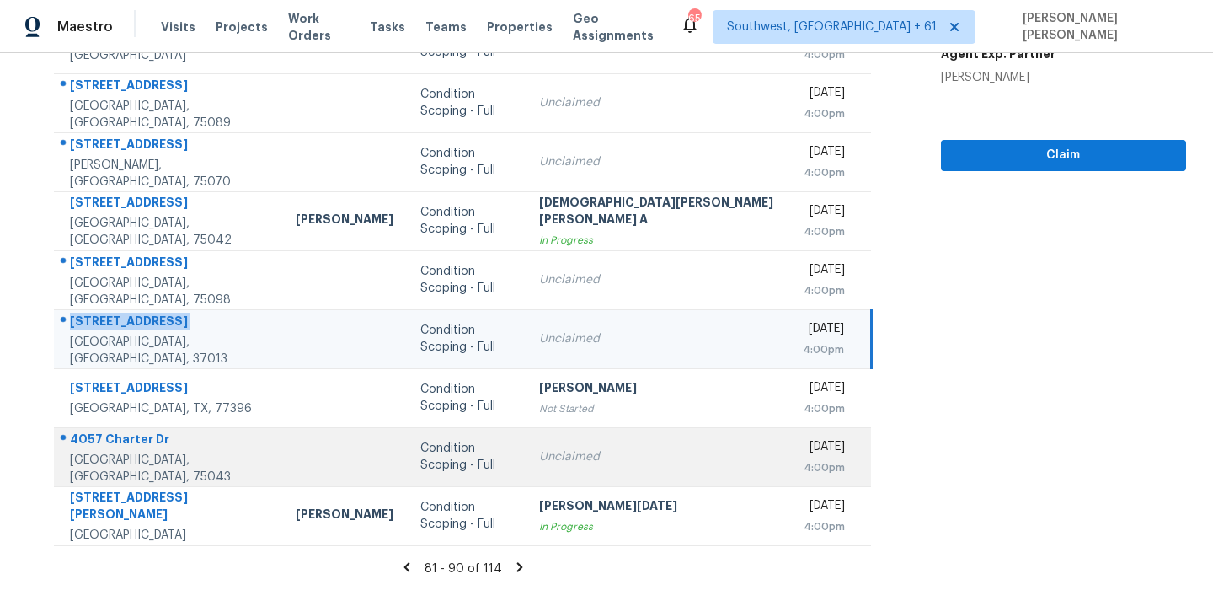
click at [127, 447] on div "4057 Charter Dr" at bounding box center [169, 441] width 199 height 21
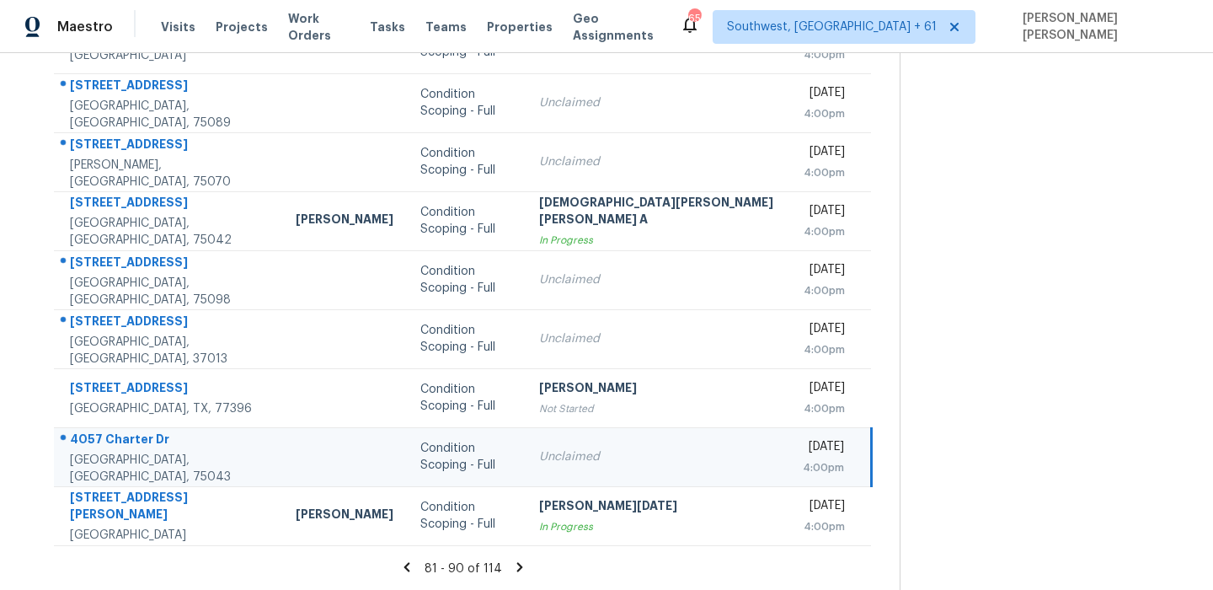
click at [127, 447] on div "4057 Charter Dr" at bounding box center [169, 441] width 199 height 21
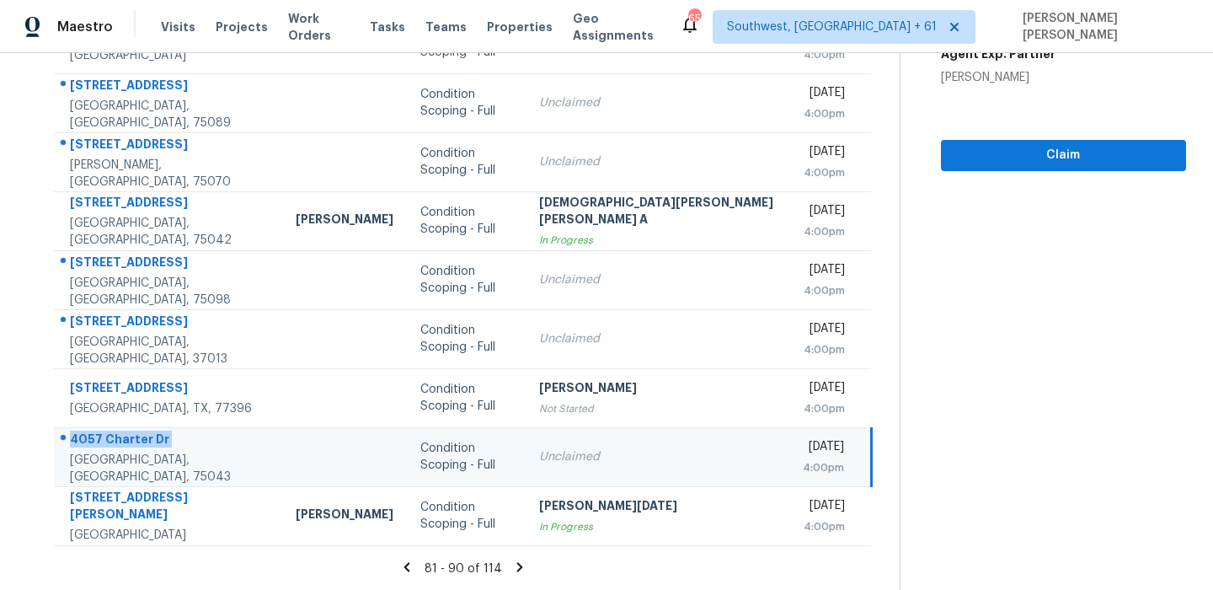
scroll to position [40, 0]
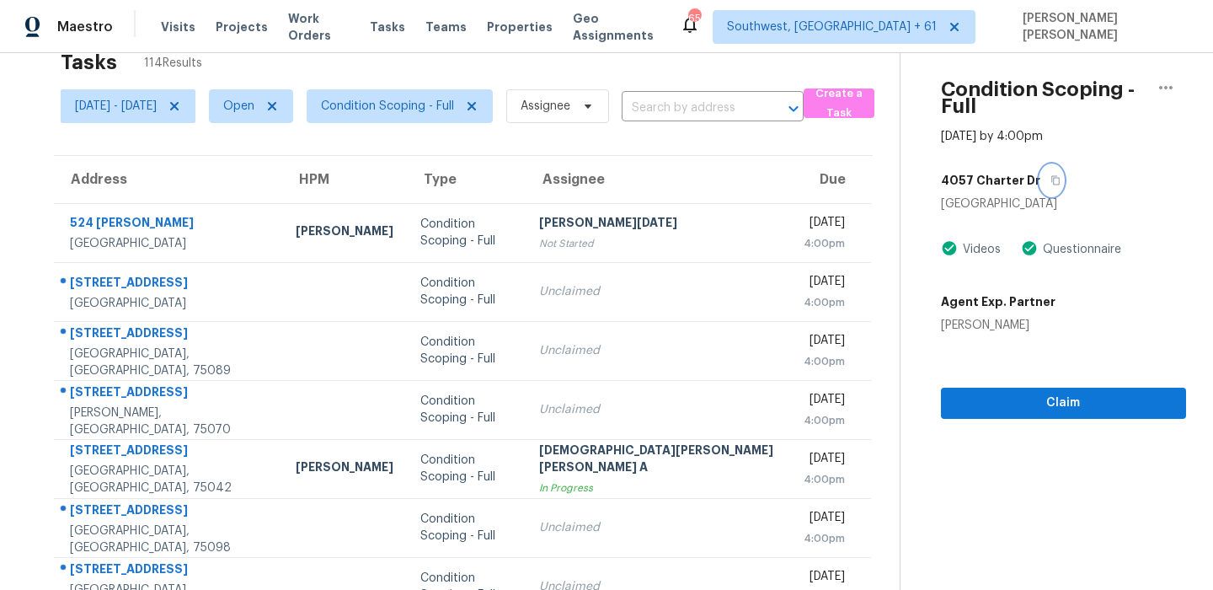
click at [1051, 175] on icon "button" at bounding box center [1056, 180] width 10 height 10
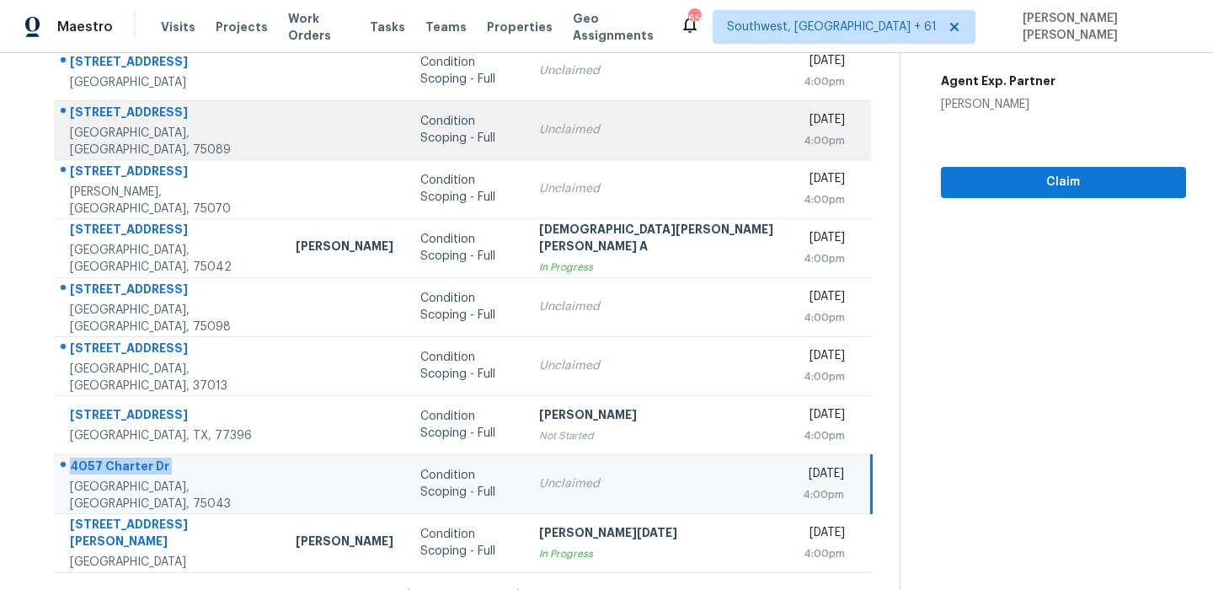
scroll to position [287, 0]
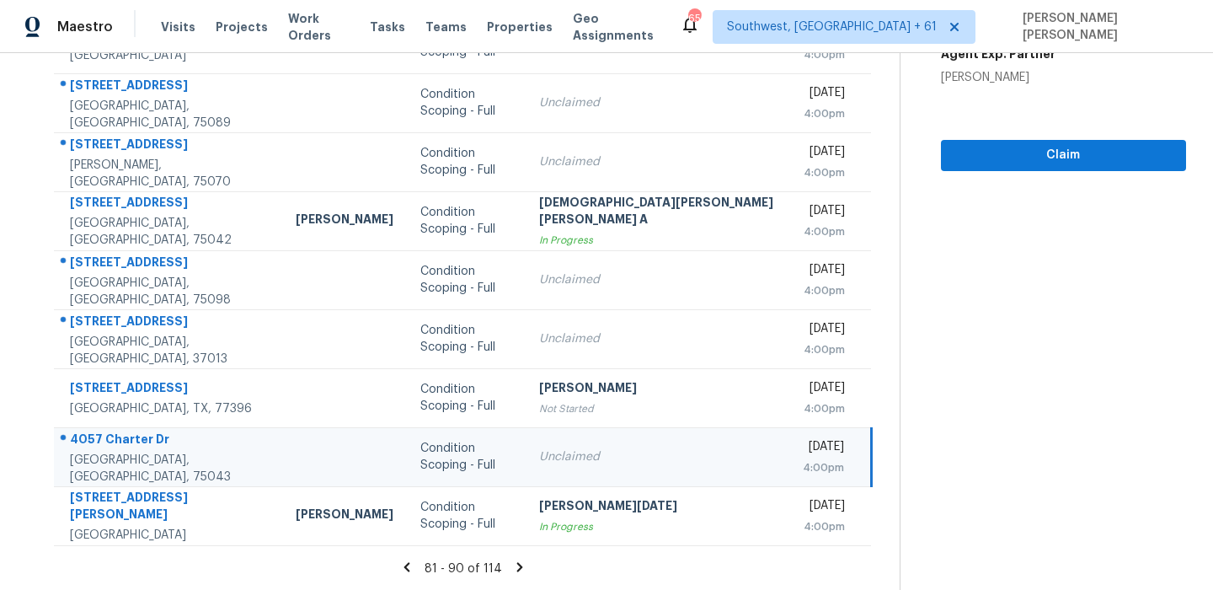
click at [517, 565] on icon at bounding box center [520, 566] width 6 height 9
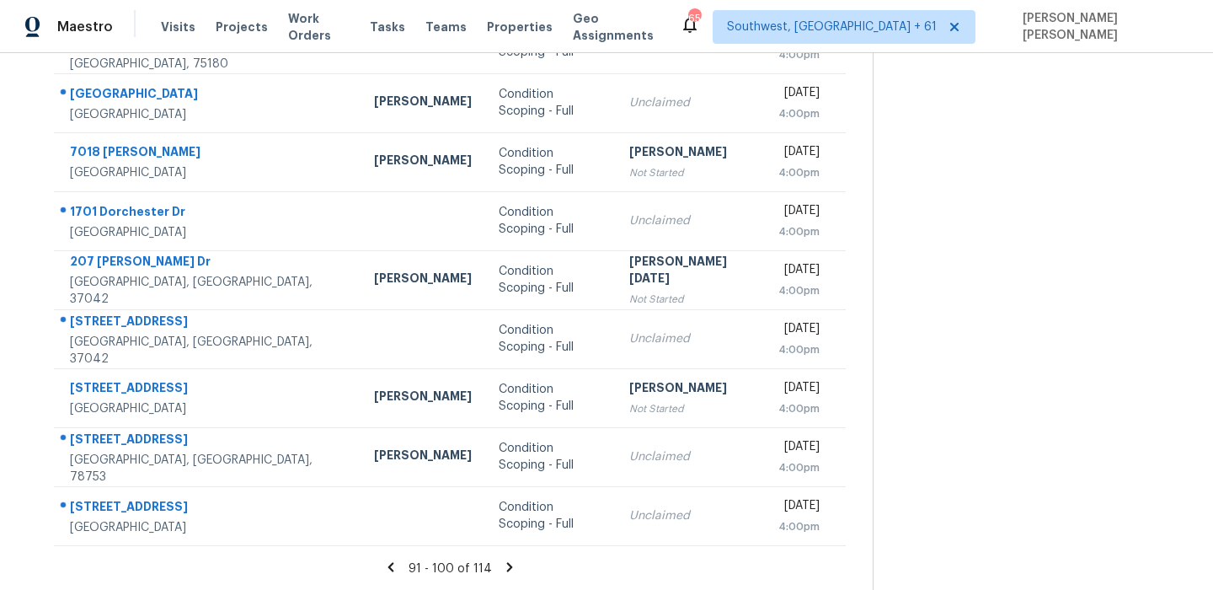
scroll to position [0, 0]
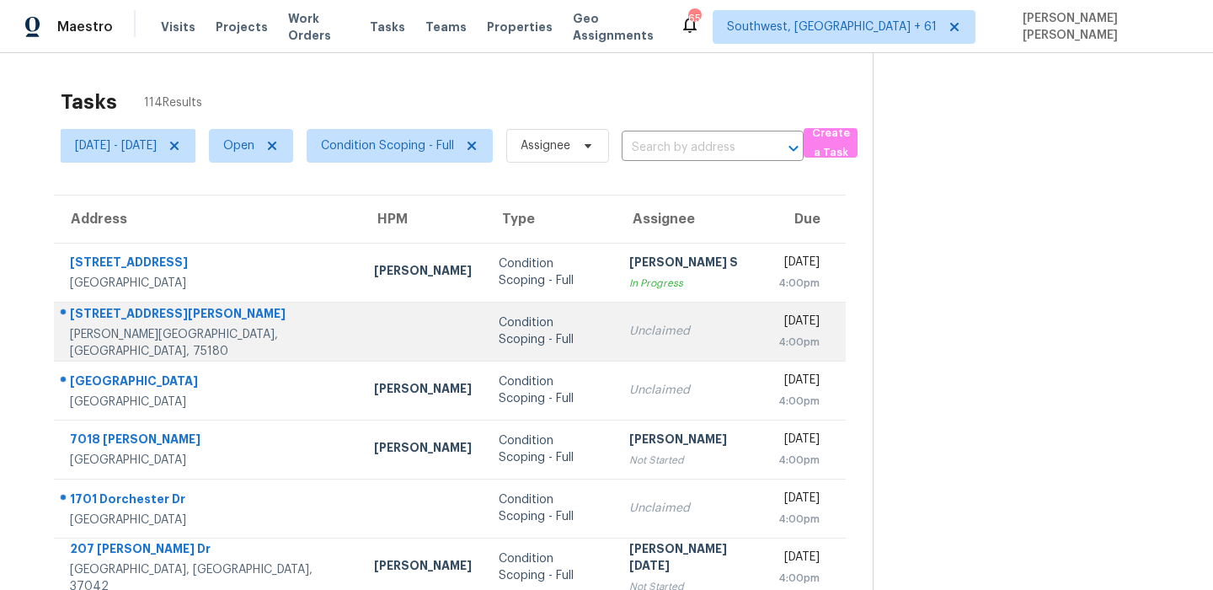
click at [140, 320] on div "14307 Marsha Dr" at bounding box center [208, 315] width 277 height 21
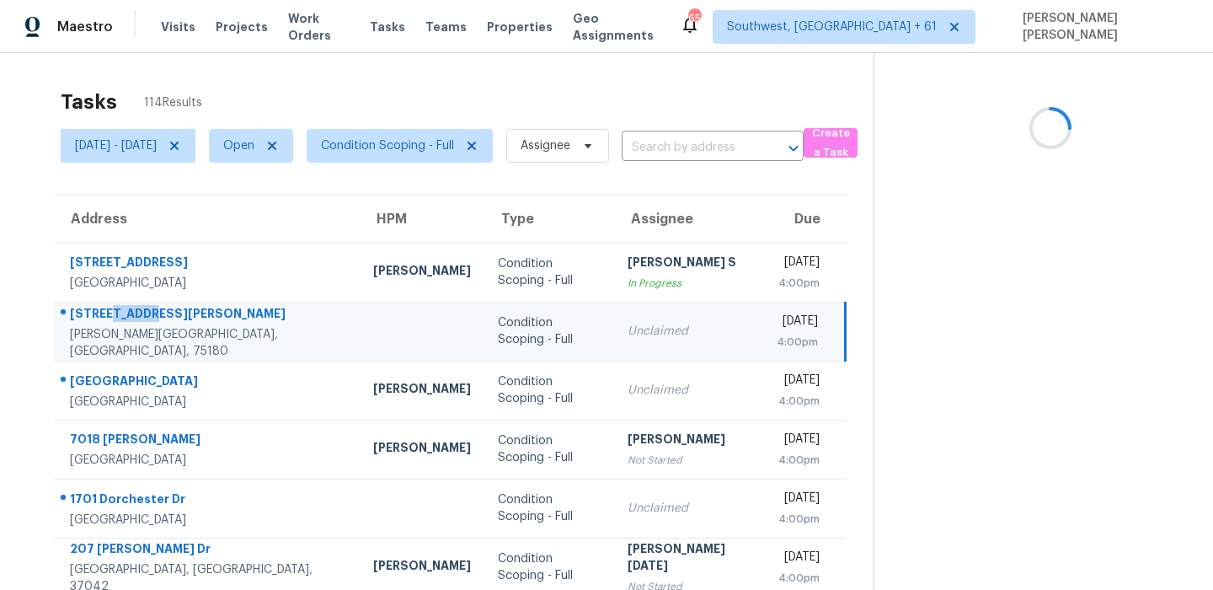
click at [140, 320] on div "14307 Marsha Dr" at bounding box center [208, 315] width 276 height 21
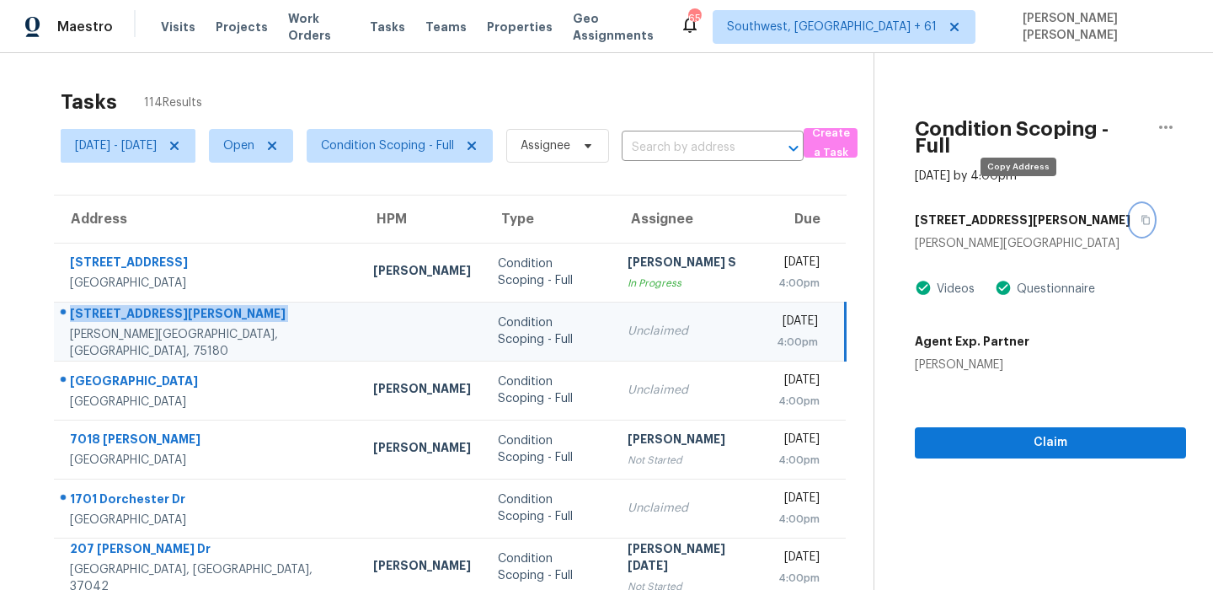
click at [1131, 211] on button "button" at bounding box center [1142, 220] width 23 height 30
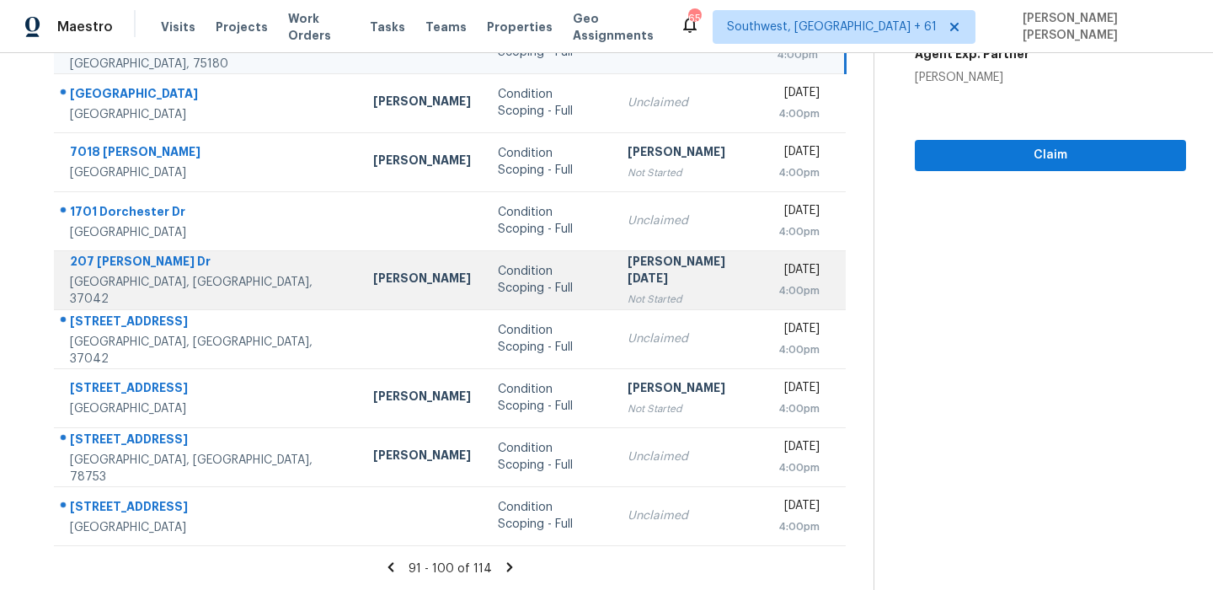
scroll to position [199, 0]
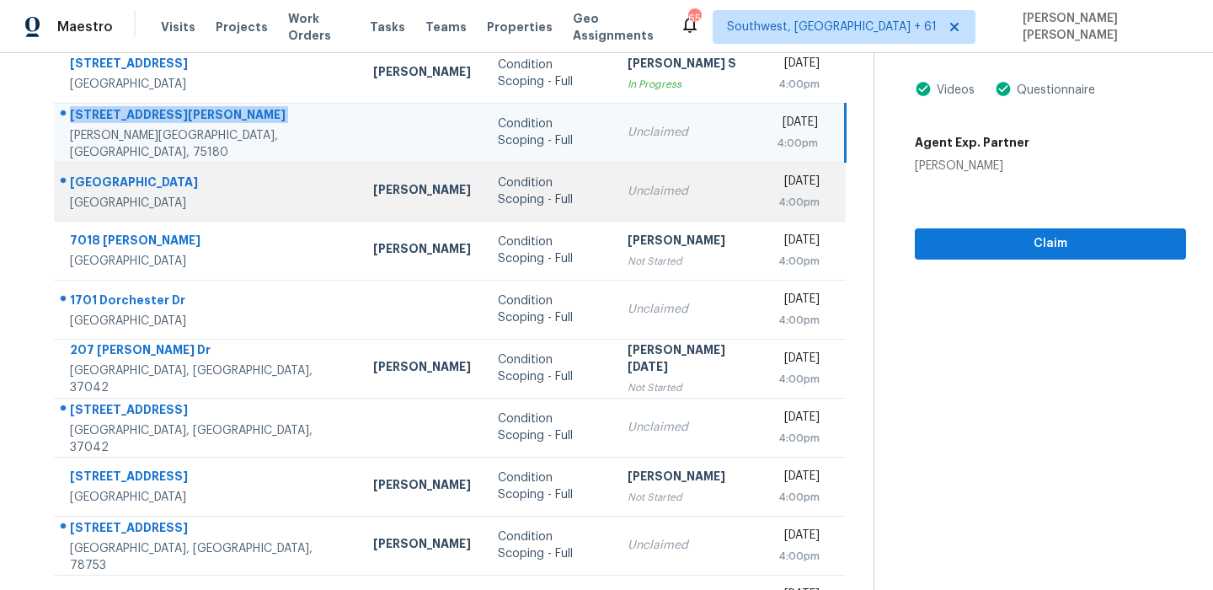
click at [174, 185] on div "7025 Magnolia Crossings" at bounding box center [208, 184] width 276 height 21
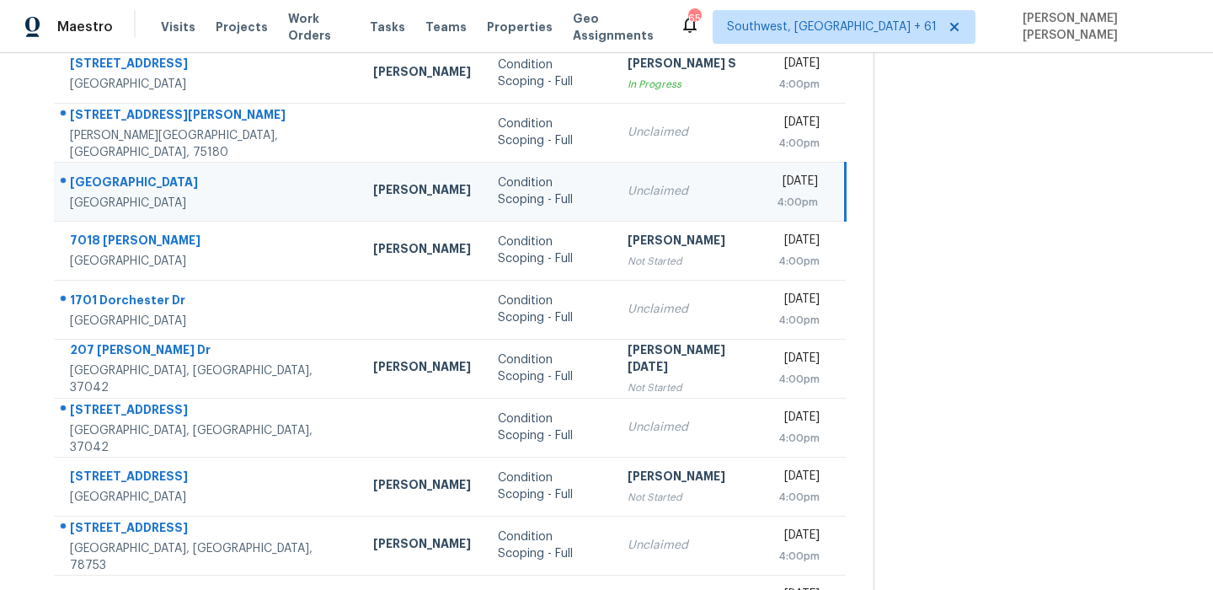
click at [174, 185] on div "7025 Magnolia Crossings" at bounding box center [208, 184] width 276 height 21
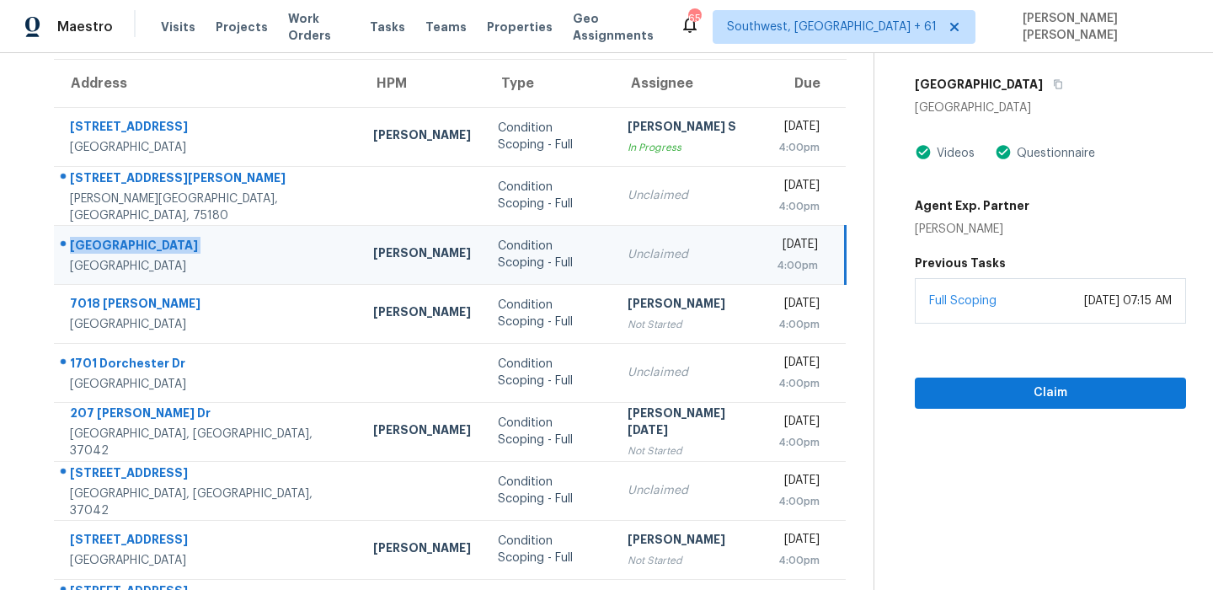
scroll to position [116, 0]
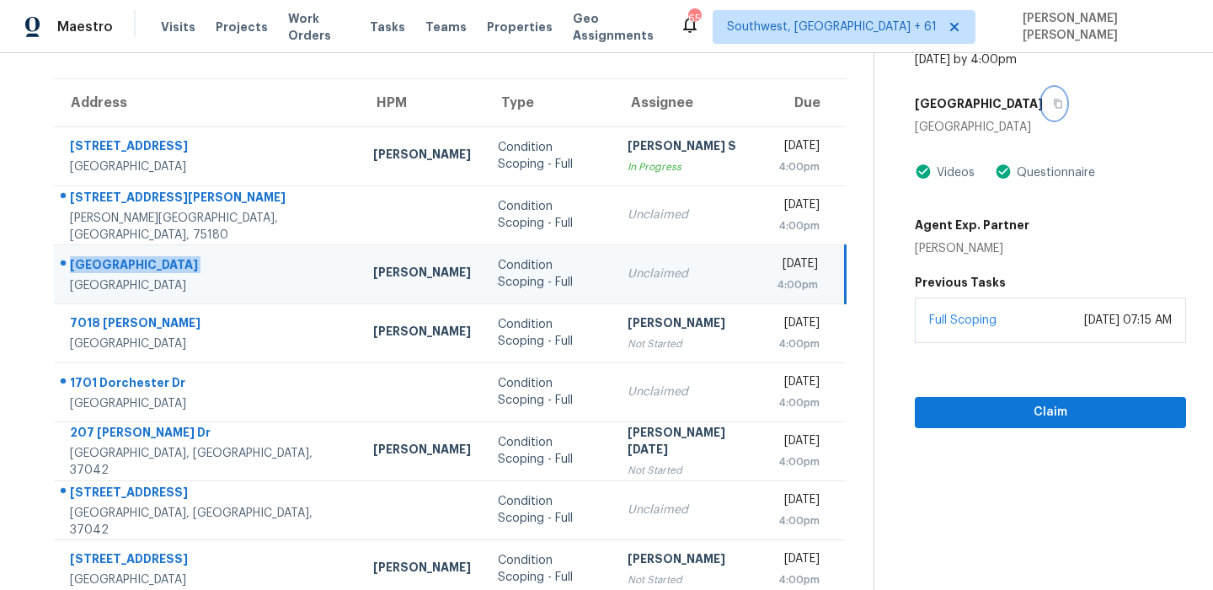
click at [1063, 99] on icon "button" at bounding box center [1058, 104] width 10 height 10
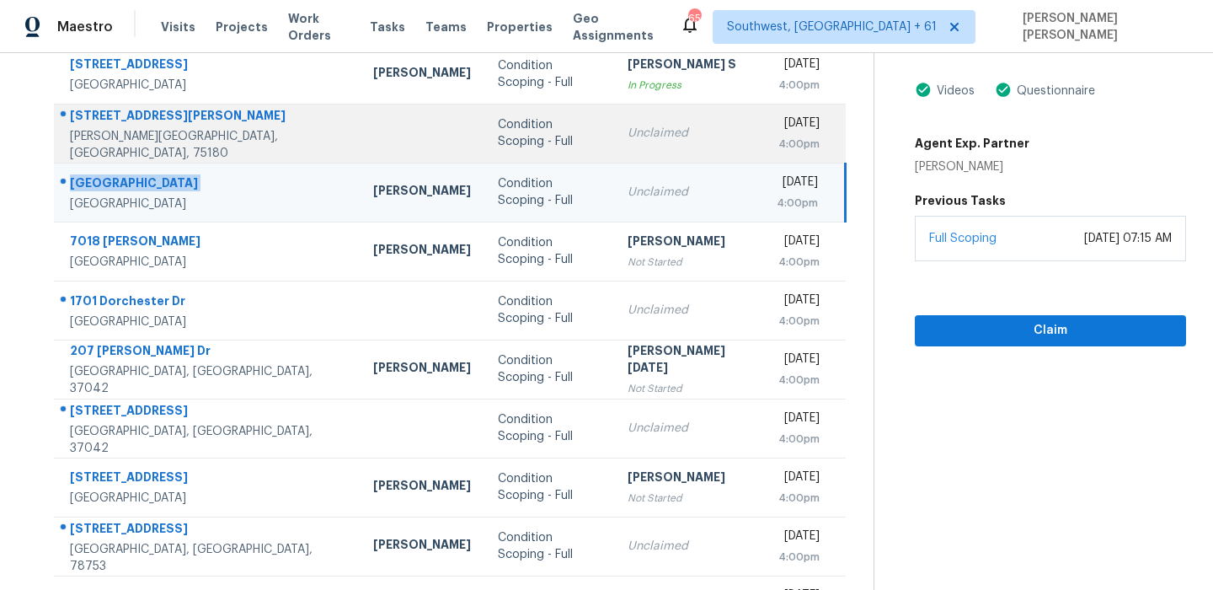
scroll to position [287, 0]
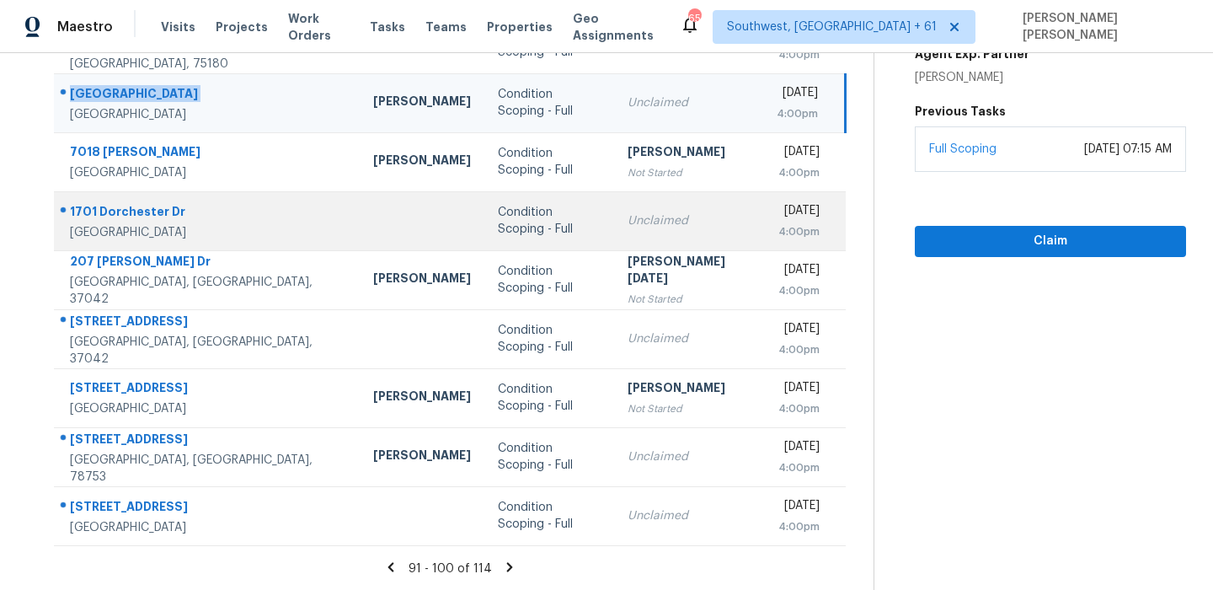
click at [154, 219] on div "1701 Dorchester Dr" at bounding box center [208, 213] width 276 height 21
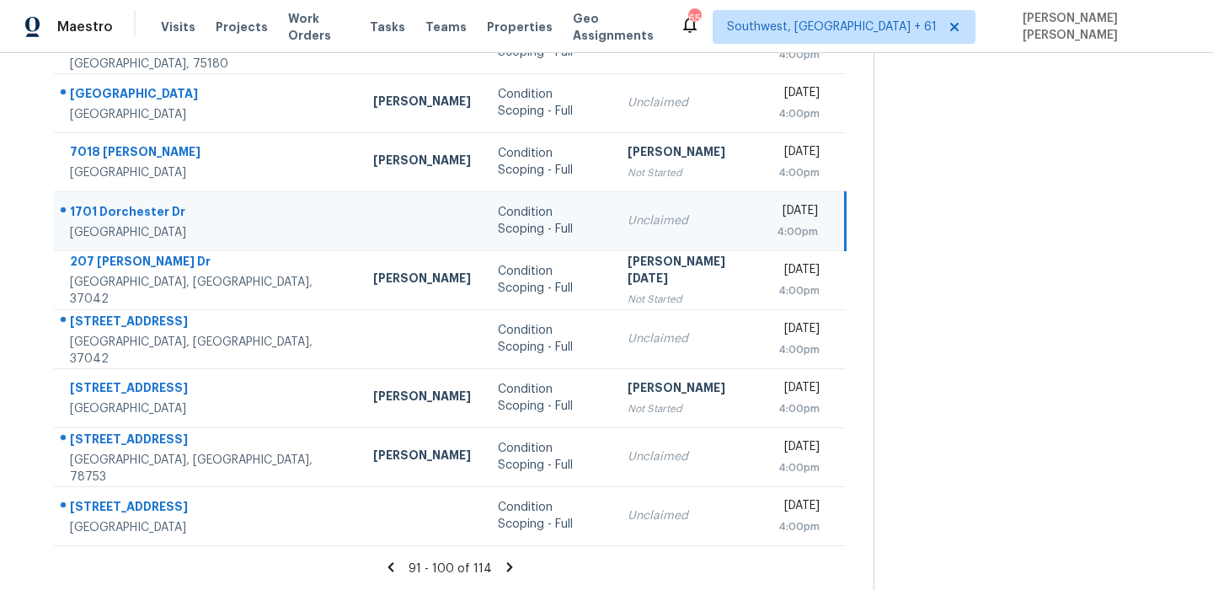
click at [154, 219] on div "1701 Dorchester Dr" at bounding box center [208, 213] width 276 height 21
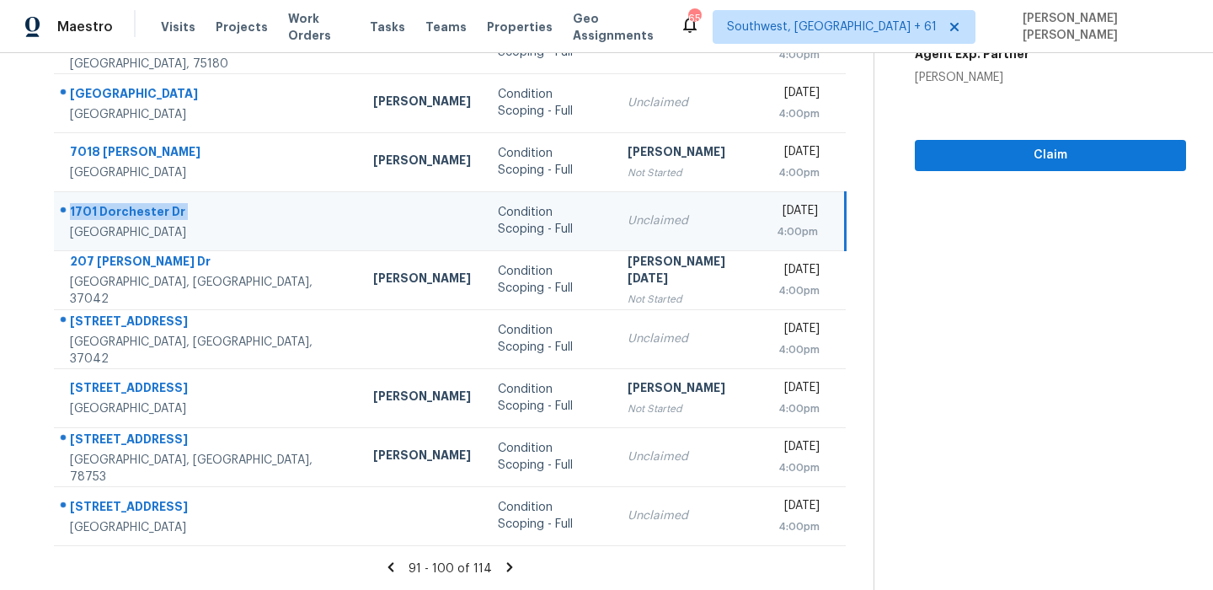
scroll to position [0, 0]
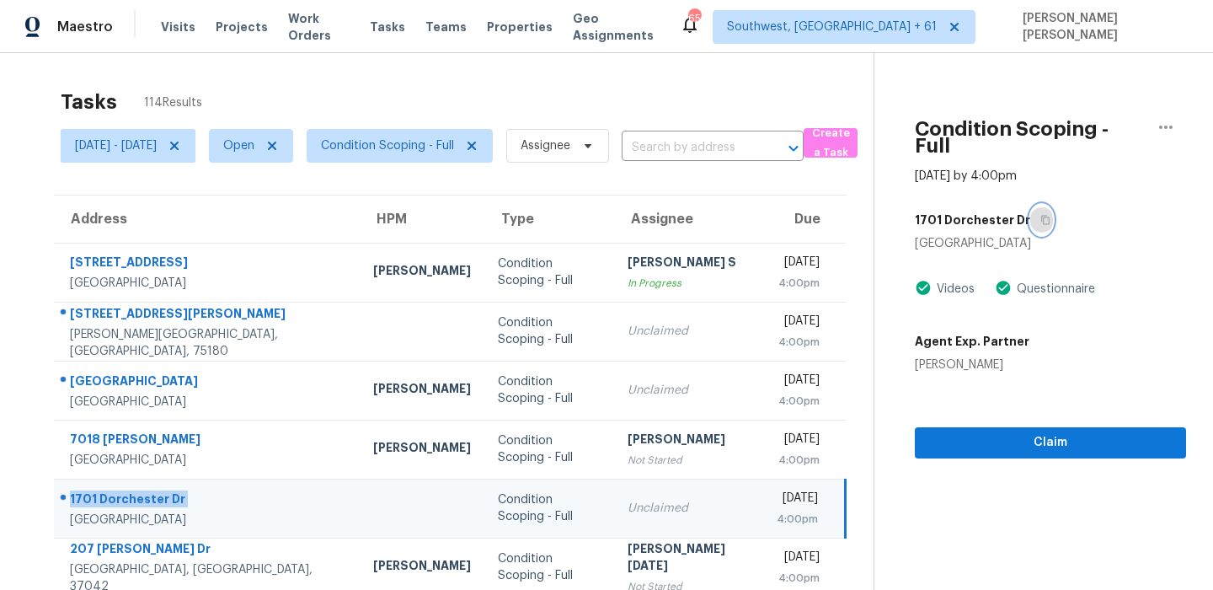
click at [1041, 216] on icon "button" at bounding box center [1045, 220] width 8 height 9
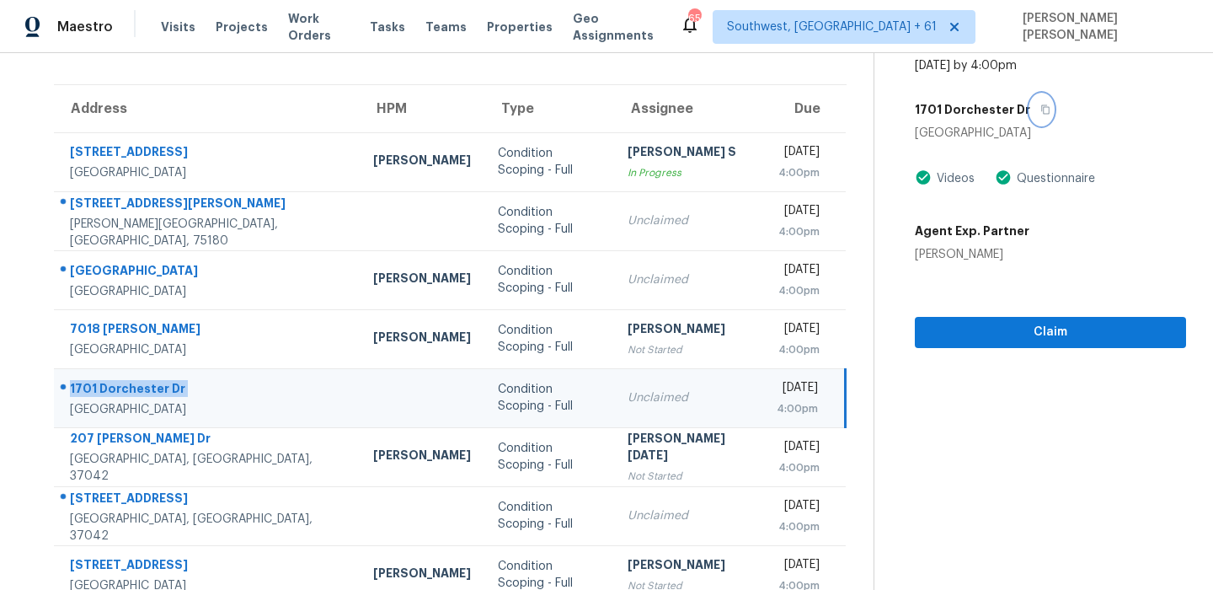
scroll to position [287, 0]
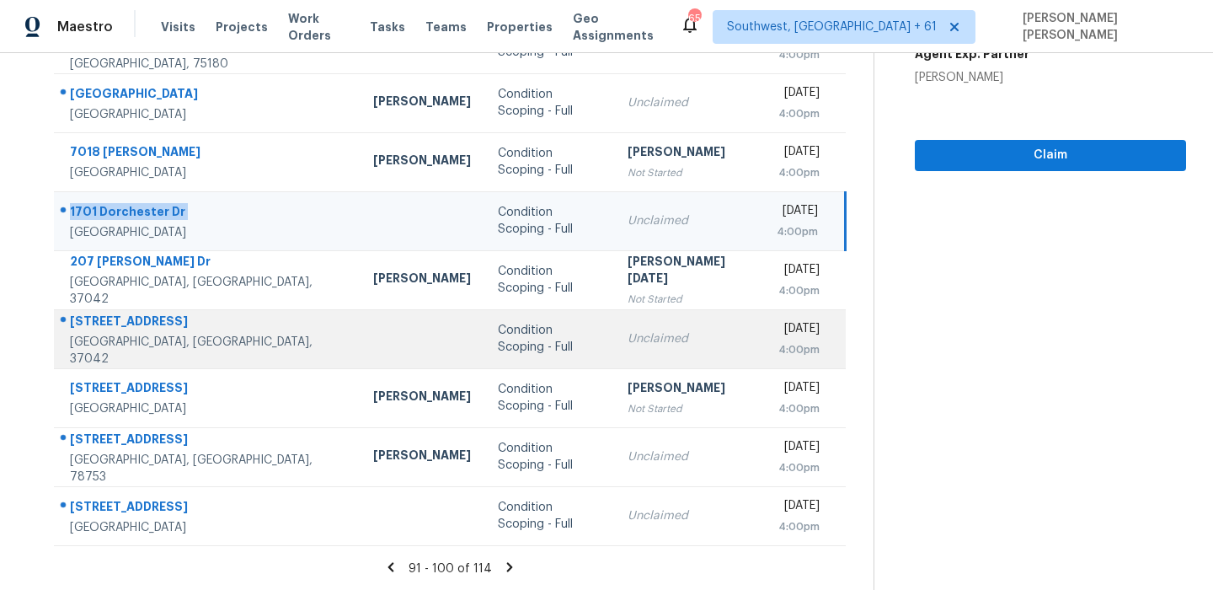
click at [132, 332] on div "548 Buckeye Ln" at bounding box center [208, 323] width 276 height 21
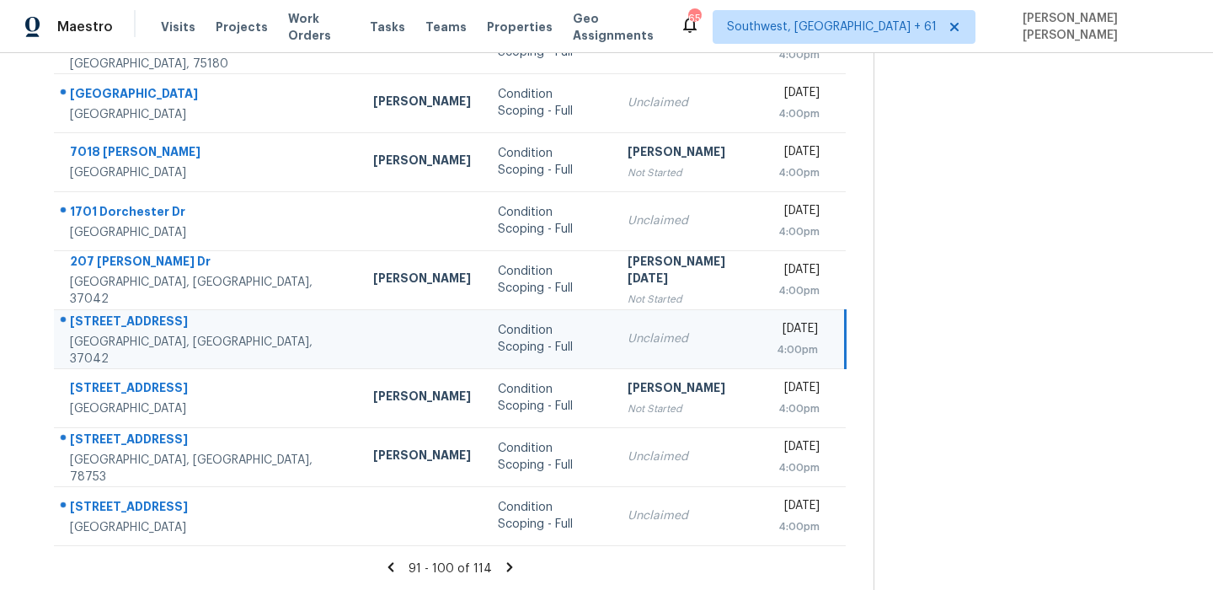
click at [132, 332] on div "548 Buckeye Ln" at bounding box center [208, 323] width 276 height 21
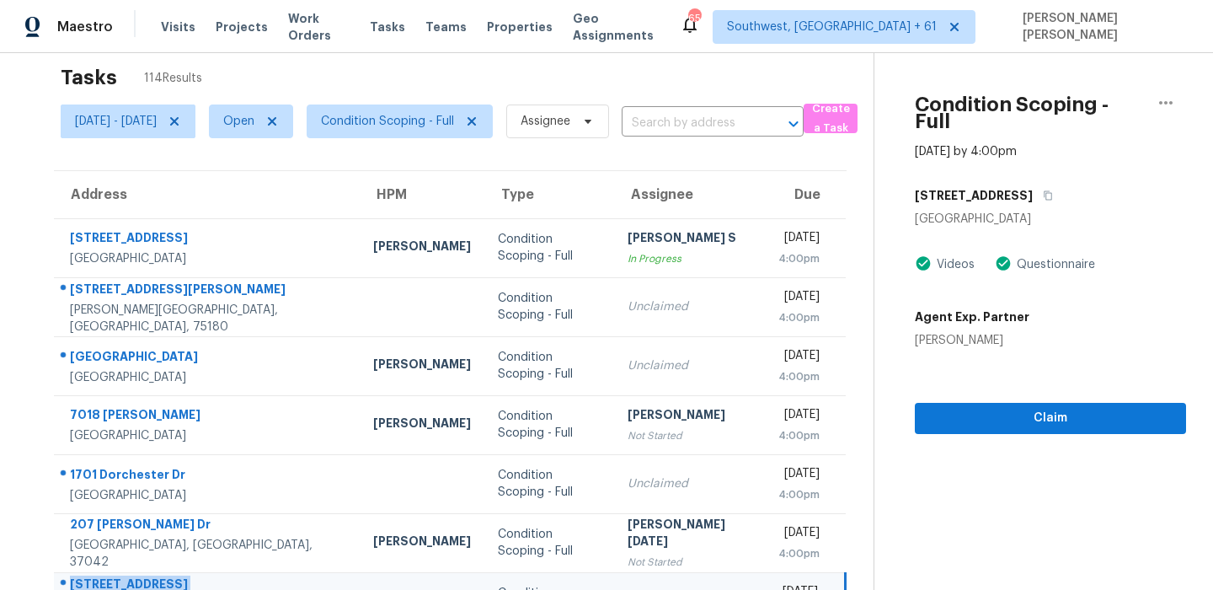
scroll to position [0, 0]
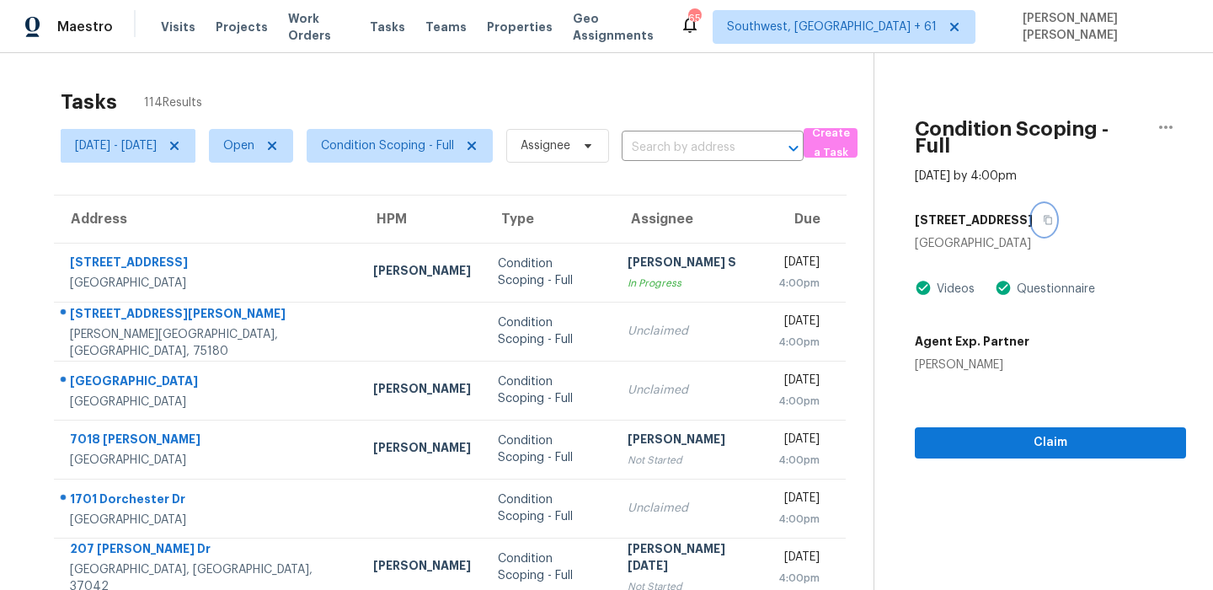
click at [1033, 214] on button "button" at bounding box center [1044, 220] width 23 height 30
click at [1033, 208] on button "button" at bounding box center [1044, 220] width 23 height 30
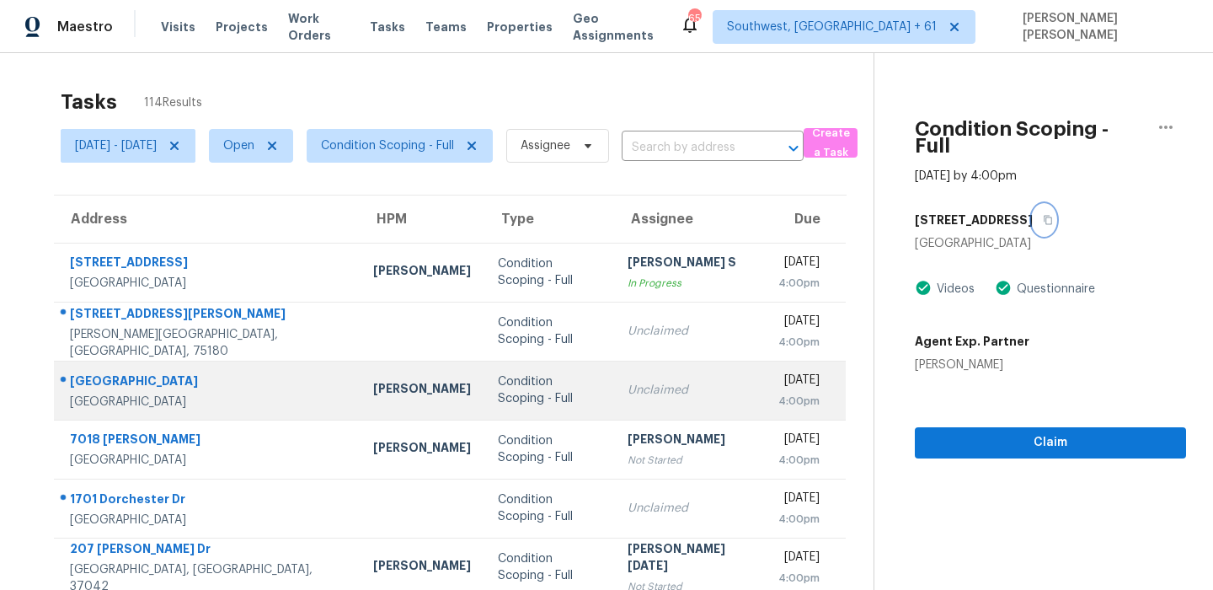
scroll to position [287, 0]
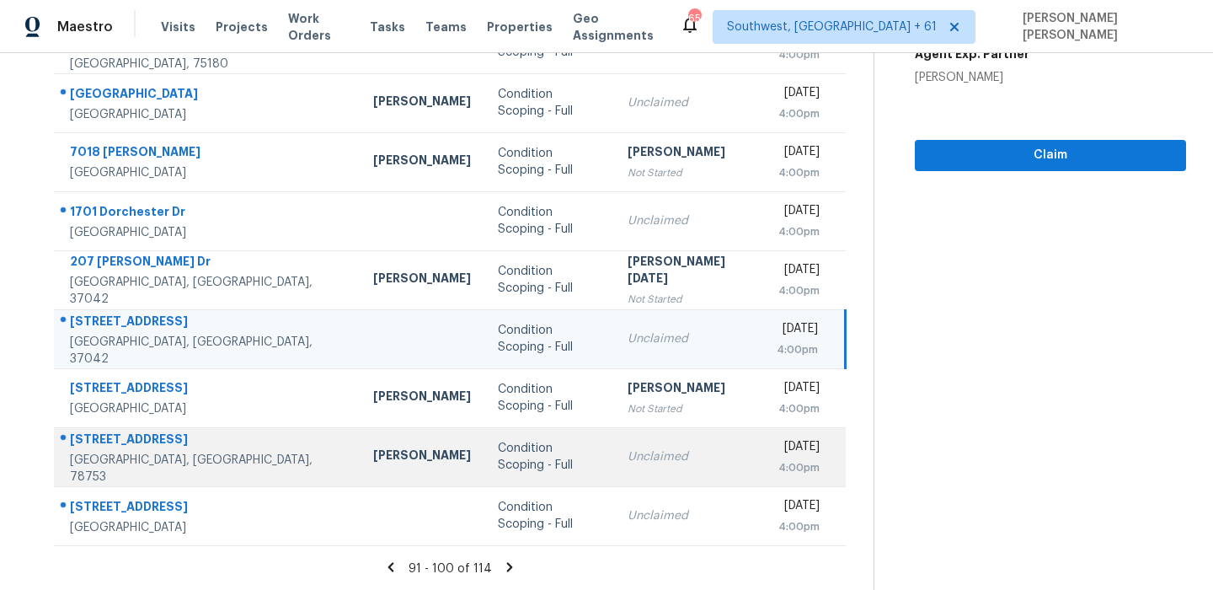
click at [119, 438] on div "12324 Yarmont Way" at bounding box center [208, 441] width 276 height 21
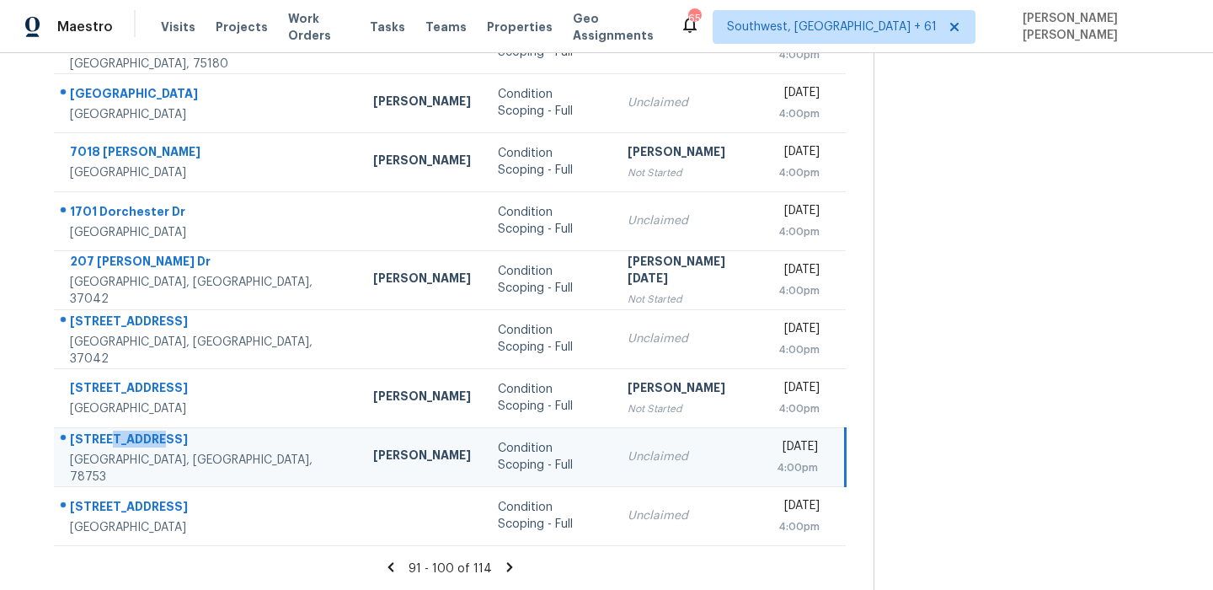
click at [119, 438] on div "12324 Yarmont Way" at bounding box center [208, 441] width 276 height 21
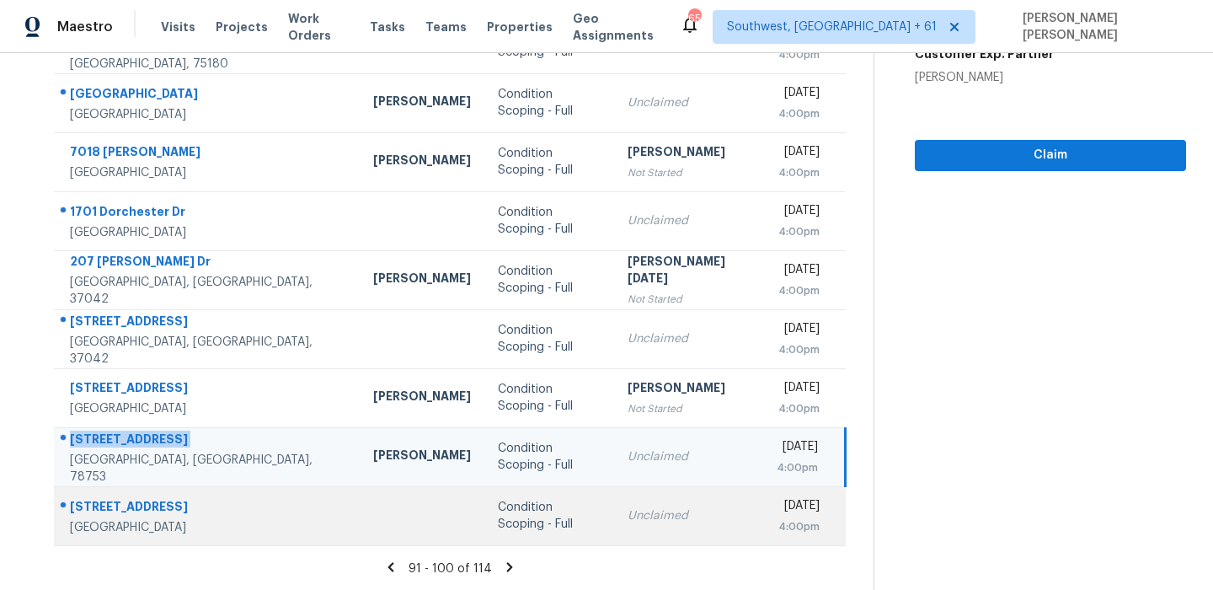
click at [115, 499] on div "6926 Hazelnut Ln" at bounding box center [208, 508] width 276 height 21
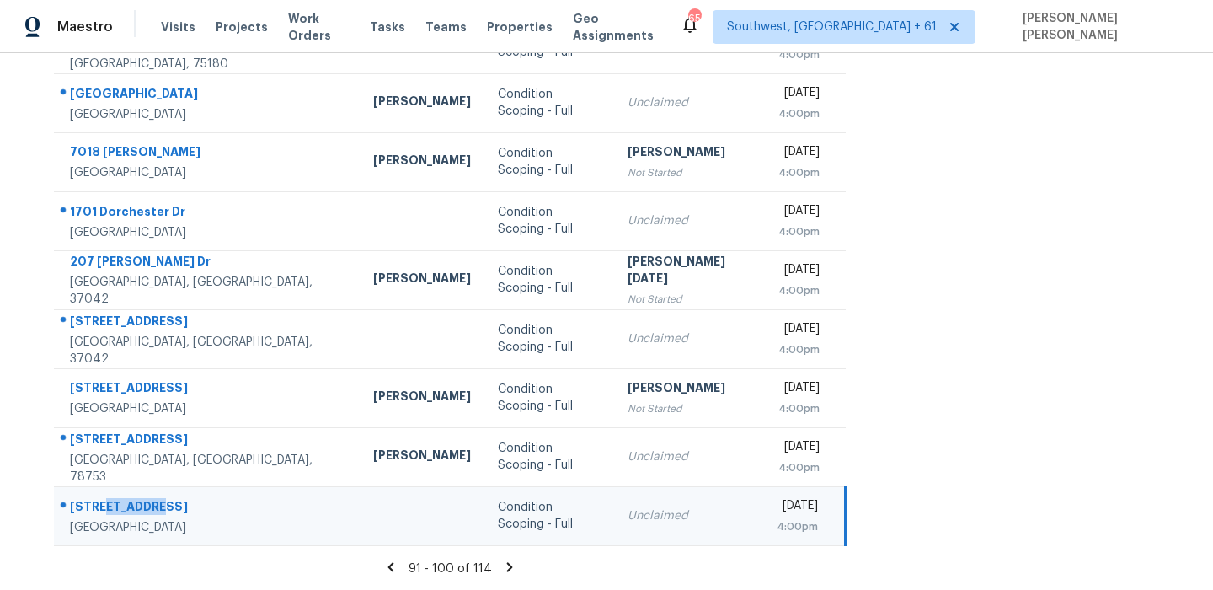
click at [115, 499] on div "6926 Hazelnut Ln" at bounding box center [208, 508] width 276 height 21
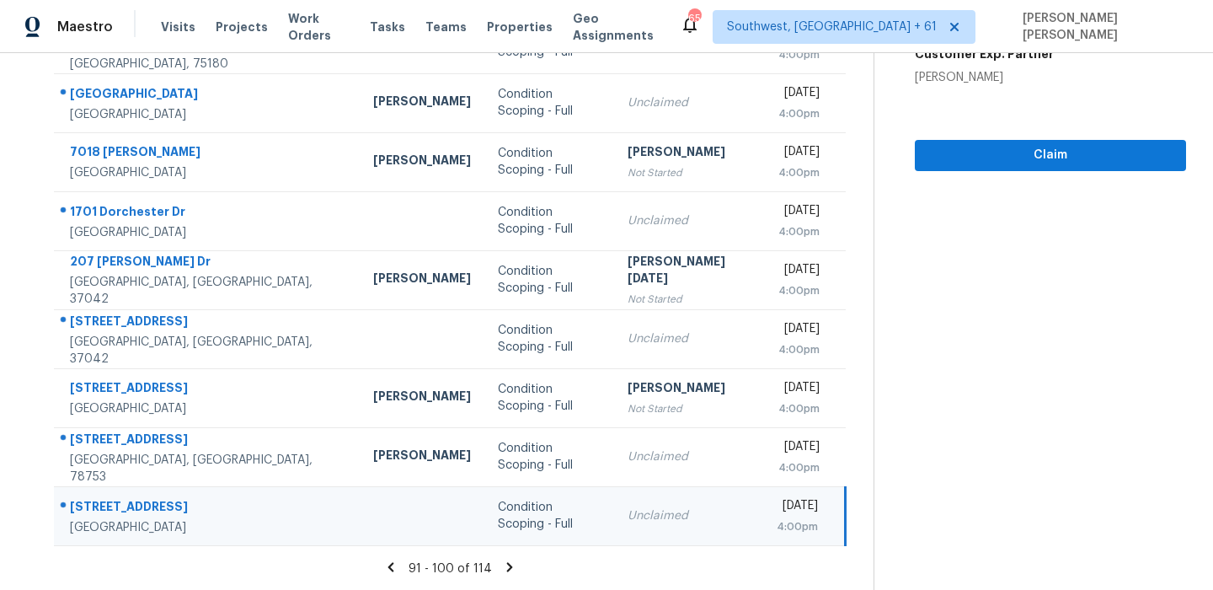
click at [507, 566] on icon at bounding box center [510, 566] width 6 height 9
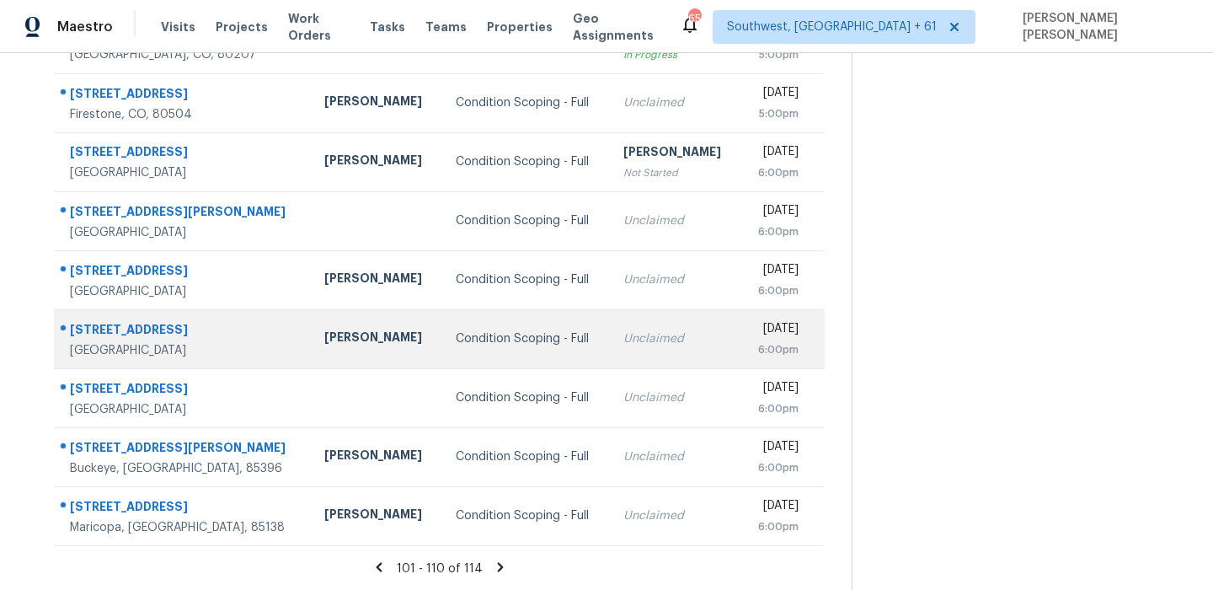
scroll to position [0, 0]
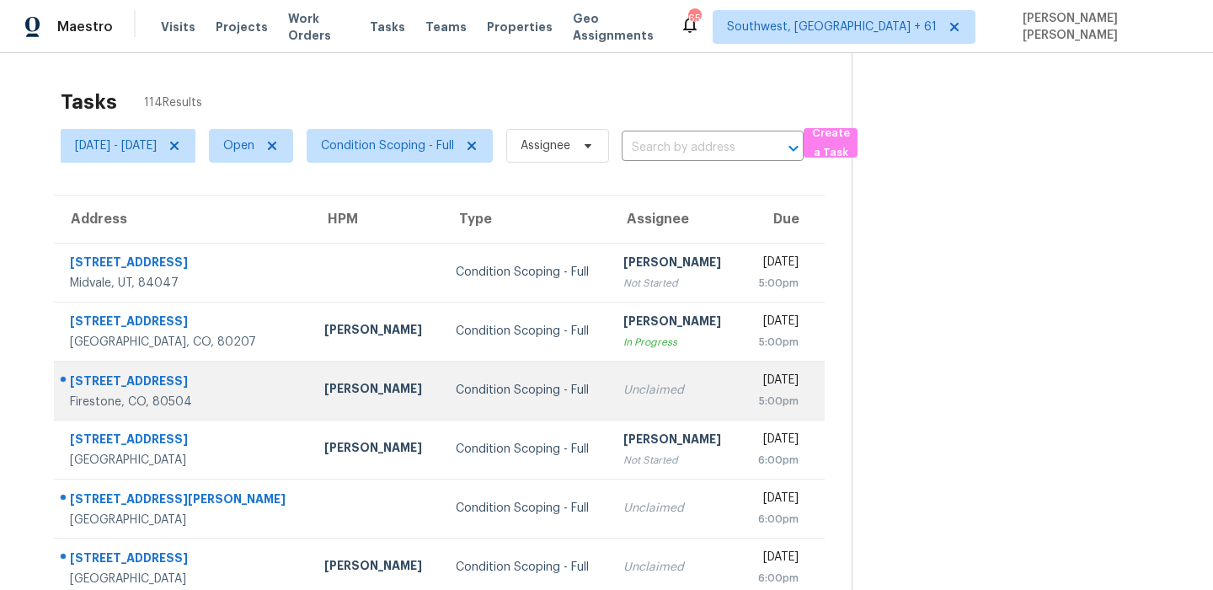
click at [148, 389] on div "6805 Quincy Ave" at bounding box center [183, 382] width 227 height 21
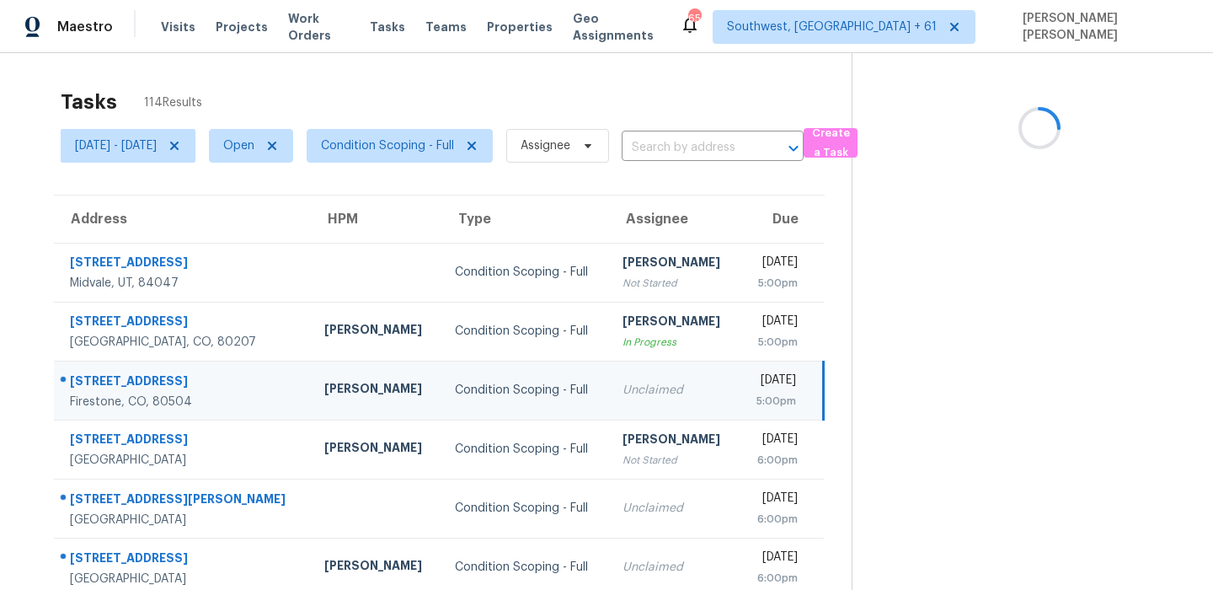
click at [148, 389] on div "6805 Quincy Ave" at bounding box center [183, 382] width 227 height 21
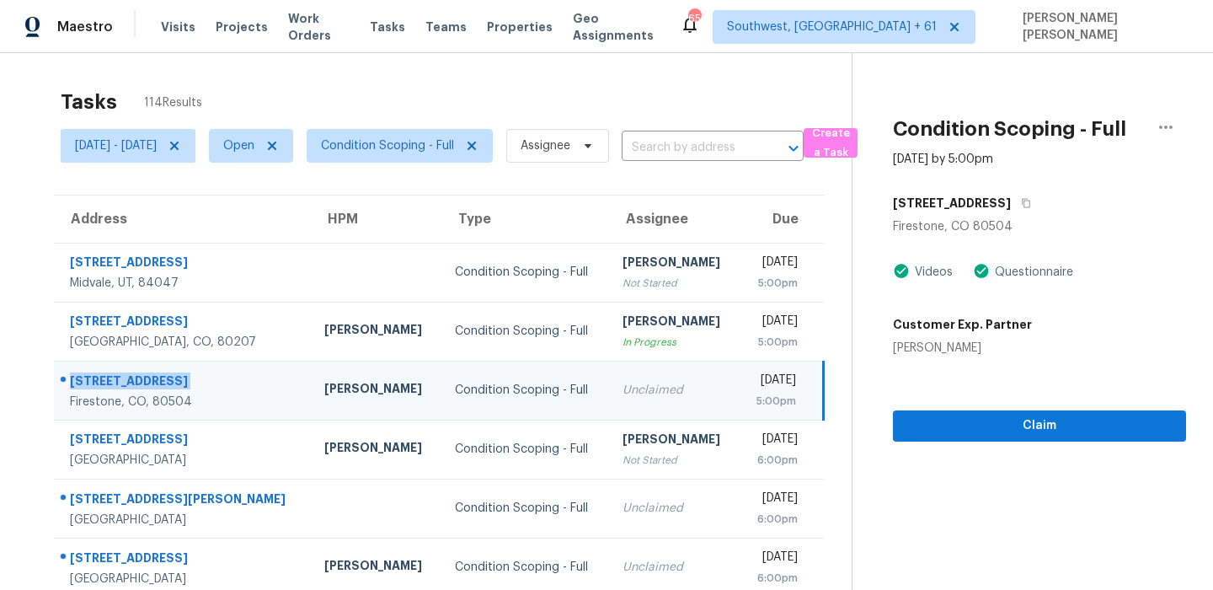
scroll to position [33, 0]
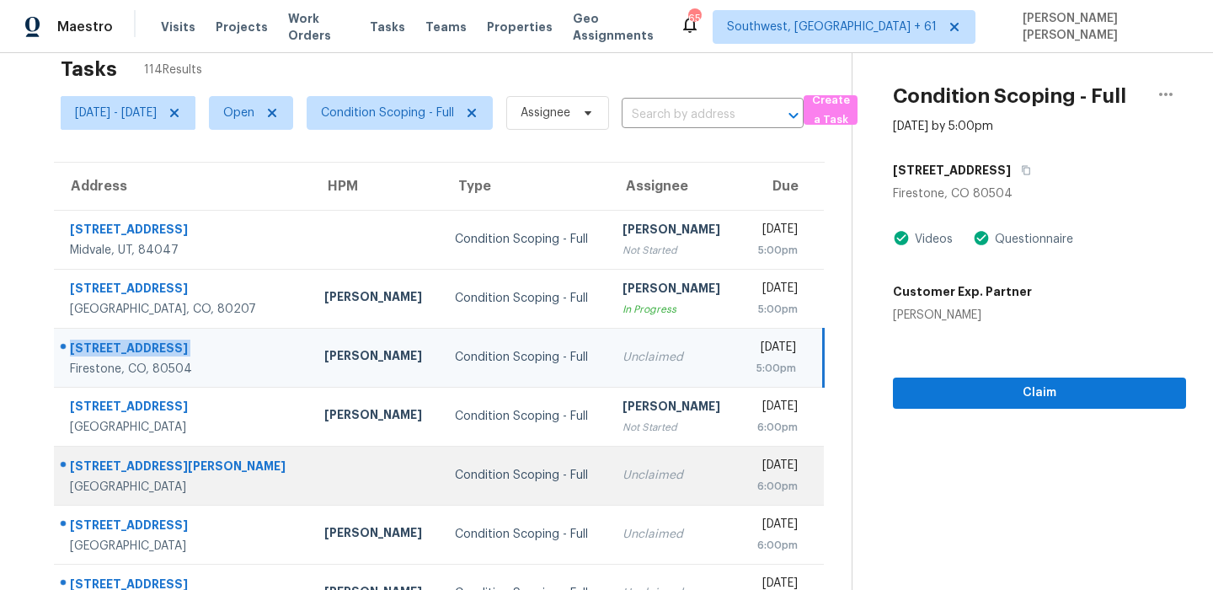
click at [104, 468] on div "5341 E Carol Ave" at bounding box center [183, 467] width 227 height 21
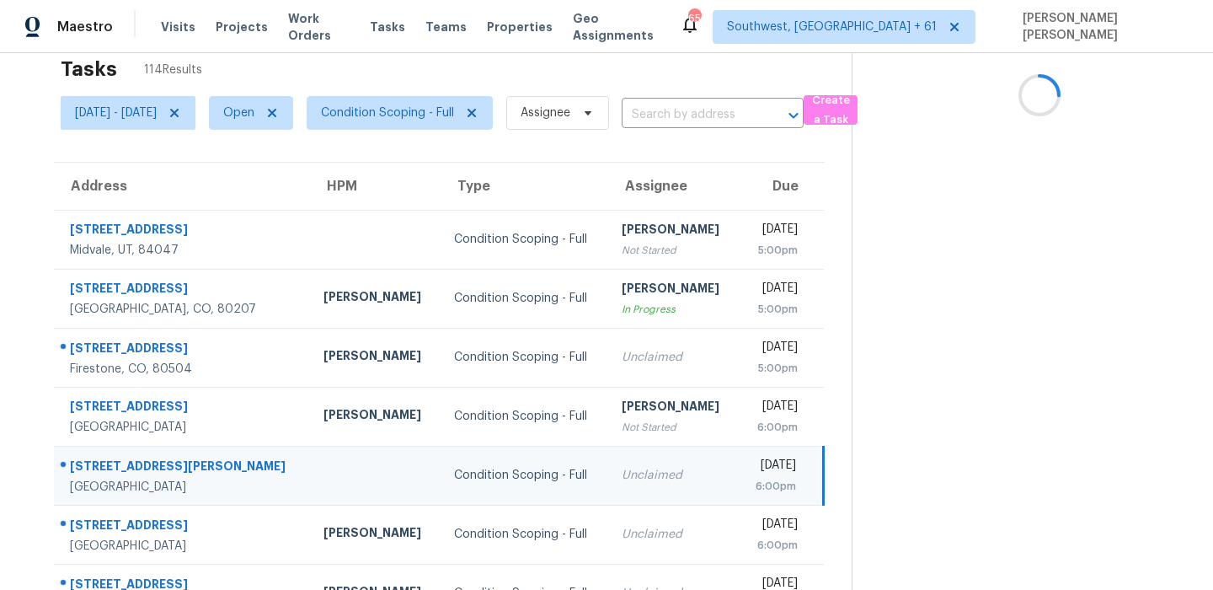
click at [104, 468] on div "5341 E Carol Ave" at bounding box center [183, 467] width 227 height 21
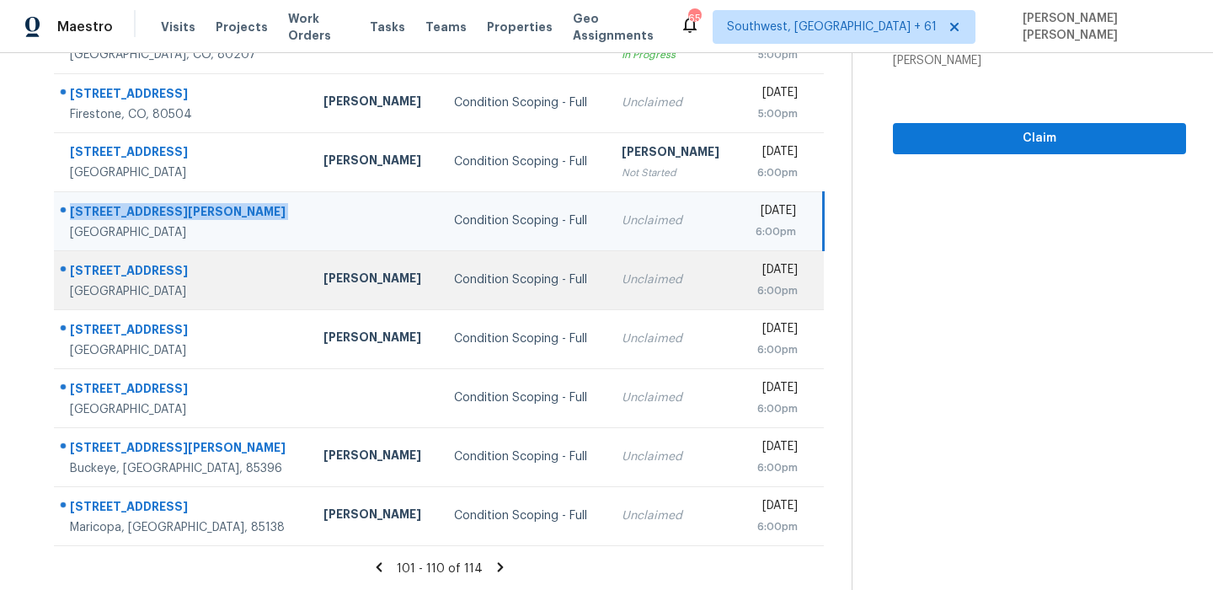
click at [126, 270] on div "15121 W Arzon Way" at bounding box center [183, 272] width 227 height 21
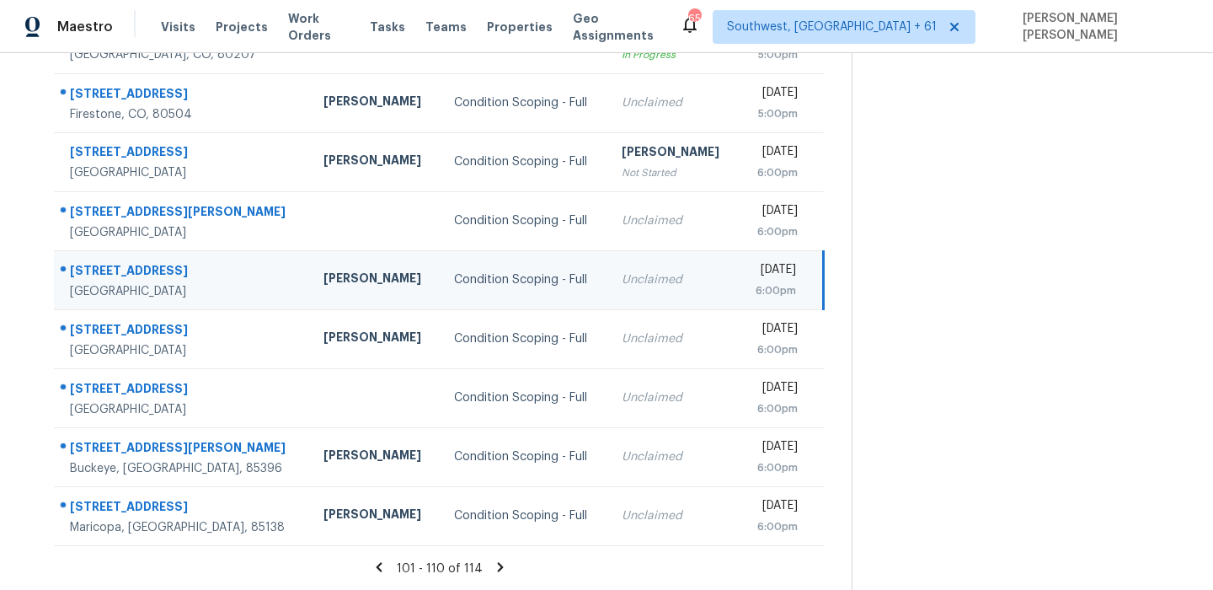
click at [126, 270] on div "15121 W Arzon Way" at bounding box center [183, 272] width 227 height 21
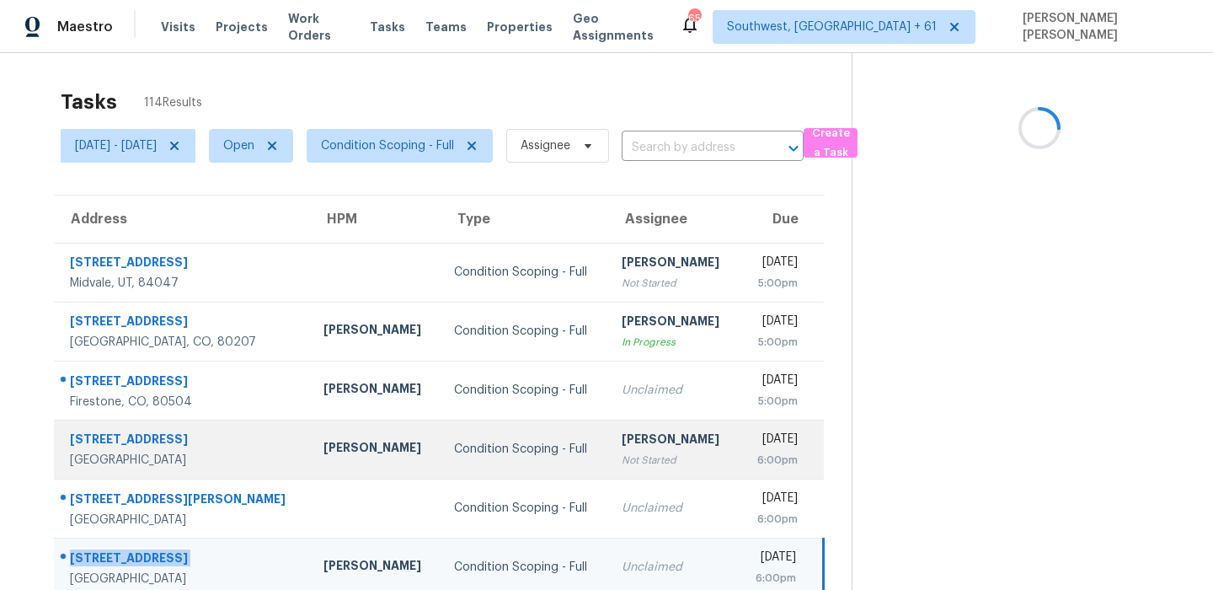
scroll to position [129, 0]
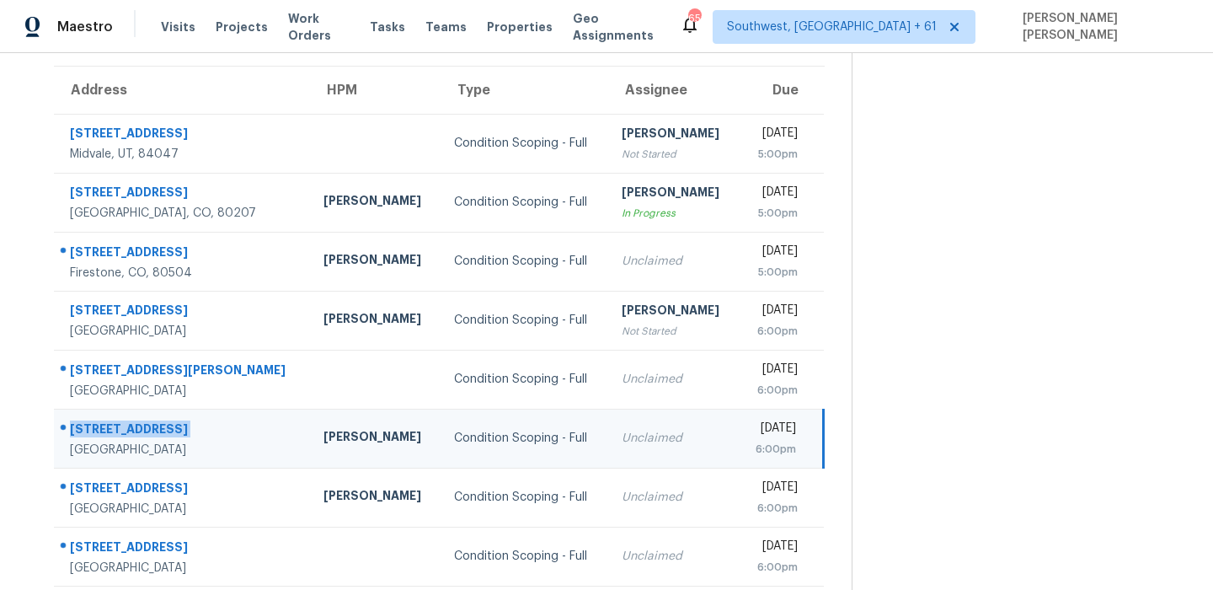
click at [622, 439] on div "Unclaimed" at bounding box center [674, 438] width 104 height 17
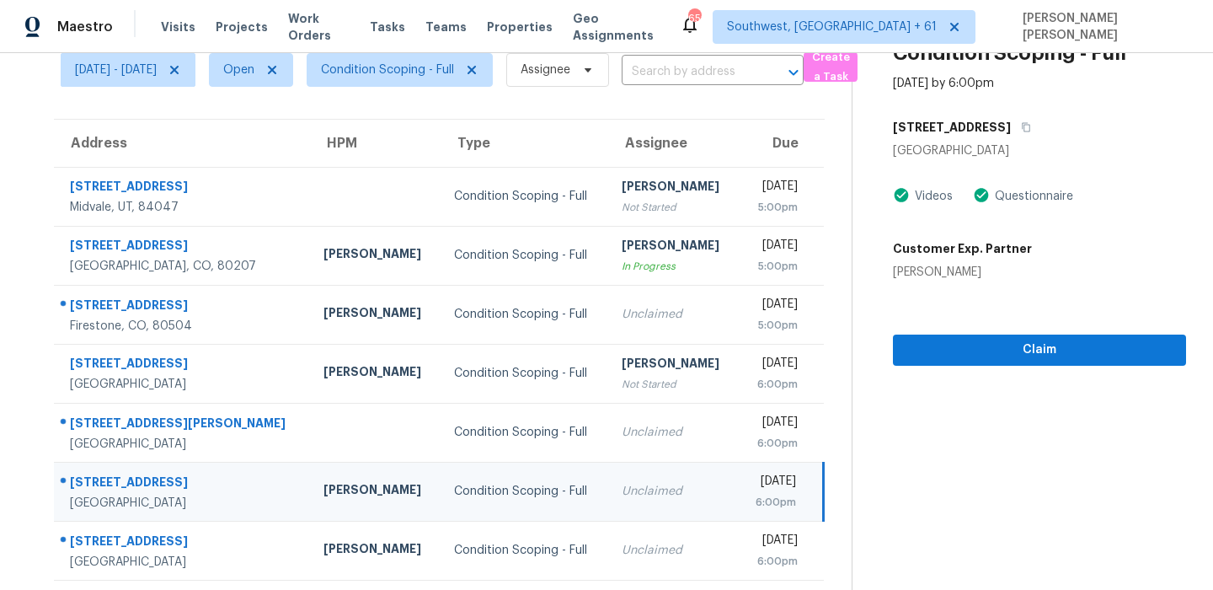
scroll to position [45, 0]
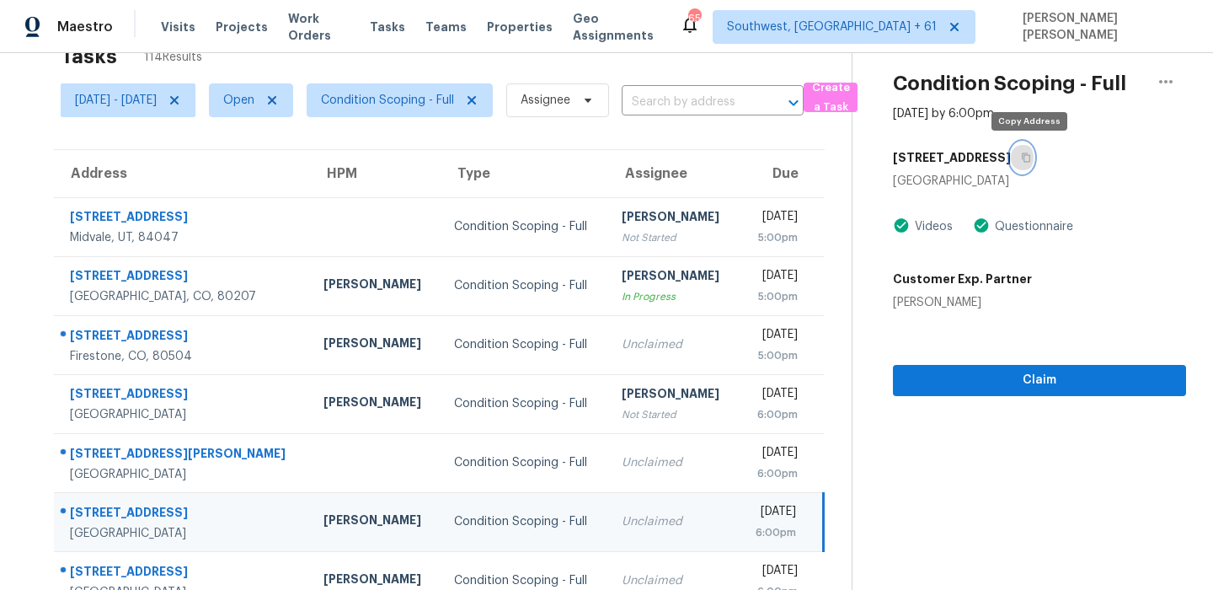
click at [1030, 161] on icon "button" at bounding box center [1026, 157] width 10 height 10
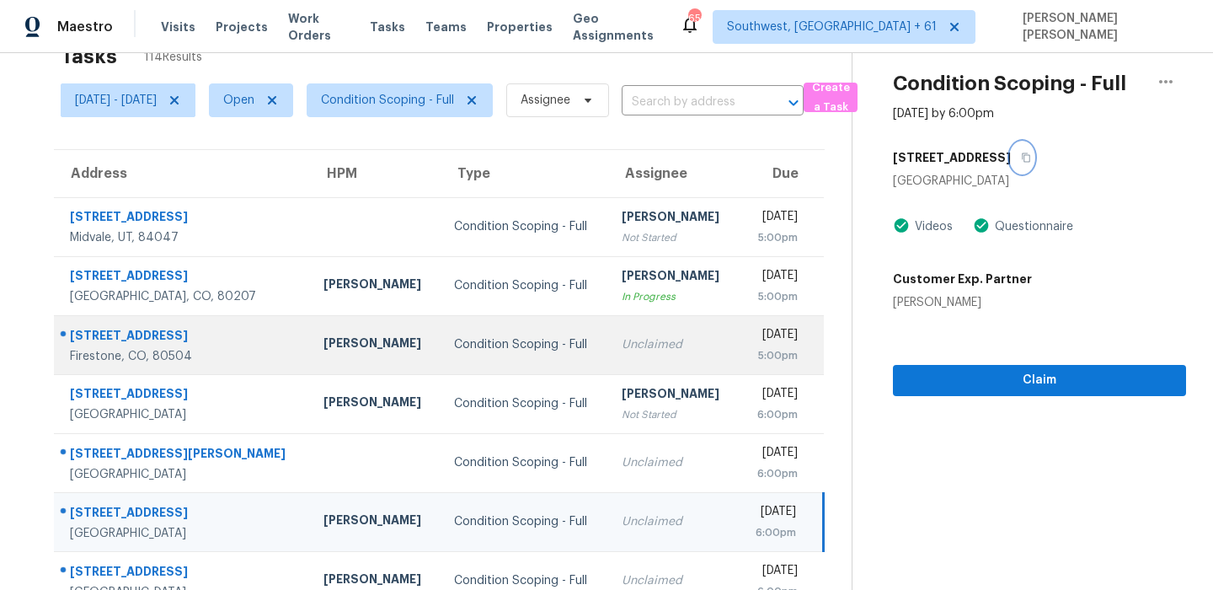
scroll to position [287, 0]
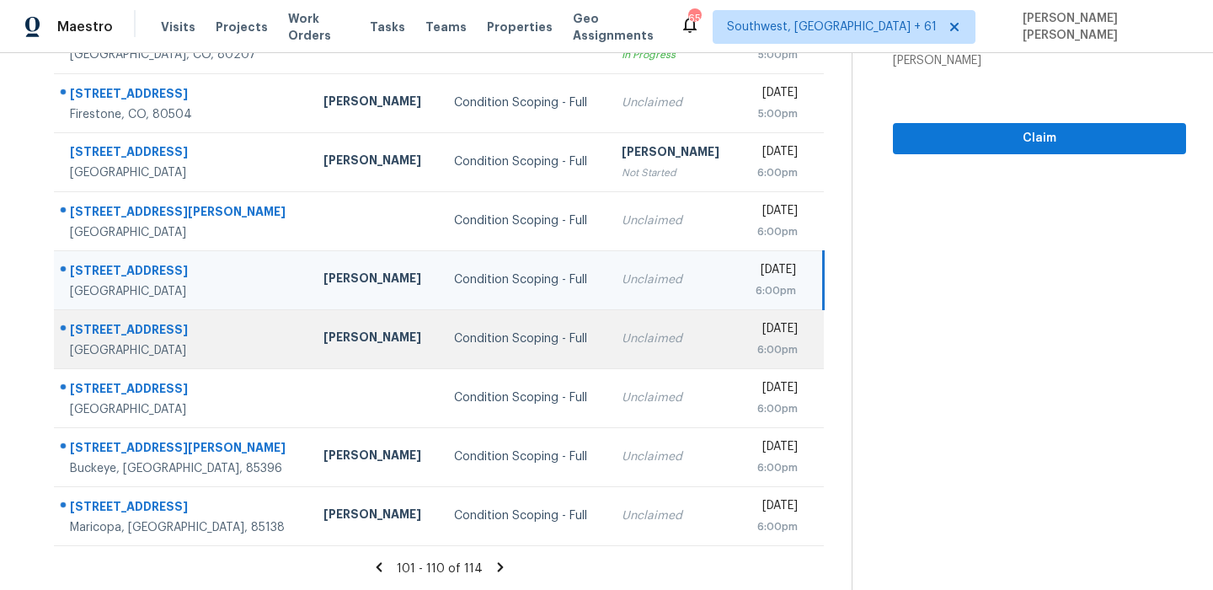
click at [140, 313] on td "13842 N 52nd Ave Glendale, AZ, 85306" at bounding box center [182, 338] width 256 height 59
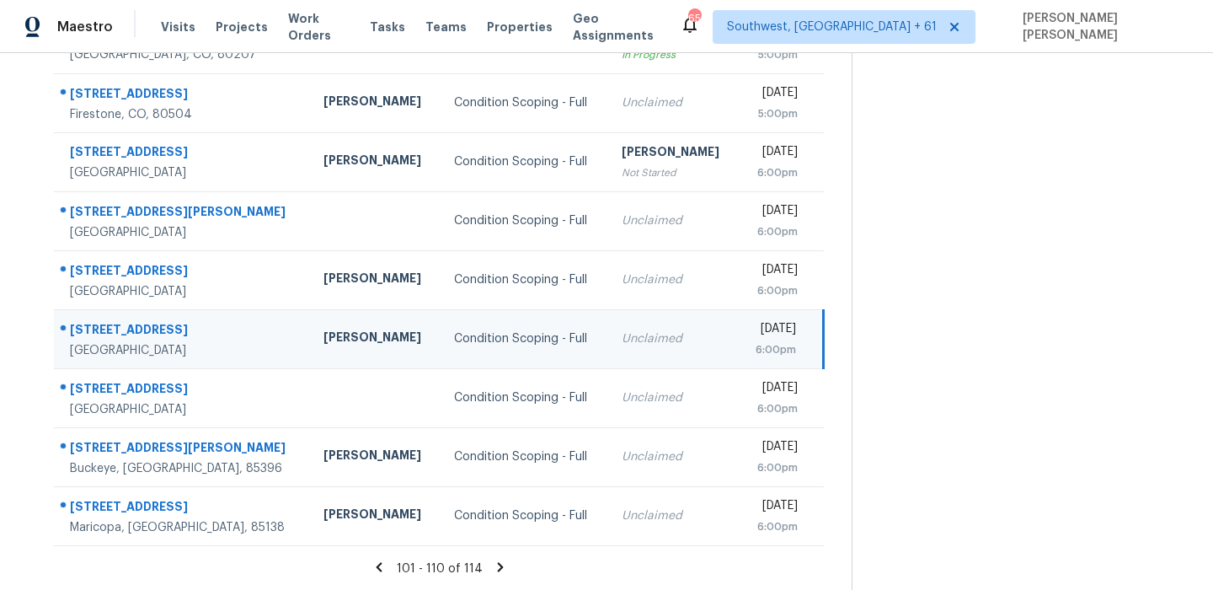
click at [140, 313] on td "13842 N 52nd Ave Glendale, AZ, 85306" at bounding box center [182, 338] width 256 height 59
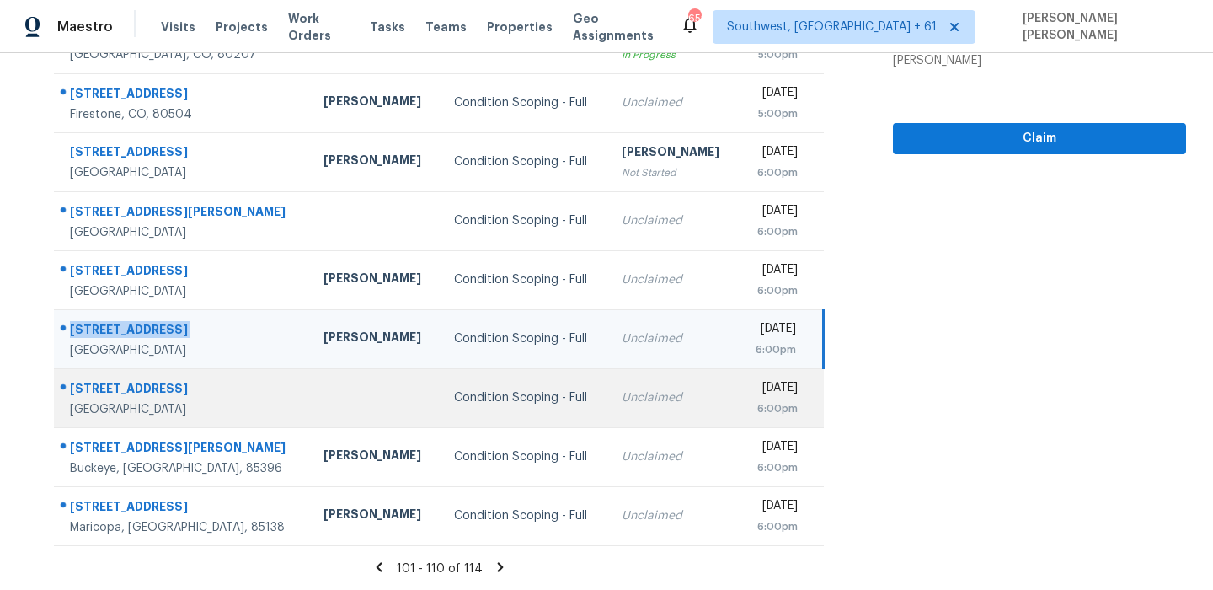
click at [154, 377] on td "88 Cresta Vista Dr San Francisco, CA, 94127" at bounding box center [182, 397] width 256 height 59
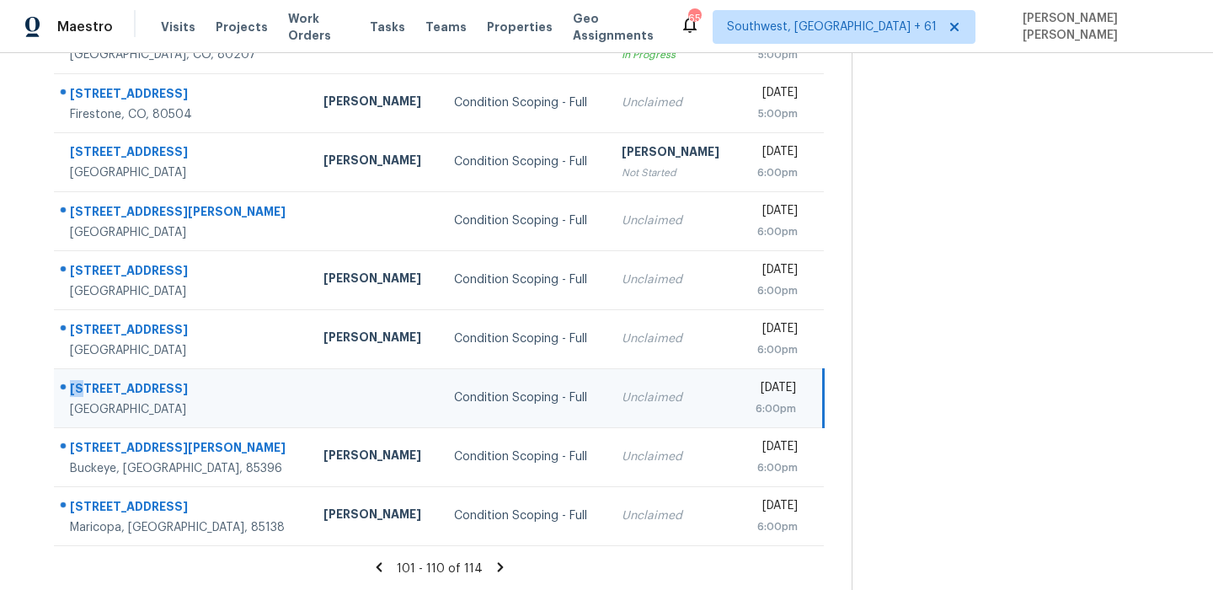
click at [154, 377] on td "88 Cresta Vista Dr San Francisco, CA, 94127" at bounding box center [182, 397] width 256 height 59
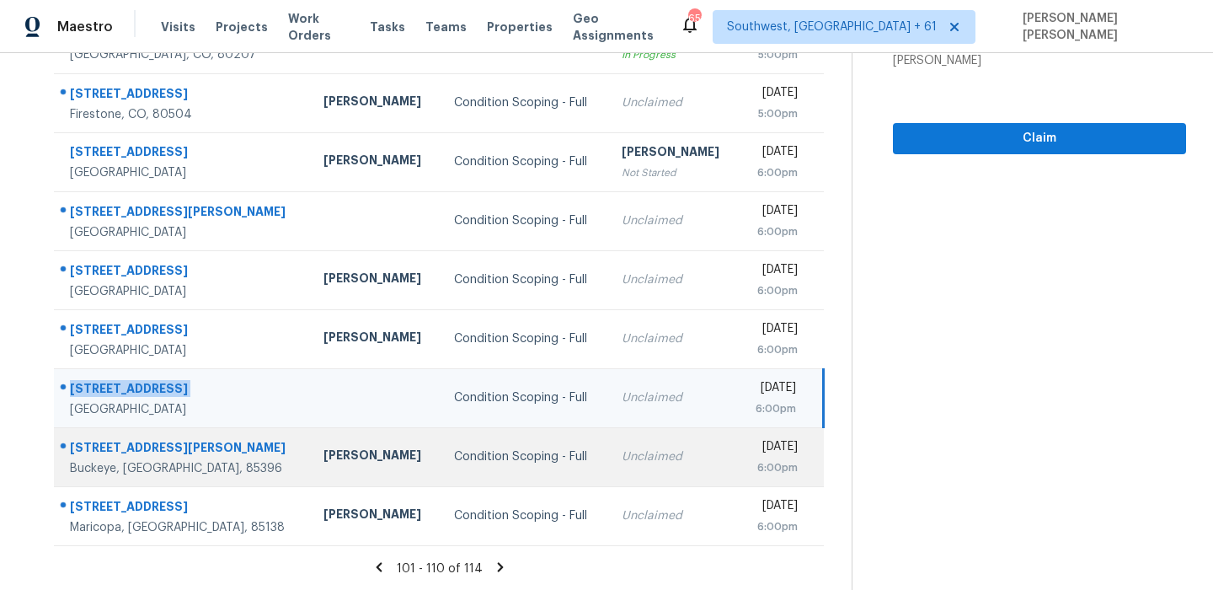
click at [168, 446] on div "20620 W Walton Dr" at bounding box center [183, 449] width 227 height 21
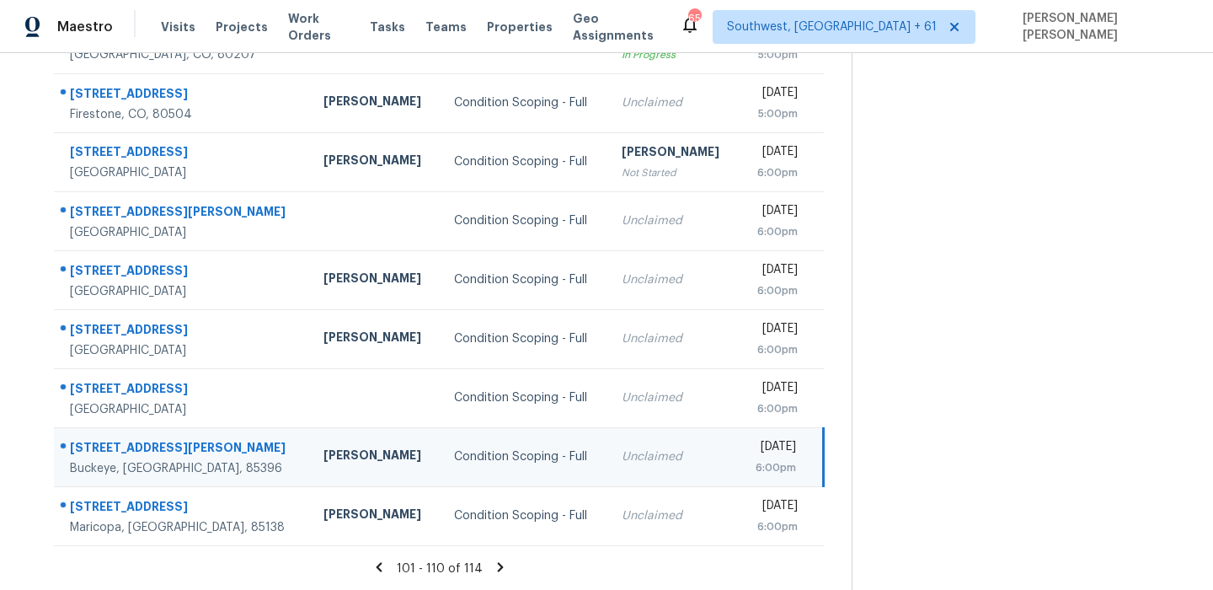
click at [168, 446] on div "20620 W Walton Dr" at bounding box center [183, 449] width 227 height 21
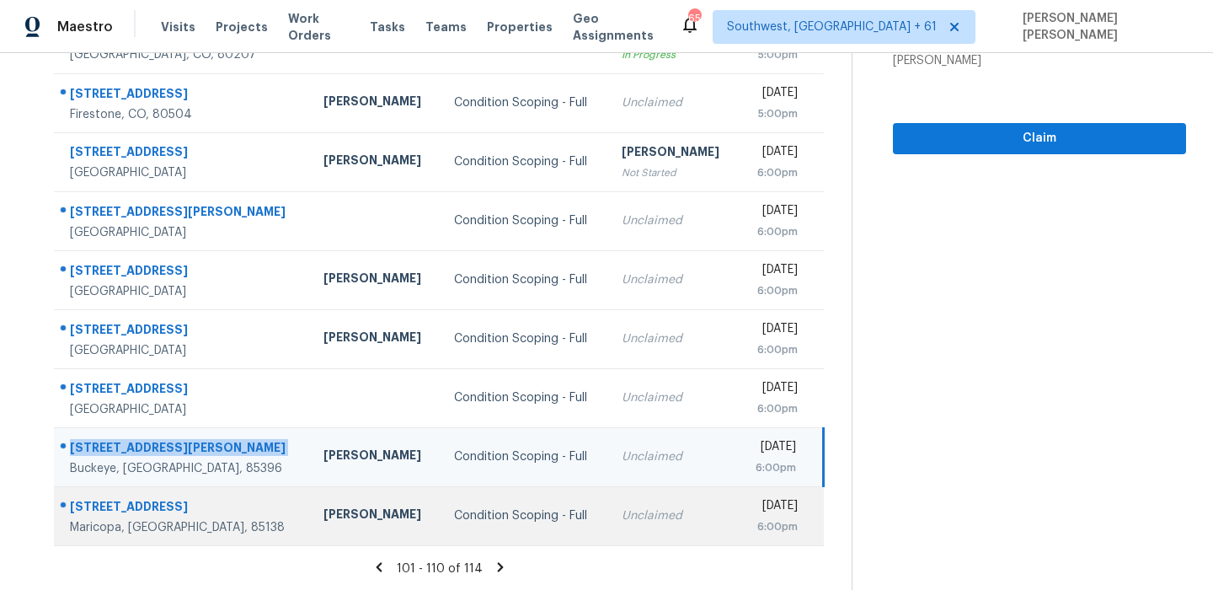
click at [136, 486] on td "38103 W Merced St Maricopa, AZ, 85138" at bounding box center [182, 515] width 256 height 59
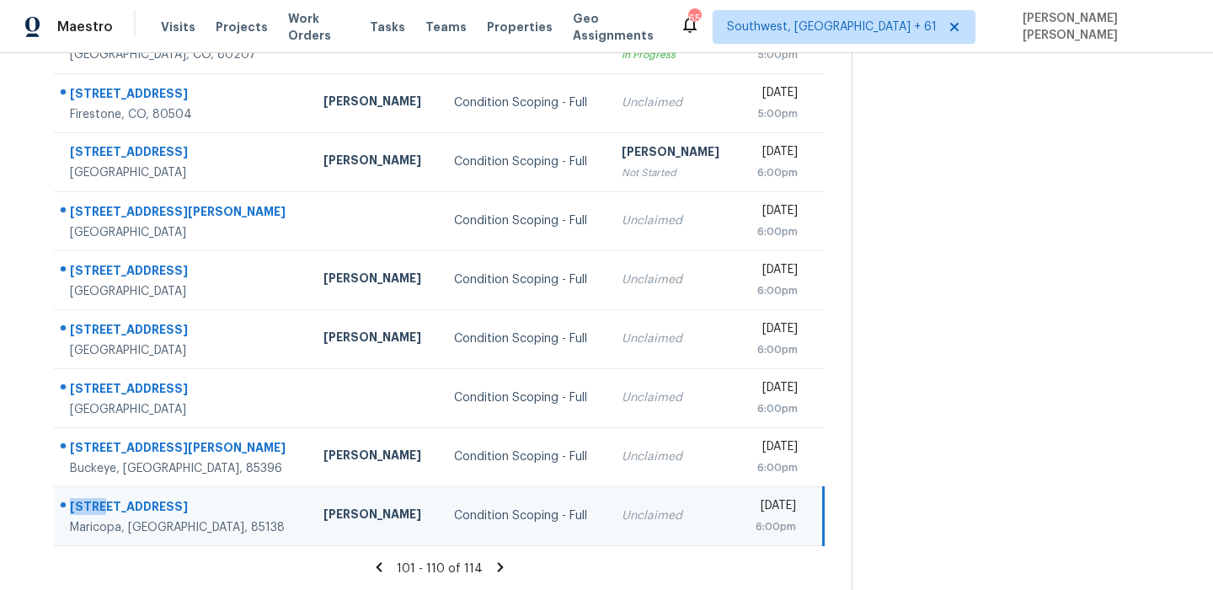
click at [136, 486] on td "38103 W Merced St Maricopa, AZ, 85138" at bounding box center [182, 515] width 256 height 59
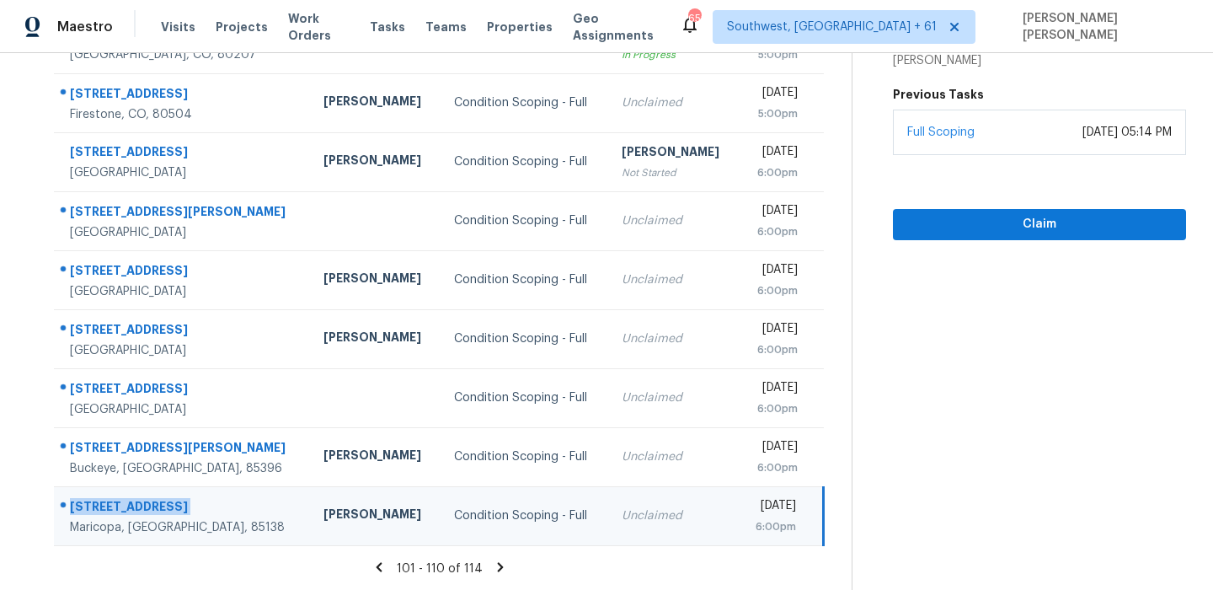
click at [502, 569] on icon at bounding box center [500, 566] width 6 height 9
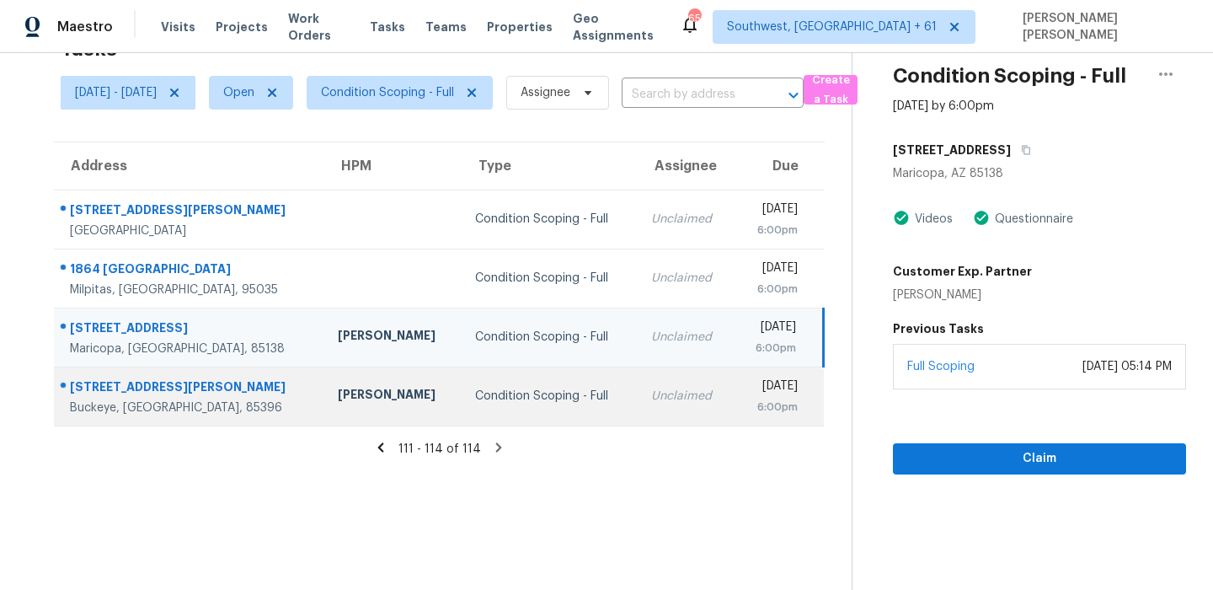
scroll to position [0, 0]
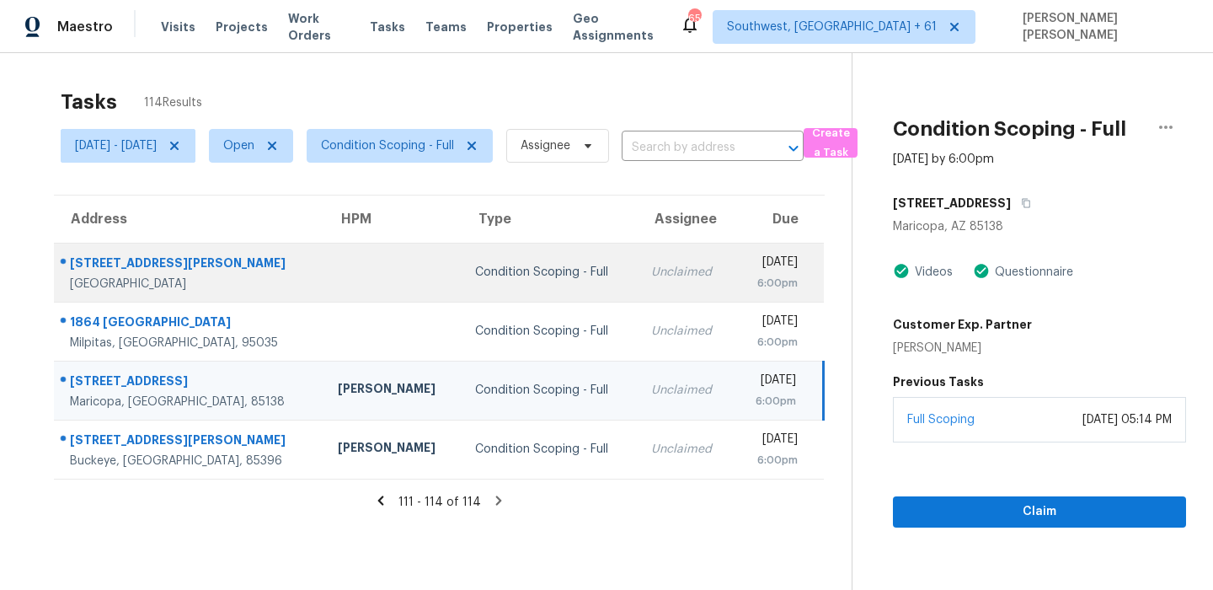
click at [141, 270] on div "2104 Via Olivera" at bounding box center [190, 264] width 241 height 21
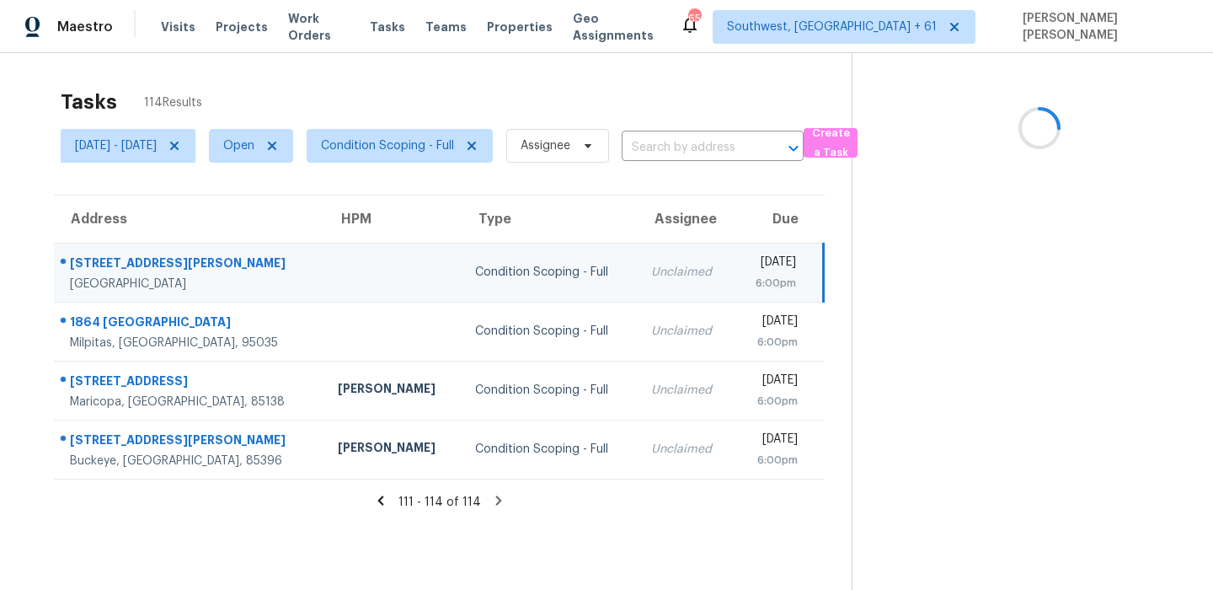
click at [141, 270] on div "2104 Via Olivera" at bounding box center [190, 264] width 241 height 21
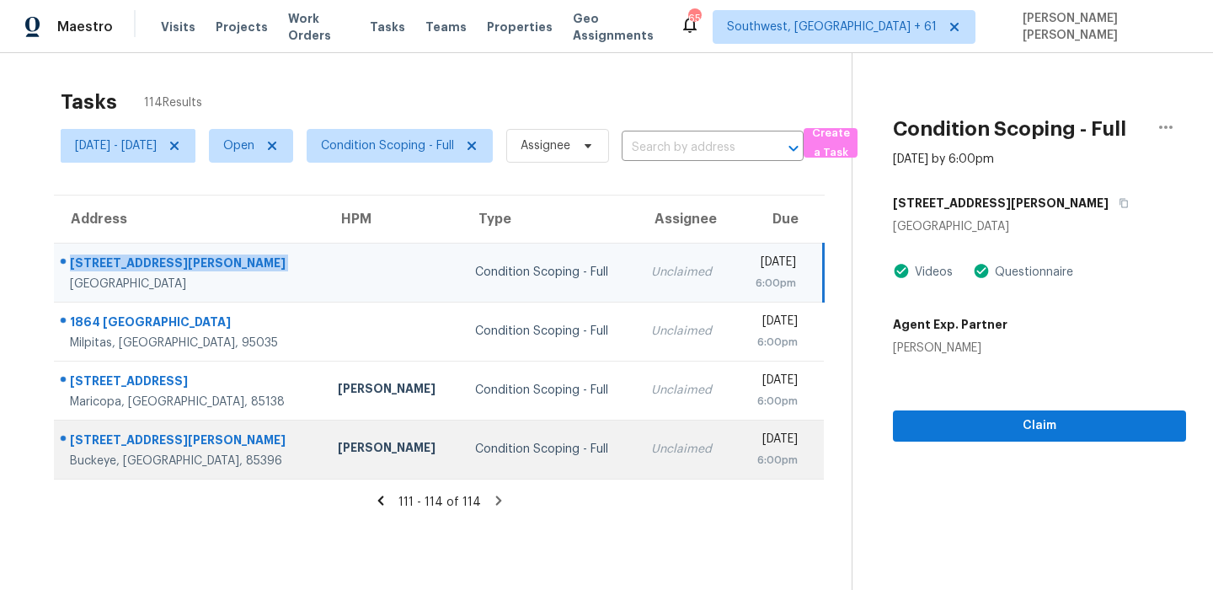
scroll to position [53, 0]
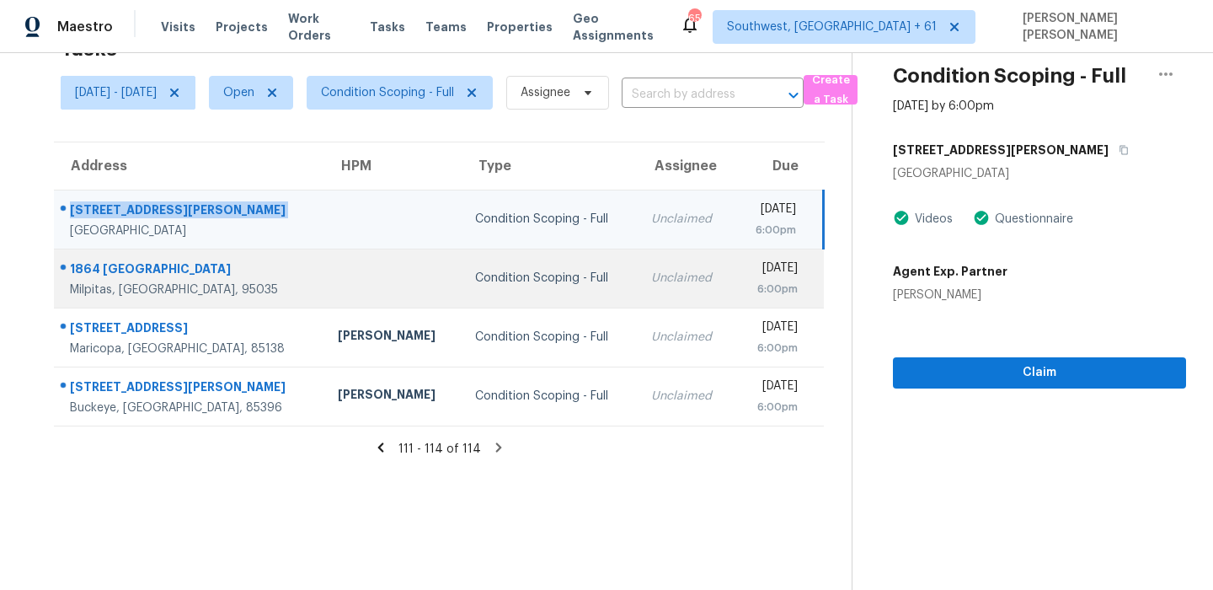
click at [127, 253] on td "1864 Canton Dr Milpitas, CA, 95035" at bounding box center [189, 278] width 270 height 59
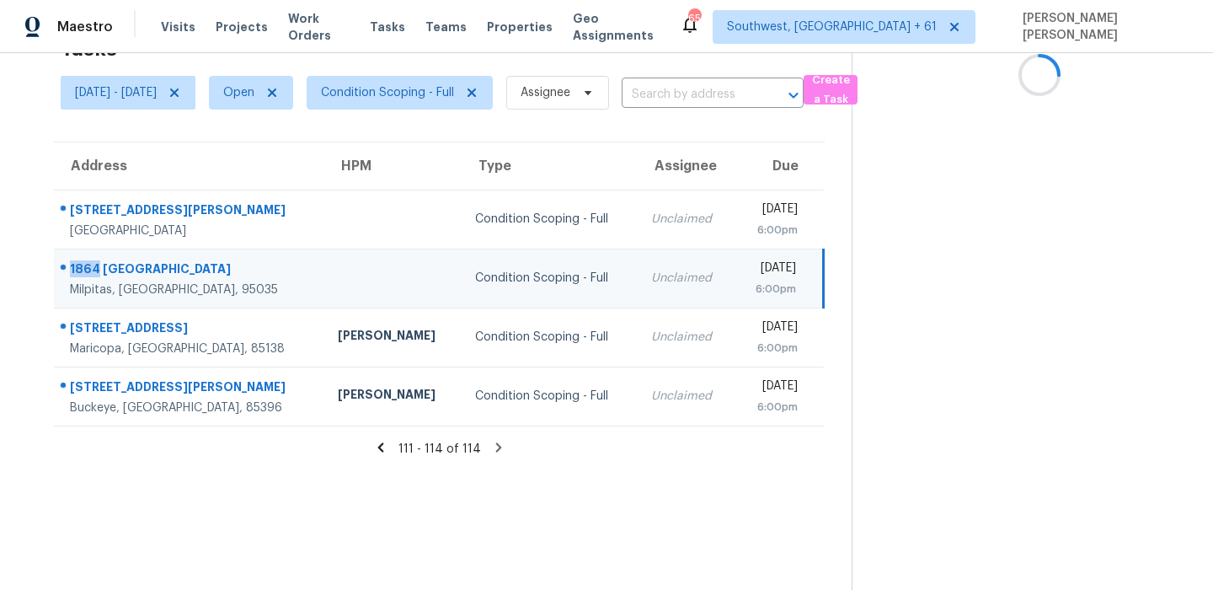
click at [127, 253] on td "1864 Canton Dr Milpitas, CA, 95035" at bounding box center [189, 278] width 270 height 59
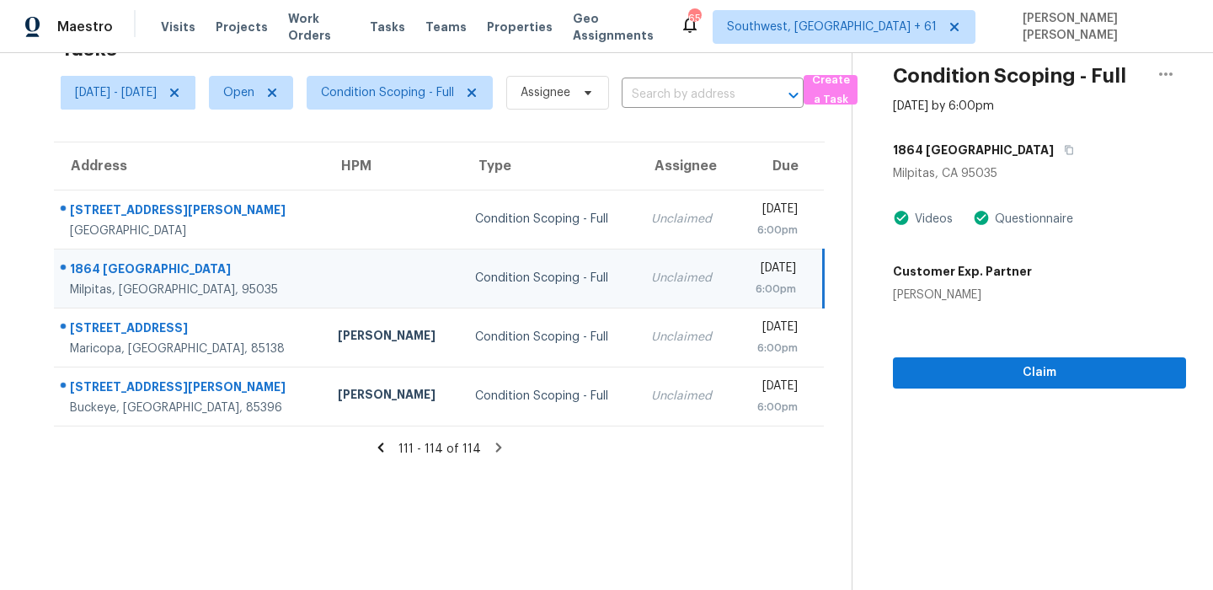
click at [127, 269] on div "1864 Canton Dr" at bounding box center [190, 270] width 241 height 21
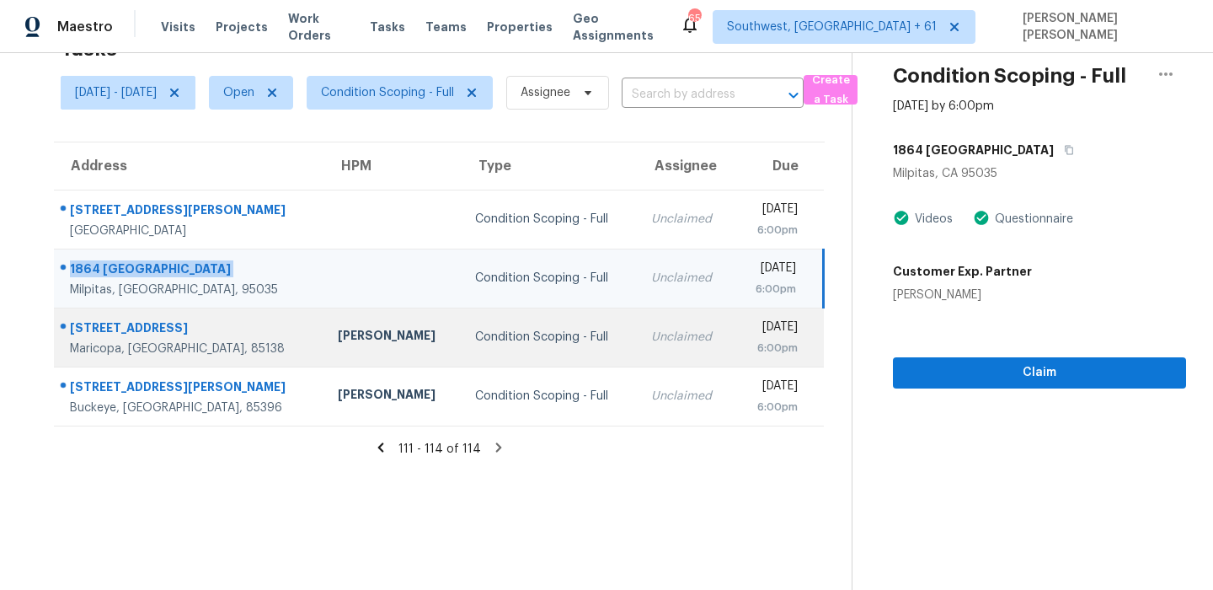
click at [136, 314] on td "38103 W Merced St Maricopa, AZ, 85138" at bounding box center [189, 337] width 270 height 59
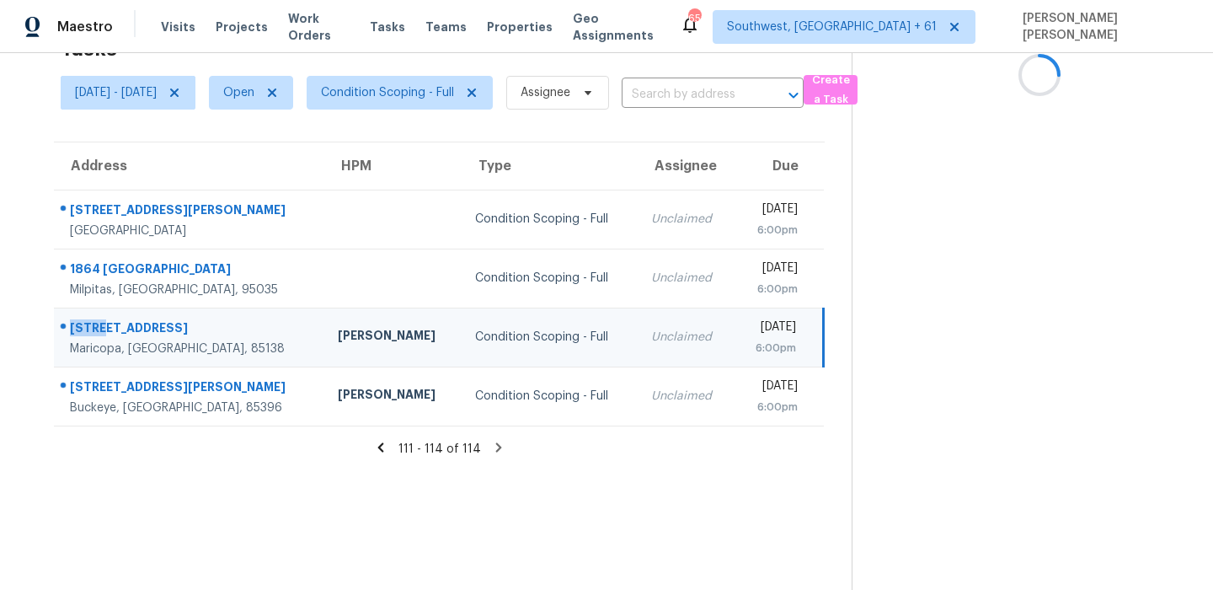
click at [136, 314] on td "38103 W Merced St Maricopa, AZ, 85138" at bounding box center [189, 337] width 270 height 59
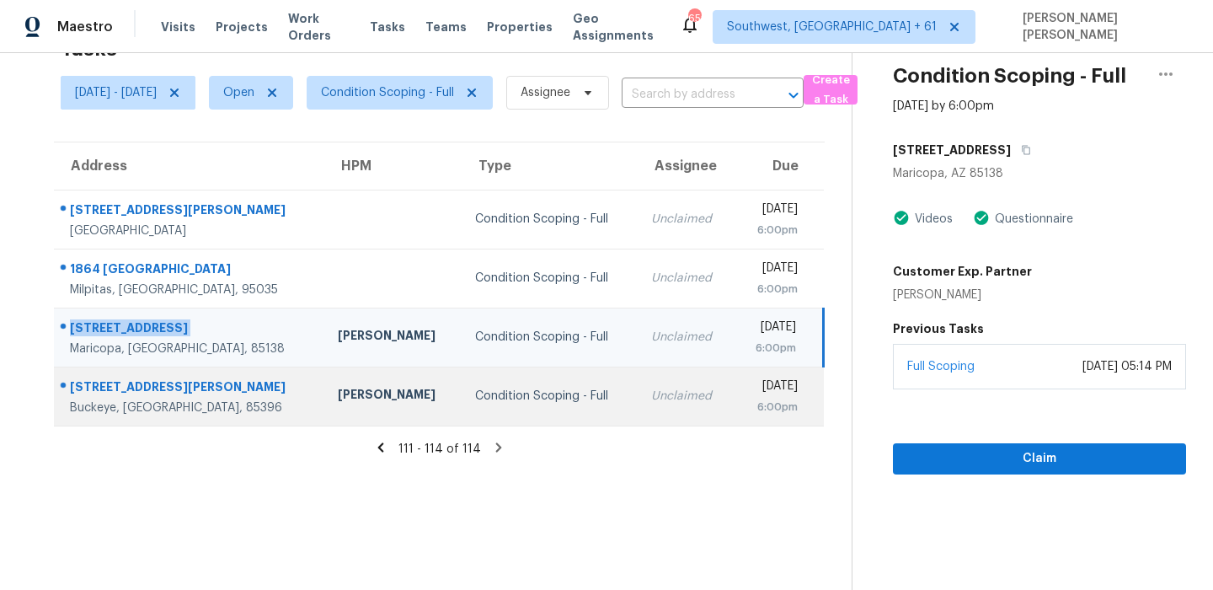
click at [124, 373] on td "20620 W Walton Dr Buckeye, AZ, 85396" at bounding box center [189, 395] width 270 height 59
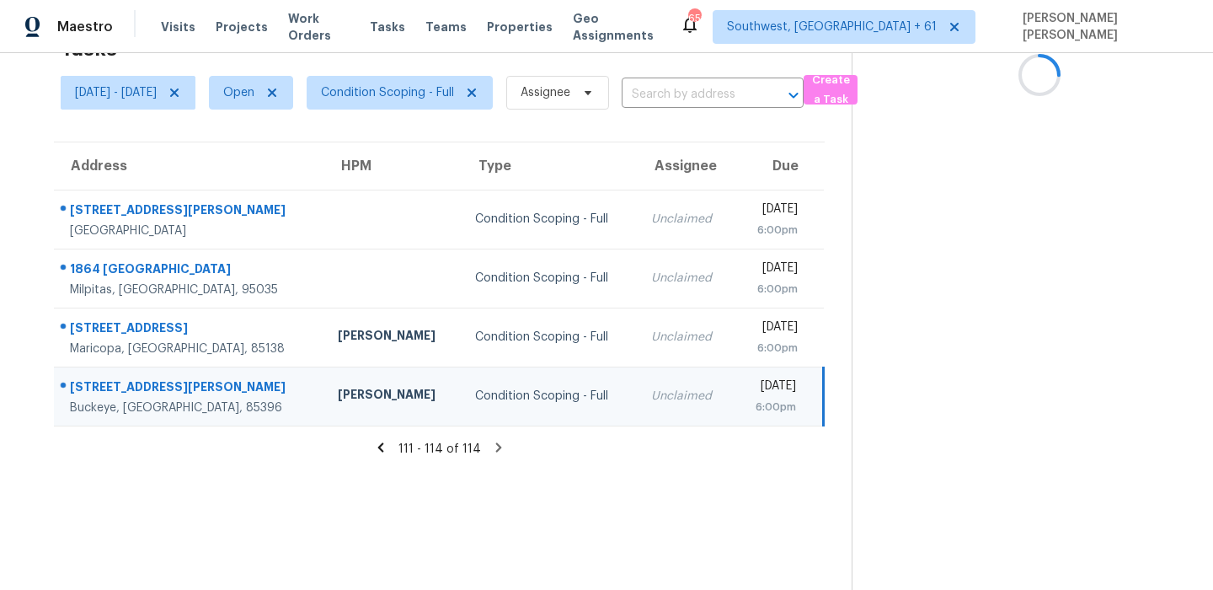
click at [124, 373] on td "20620 W Walton Dr Buckeye, AZ, 85396" at bounding box center [189, 395] width 270 height 59
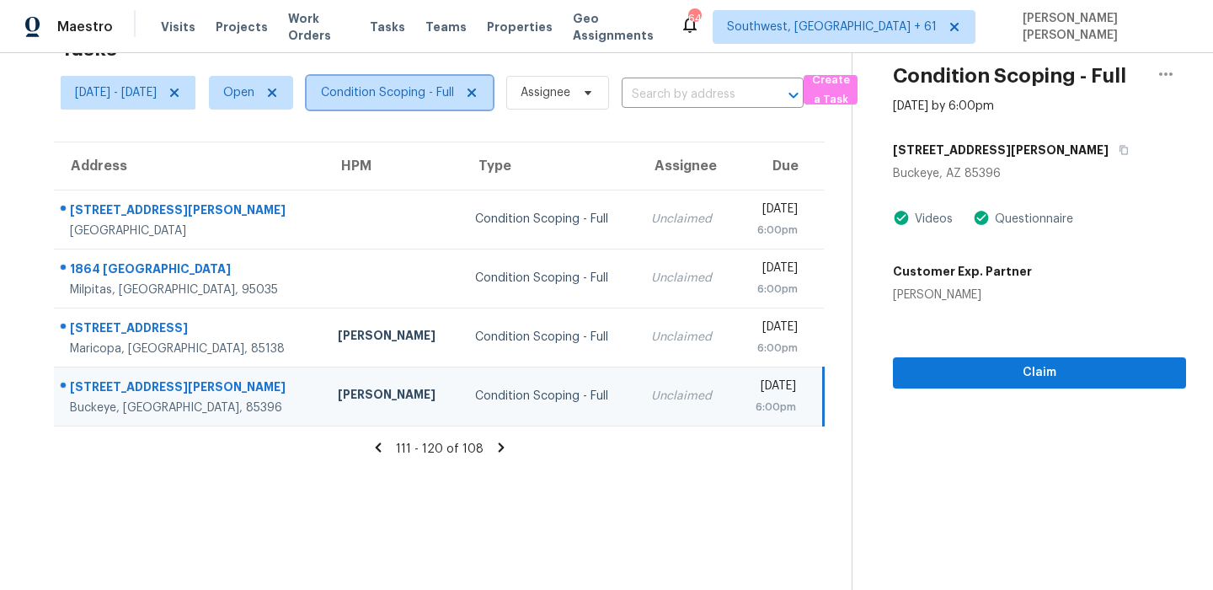
click at [415, 104] on span "Condition Scoping - Full" at bounding box center [400, 93] width 186 height 34
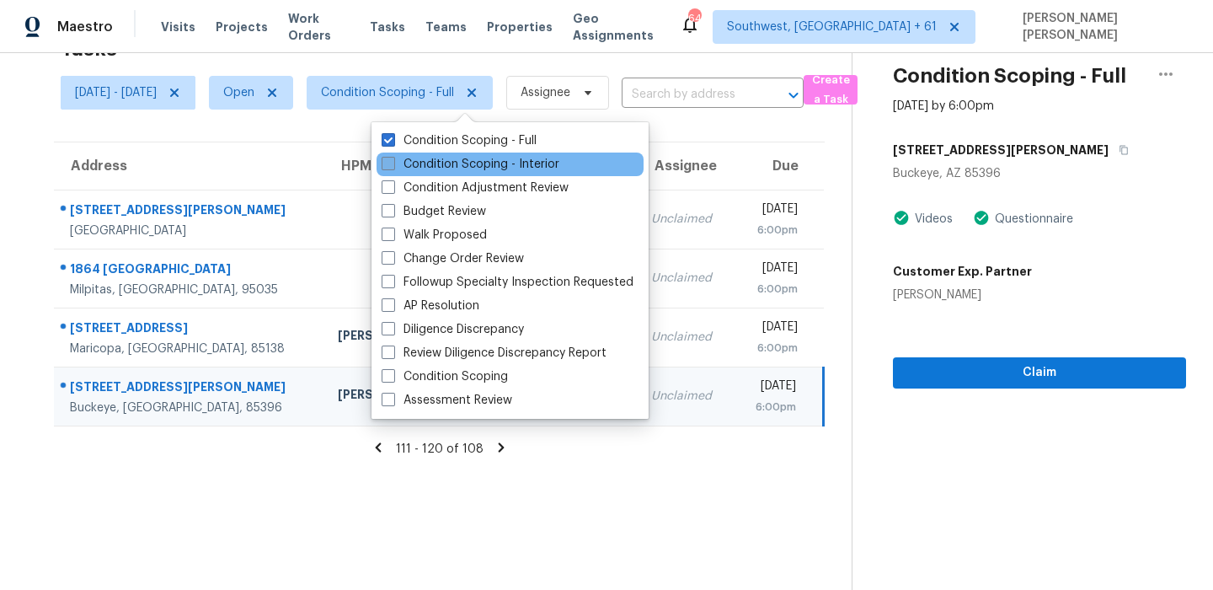
click at [422, 167] on label "Condition Scoping - Interior" at bounding box center [471, 164] width 178 height 17
click at [393, 167] on input "Condition Scoping - Interior" at bounding box center [387, 161] width 11 height 11
checkbox input "true"
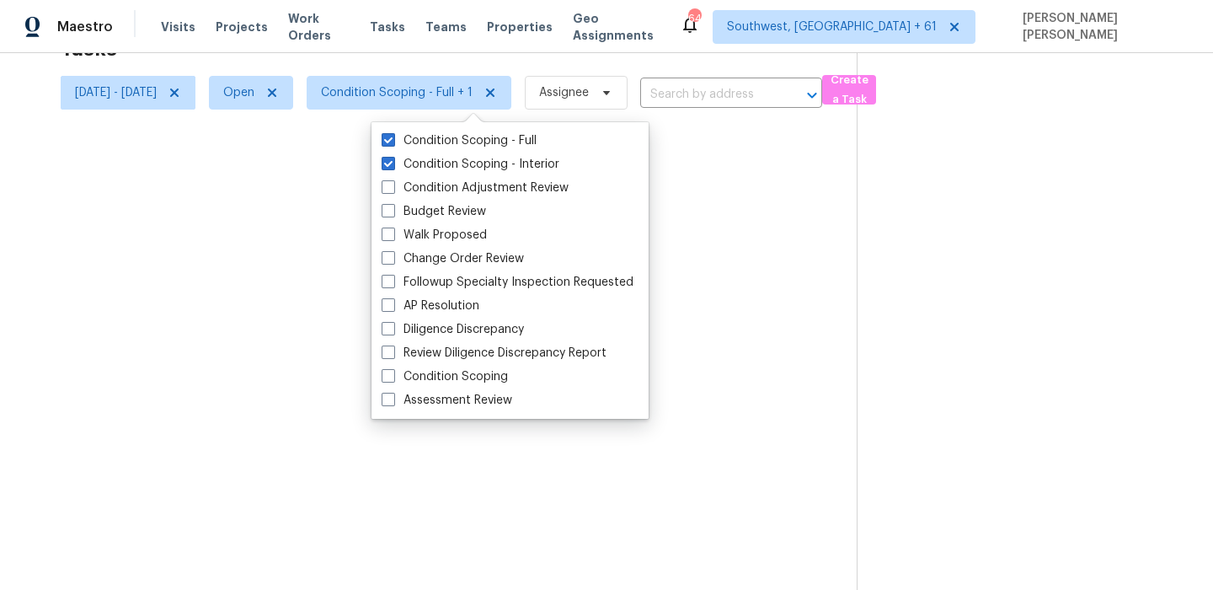
click at [316, 88] on div at bounding box center [606, 295] width 1213 height 590
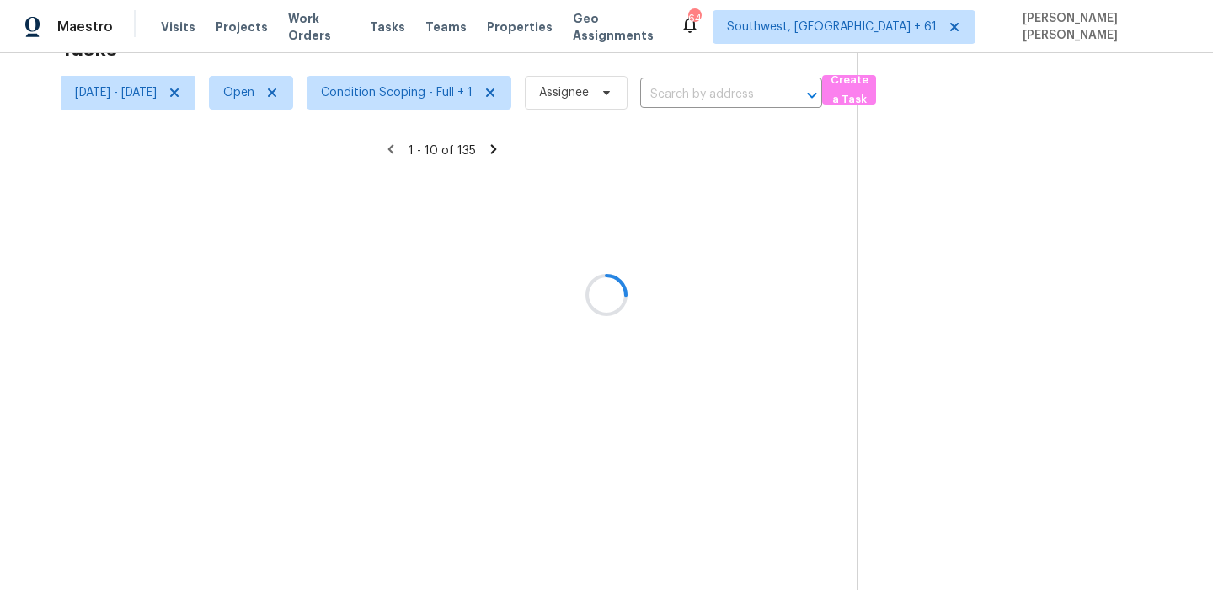
click at [301, 96] on div at bounding box center [606, 295] width 1213 height 590
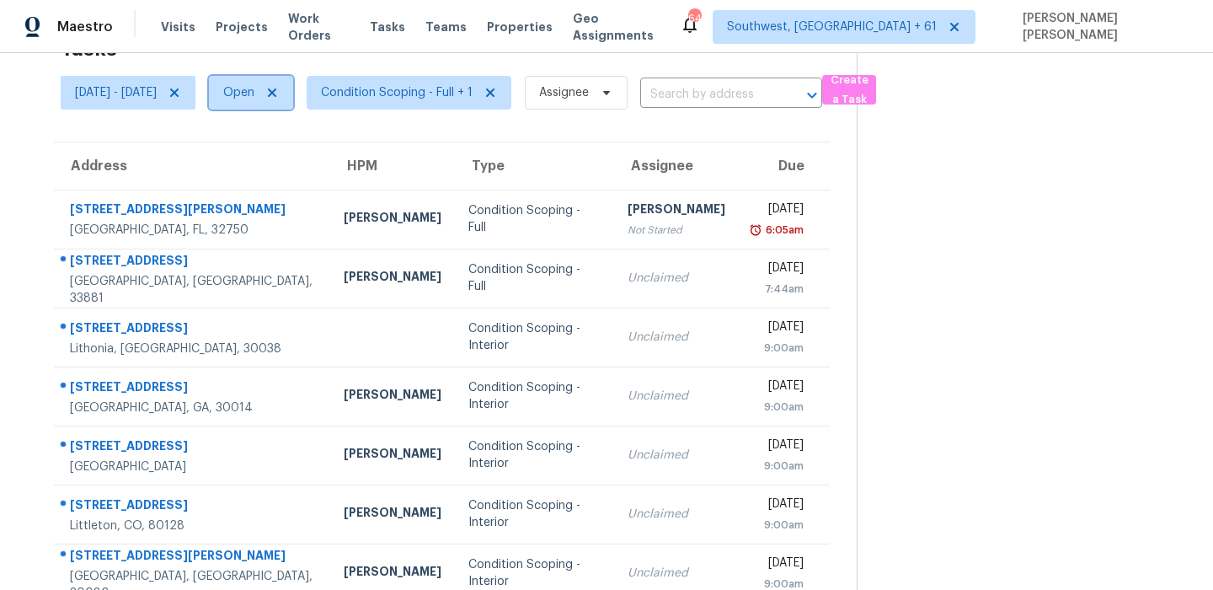
click at [254, 96] on span "Open" at bounding box center [238, 92] width 31 height 17
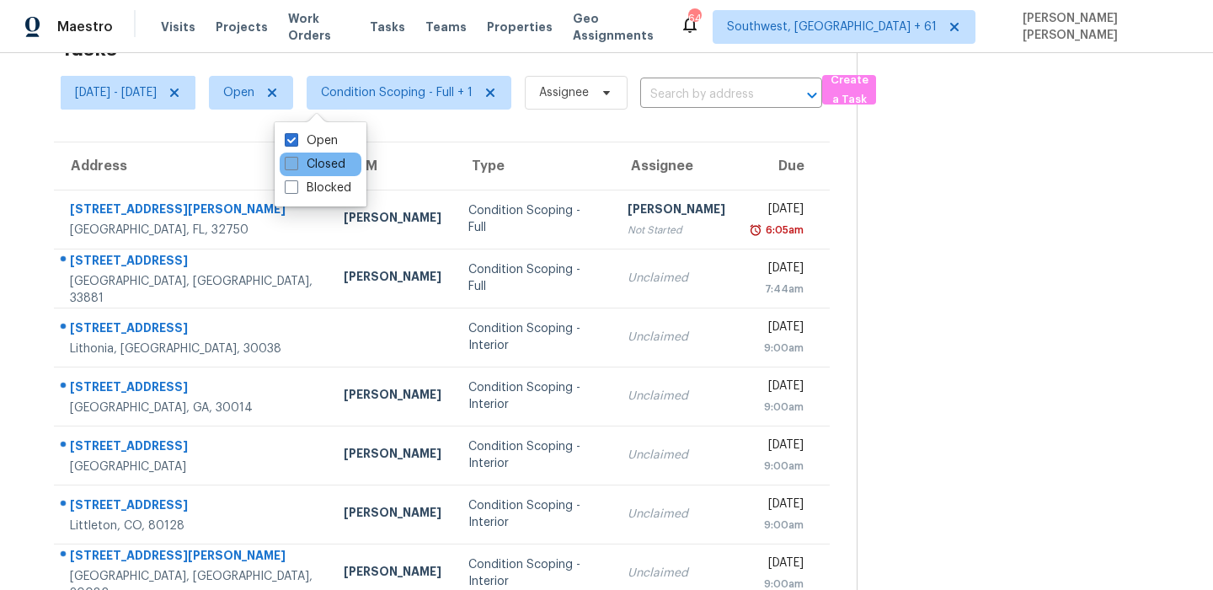
click at [311, 159] on label "Closed" at bounding box center [315, 164] width 61 height 17
click at [296, 159] on input "Closed" at bounding box center [290, 161] width 11 height 11
checkbox input "true"
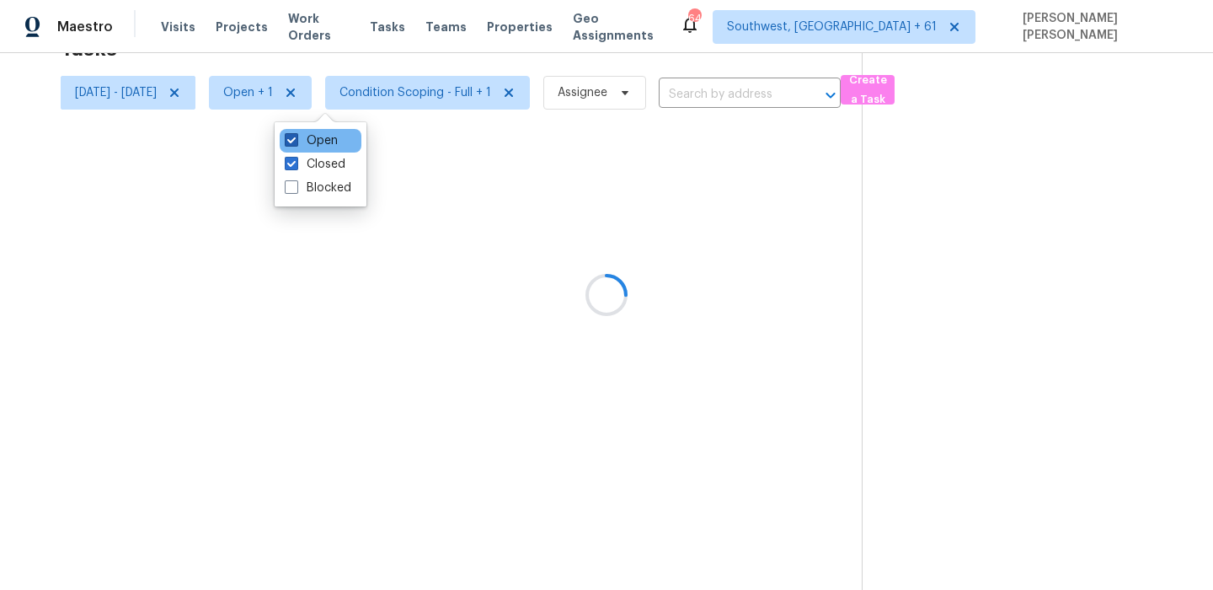
click at [306, 142] on label "Open" at bounding box center [311, 140] width 53 height 17
click at [296, 142] on input "Open" at bounding box center [290, 137] width 11 height 11
checkbox input "false"
click at [242, 89] on div at bounding box center [606, 295] width 1213 height 590
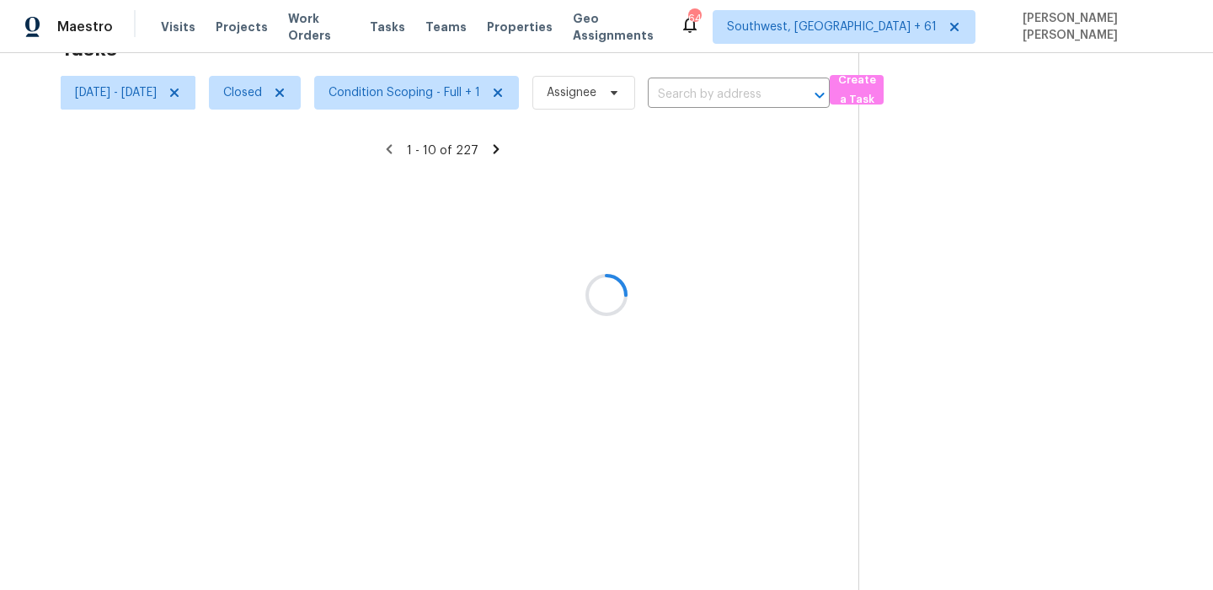
click at [242, 89] on div at bounding box center [606, 295] width 1213 height 590
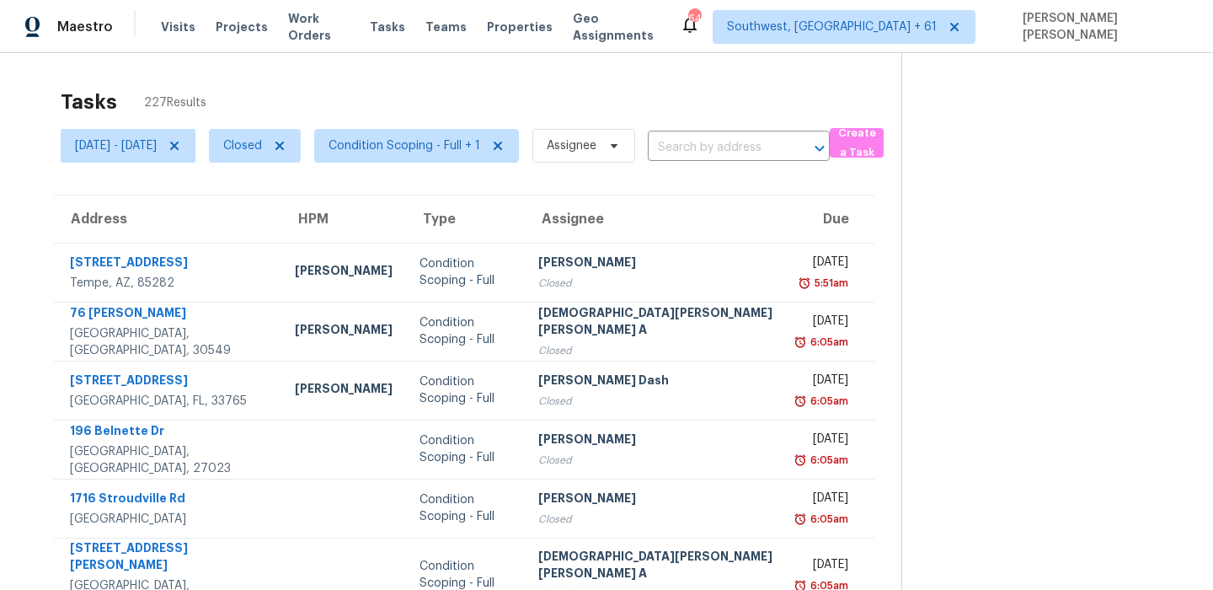
click at [340, 72] on div "Tasks 227 Results Mon, Sep 22 - Mon, Sep 22 Closed Condition Scoping - Full + 1…" at bounding box center [606, 473] width 1213 height 840
click at [181, 146] on icon at bounding box center [174, 145] width 13 height 13
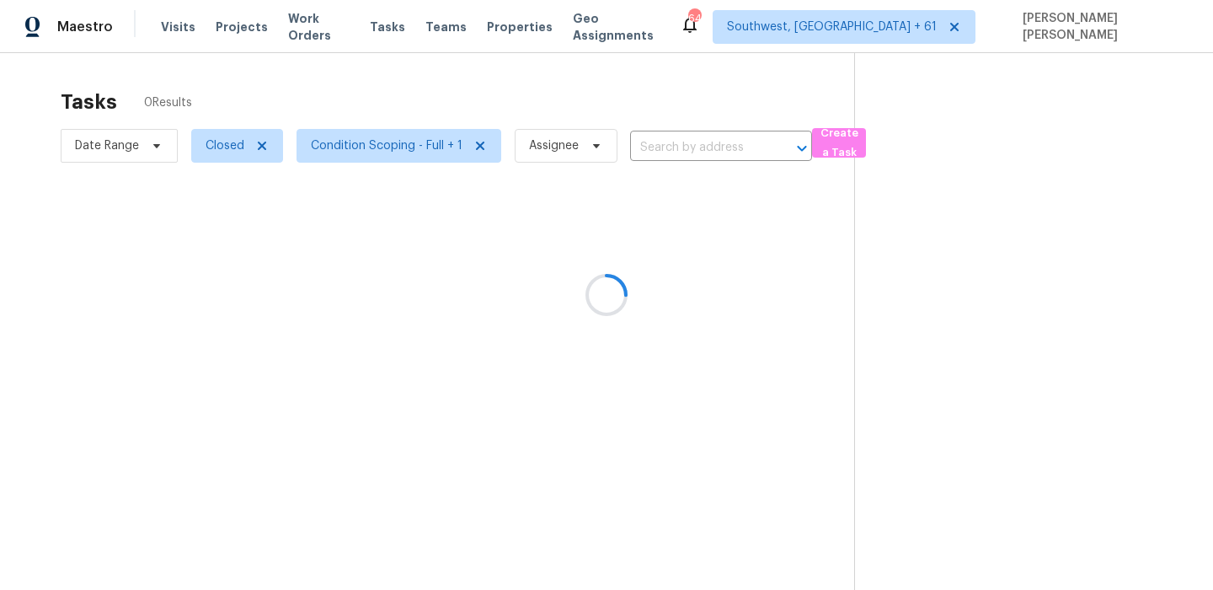
click at [431, 103] on div at bounding box center [606, 295] width 1213 height 590
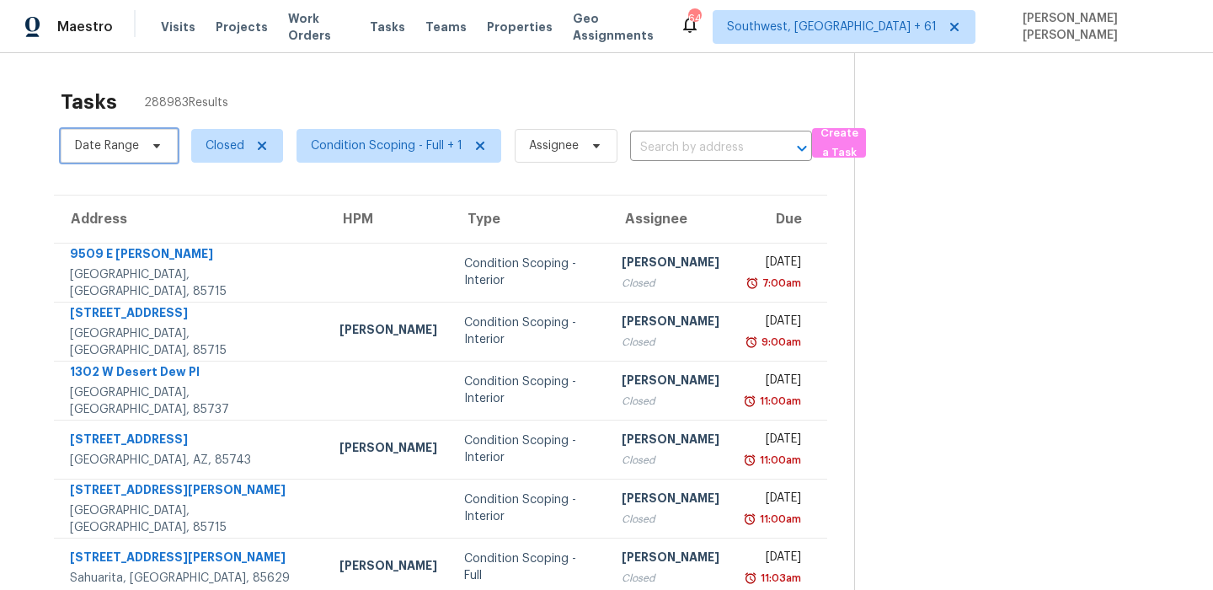
click at [147, 148] on span at bounding box center [154, 145] width 19 height 13
click at [204, 146] on span "Closed" at bounding box center [237, 146] width 92 height 34
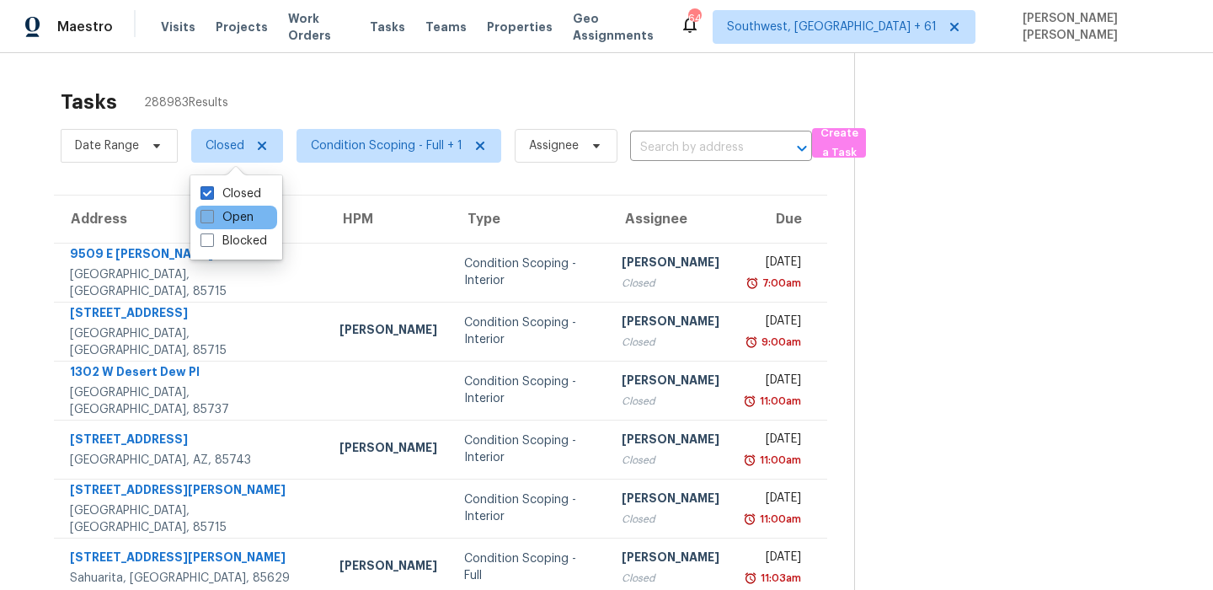
click at [209, 211] on span at bounding box center [207, 216] width 13 height 13
click at [209, 211] on input "Open" at bounding box center [206, 214] width 11 height 11
checkbox input "true"
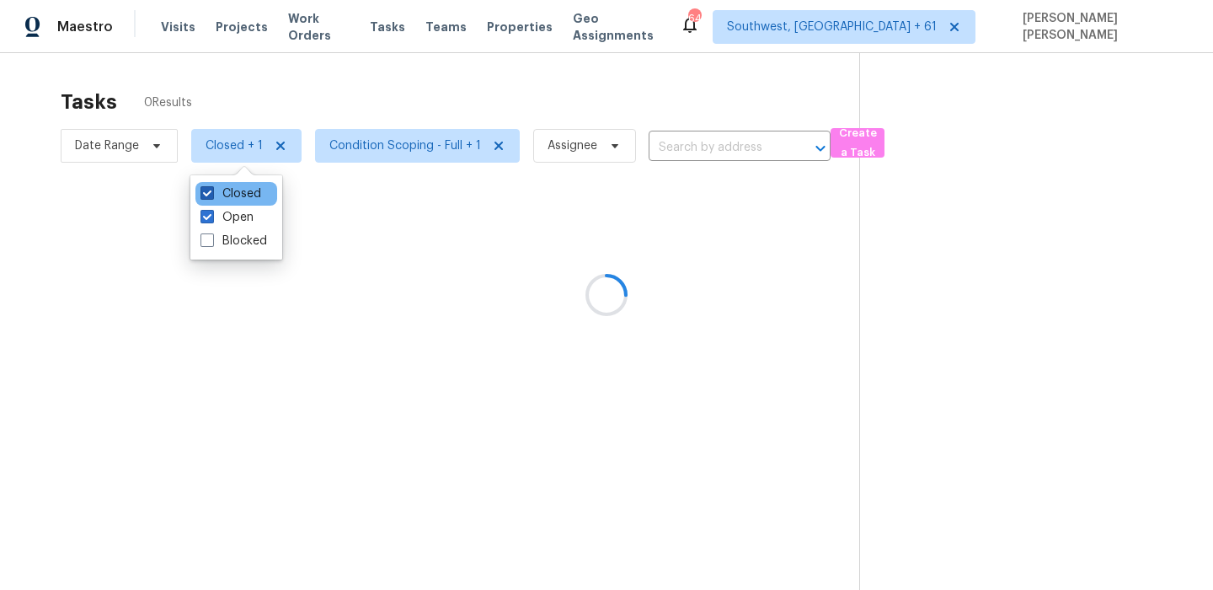
click at [222, 192] on label "Closed" at bounding box center [231, 193] width 61 height 17
click at [211, 192] on input "Closed" at bounding box center [206, 190] width 11 height 11
checkbox input "false"
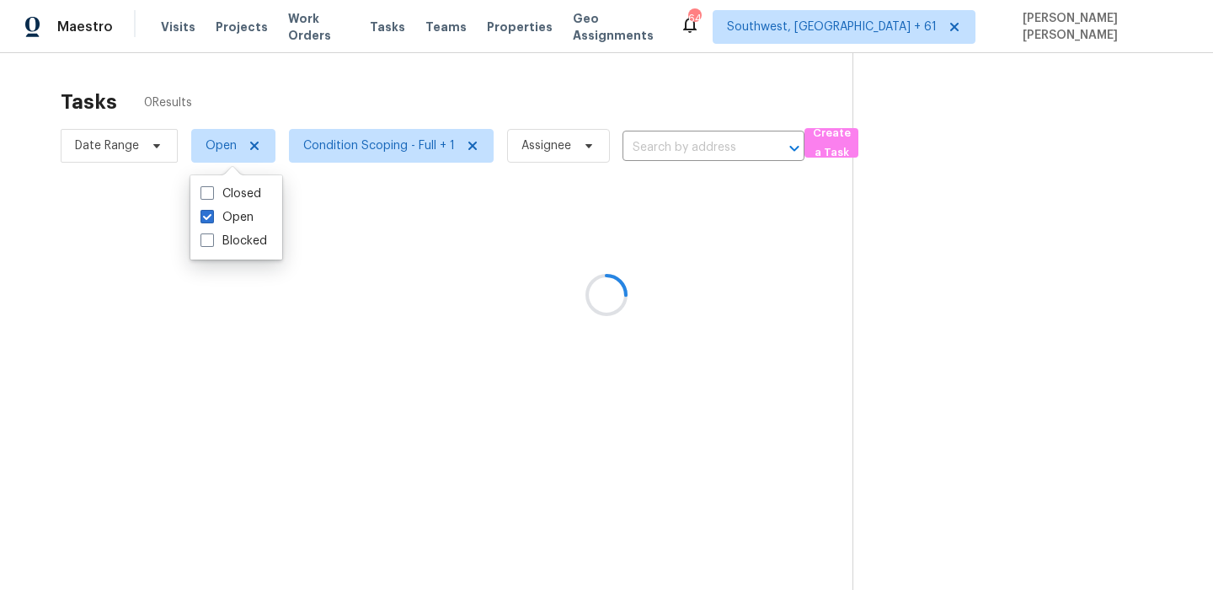
click at [295, 94] on div at bounding box center [606, 295] width 1213 height 590
click at [212, 150] on div at bounding box center [606, 295] width 1213 height 590
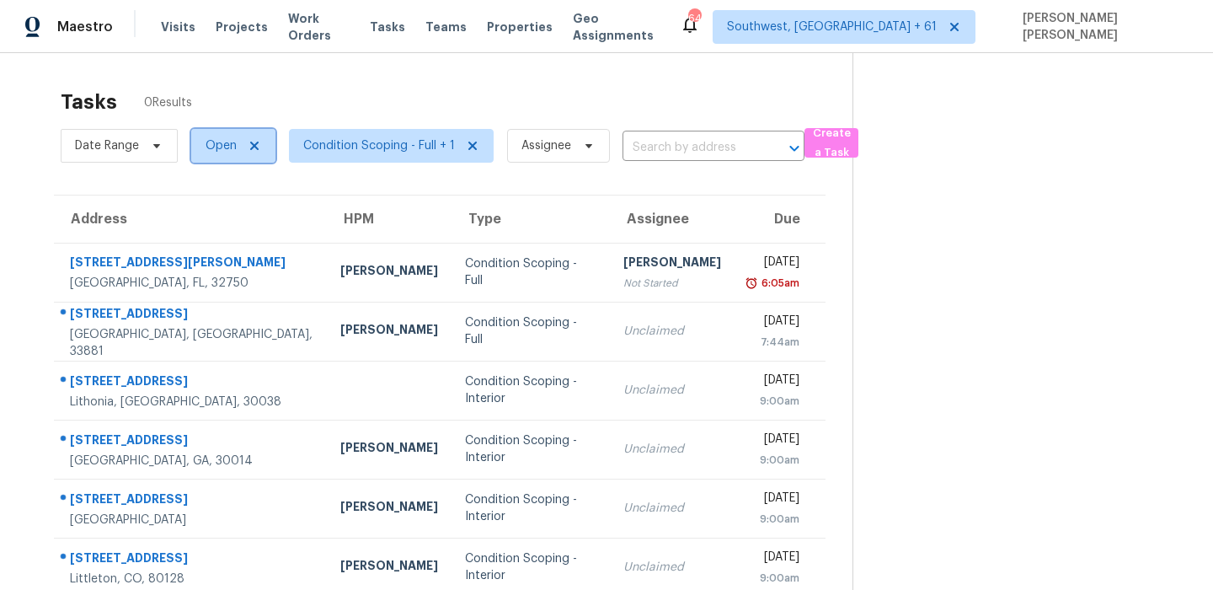
click at [212, 150] on span "Open" at bounding box center [221, 145] width 31 height 17
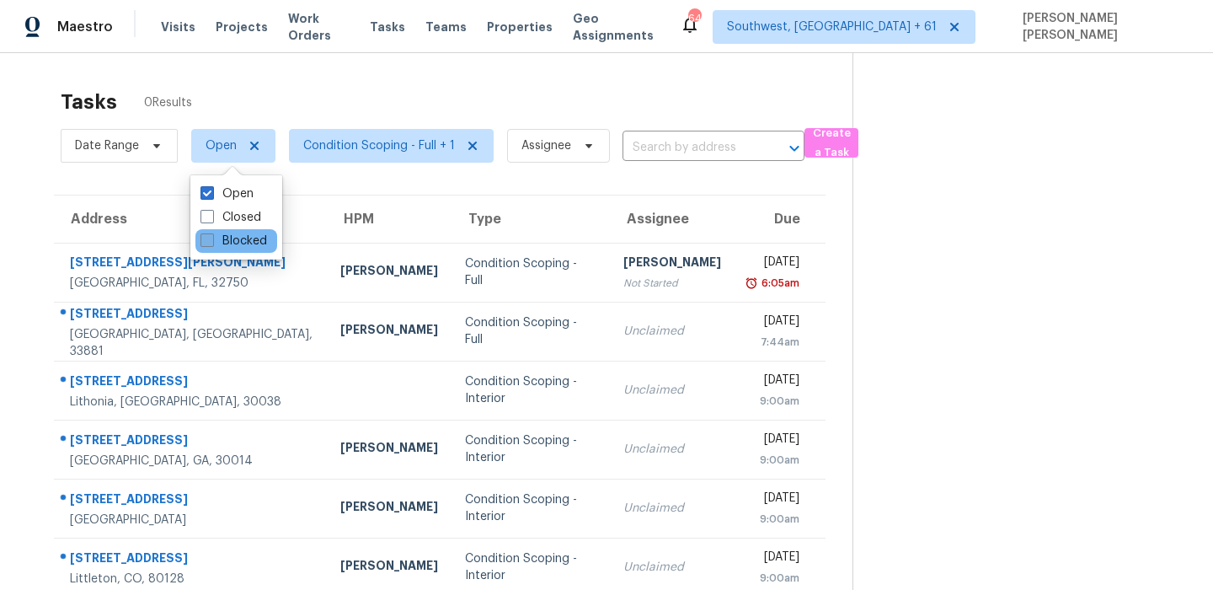
click at [225, 243] on label "Blocked" at bounding box center [234, 241] width 67 height 17
click at [211, 243] on input "Blocked" at bounding box center [206, 238] width 11 height 11
checkbox input "true"
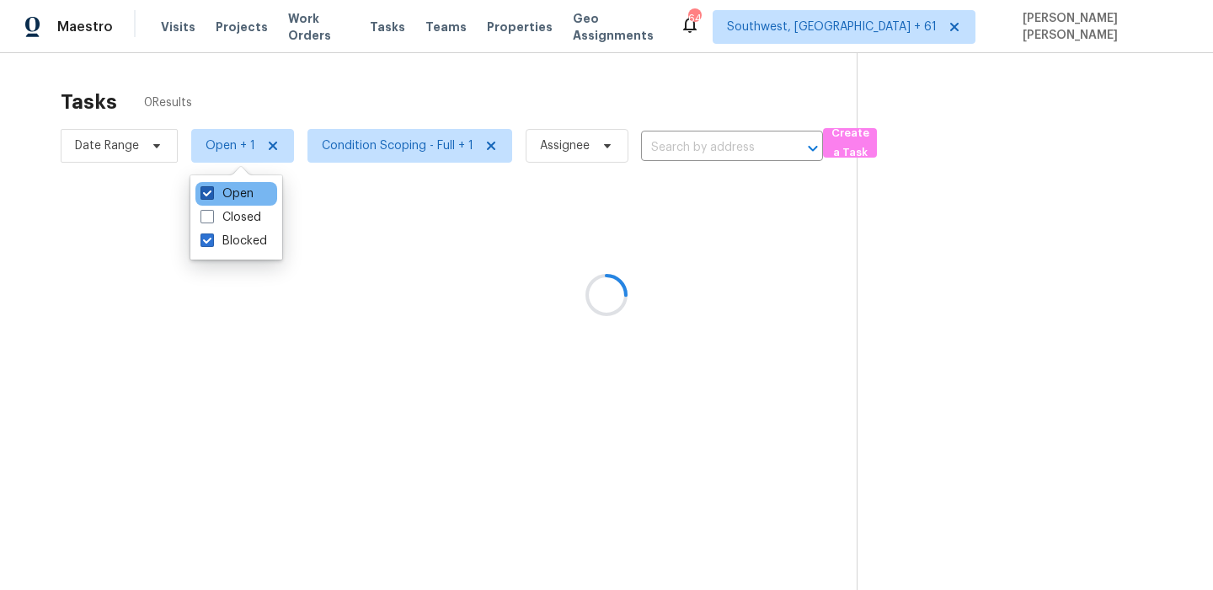
click at [237, 198] on label "Open" at bounding box center [227, 193] width 53 height 17
click at [211, 196] on input "Open" at bounding box center [206, 190] width 11 height 11
checkbox input "false"
click at [333, 104] on div at bounding box center [606, 295] width 1213 height 590
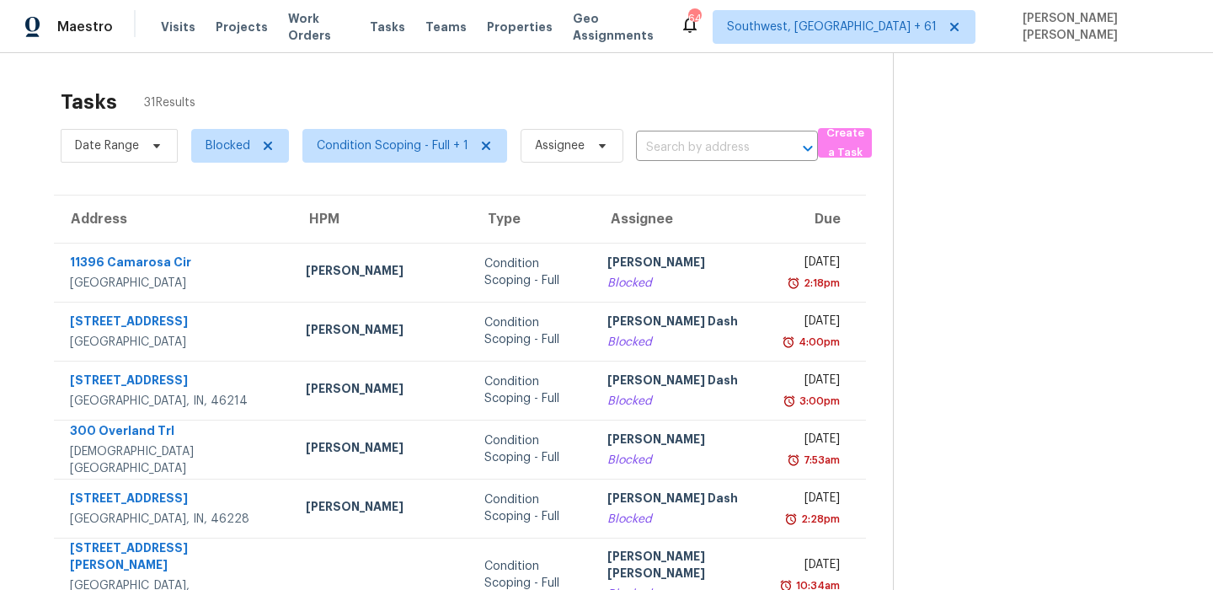
click at [656, 98] on div "Tasks 31 Results" at bounding box center [477, 102] width 832 height 44
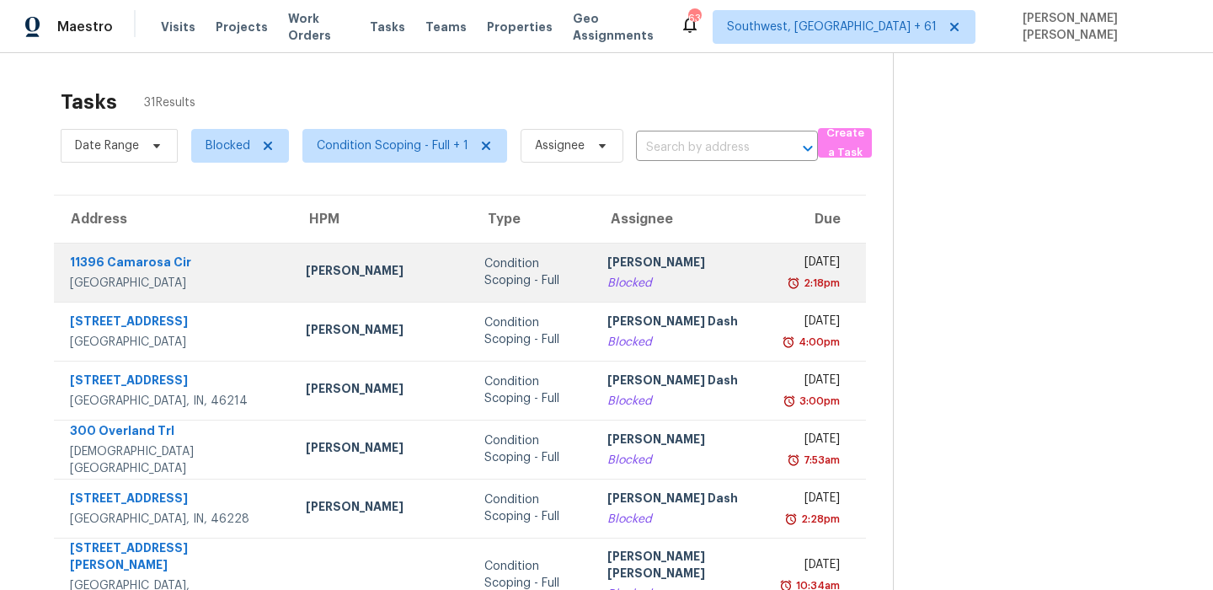
click at [484, 256] on div "Condition Scoping - Full" at bounding box center [532, 272] width 97 height 34
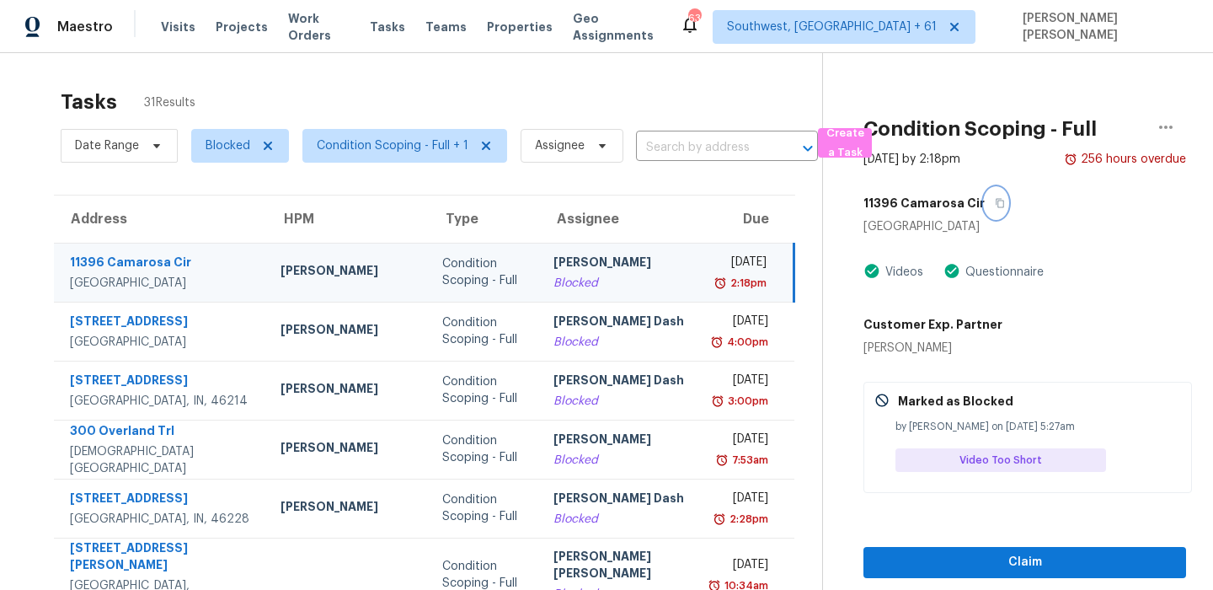
click at [995, 203] on icon "button" at bounding box center [1000, 203] width 10 height 10
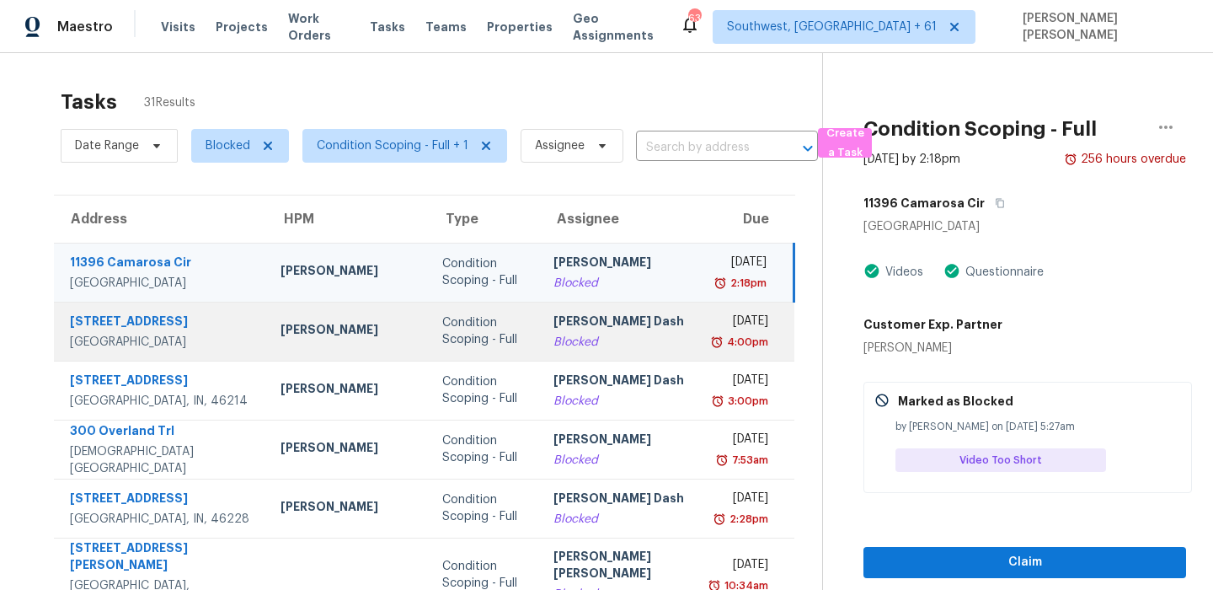
click at [703, 358] on td "Mon, Sep 15th 2025 4:00pm" at bounding box center [749, 331] width 92 height 59
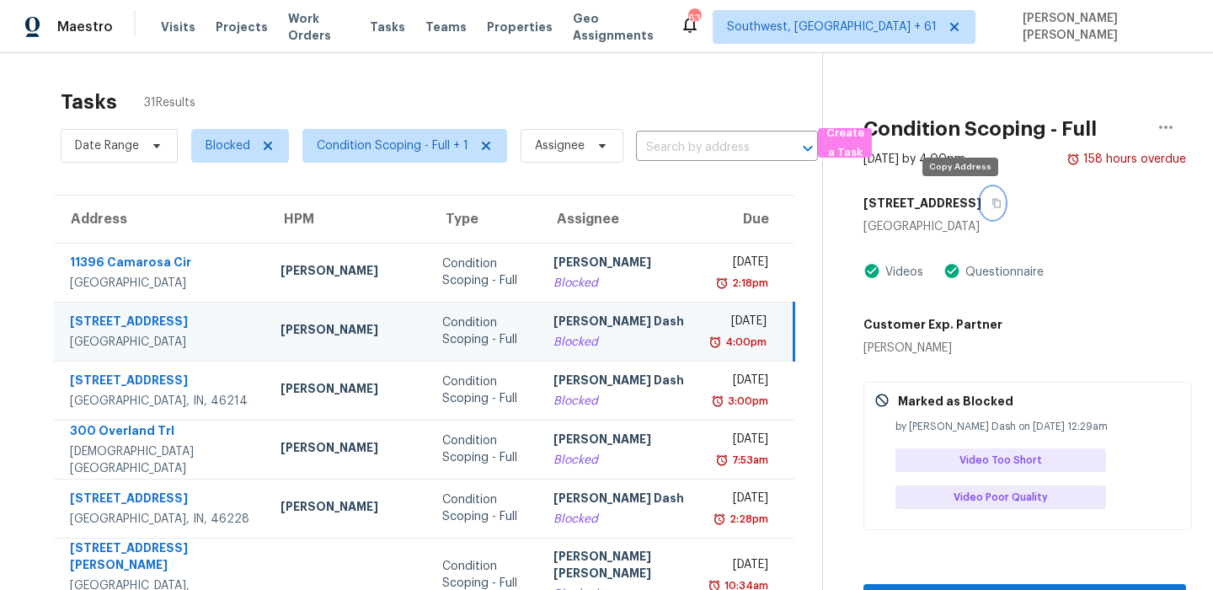
click at [981, 208] on button "button" at bounding box center [992, 203] width 23 height 30
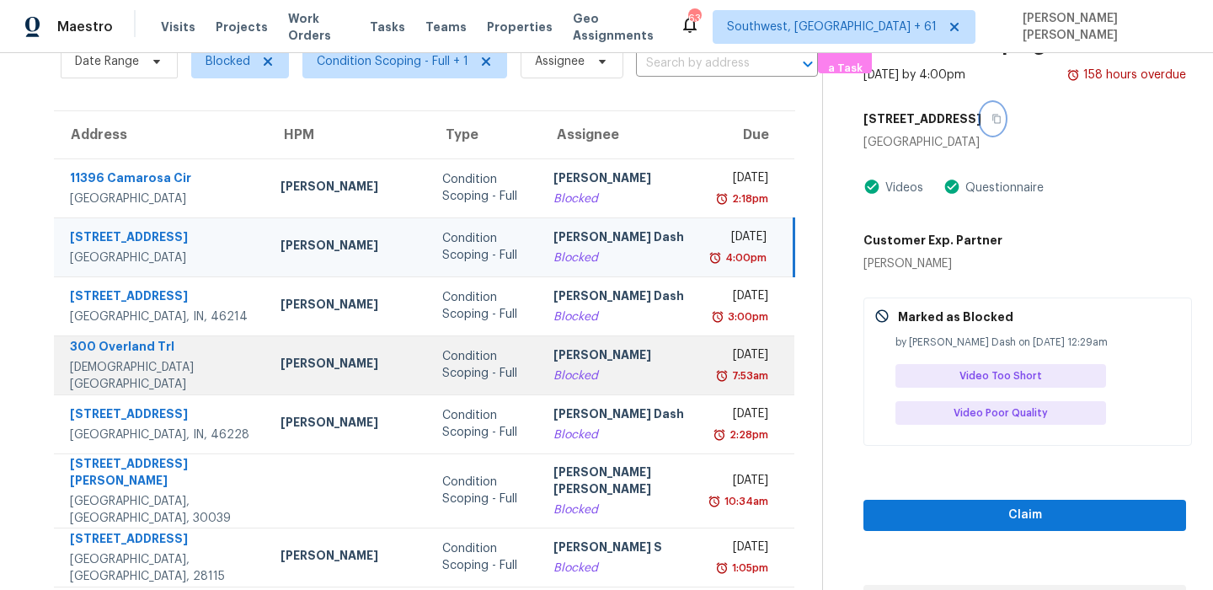
scroll to position [94, 0]
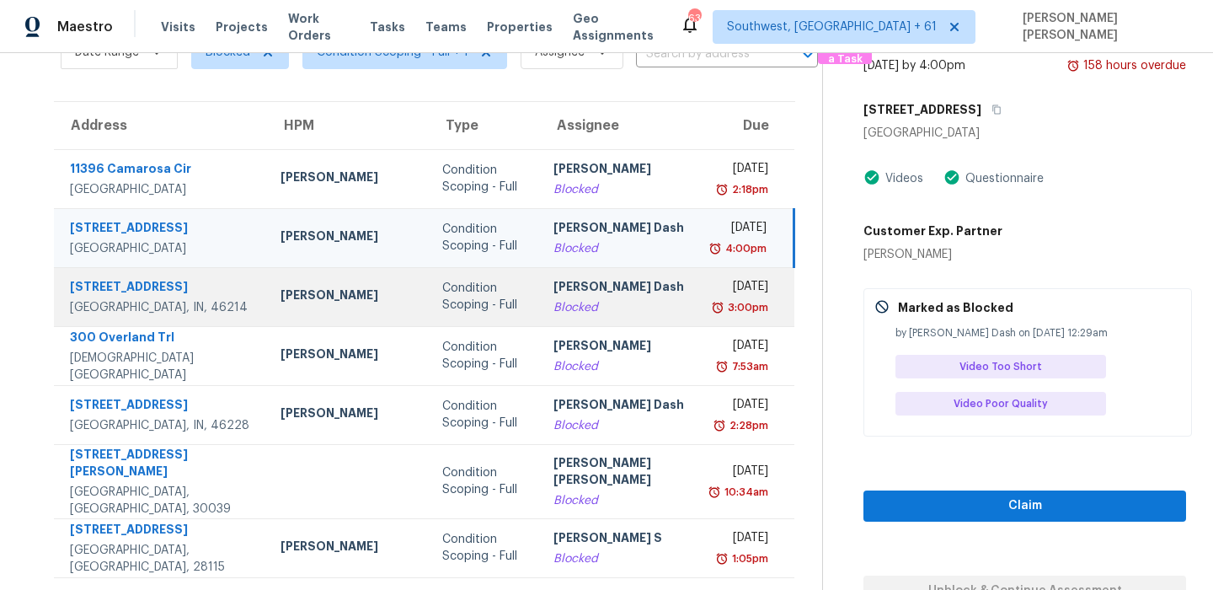
click at [511, 287] on td "Condition Scoping - Full" at bounding box center [484, 296] width 111 height 59
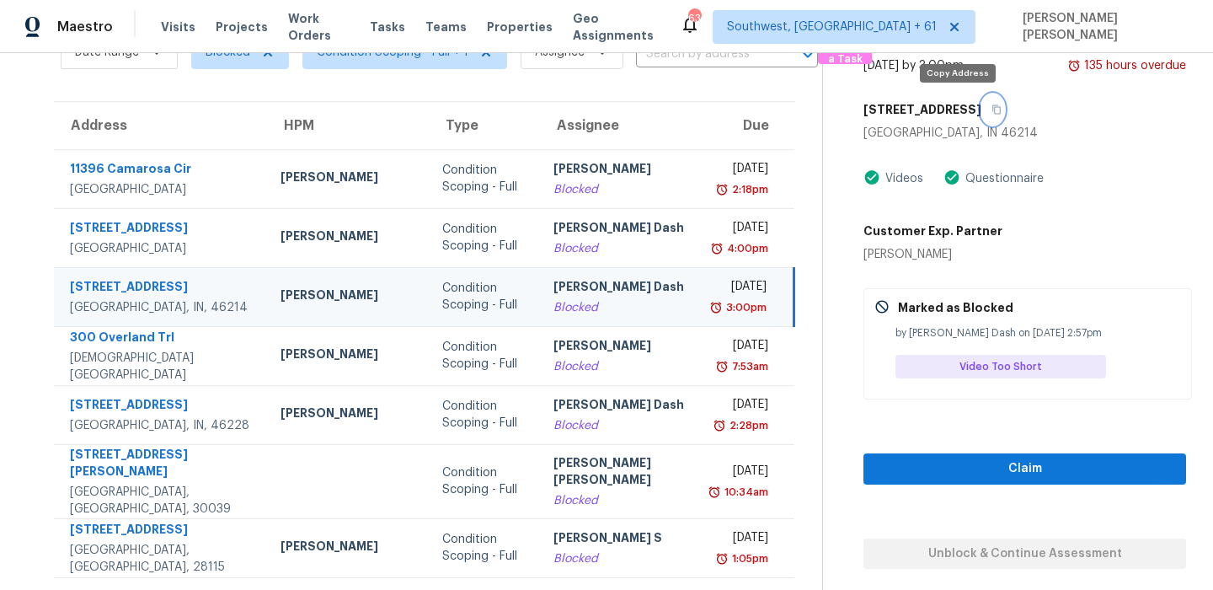
click at [981, 115] on button "button" at bounding box center [992, 109] width 23 height 30
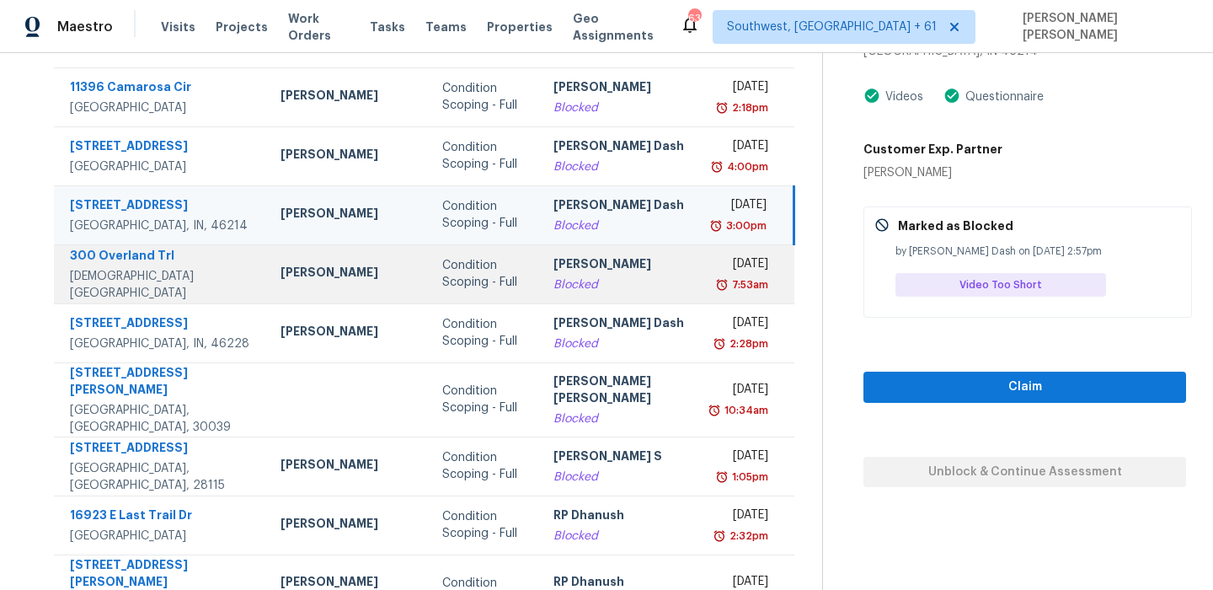
click at [565, 276] on div "Blocked" at bounding box center [621, 284] width 135 height 17
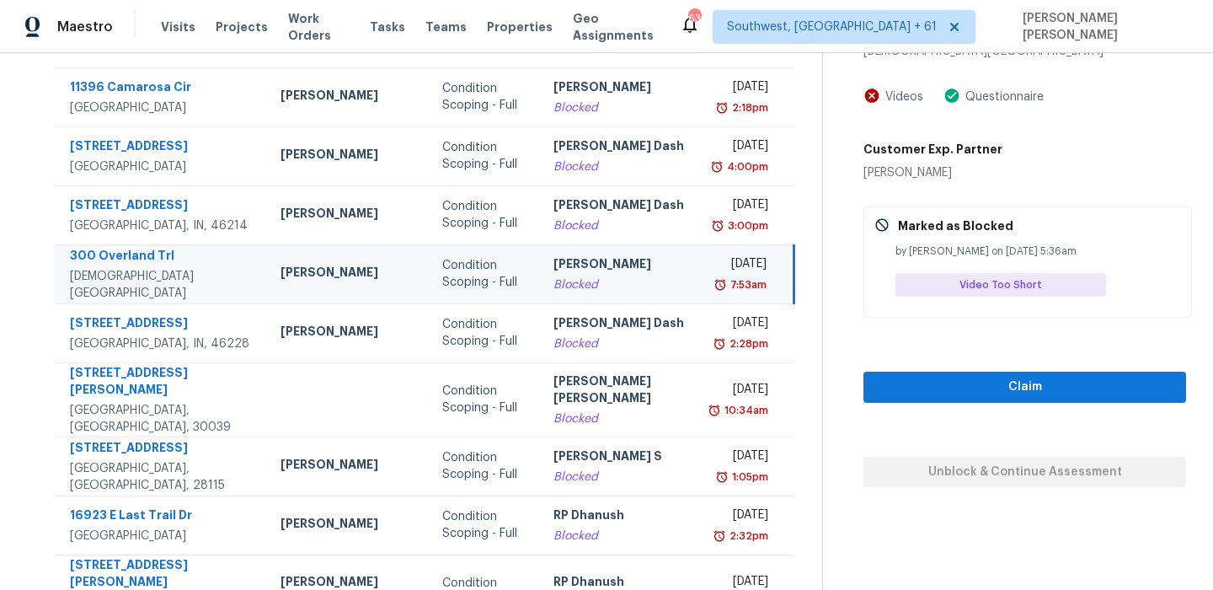
scroll to position [35, 0]
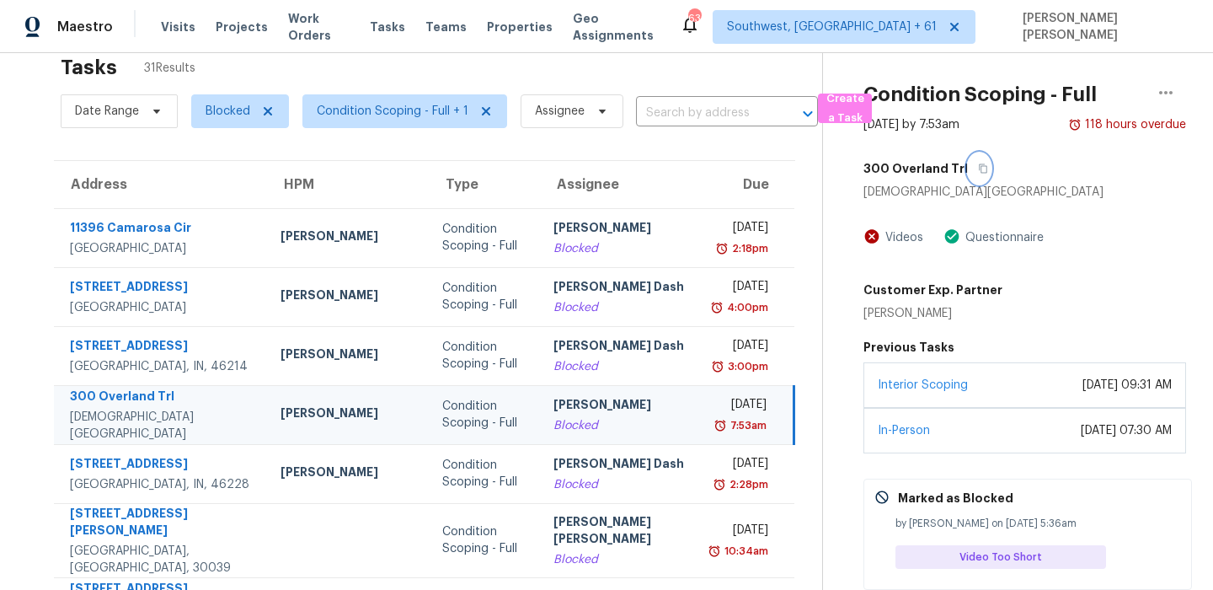
click at [968, 163] on button "button" at bounding box center [979, 168] width 23 height 30
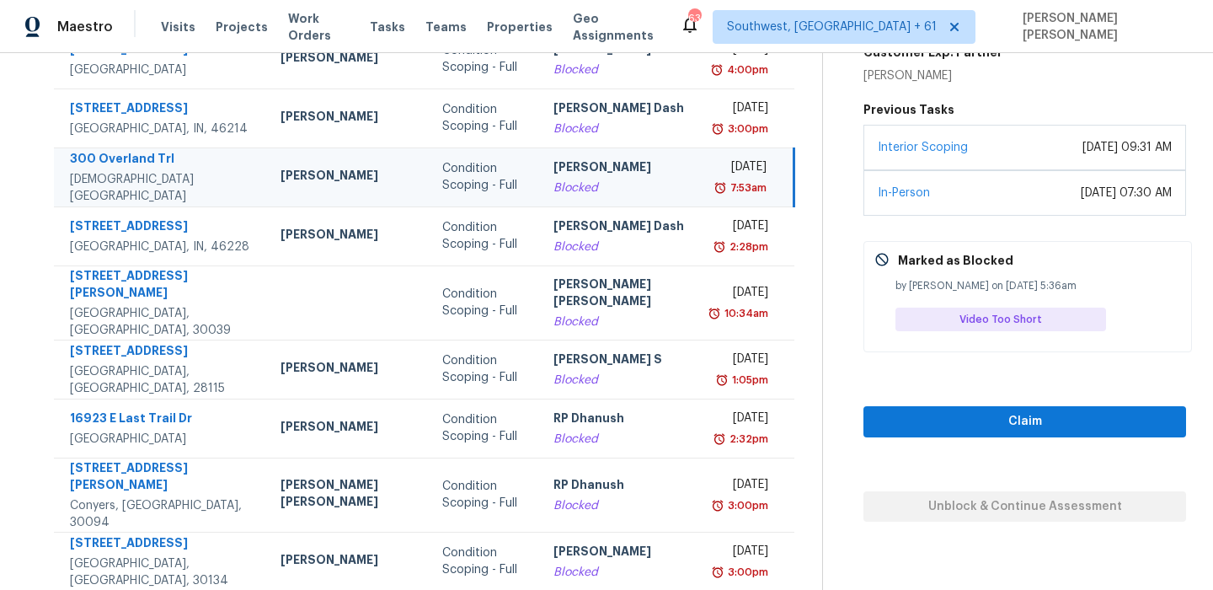
scroll to position [287, 0]
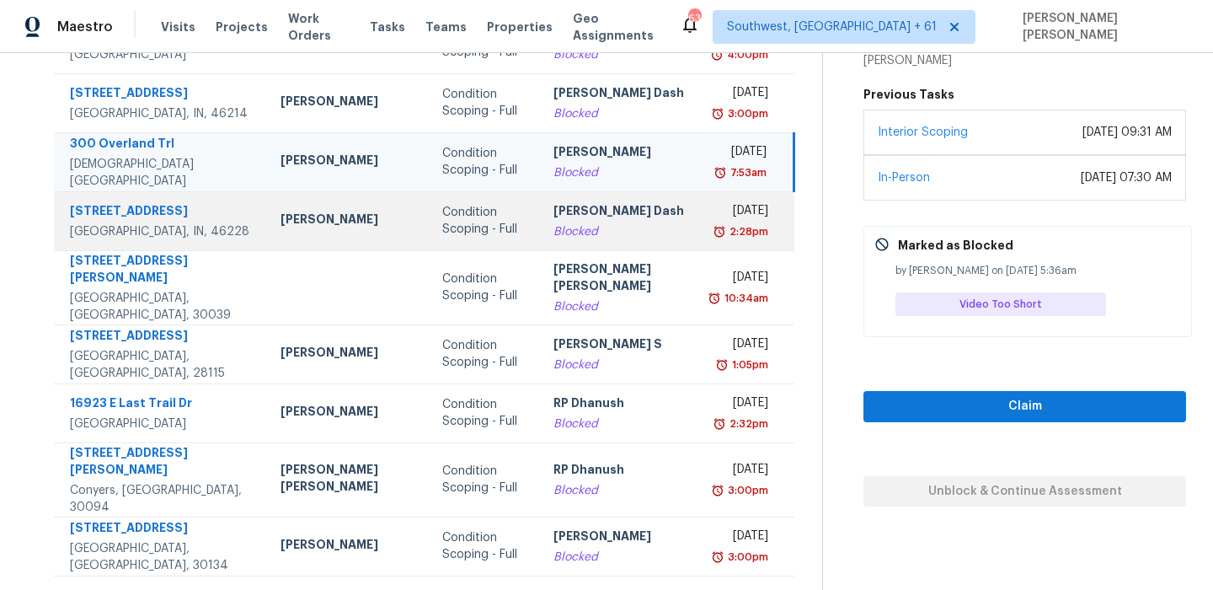
click at [554, 223] on div "Soumya Ranjan Dash" at bounding box center [621, 212] width 135 height 21
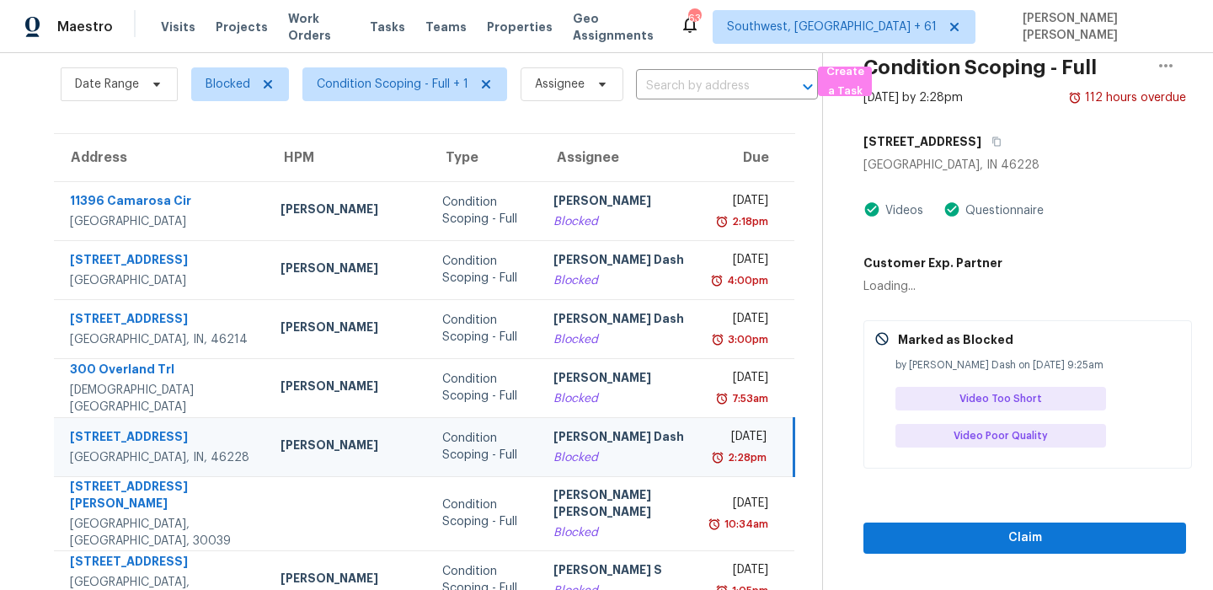
scroll to position [0, 0]
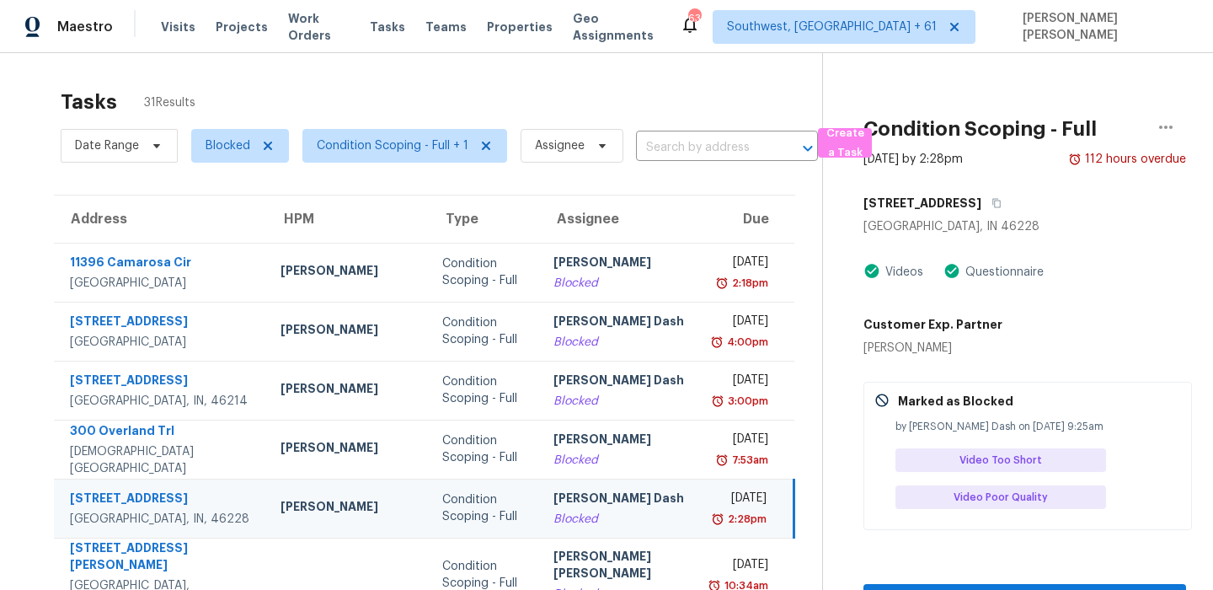
click at [965, 191] on div "3311 Vincz Dr" at bounding box center [1025, 203] width 323 height 30
click at [962, 190] on div "3311 Vincz Dr" at bounding box center [1025, 203] width 323 height 30
click at [992, 201] on icon "button" at bounding box center [996, 203] width 8 height 9
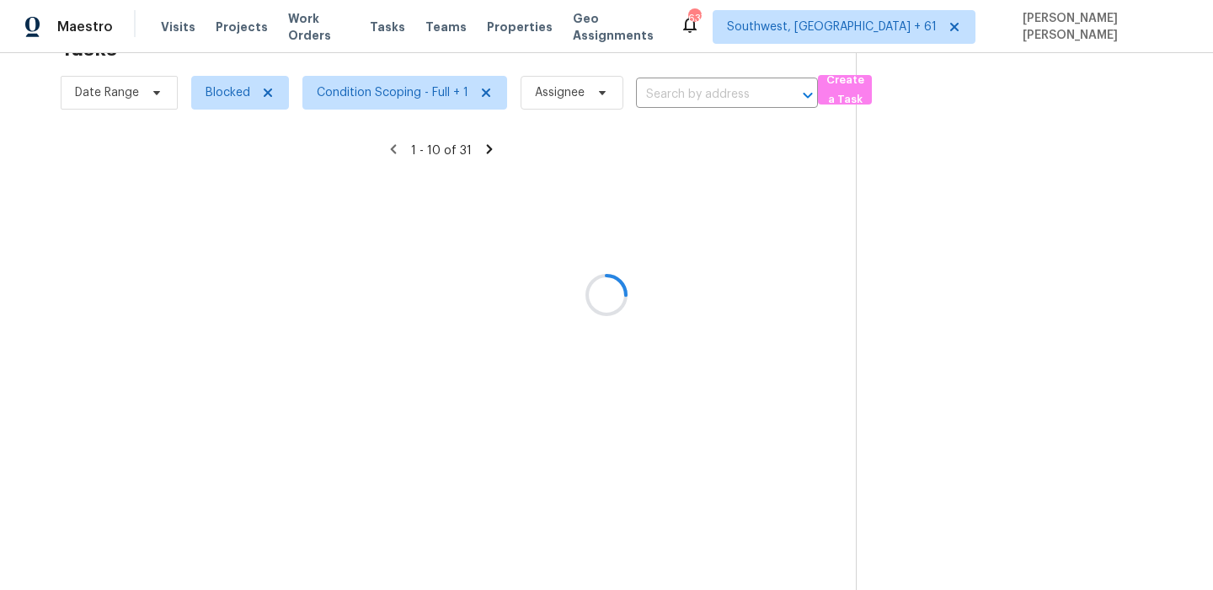
scroll to position [53, 0]
